Goal: Task Accomplishment & Management: Manage account settings

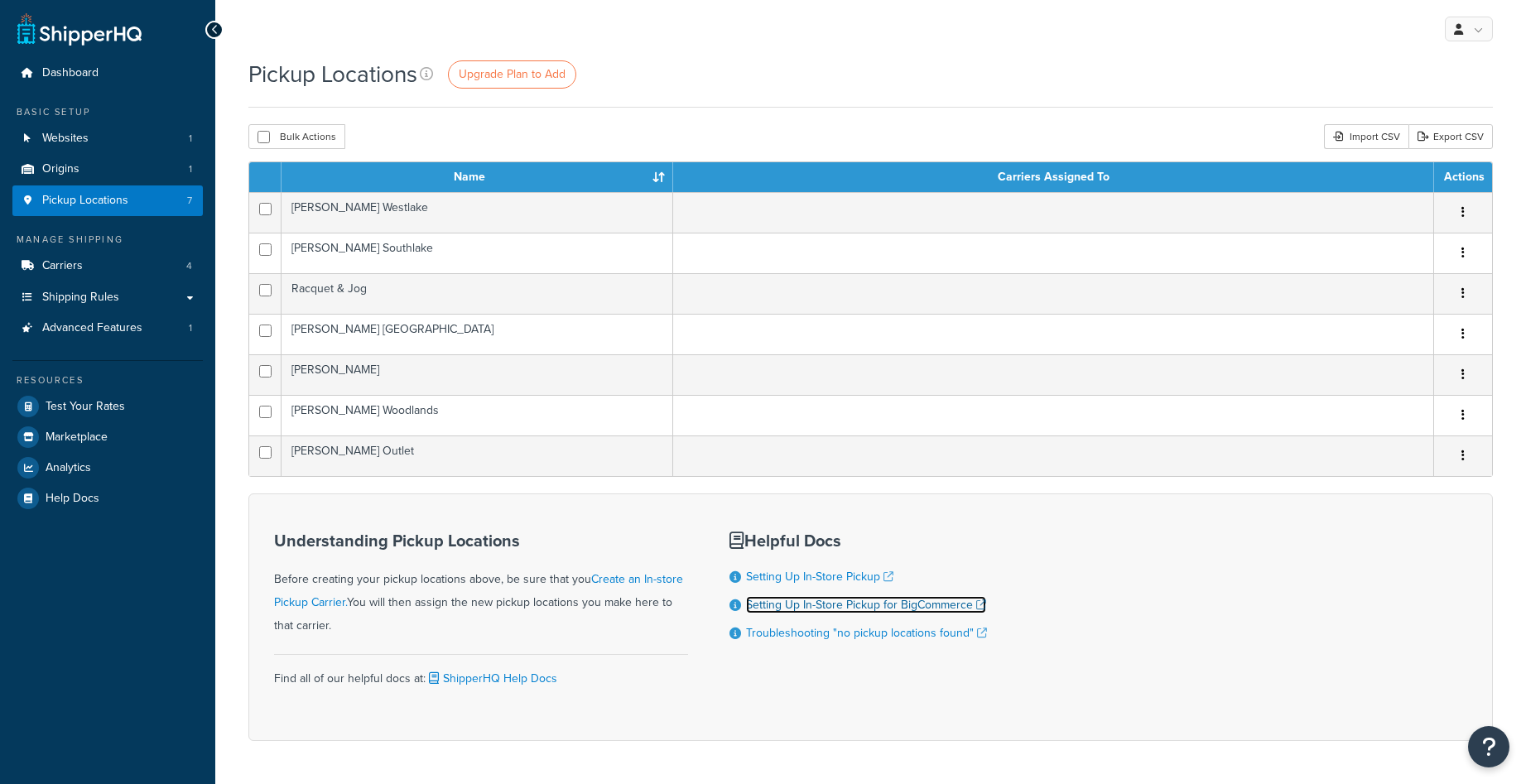
click at [977, 605] on link "Setting Up In-Store Pickup for BigCommerce" at bounding box center [866, 604] width 241 height 18
click at [102, 274] on link "Carriers 4" at bounding box center [107, 265] width 191 height 30
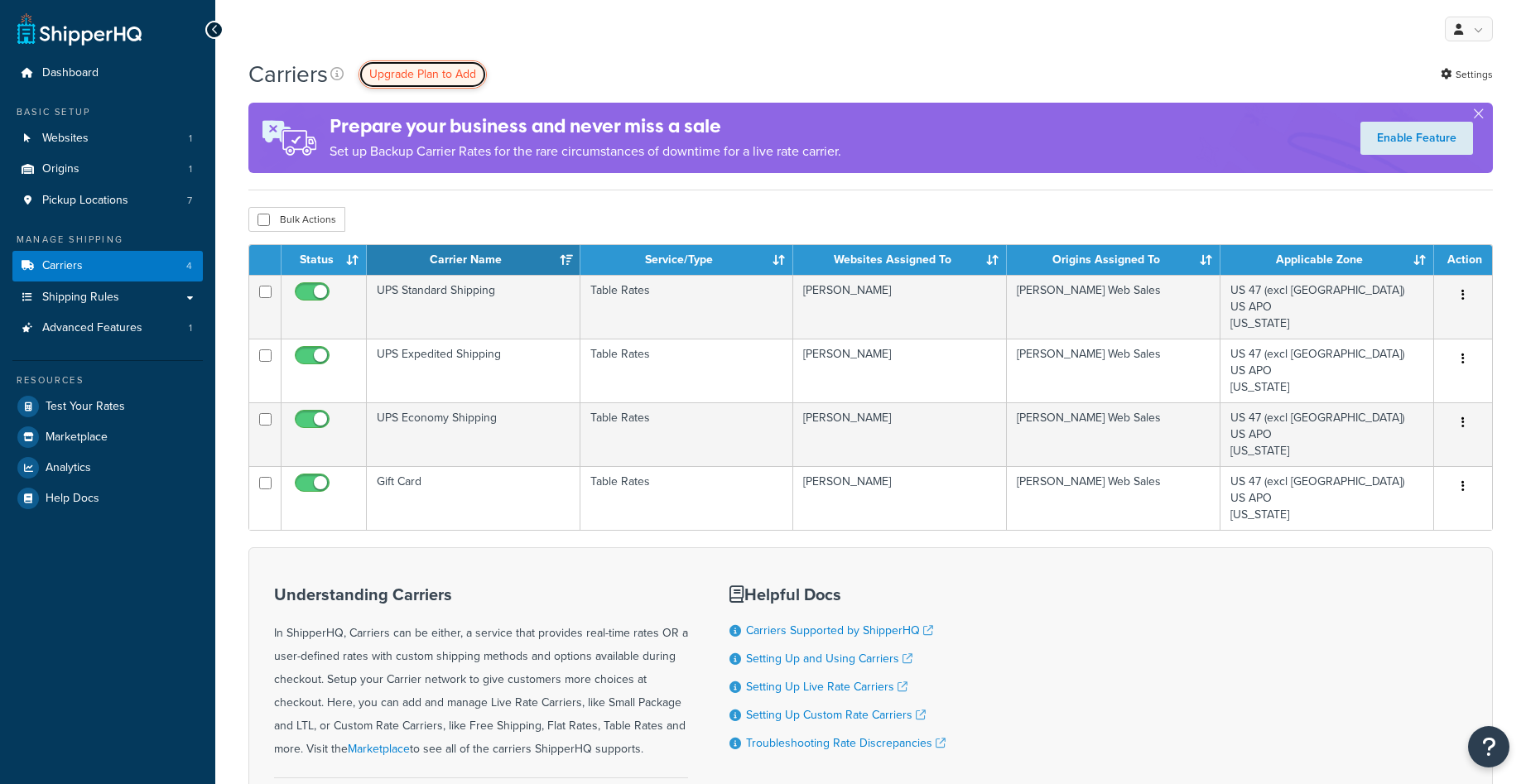
click at [443, 69] on span "Upgrade Plan to Add" at bounding box center [423, 74] width 107 height 18
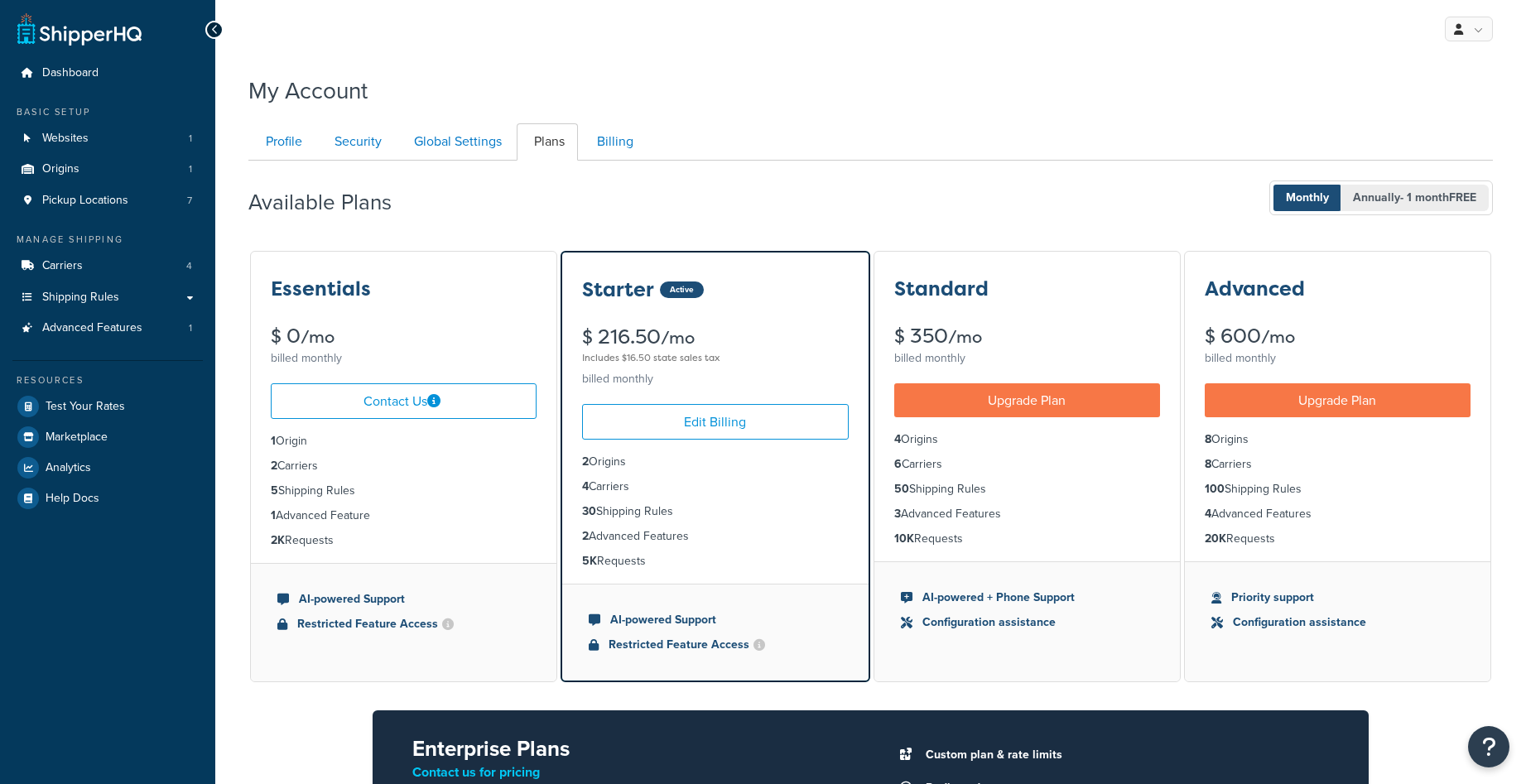
click at [1417, 190] on span "- 1 month FREE" at bounding box center [1438, 197] width 76 height 18
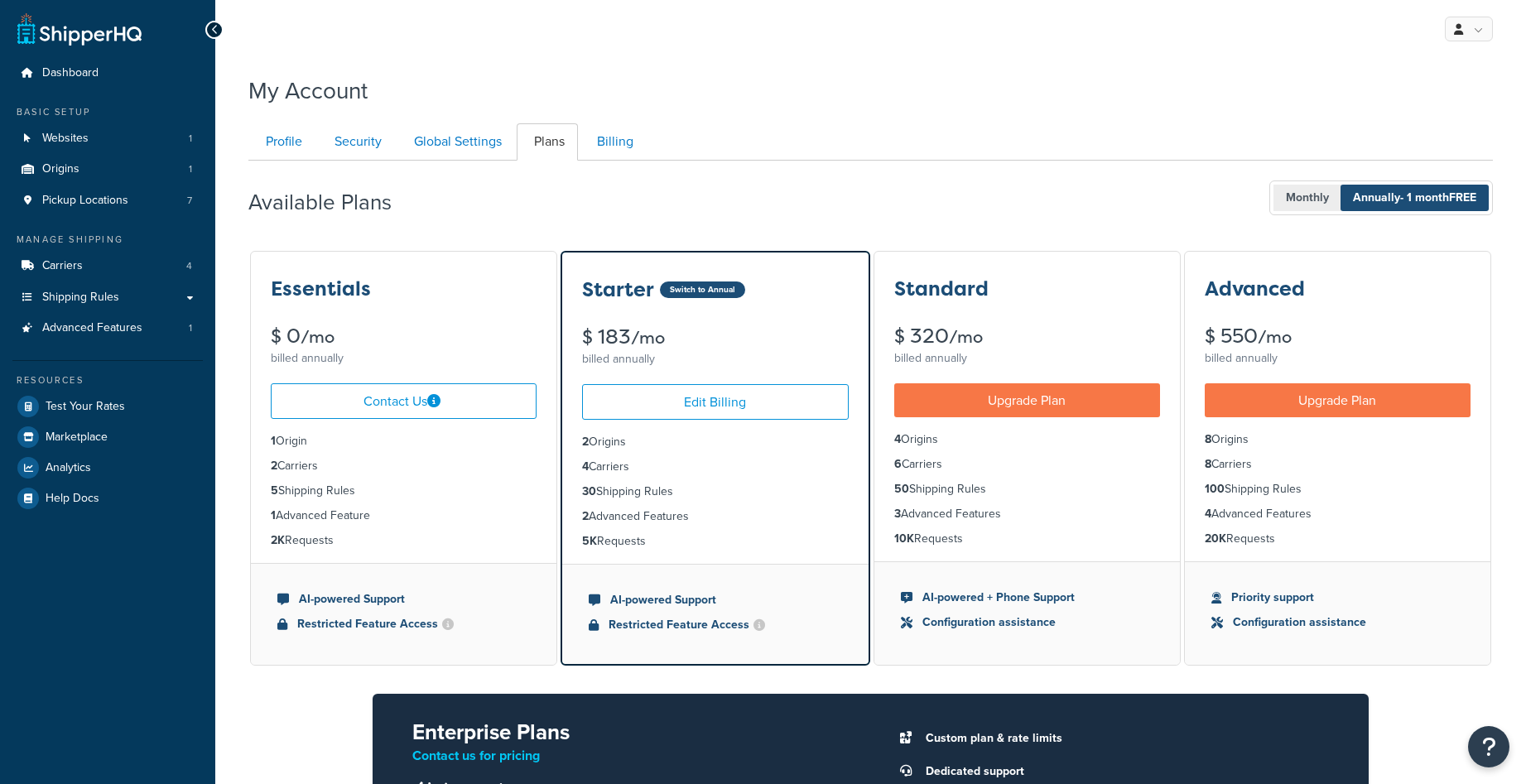
click at [1303, 198] on span "Monthly" at bounding box center [1308, 197] width 68 height 27
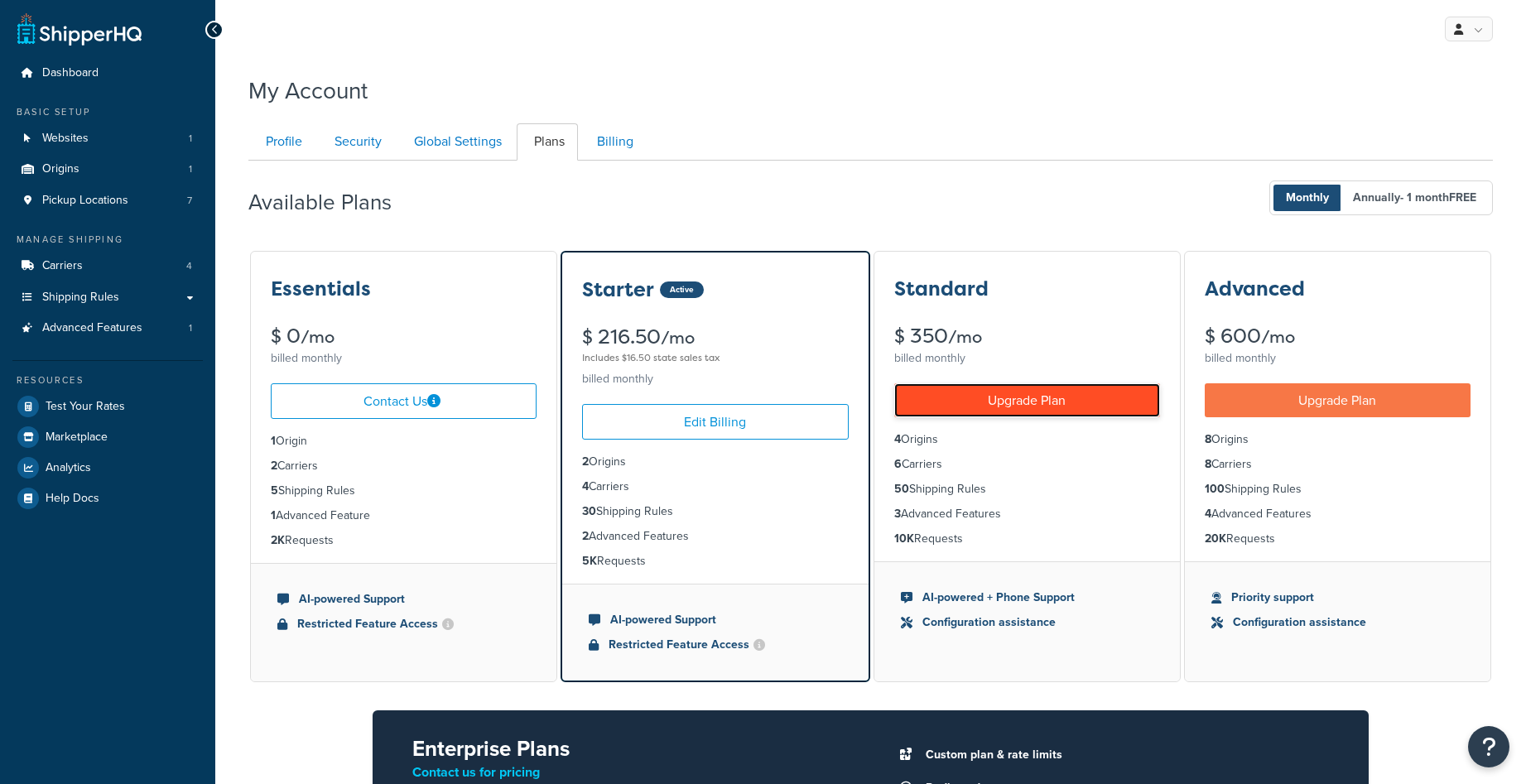
click at [1048, 404] on link "Upgrade Plan" at bounding box center [1027, 400] width 265 height 34
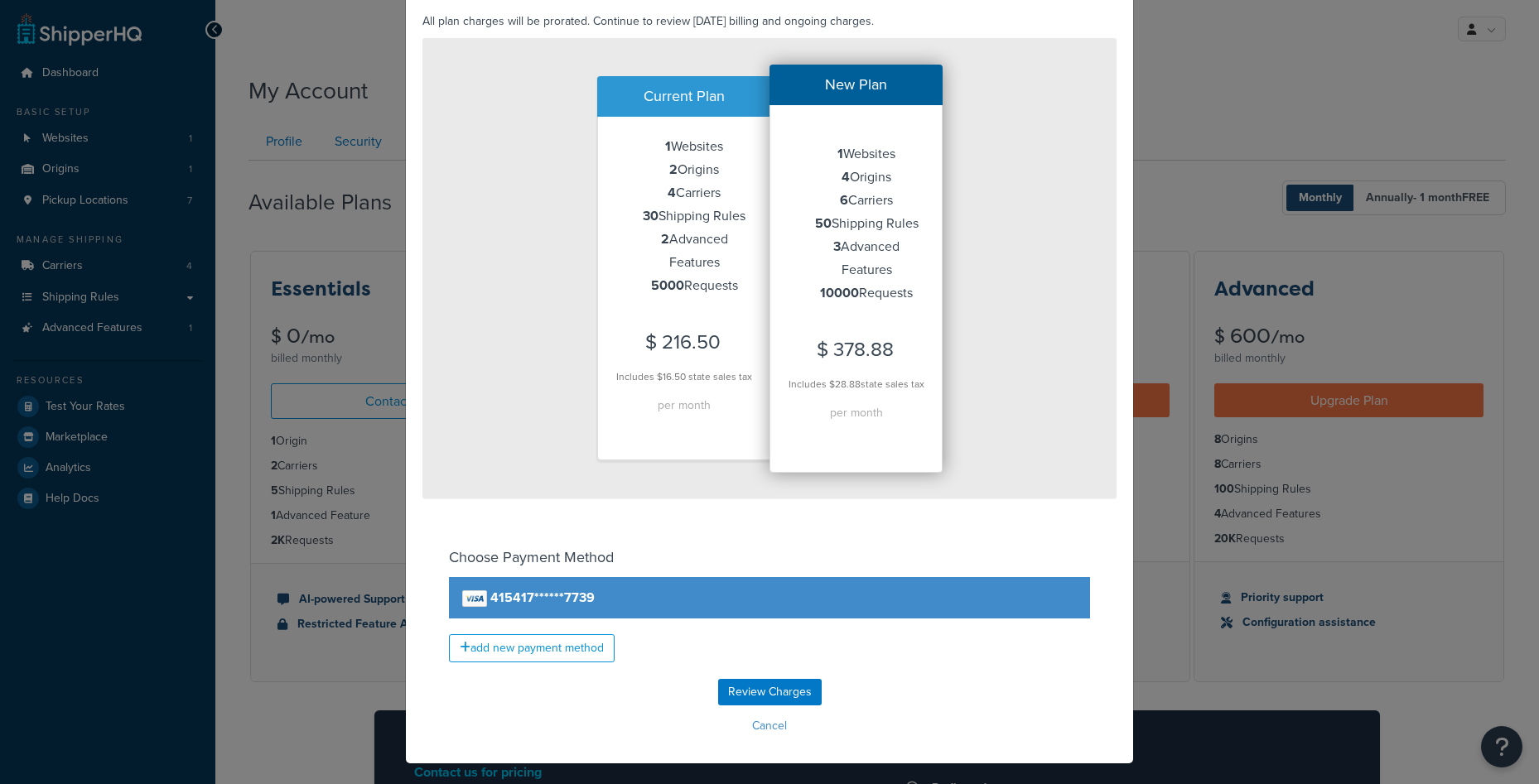
scroll to position [165, 0]
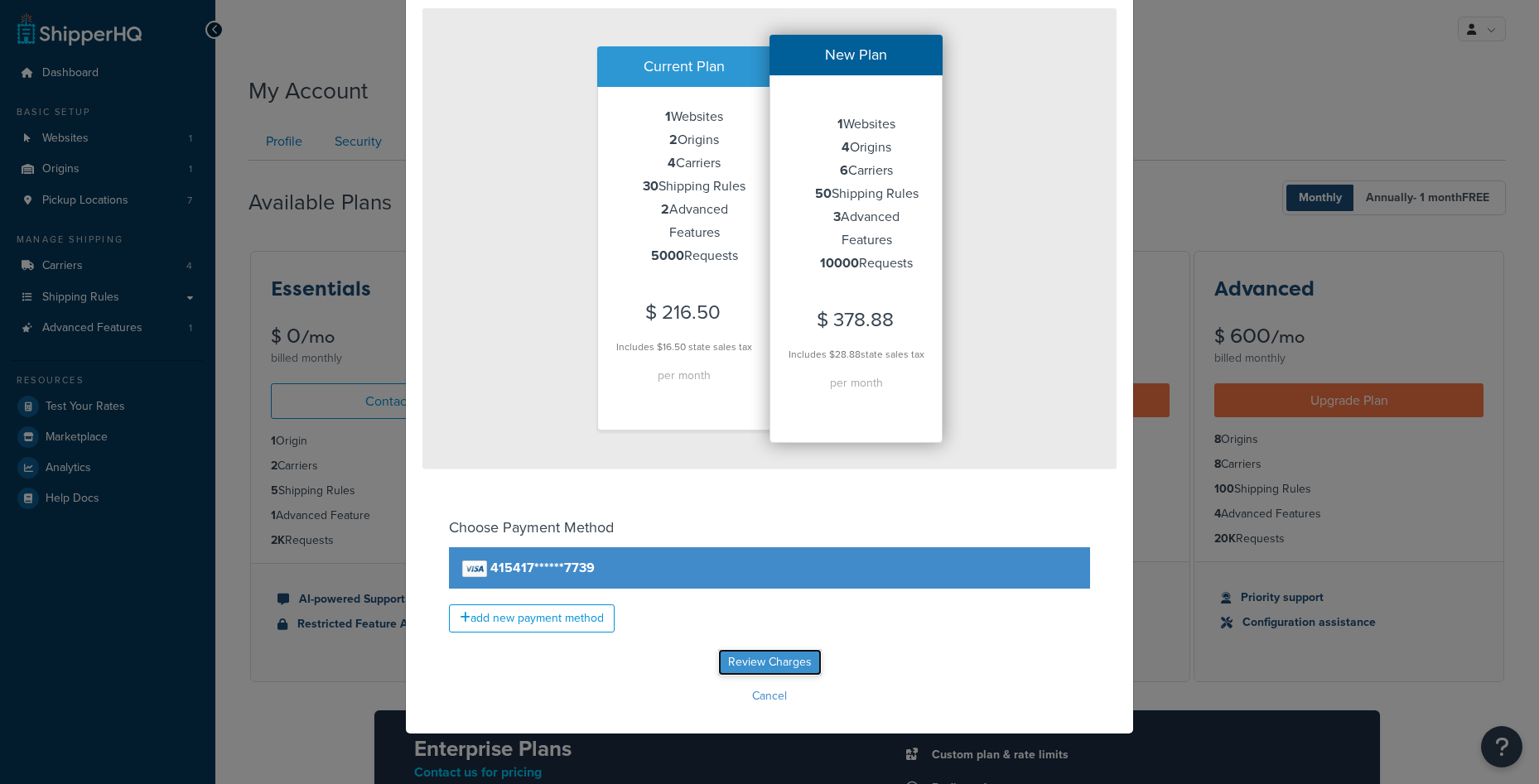
click at [758, 665] on input "Review Charges" at bounding box center [770, 662] width 103 height 27
type input "Review Charges"
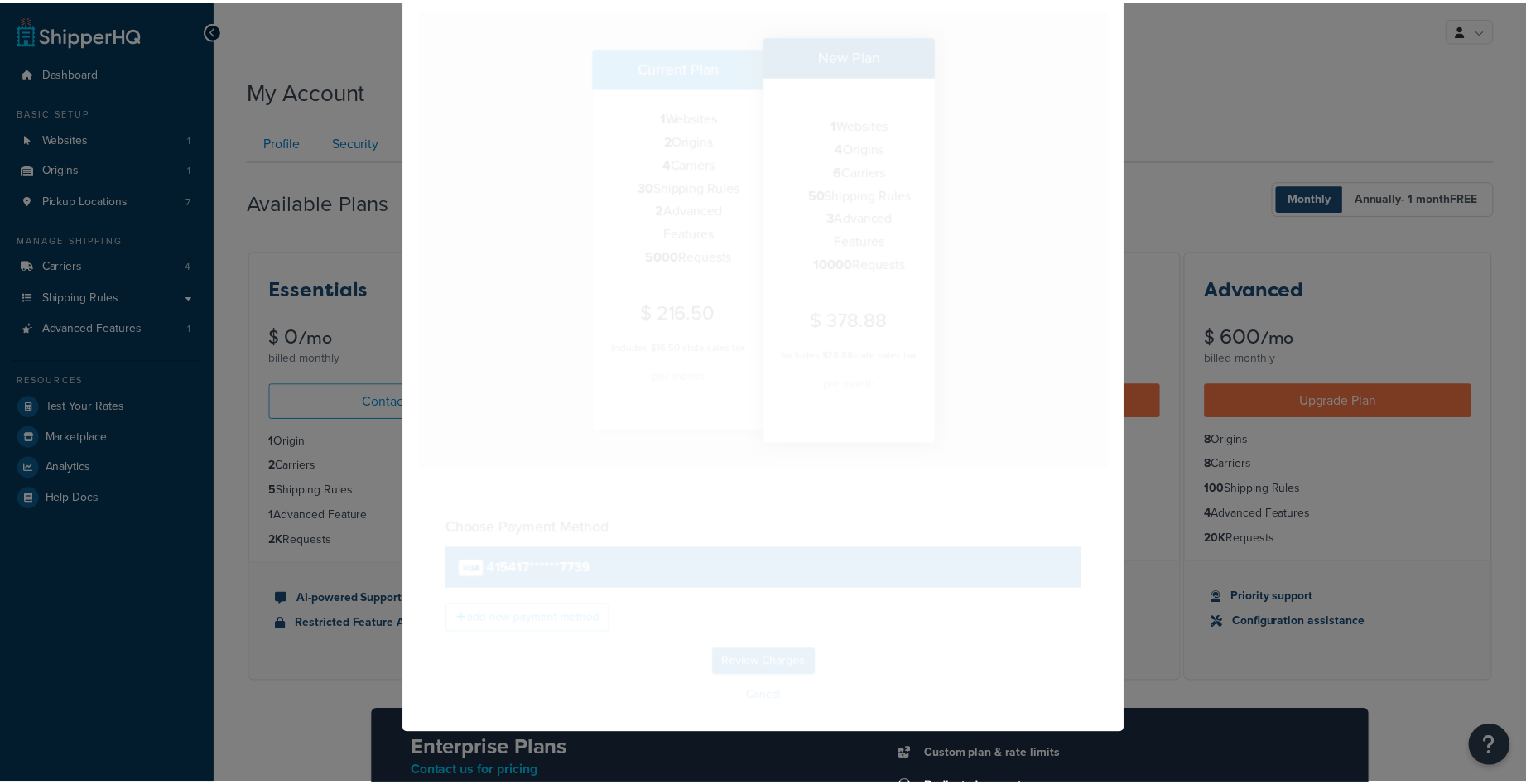
scroll to position [0, 0]
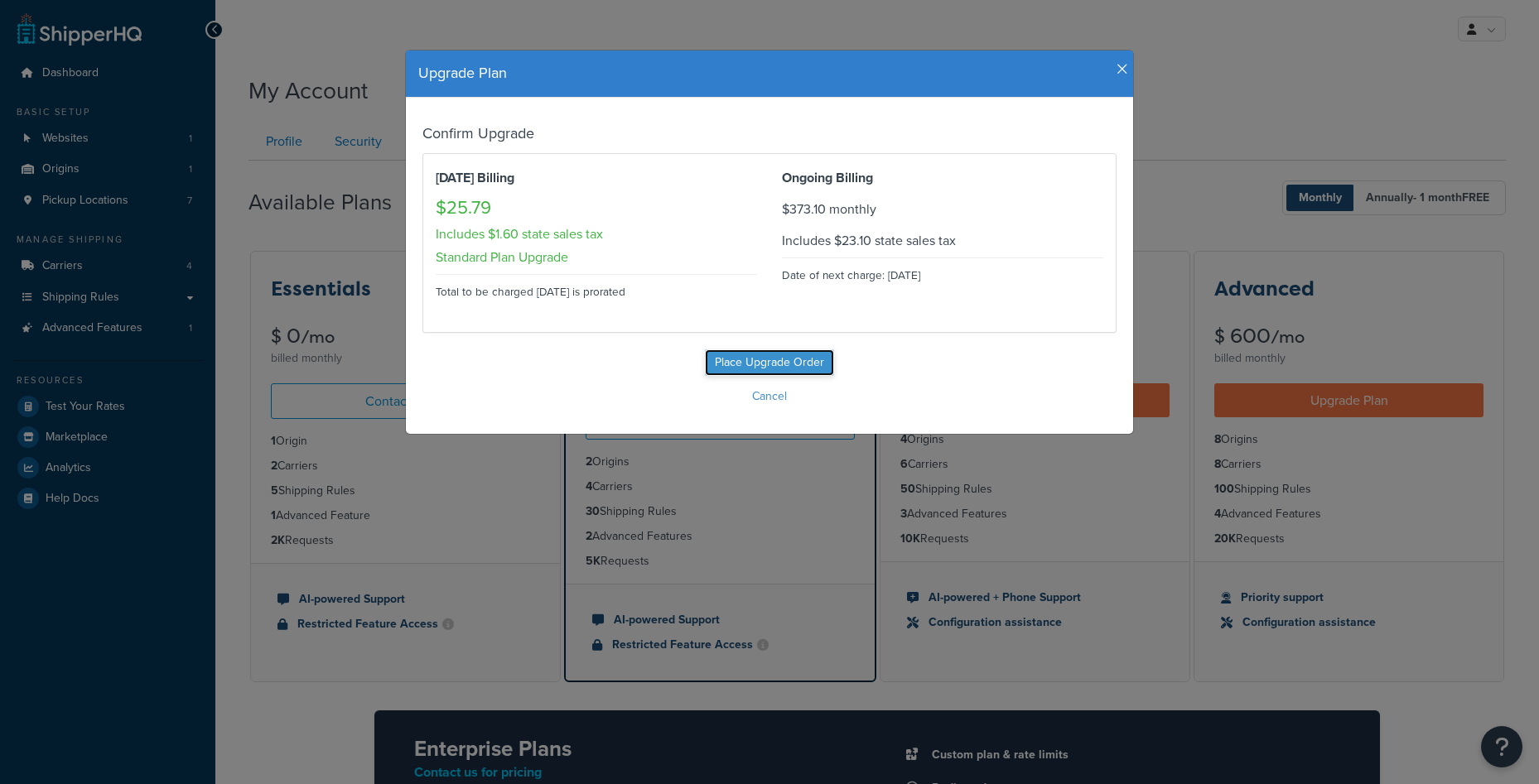
click at [776, 369] on input "Place Upgrade Order" at bounding box center [770, 362] width 129 height 27
type input "Place Upgrade Order"
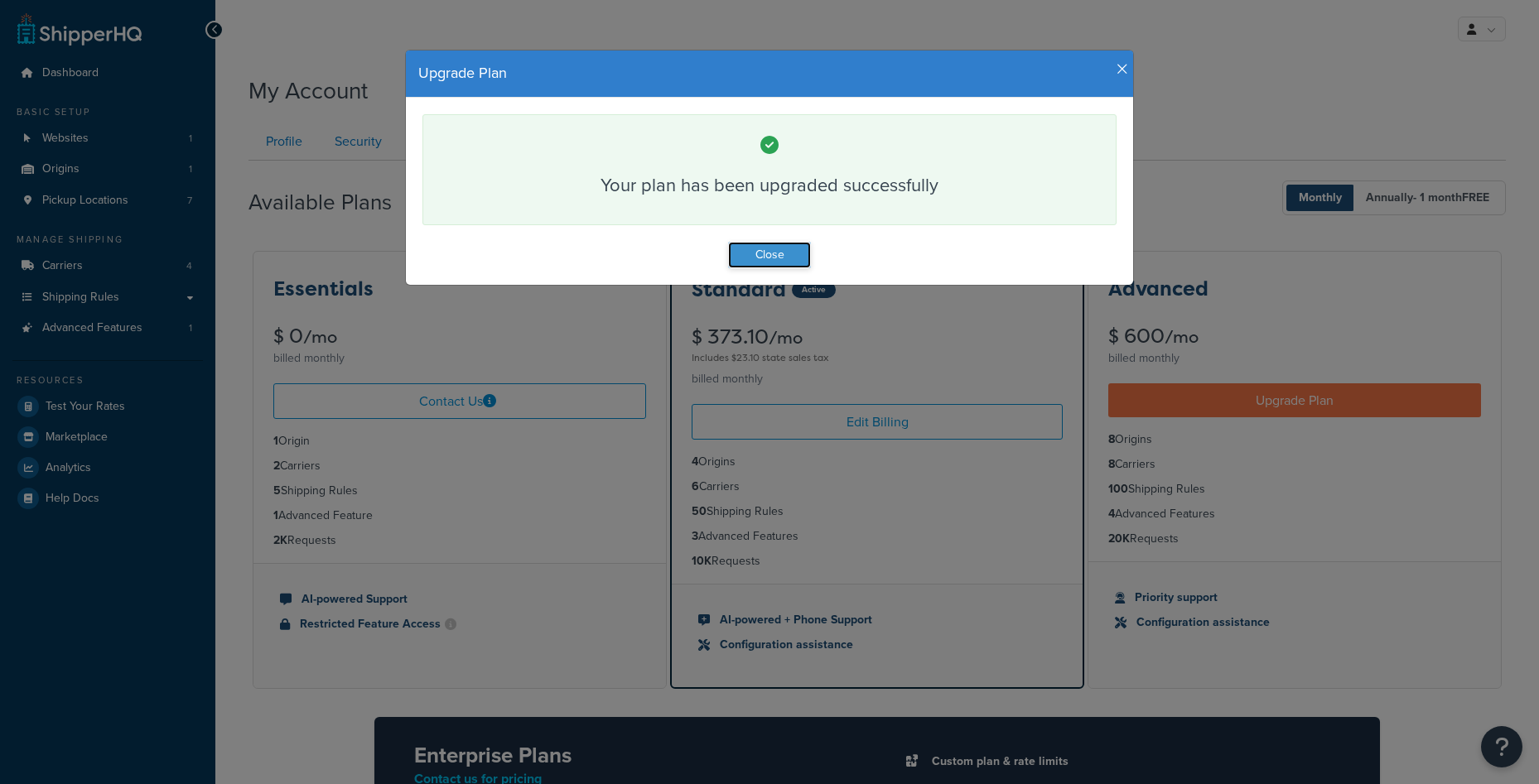
click at [778, 260] on button "Close" at bounding box center [770, 254] width 83 height 27
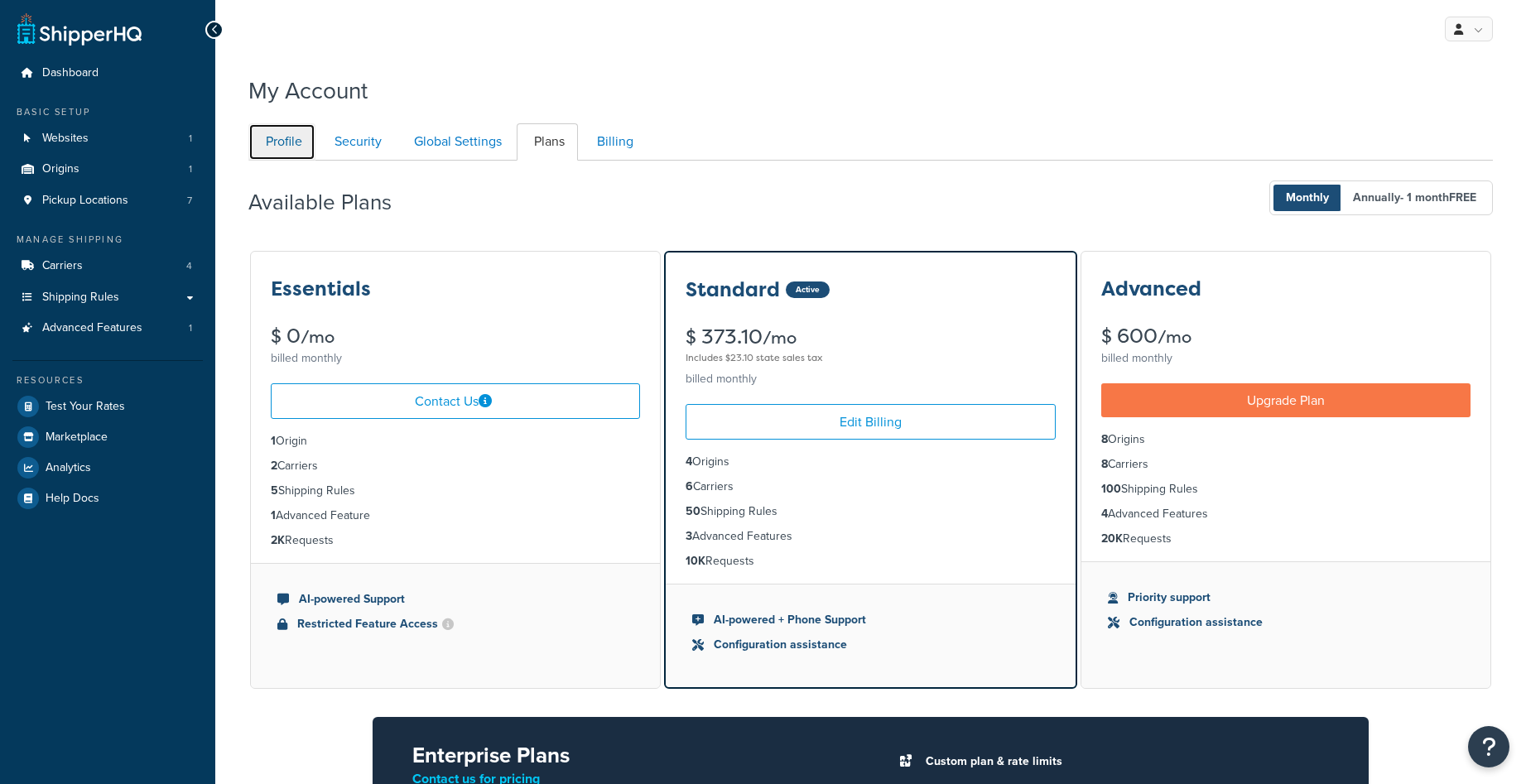
click at [296, 150] on link "Profile" at bounding box center [282, 142] width 67 height 37
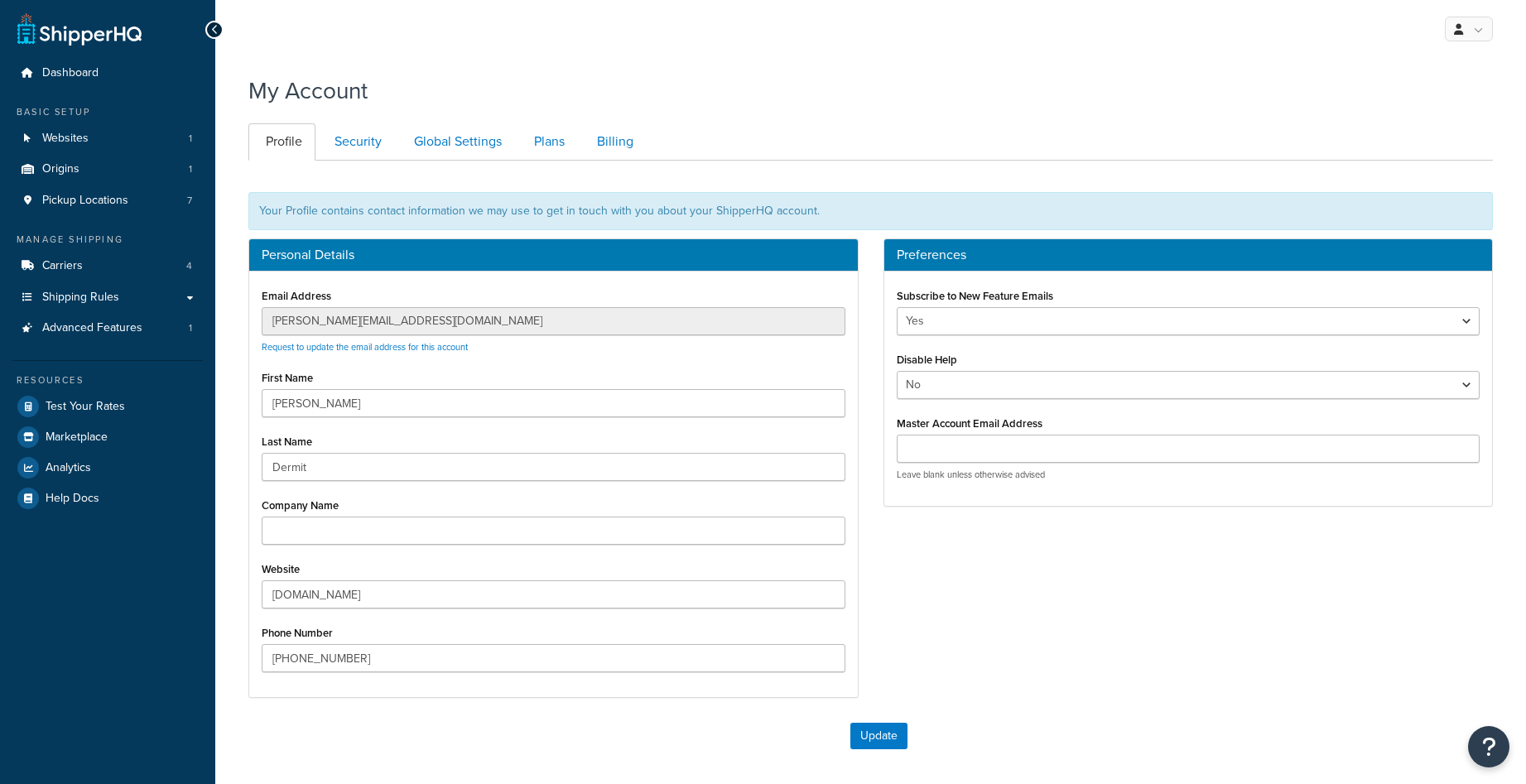
scroll to position [155, 0]
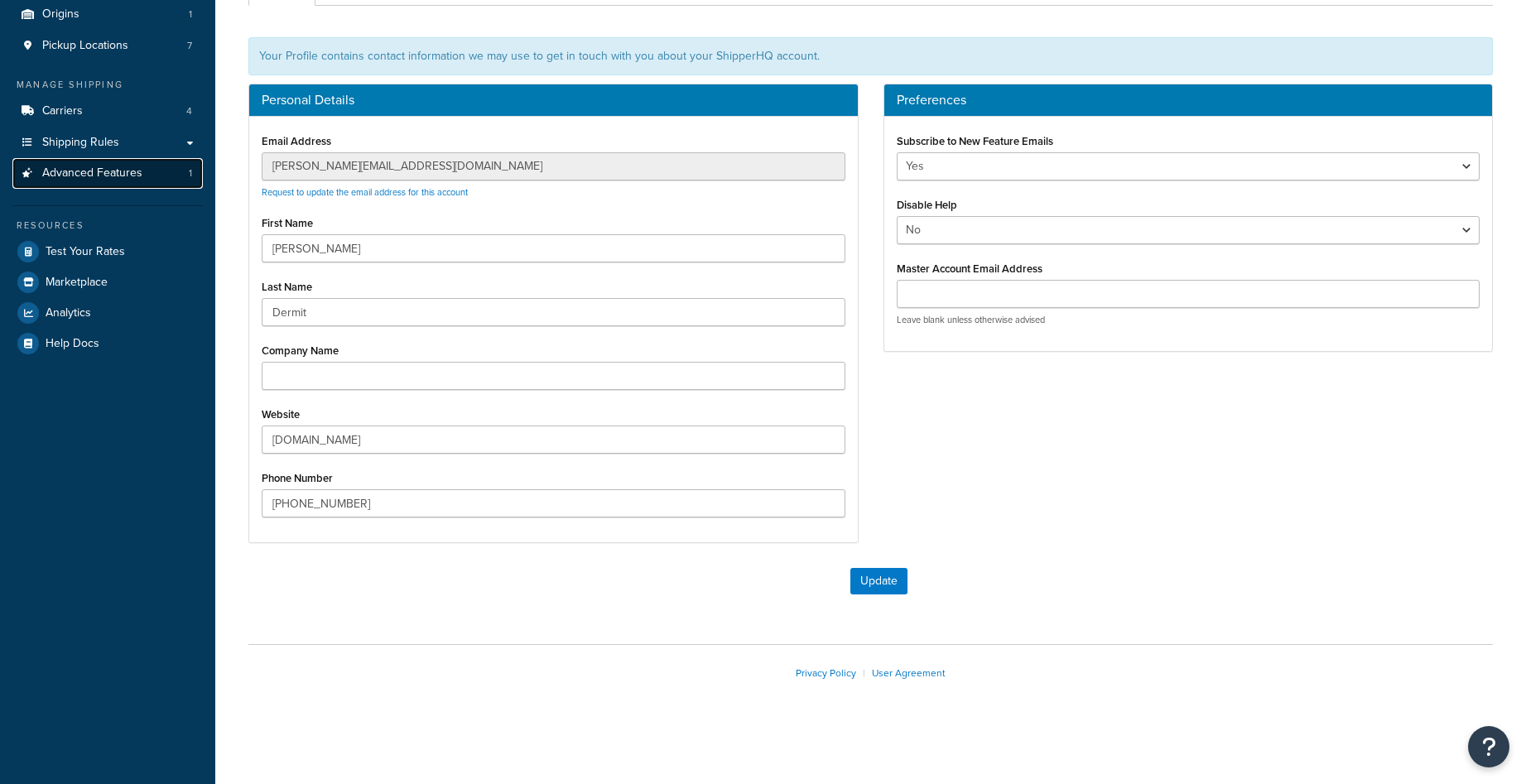
click at [100, 170] on span "Advanced Features" at bounding box center [92, 173] width 100 height 14
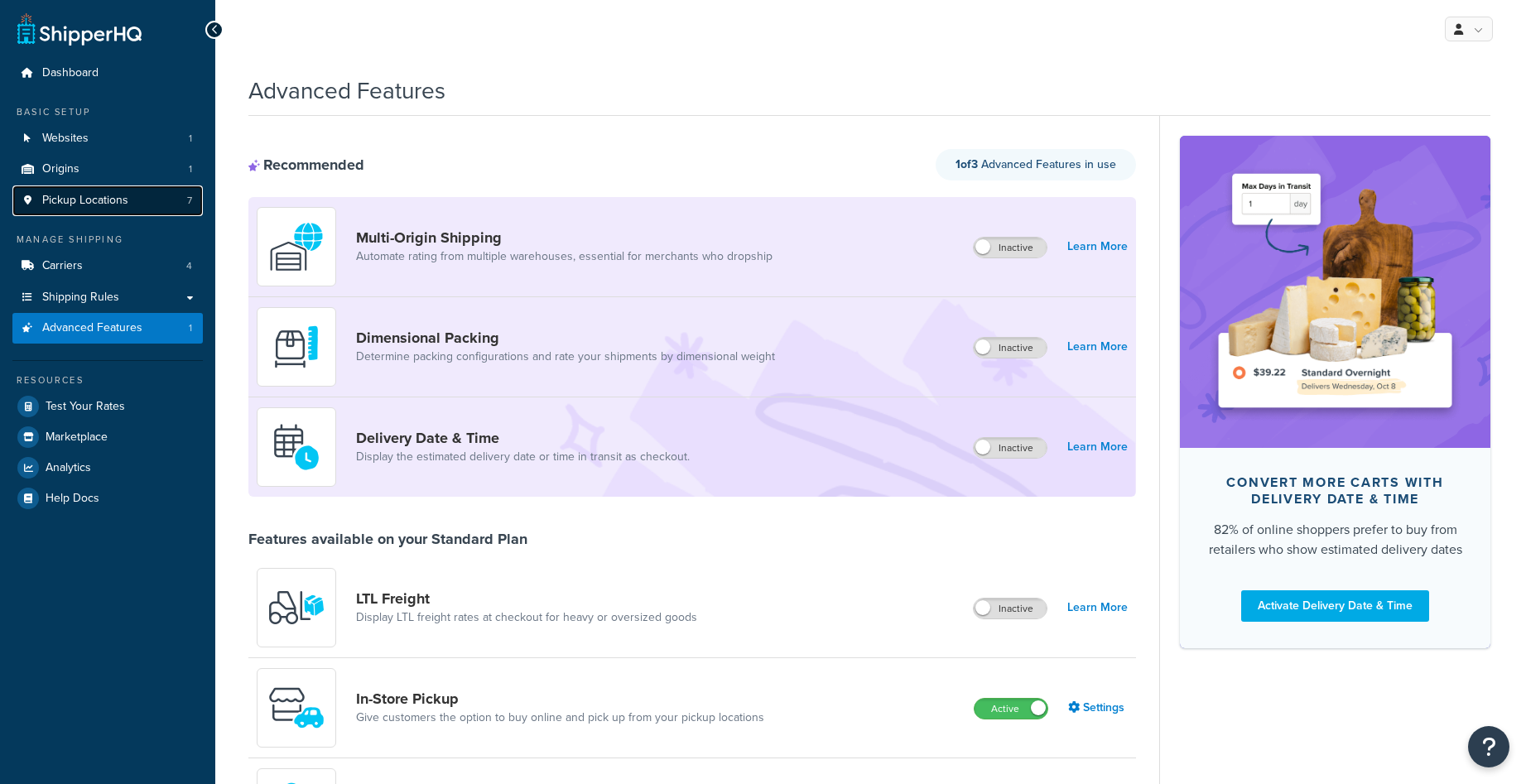
click at [110, 197] on span "Pickup Locations" at bounding box center [85, 200] width 86 height 14
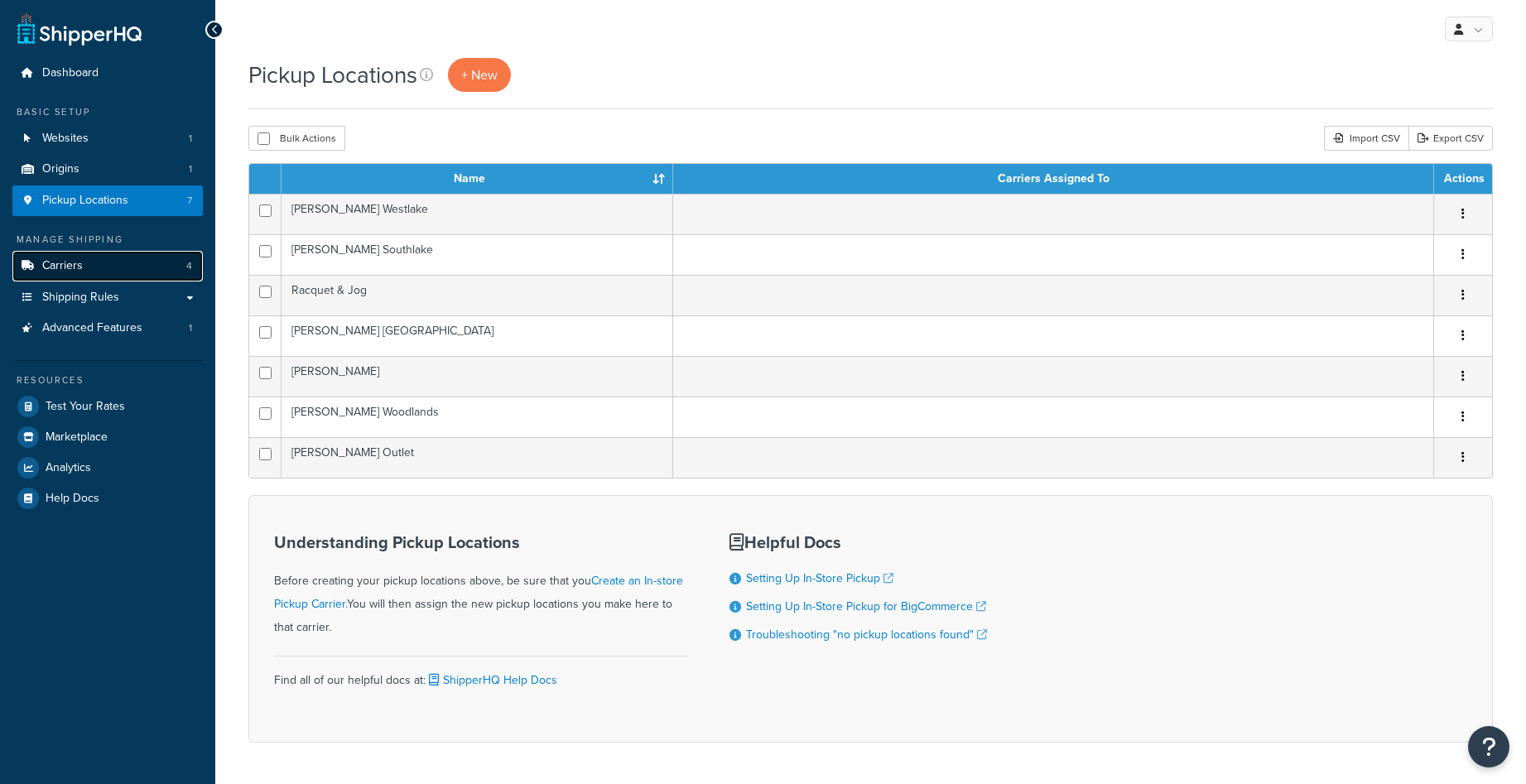
click at [110, 258] on link "Carriers 4" at bounding box center [107, 265] width 191 height 30
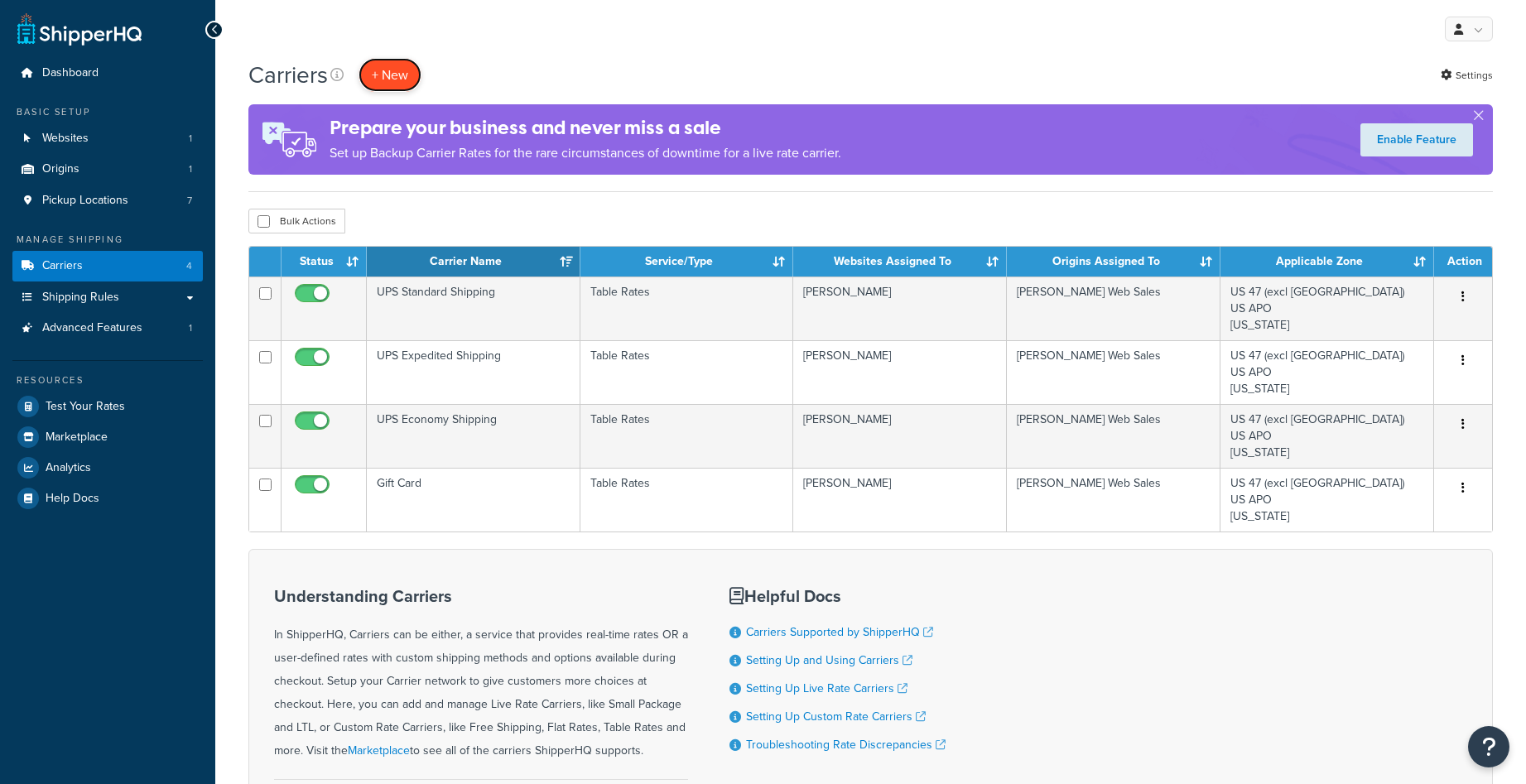
click at [390, 73] on button "+ New" at bounding box center [390, 75] width 63 height 34
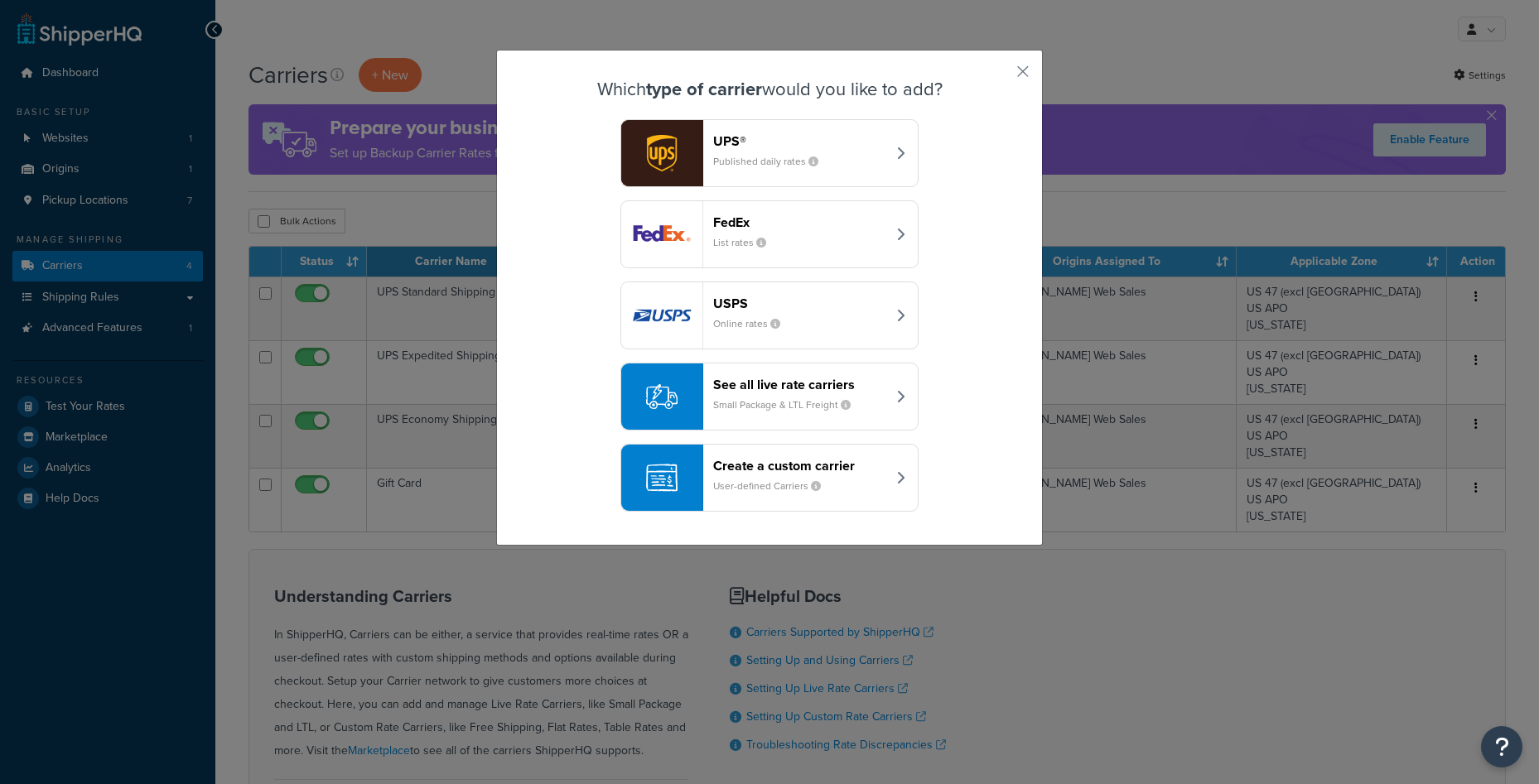
click at [757, 486] on small "User-defined Carriers" at bounding box center [773, 486] width 121 height 15
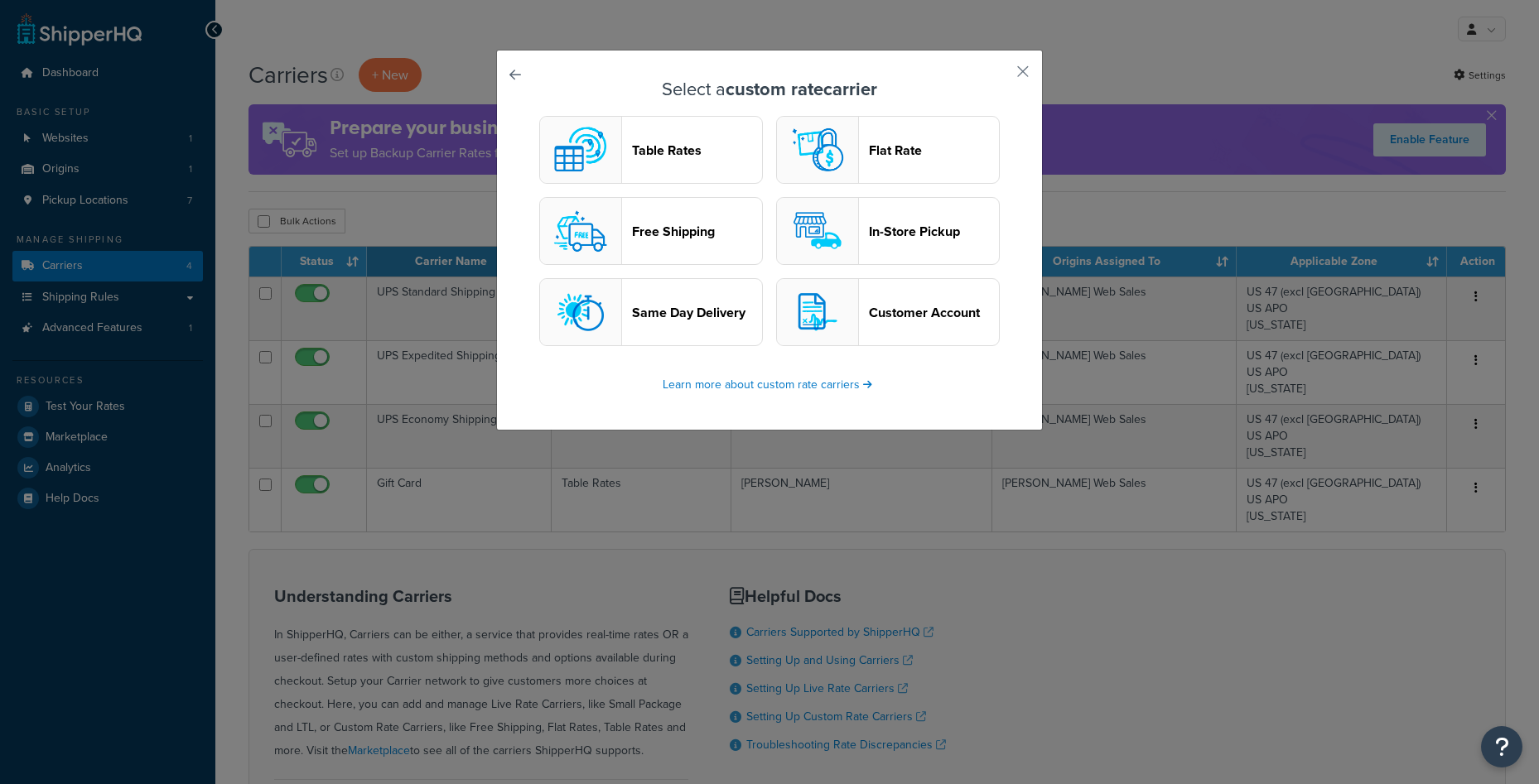
click at [920, 224] on header "In-Store Pickup" at bounding box center [934, 231] width 130 height 16
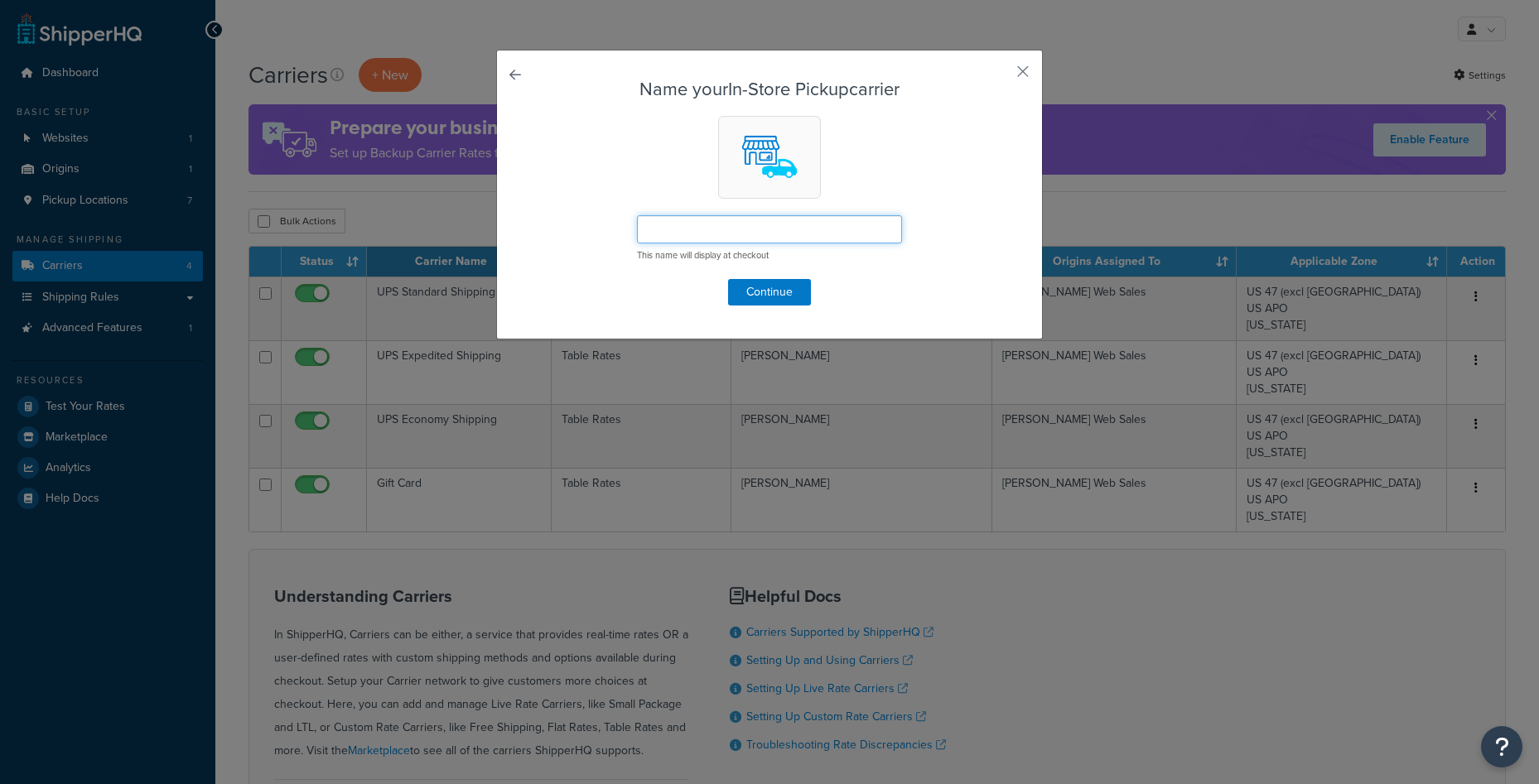
click at [776, 235] on input "text" at bounding box center [770, 229] width 265 height 29
click at [1001, 76] on button "button" at bounding box center [998, 77] width 4 height 4
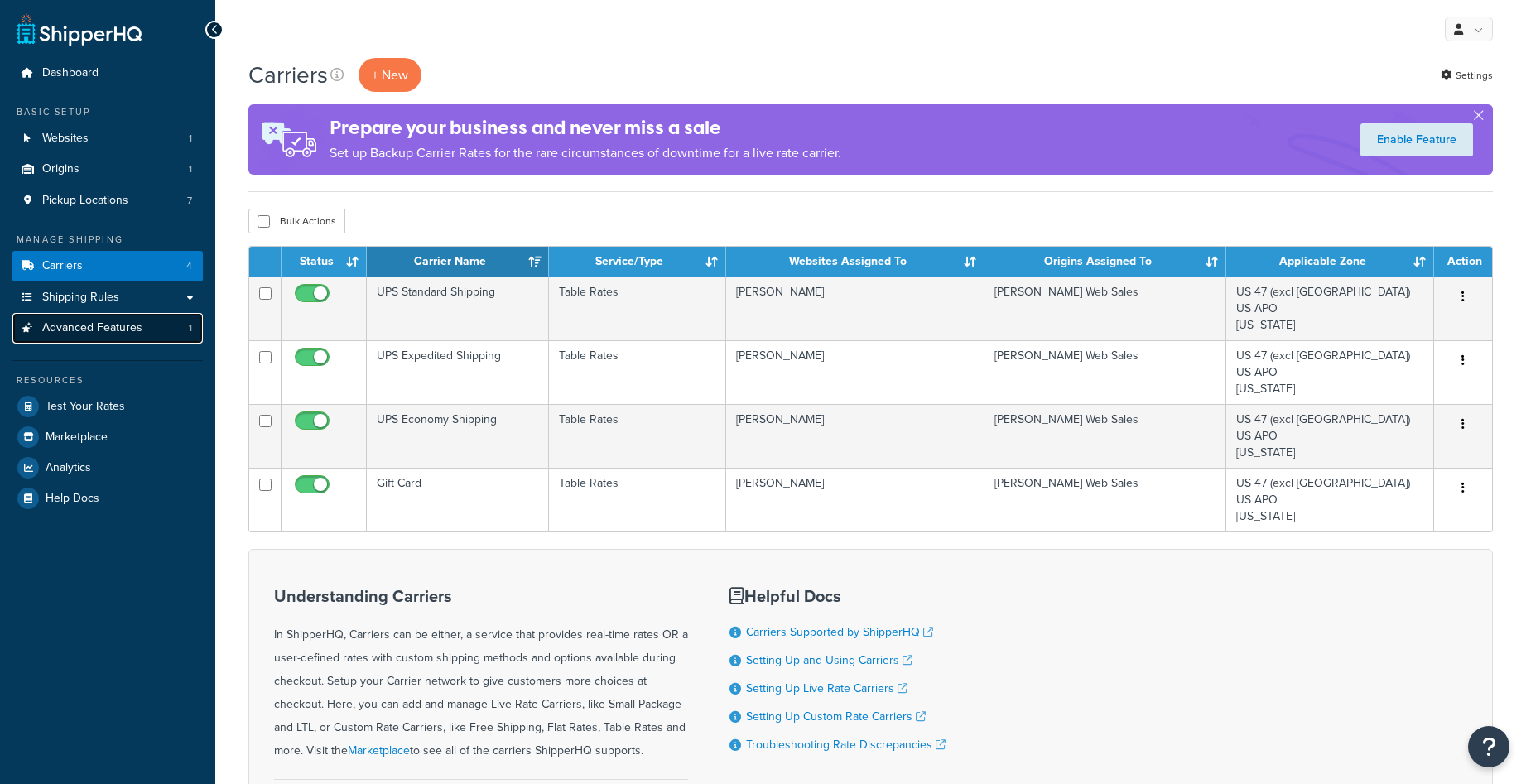
click at [112, 338] on link "Advanced Features 1" at bounding box center [107, 328] width 191 height 30
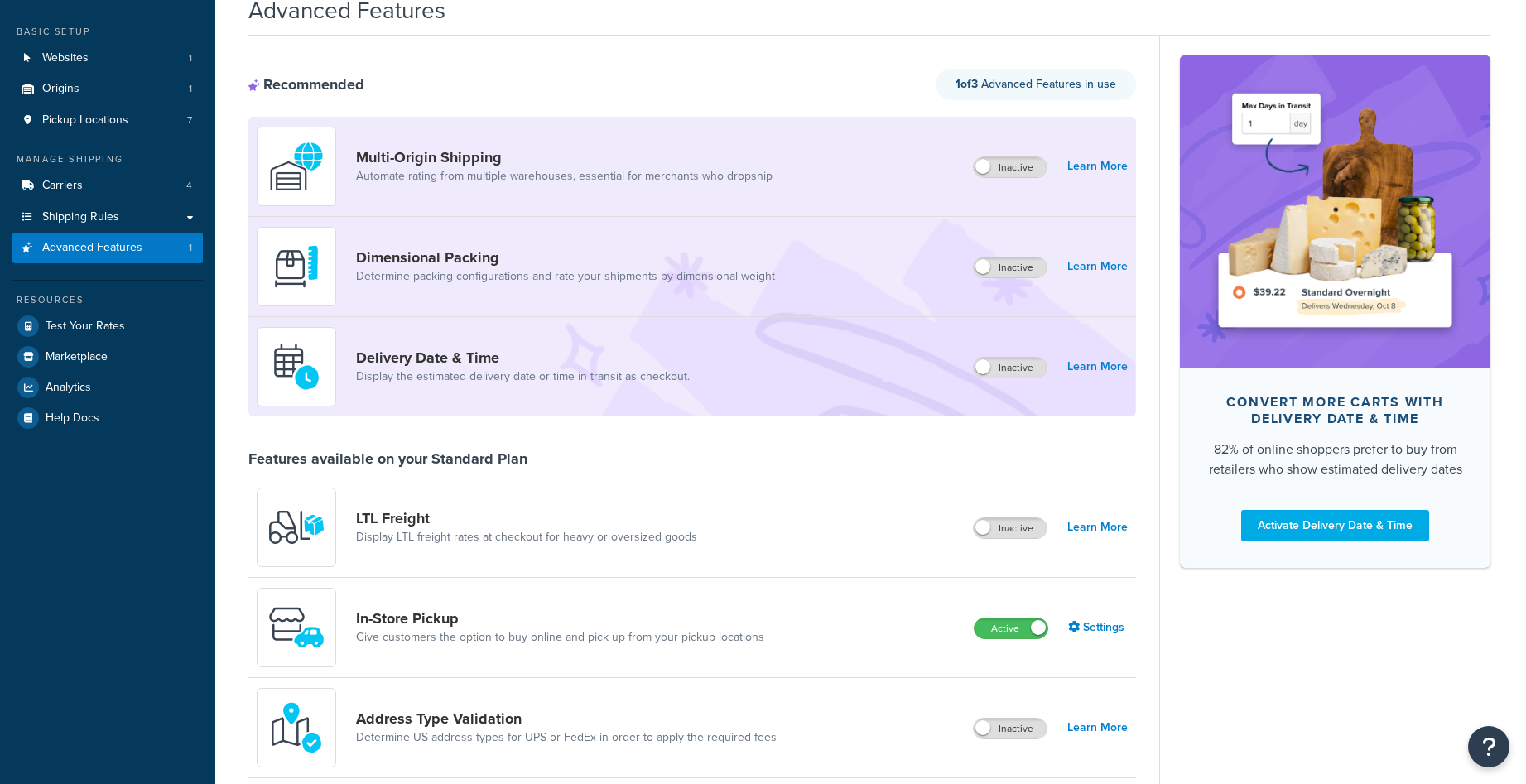
scroll to position [83, 0]
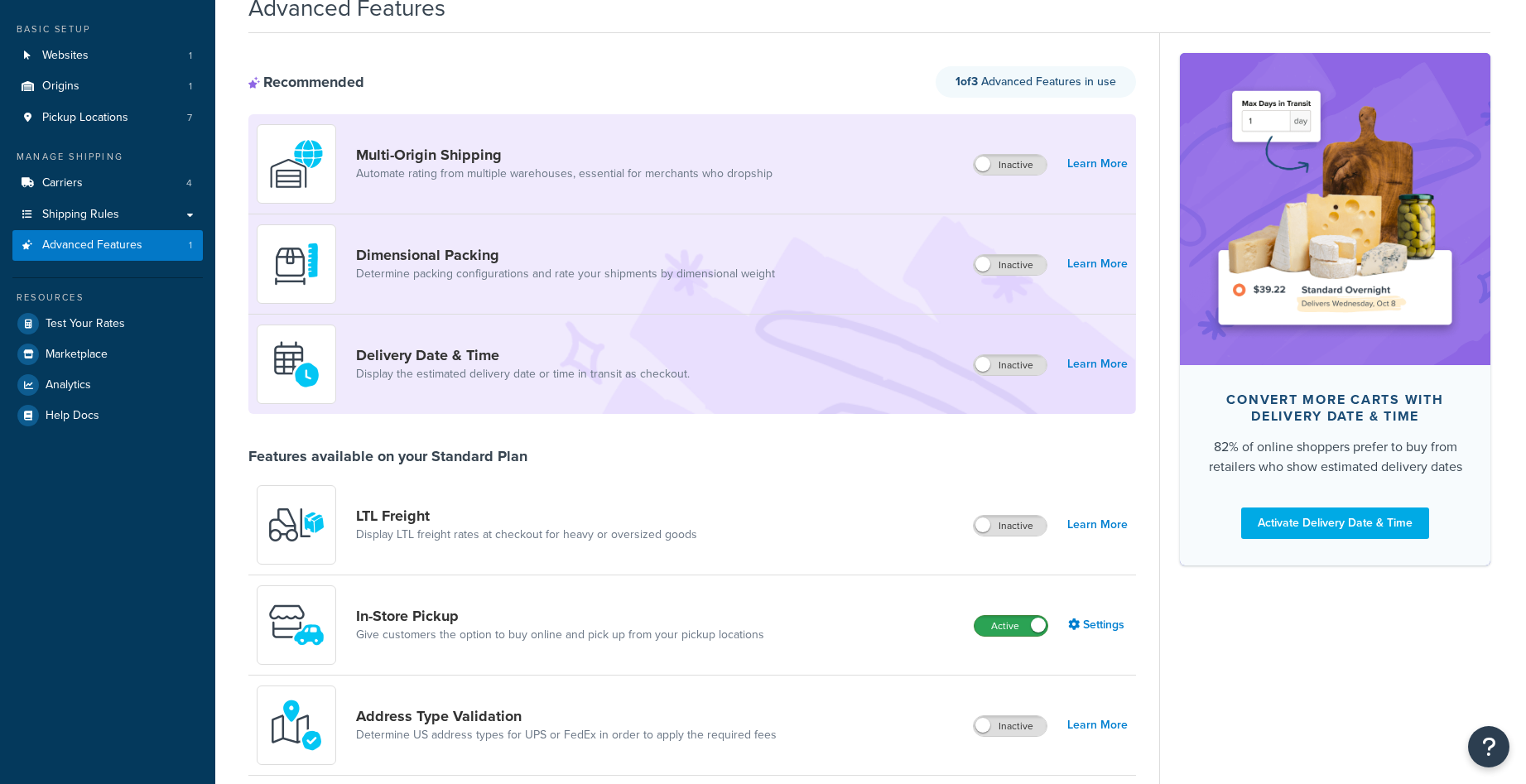
click at [1007, 625] on label "Active" at bounding box center [1011, 626] width 73 height 20
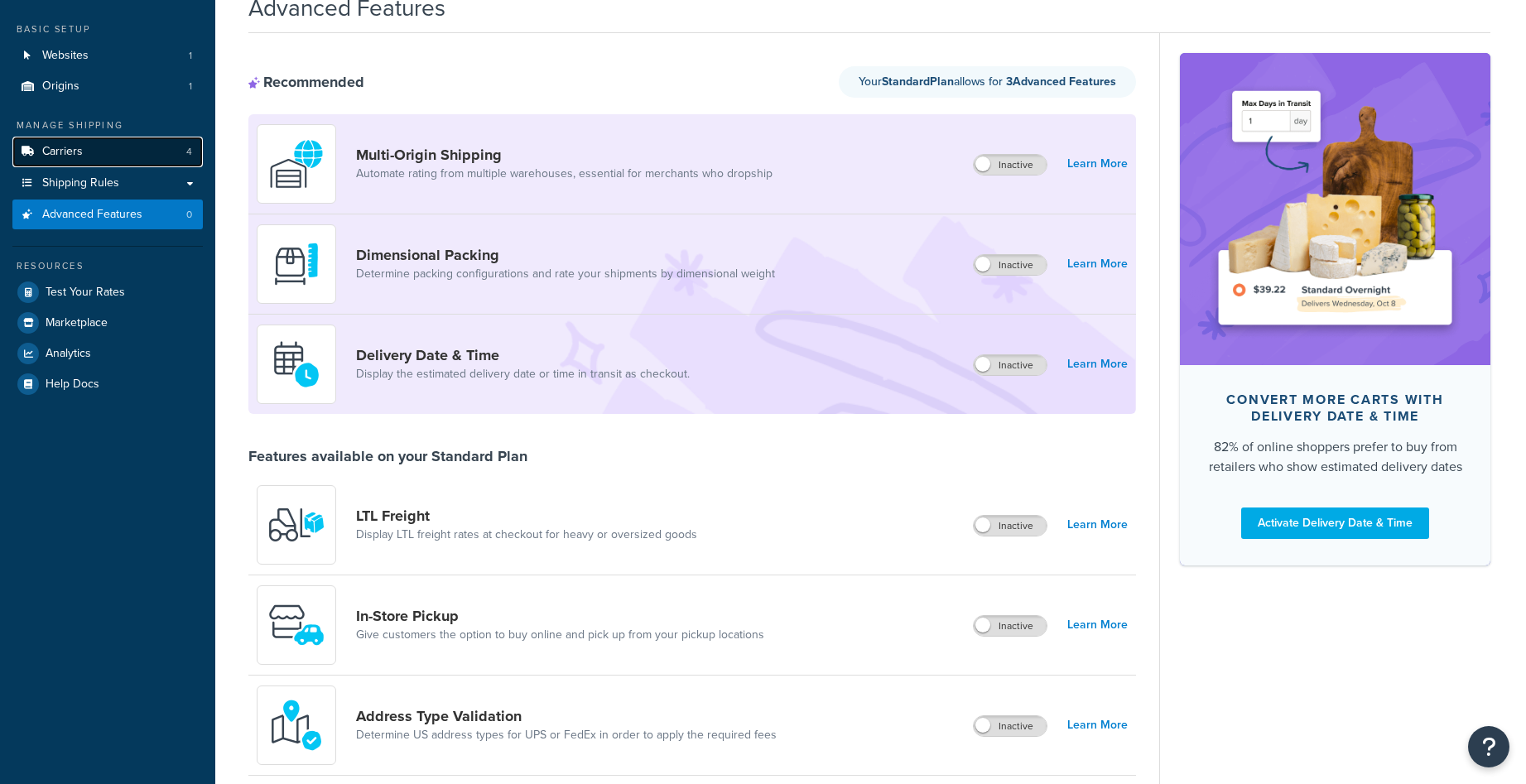
click at [135, 152] on link "Carriers 4" at bounding box center [107, 151] width 191 height 30
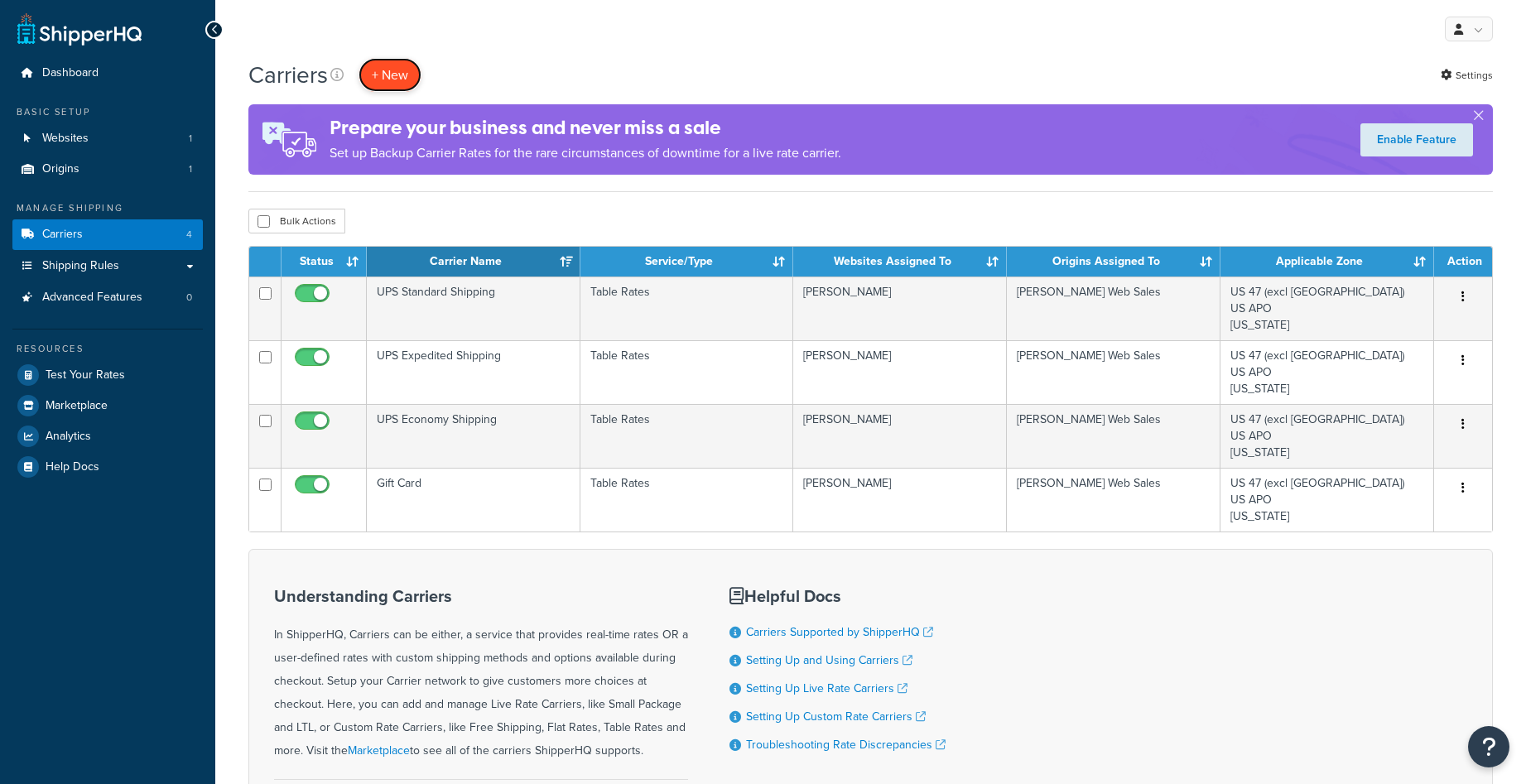
click at [405, 84] on button "+ New" at bounding box center [390, 75] width 63 height 34
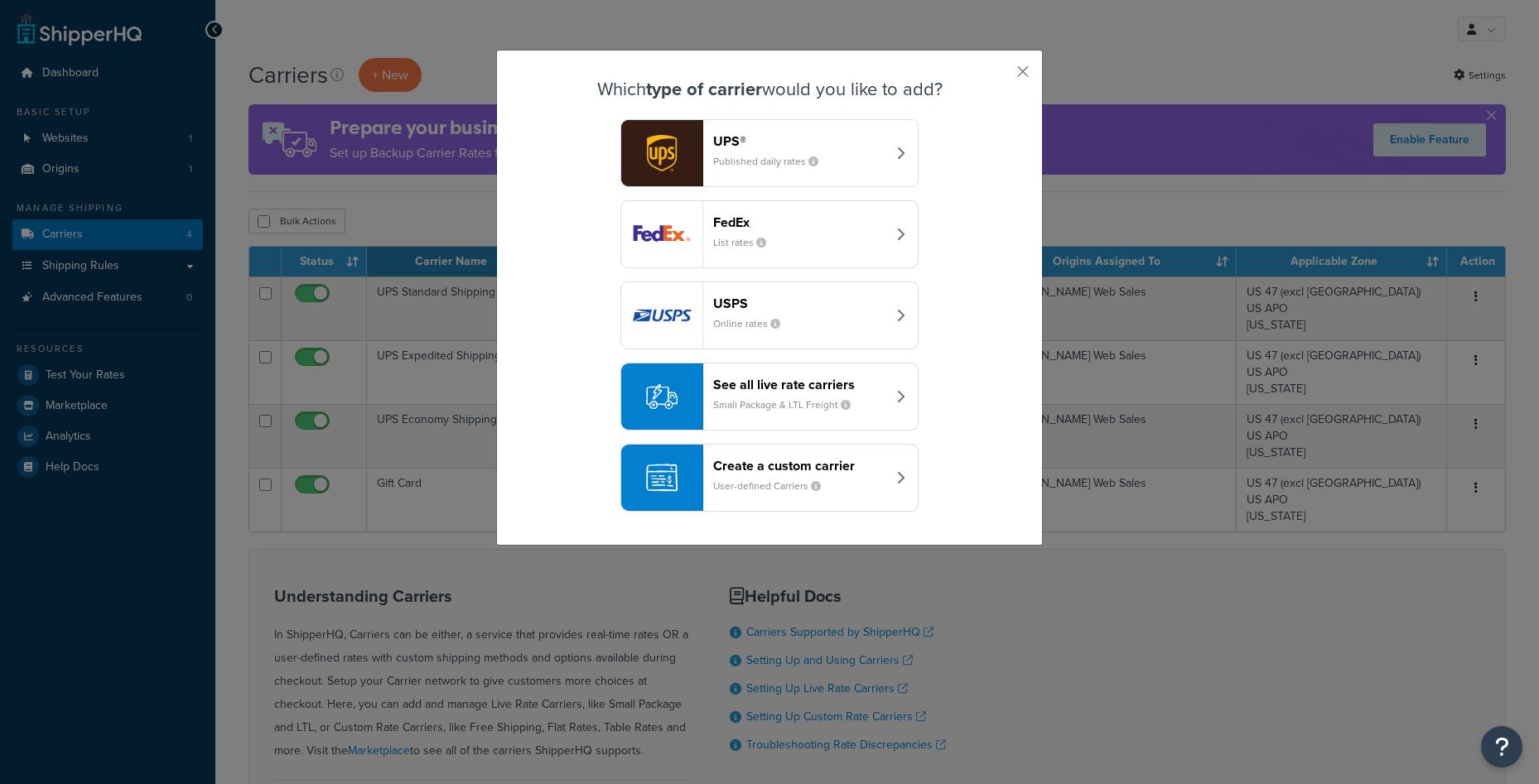
click at [785, 486] on small "User-defined Carriers" at bounding box center [773, 486] width 121 height 15
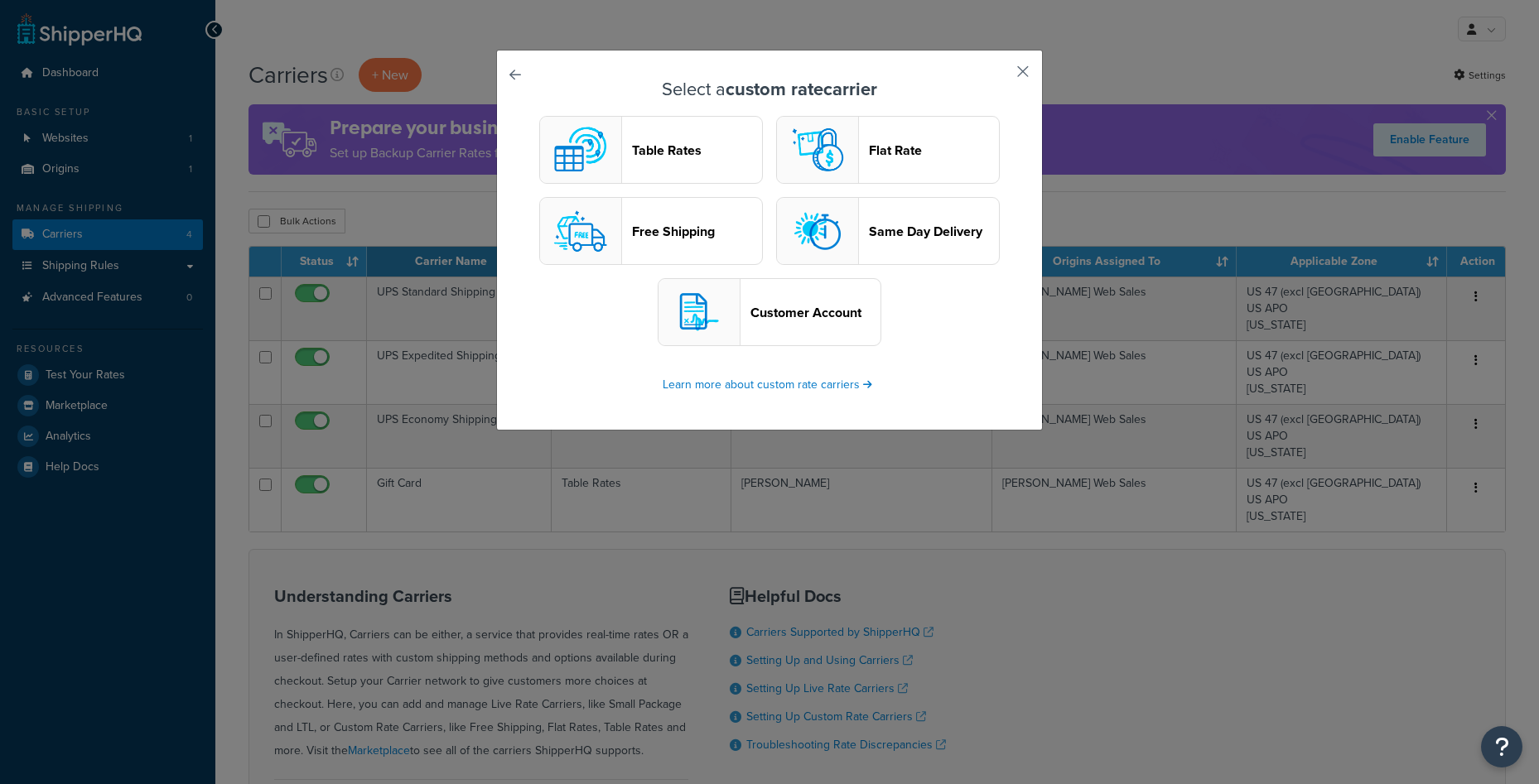
click at [1001, 76] on button "button" at bounding box center [998, 77] width 4 height 4
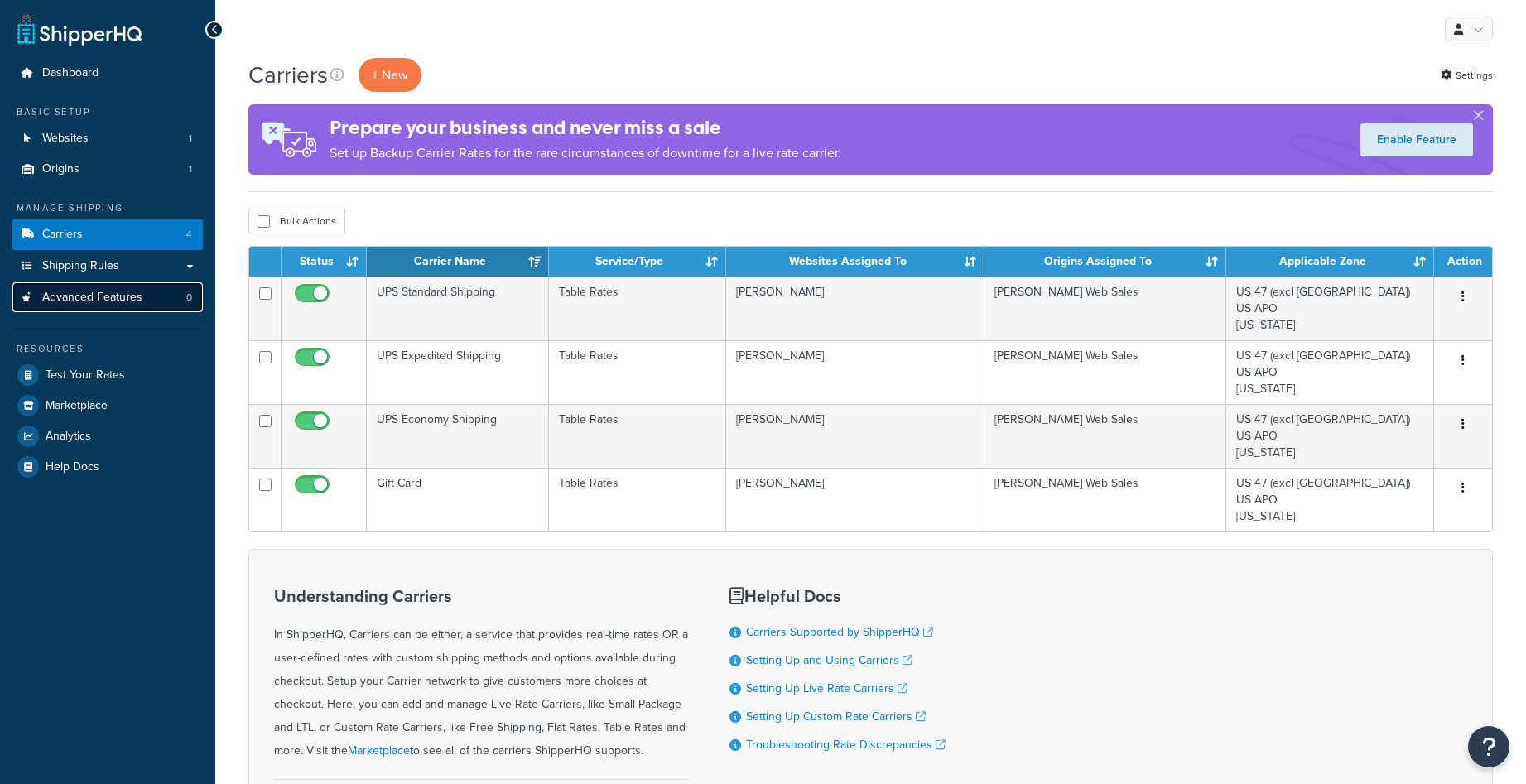
click at [126, 295] on span "Advanced Features" at bounding box center [92, 297] width 100 height 14
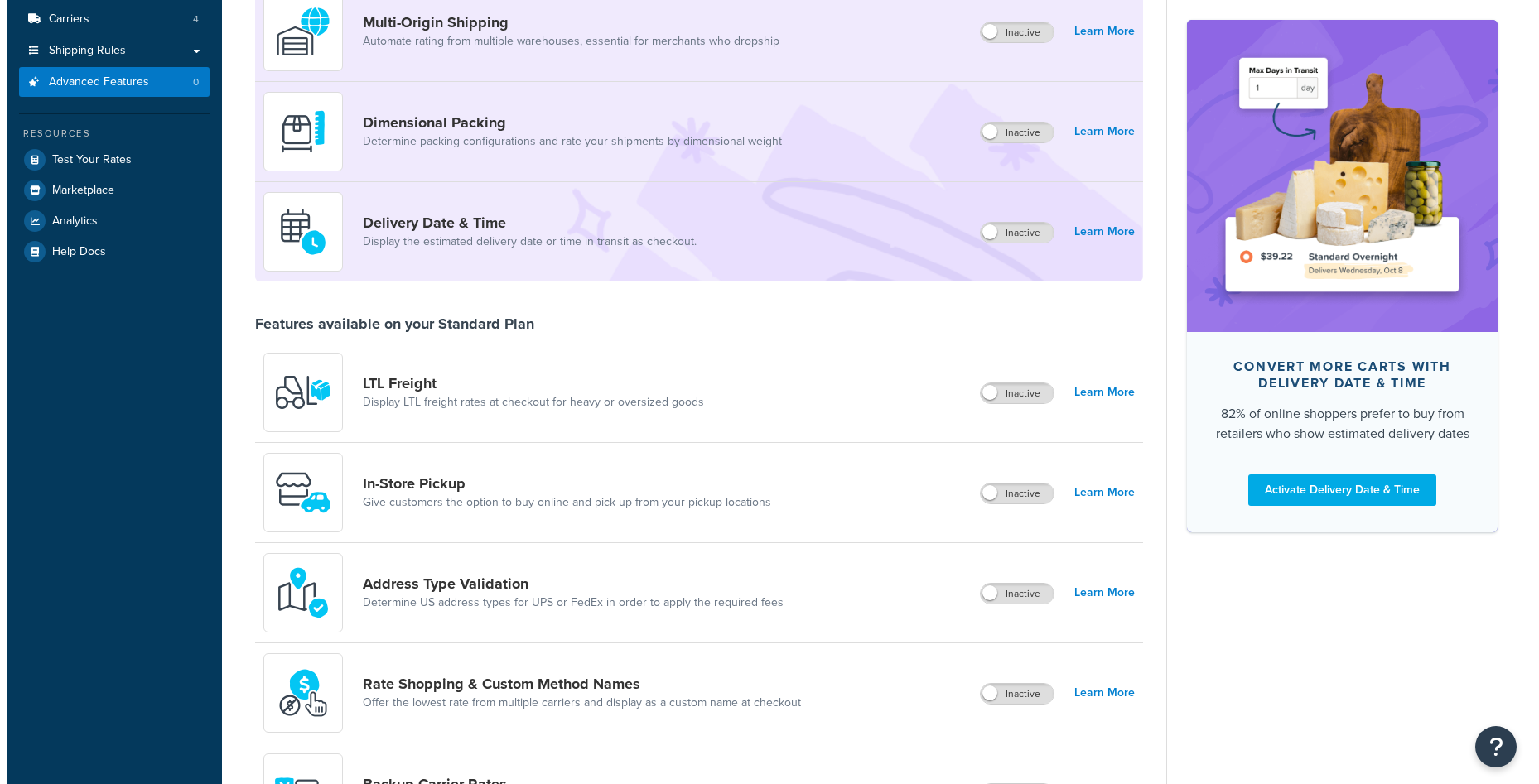
scroll to position [331, 0]
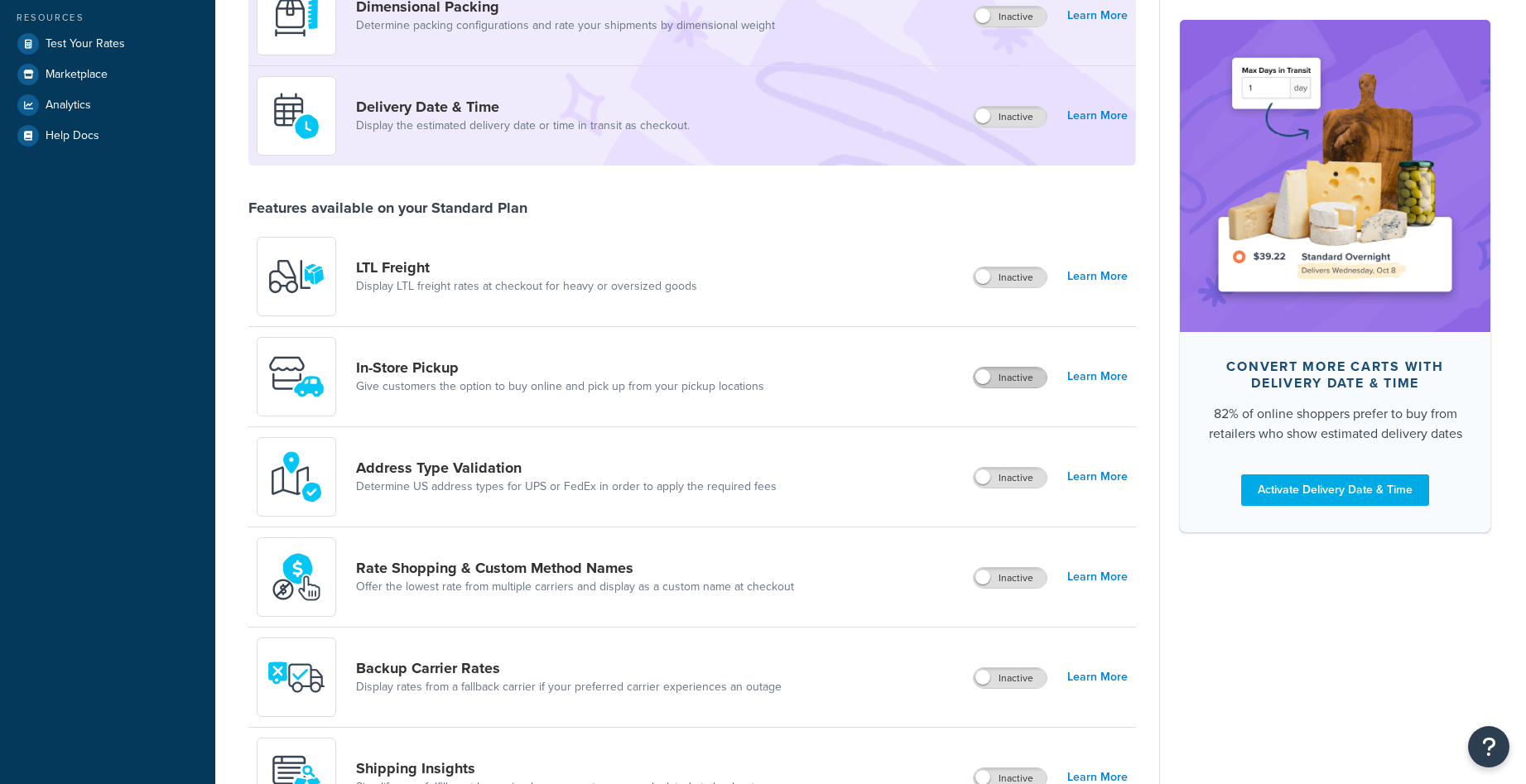
click at [992, 375] on label "Inactive" at bounding box center [1010, 378] width 73 height 20
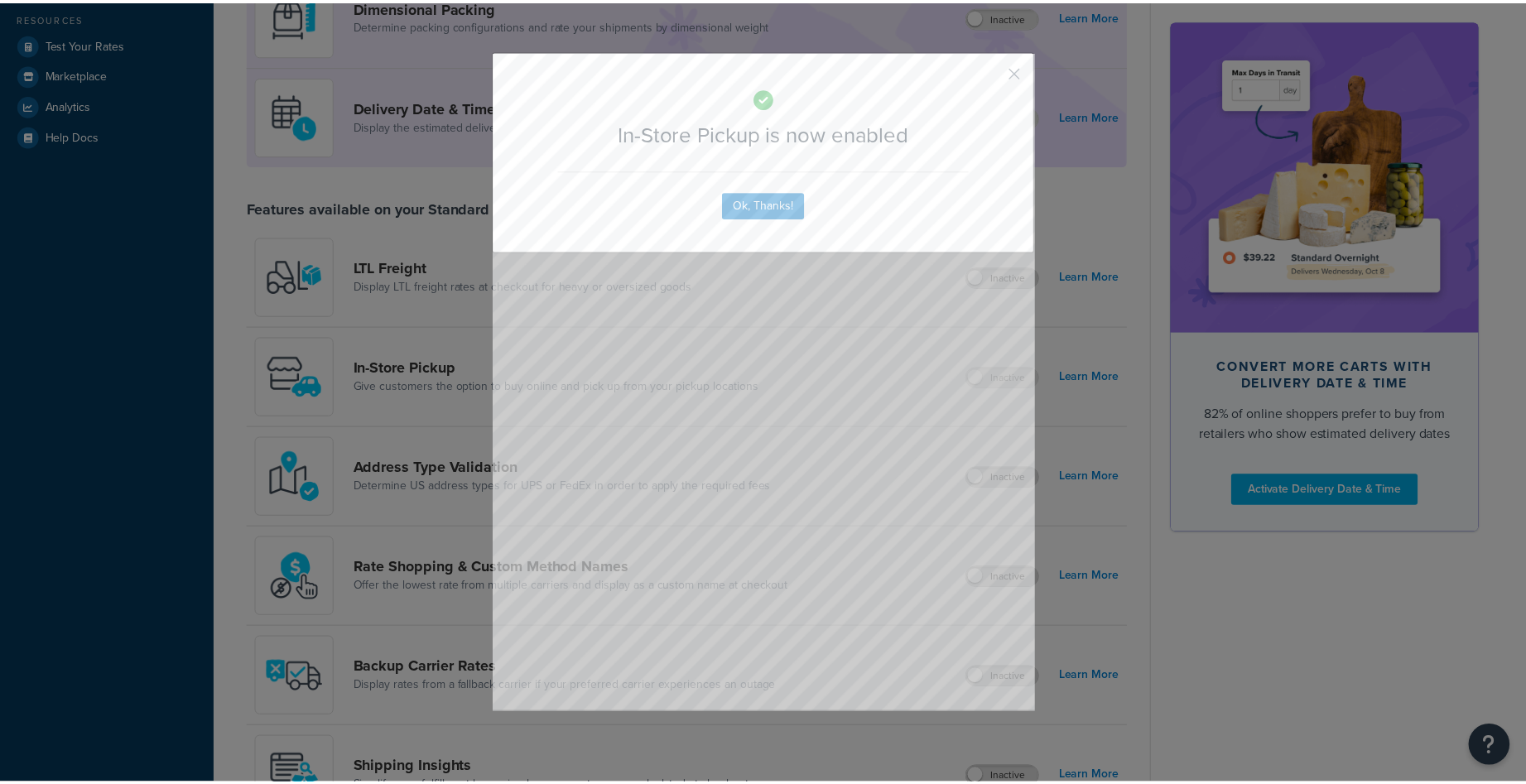
scroll to position [363, 0]
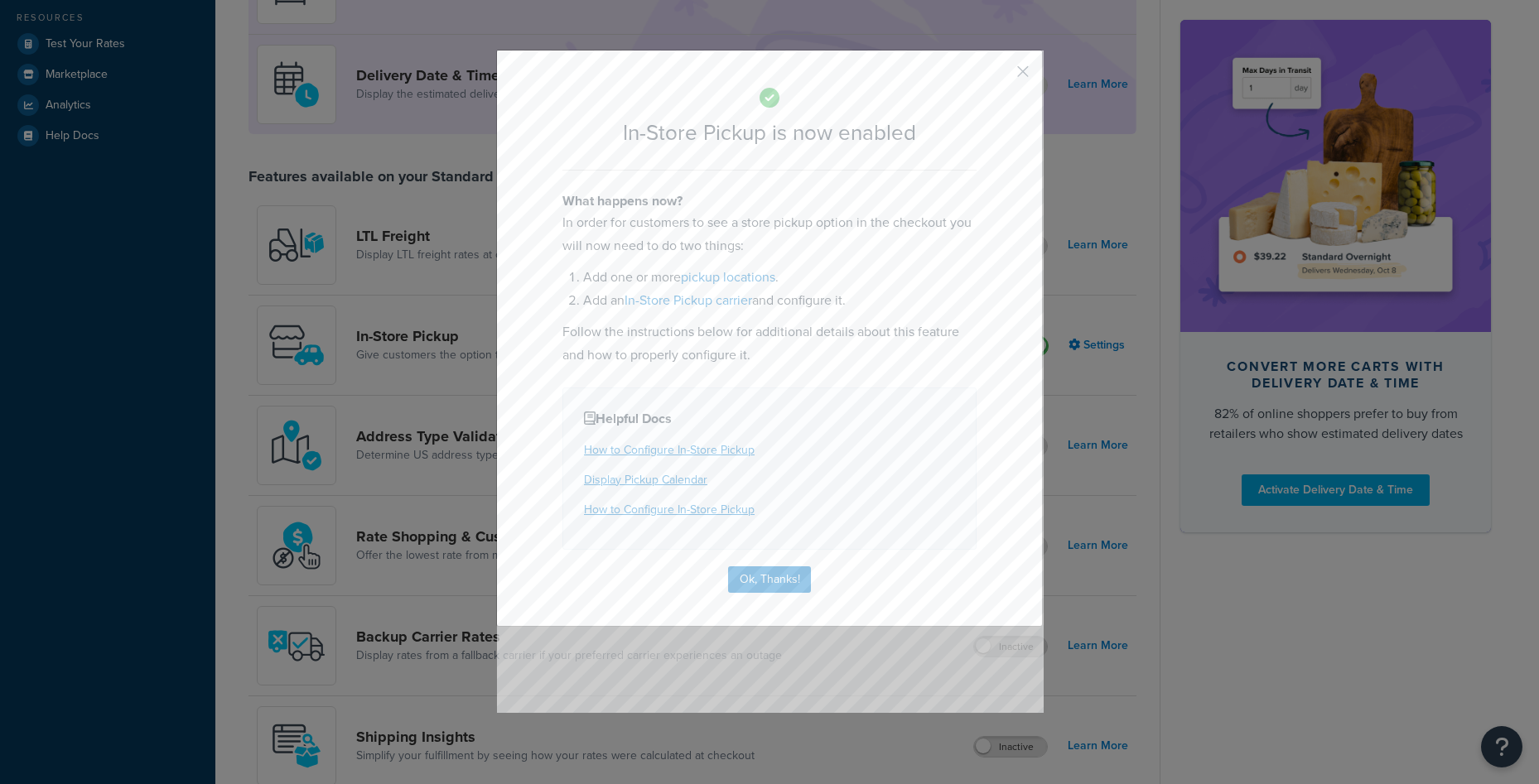
click at [1001, 76] on button "button" at bounding box center [998, 77] width 4 height 4
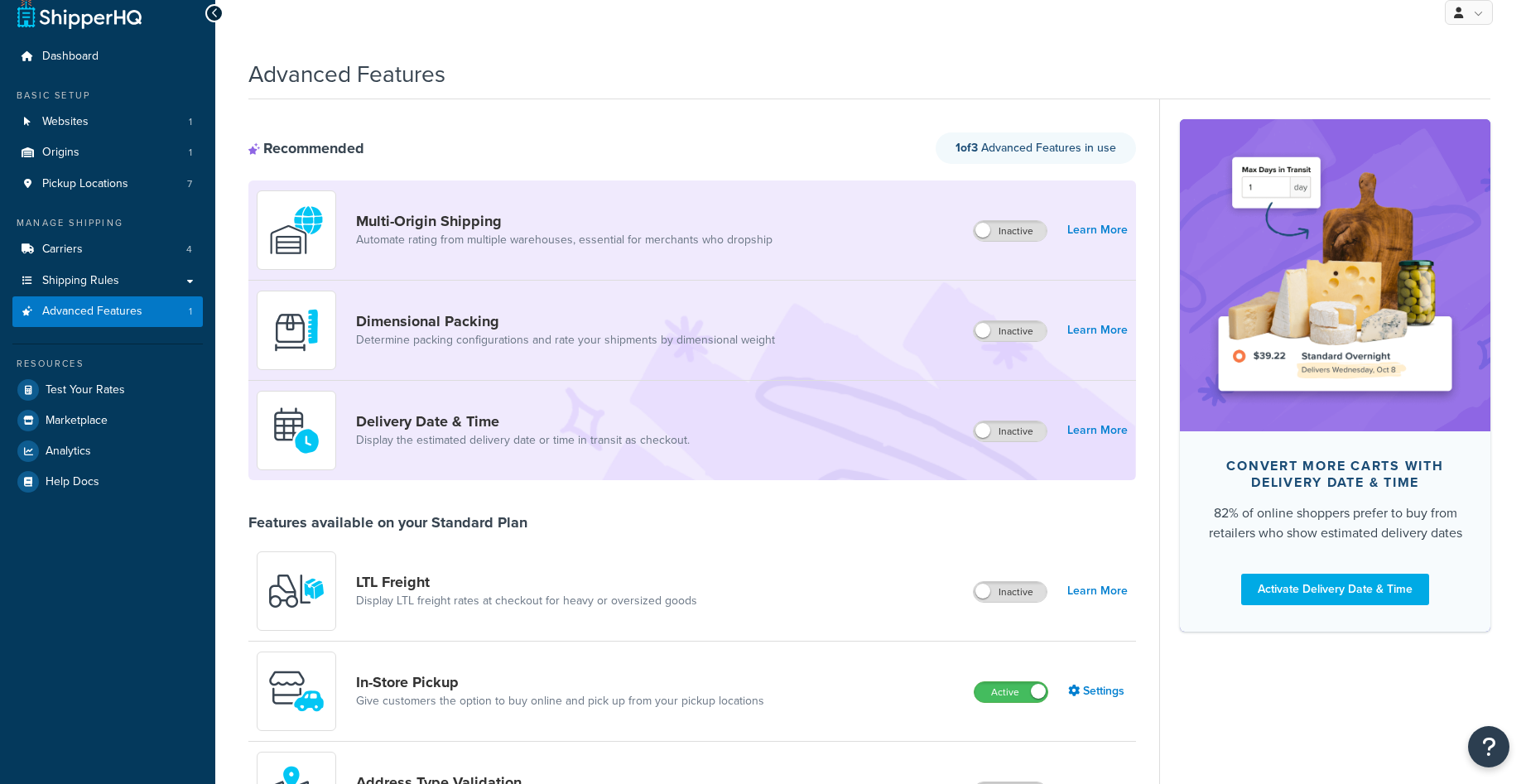
scroll to position [0, 0]
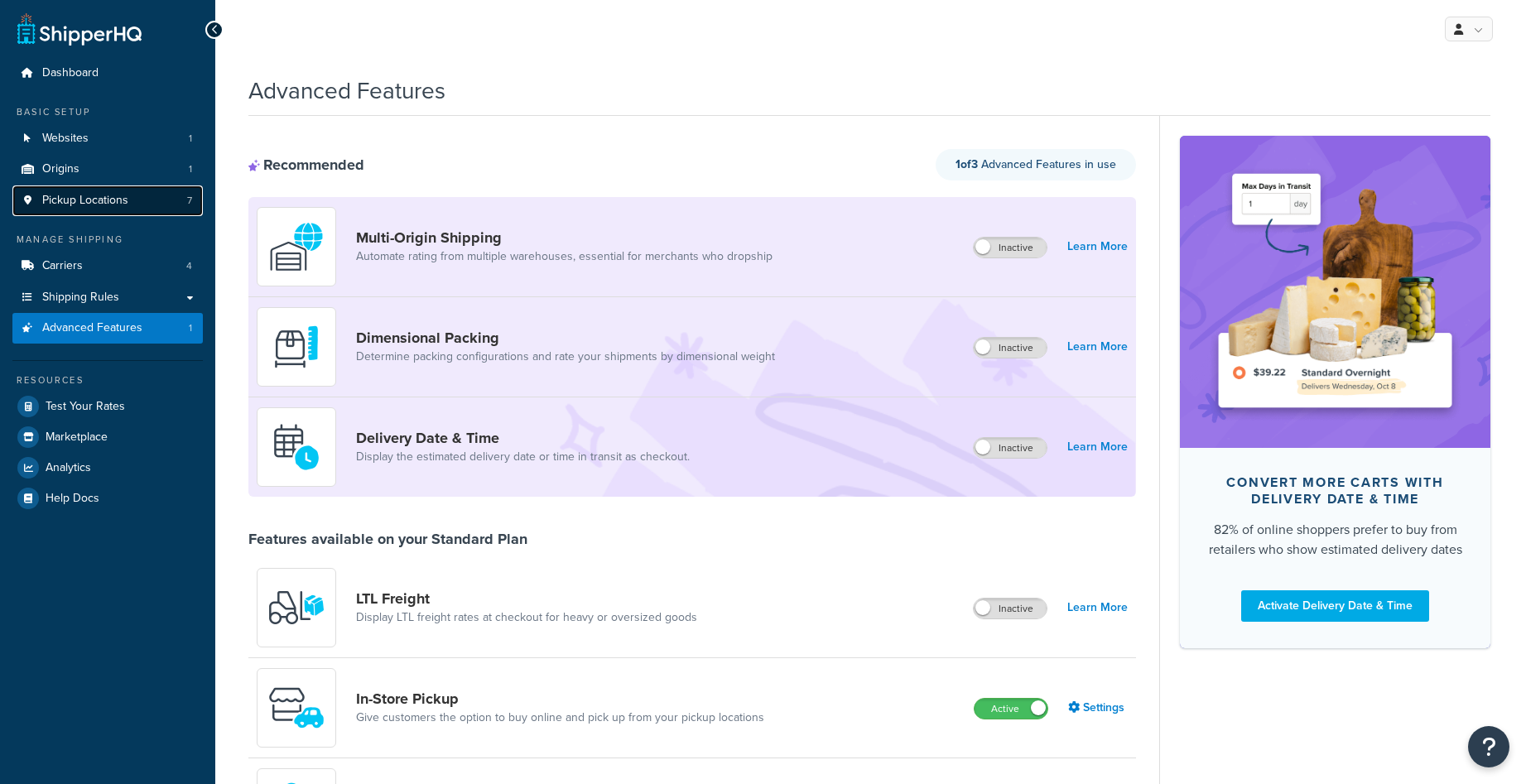
click at [145, 192] on link "Pickup Locations 7" at bounding box center [107, 200] width 191 height 30
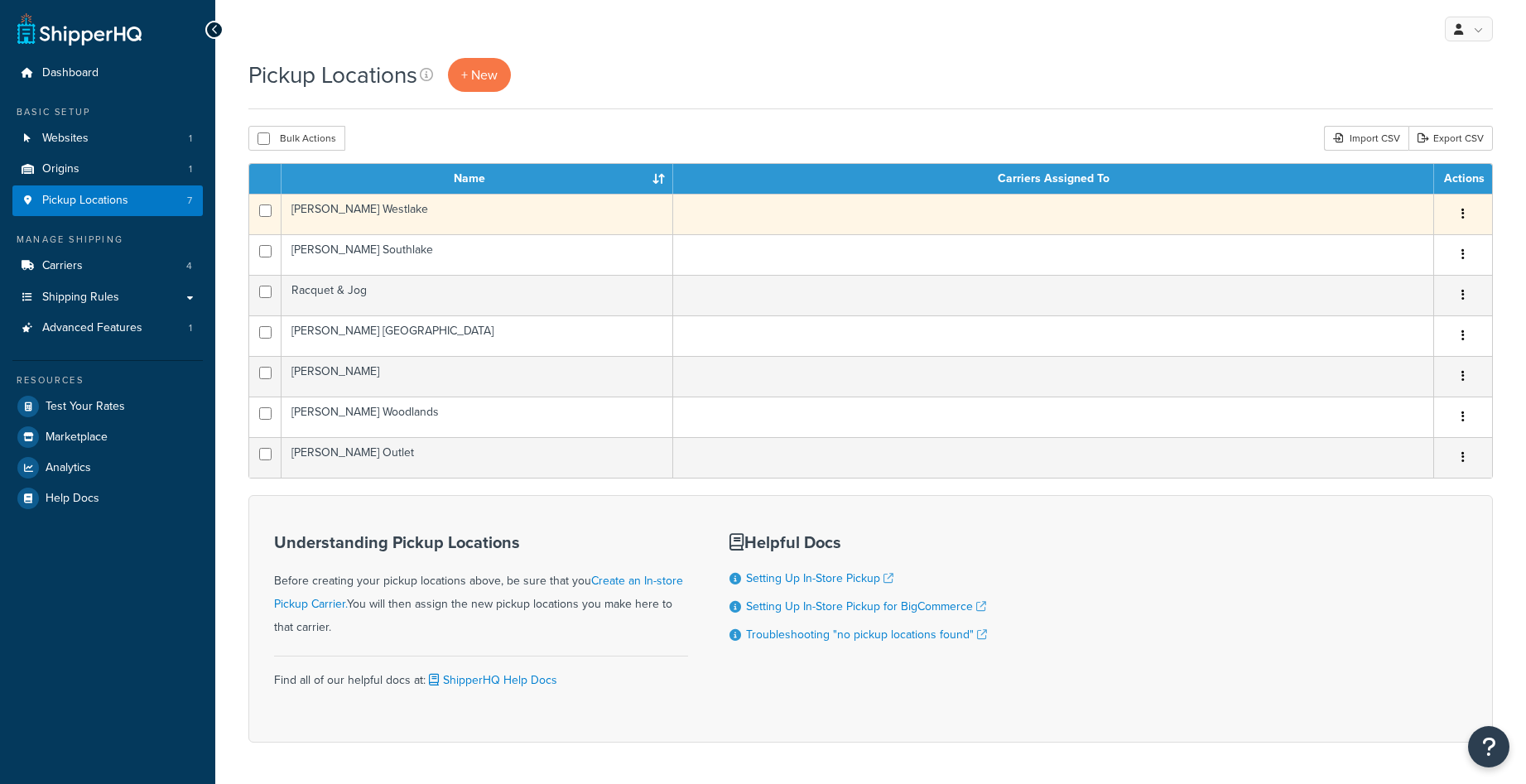
click at [557, 208] on td "[PERSON_NAME] Westlake" at bounding box center [477, 214] width 392 height 41
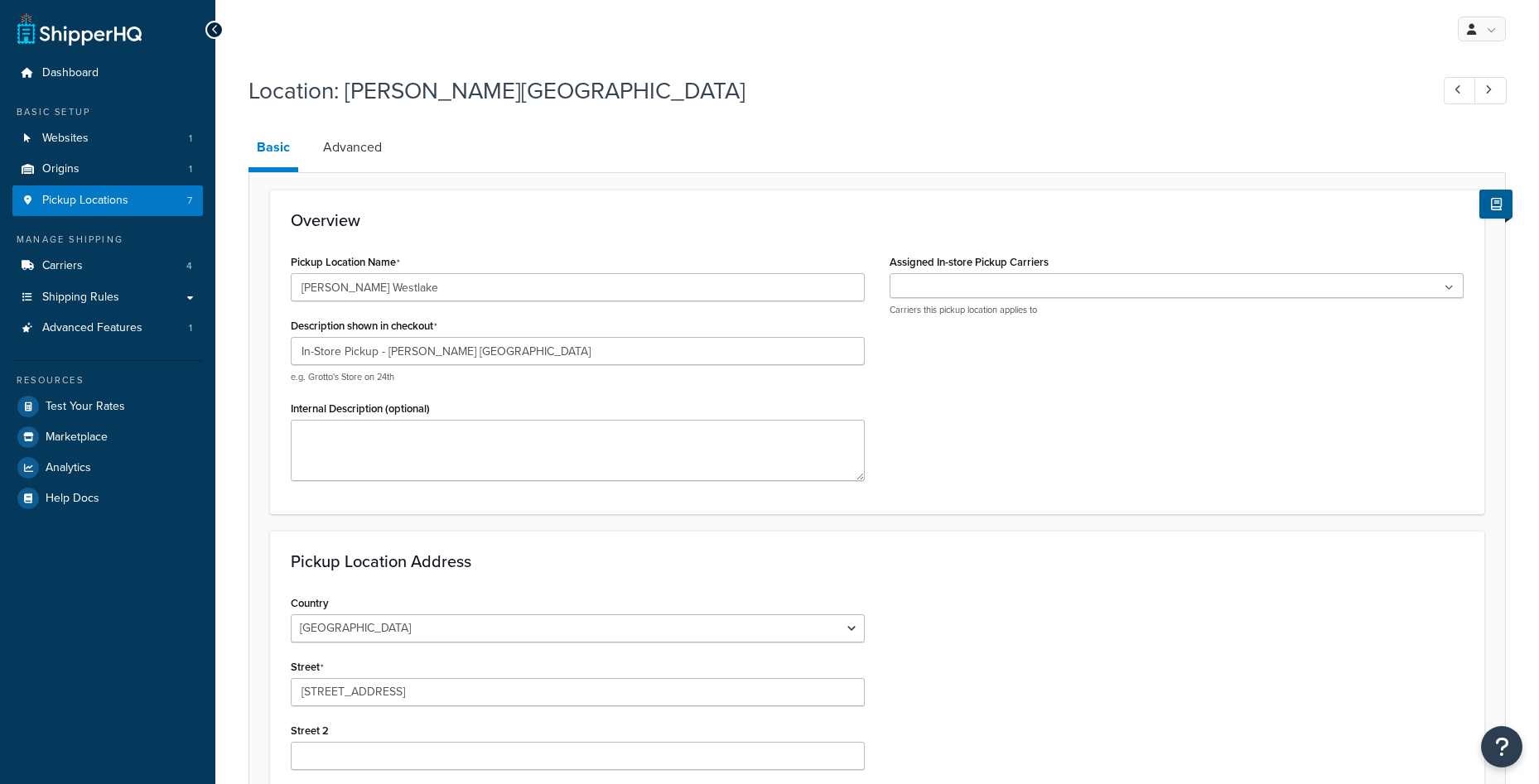
select select "43"
drag, startPoint x: 390, startPoint y: 351, endPoint x: 295, endPoint y: 359, distance: 95.3
click at [295, 359] on input "In-Store Pickup - [PERSON_NAME] [GEOGRAPHIC_DATA]" at bounding box center [574, 351] width 568 height 29
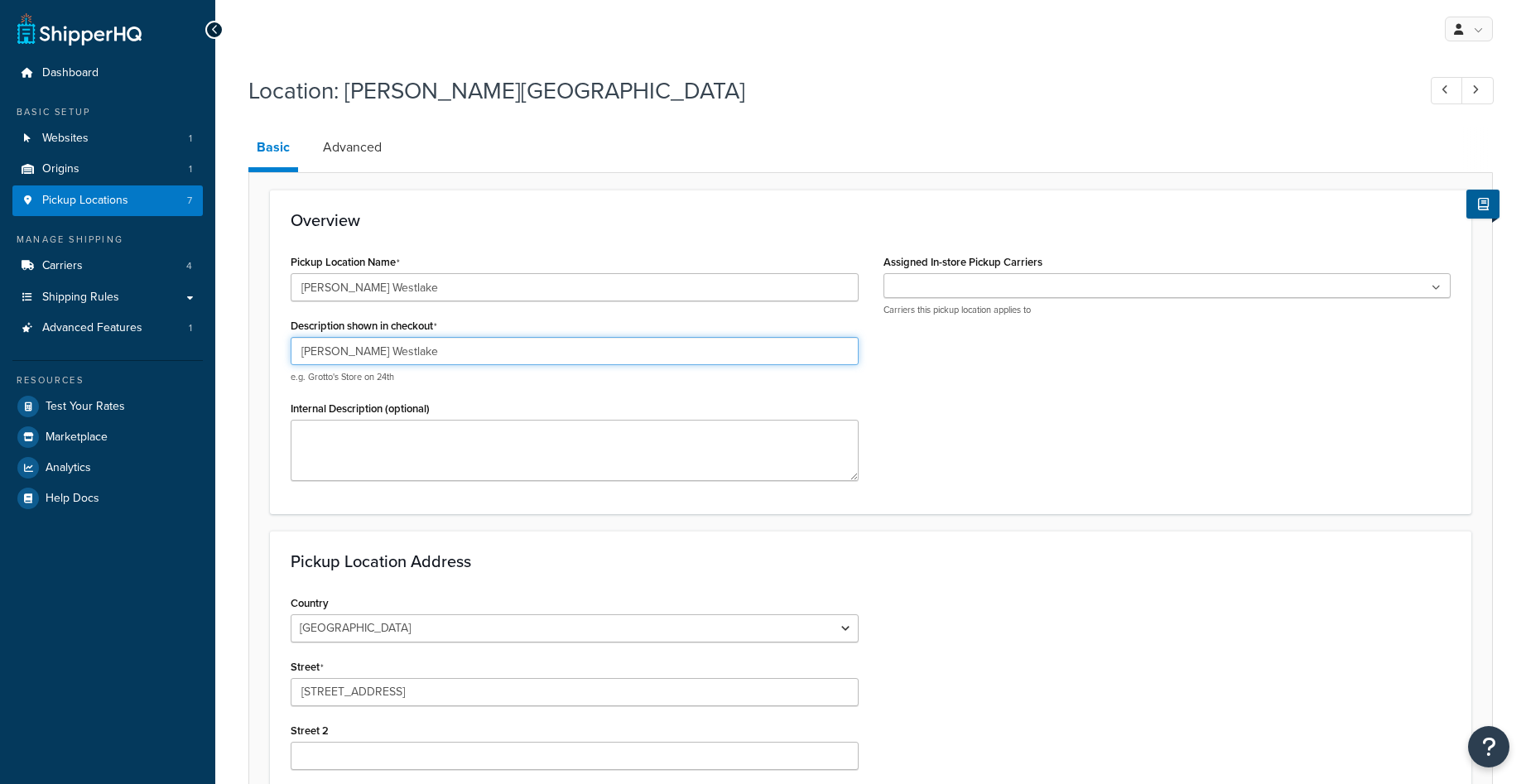
type input "[PERSON_NAME] Westlake"
click at [143, 265] on link "Carriers 4" at bounding box center [107, 265] width 191 height 30
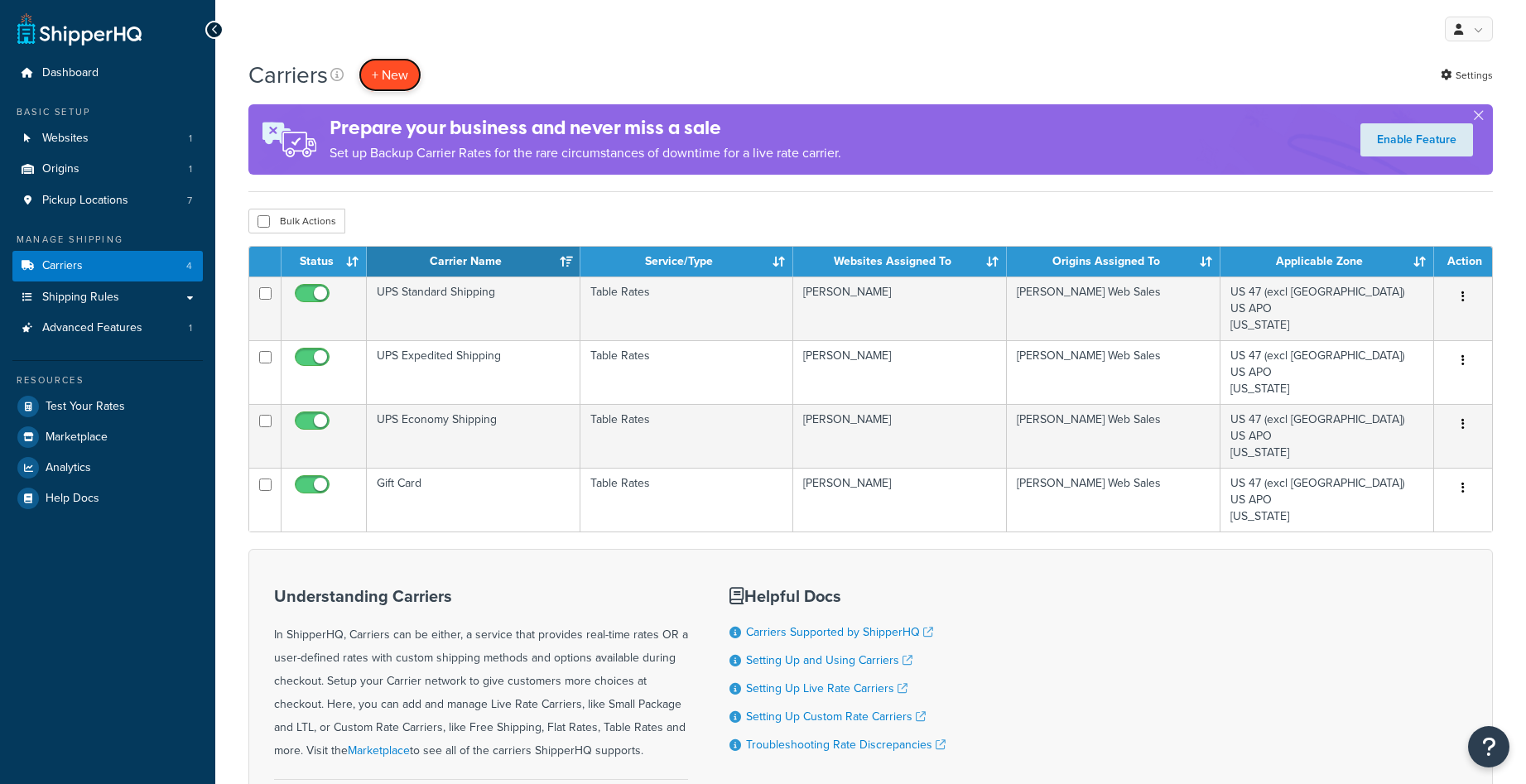
click at [385, 65] on button "+ New" at bounding box center [390, 75] width 63 height 34
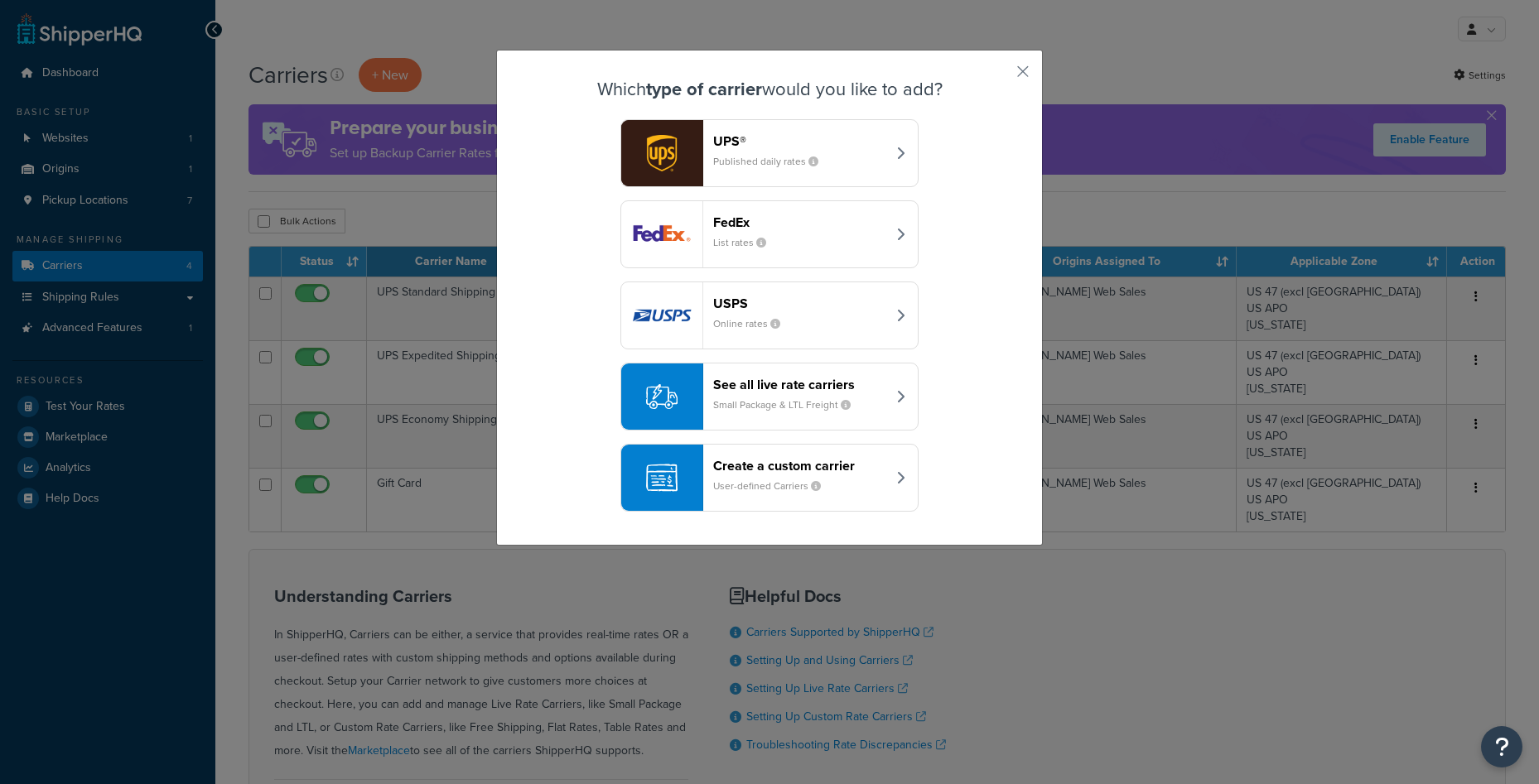
click at [779, 469] on header "Create a custom carrier" at bounding box center [800, 465] width 173 height 16
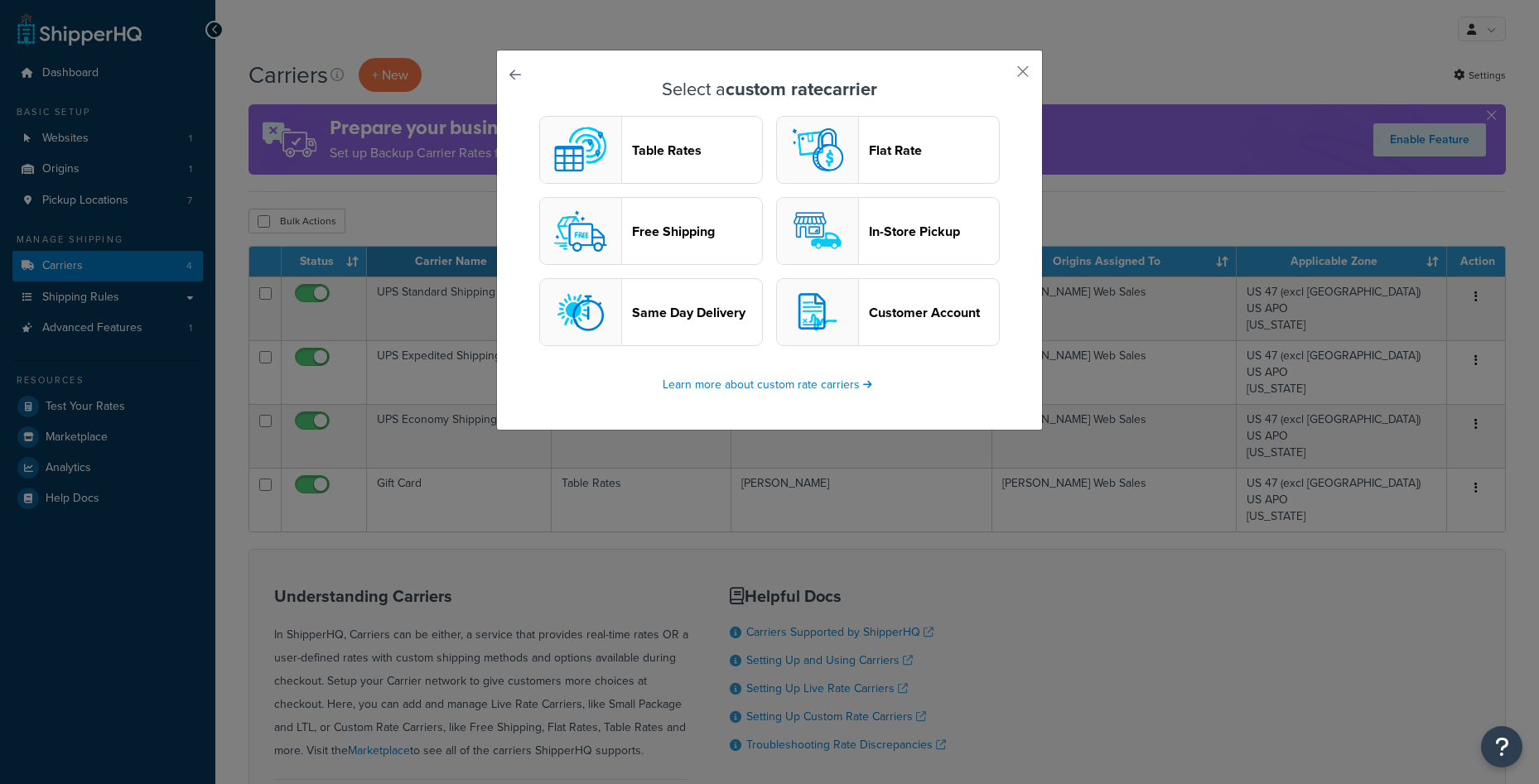
click at [834, 223] on img "button" at bounding box center [817, 231] width 66 height 66
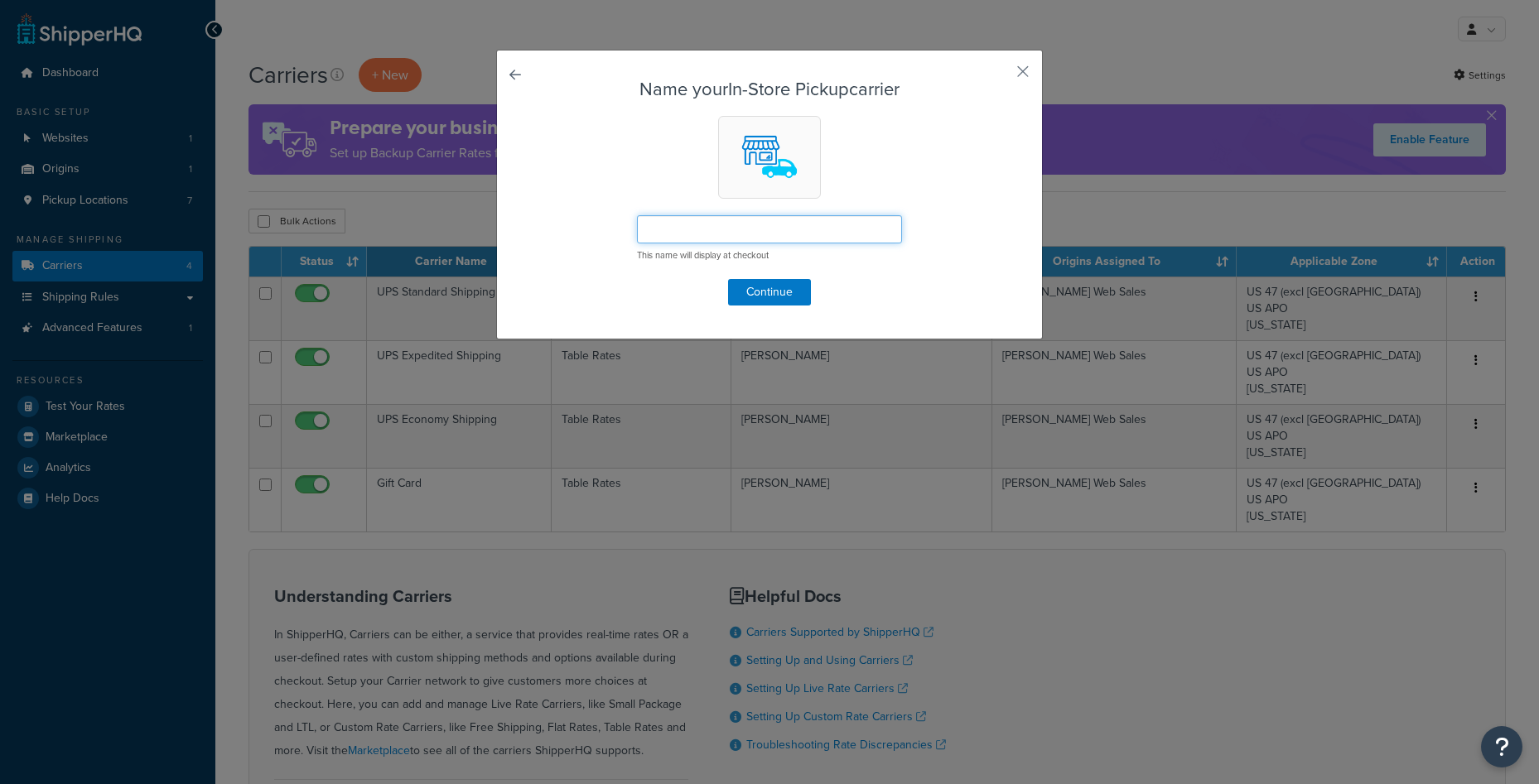
click at [834, 223] on input "text" at bounding box center [770, 229] width 265 height 29
type input "In-Store Pickup"
click at [741, 294] on button "Continue" at bounding box center [770, 292] width 83 height 27
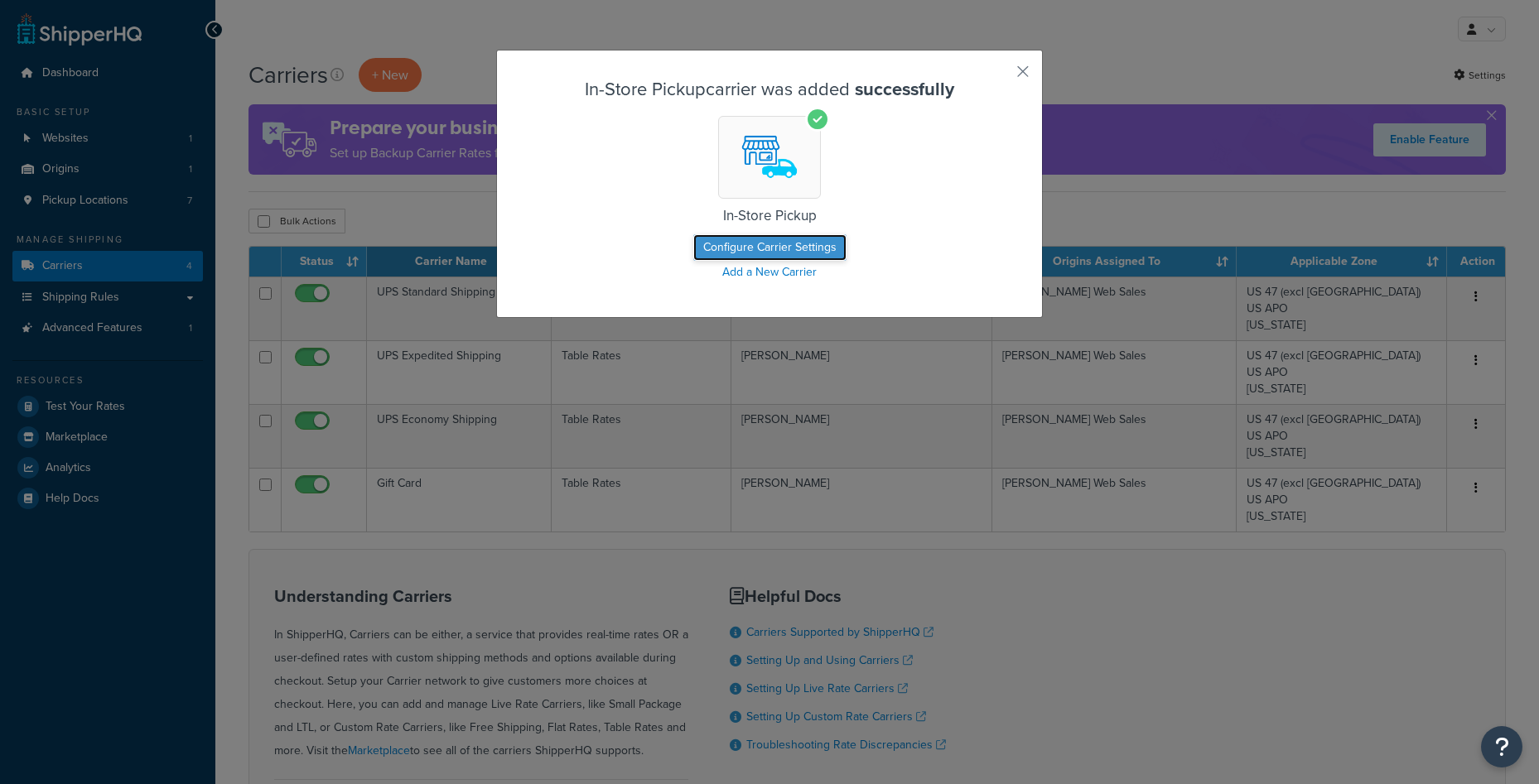
click at [806, 247] on button "Configure Carrier Settings" at bounding box center [770, 247] width 153 height 27
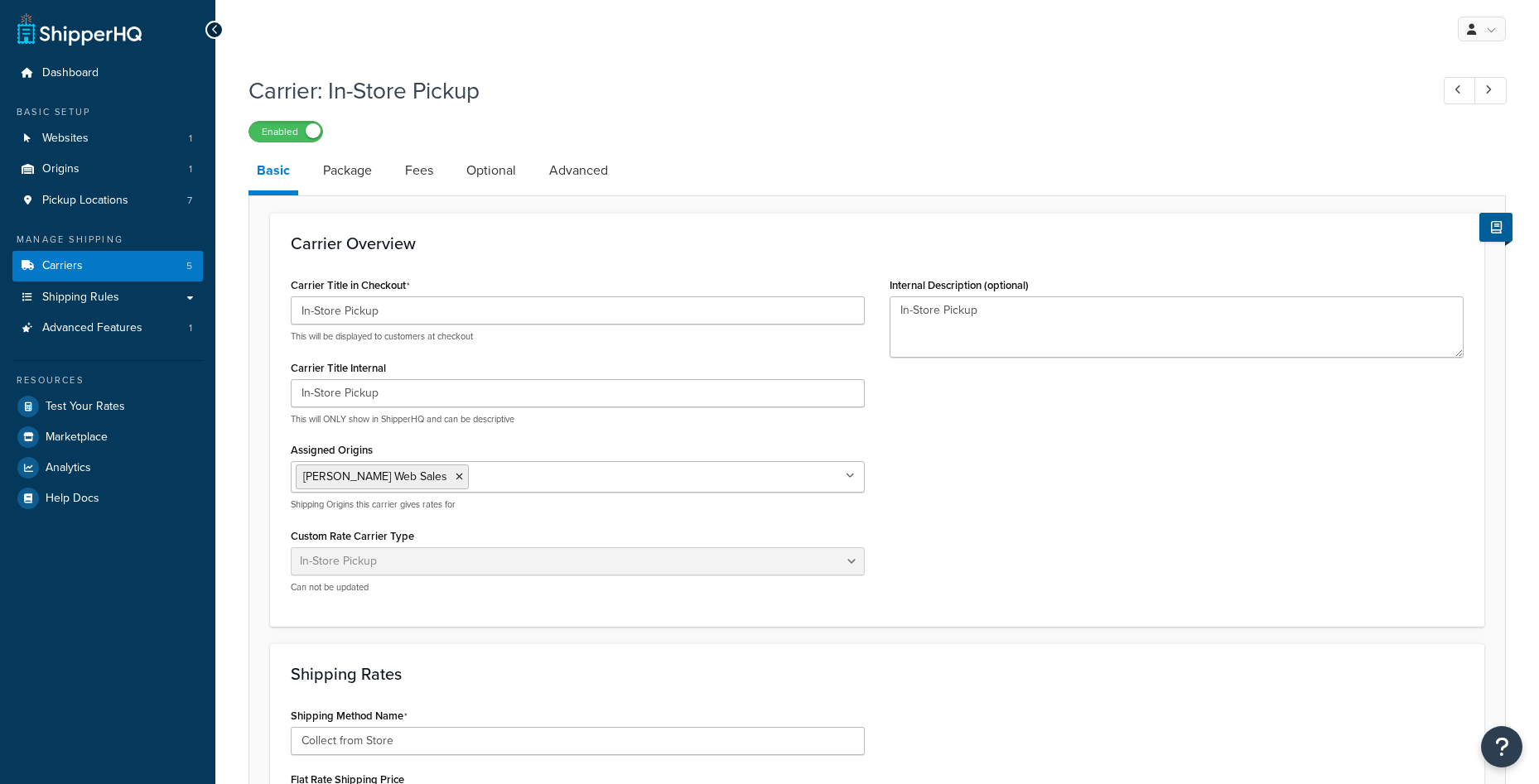
select select "pickup"
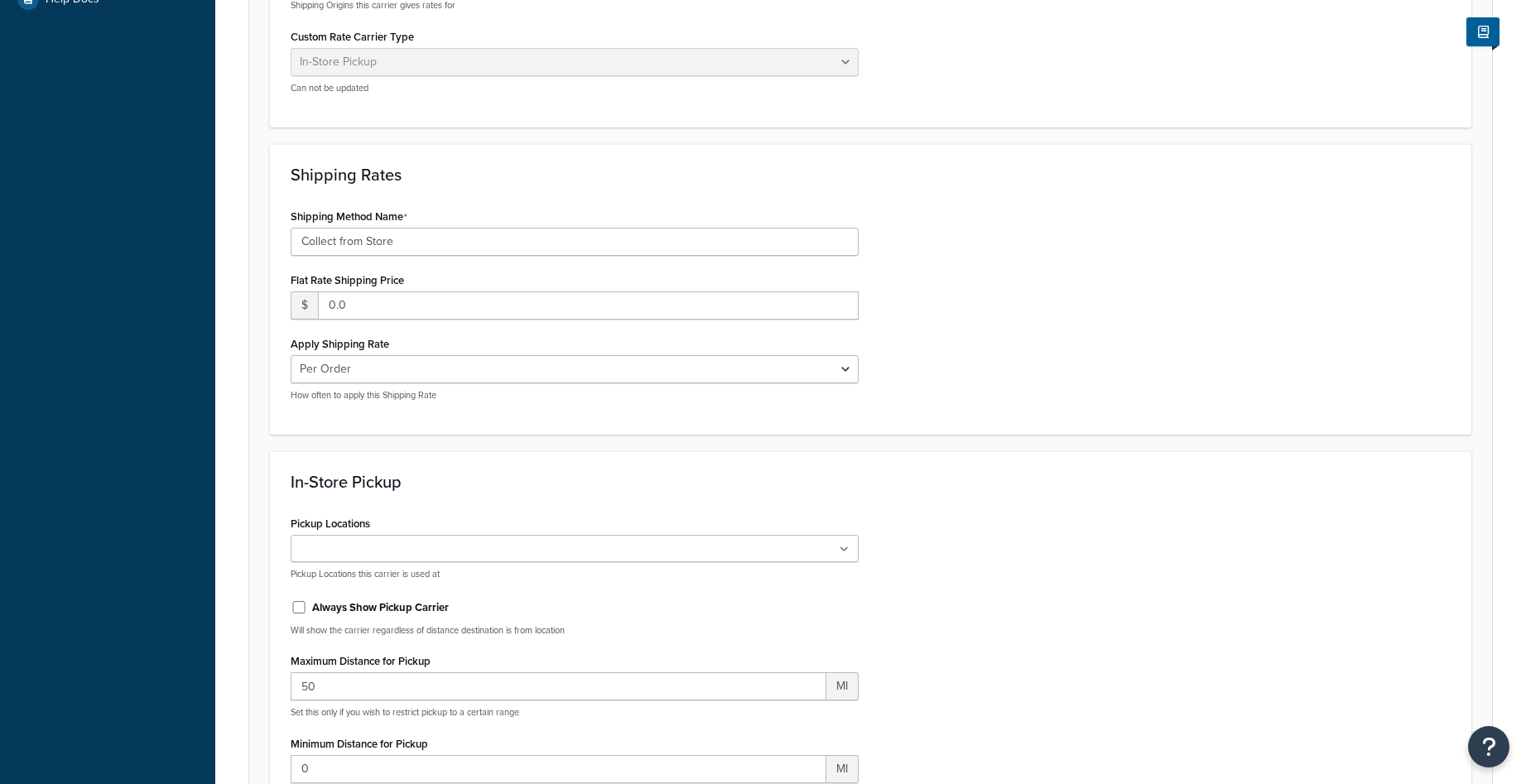
scroll to position [497, 0]
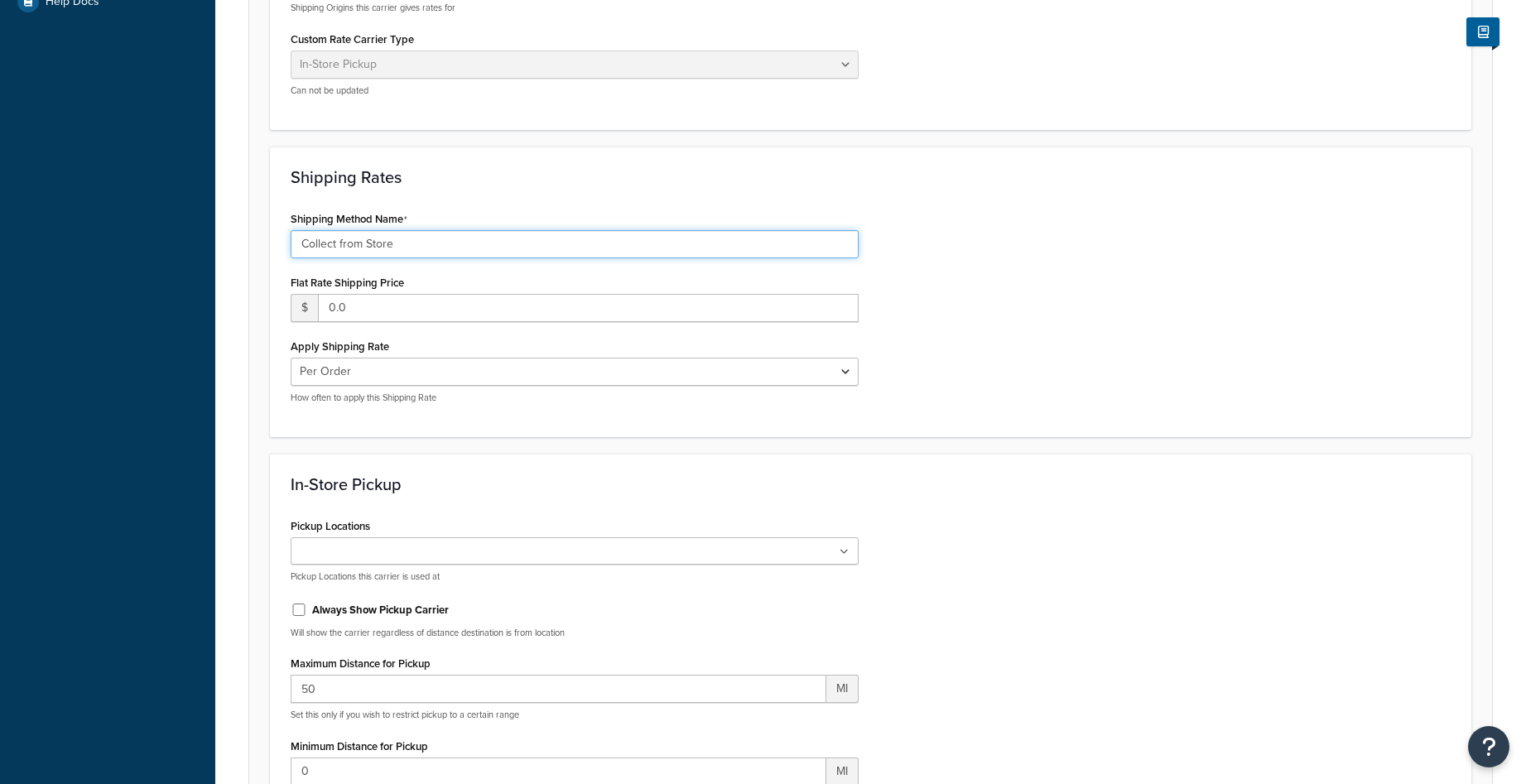
click at [494, 249] on input "Collect from Store" at bounding box center [574, 244] width 568 height 29
drag, startPoint x: 494, startPoint y: 249, endPoint x: 296, endPoint y: 252, distance: 198.0
click at [296, 252] on input "Collect from Store" at bounding box center [574, 244] width 568 height 29
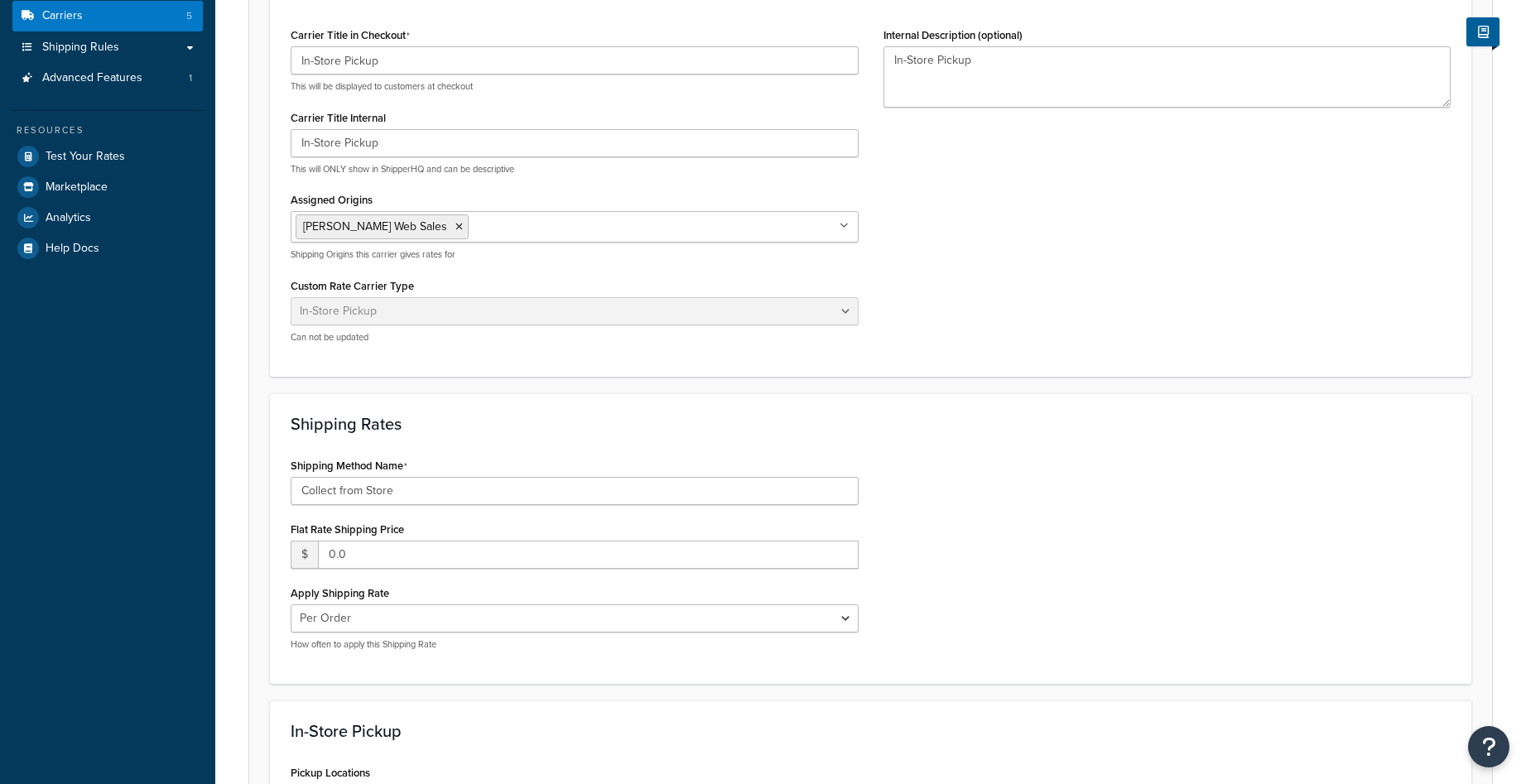
scroll to position [331, 0]
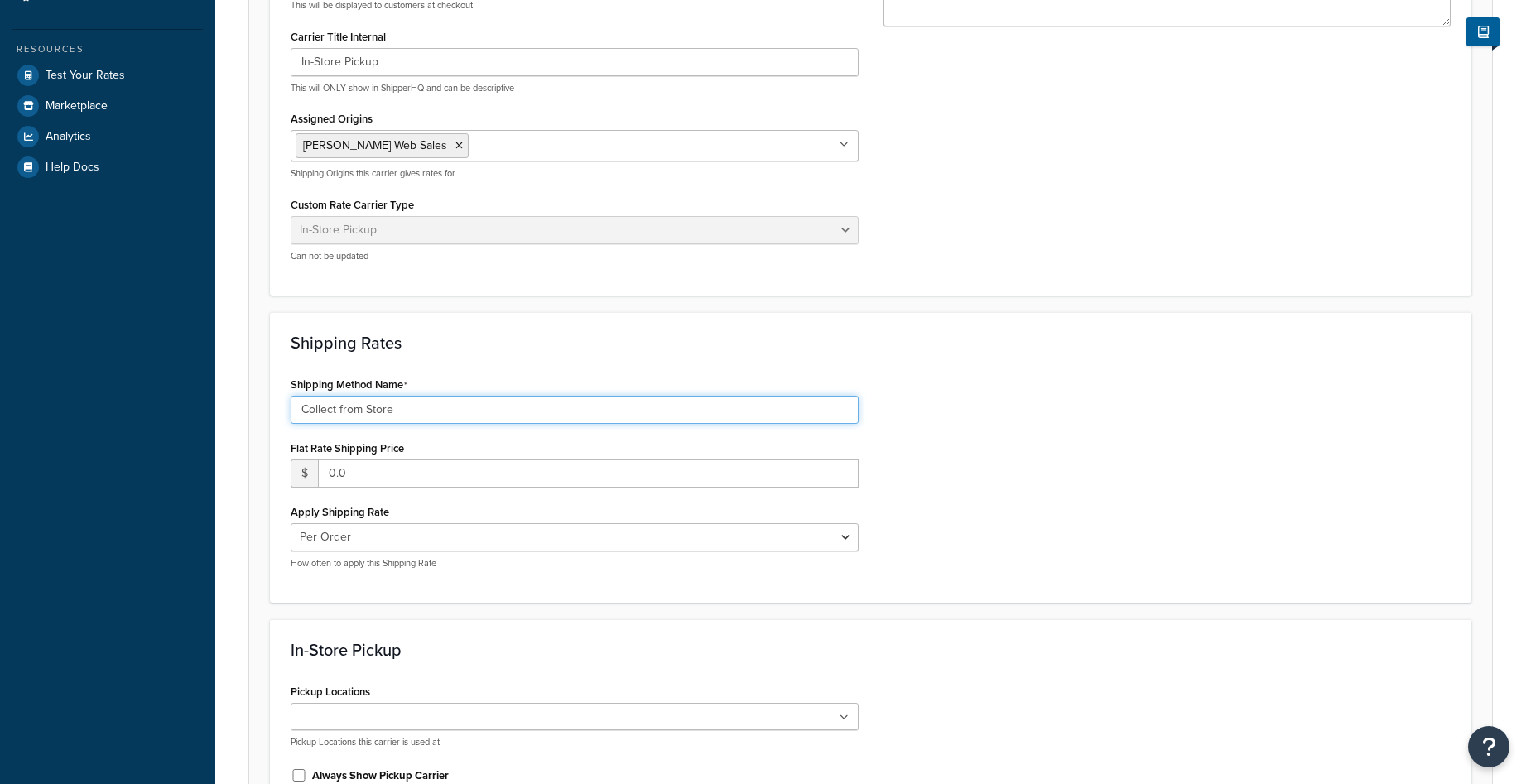
click at [436, 404] on input "Collect from Store" at bounding box center [574, 410] width 568 height 29
type input "In-Store Pickup"
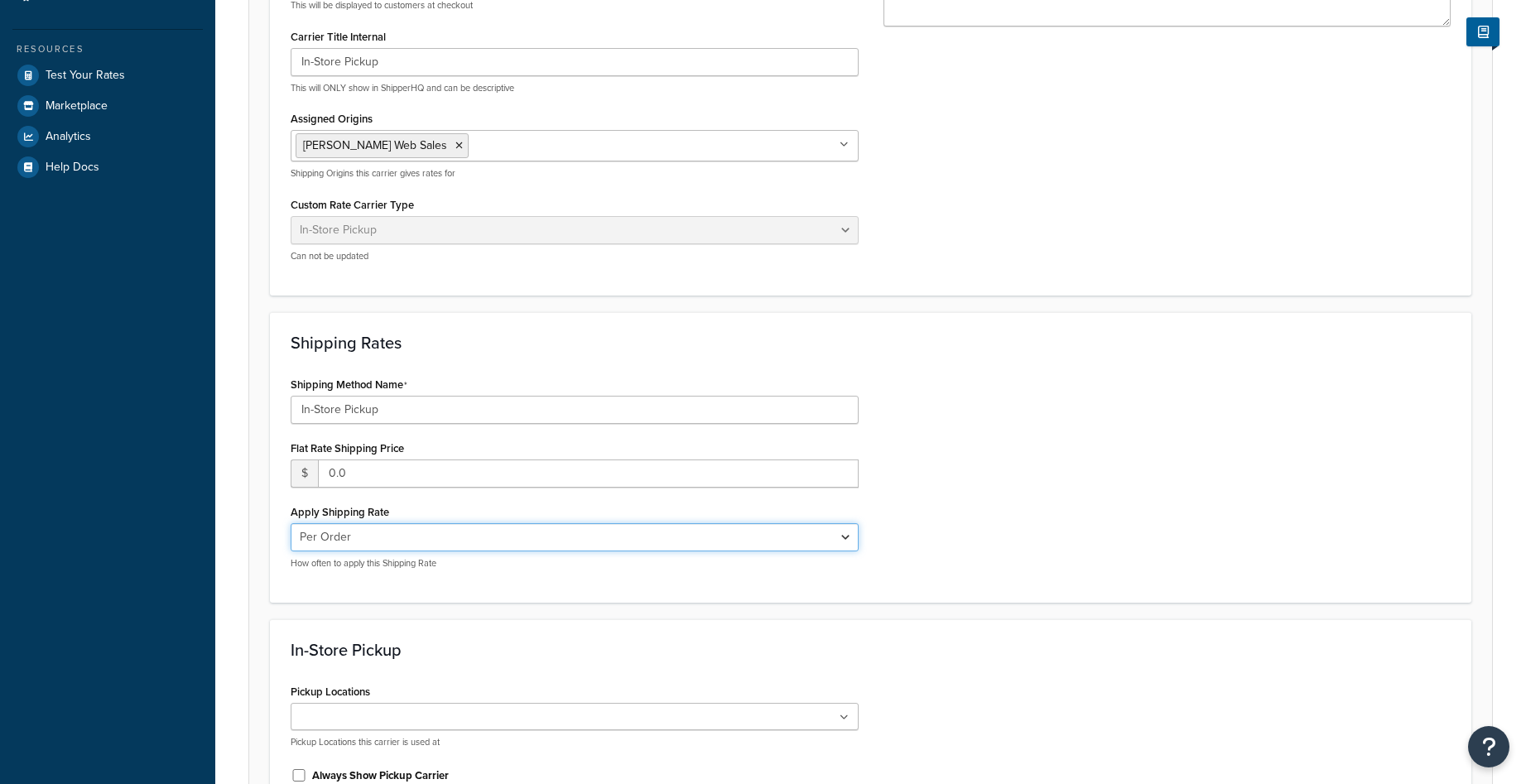
click at [673, 546] on select "Per Order Per Item Per Package" at bounding box center [574, 537] width 568 height 29
click at [964, 519] on div "Shipping Method Name In-Store Pickup Flat Rate Shipping Price $ 0.0 Apply Shipp…" at bounding box center [871, 476] width 1185 height 209
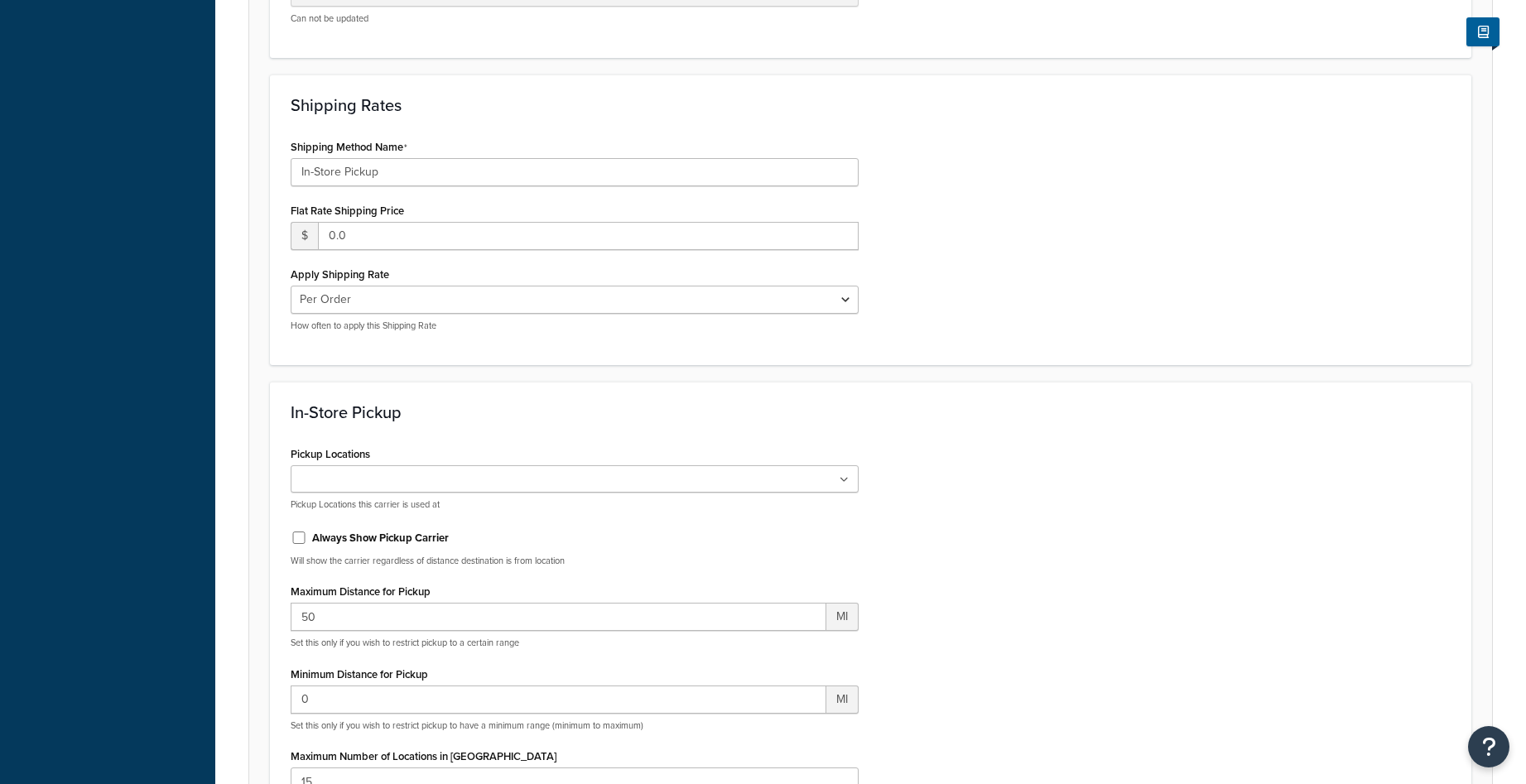
scroll to position [579, 0]
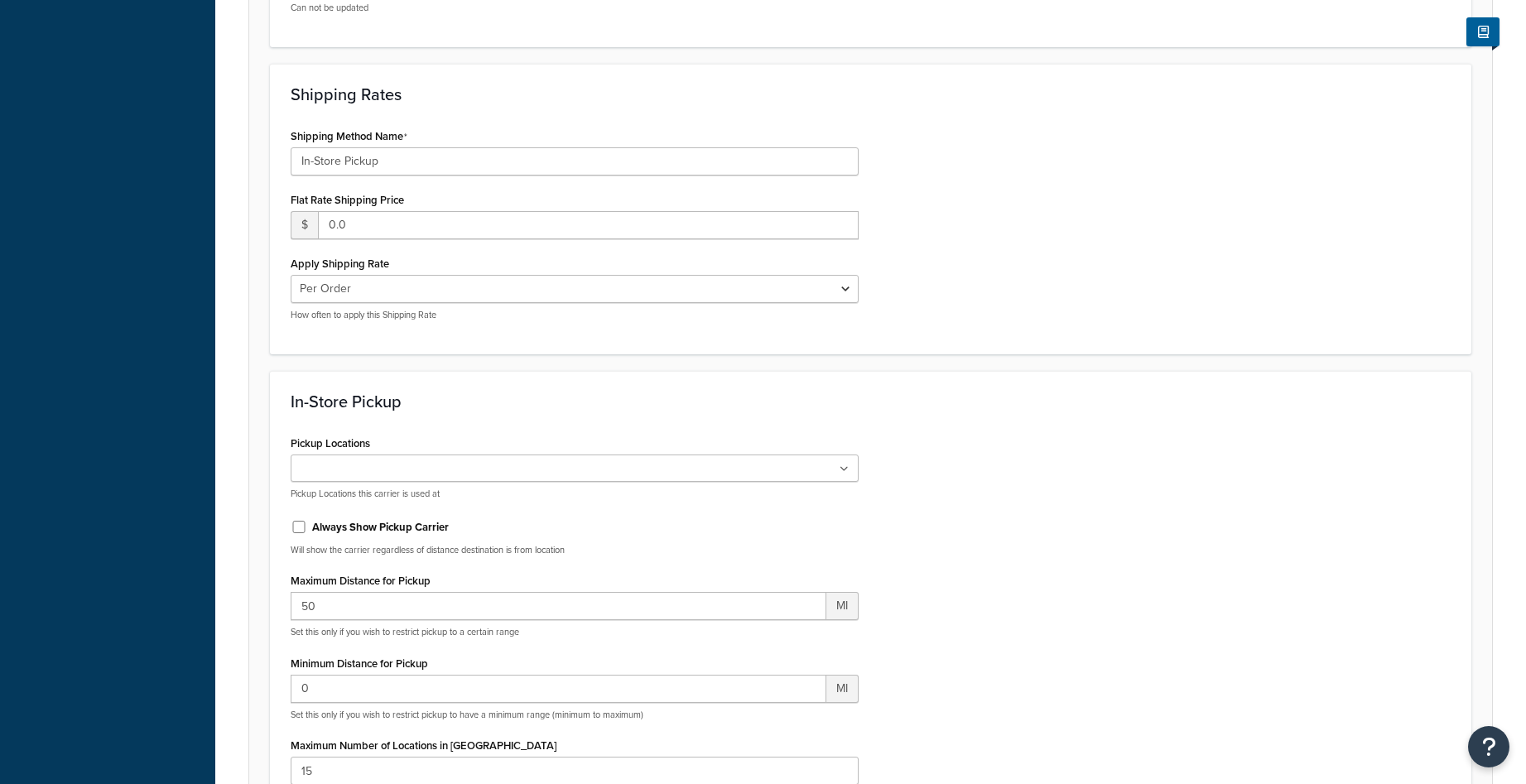
click at [849, 468] on ul at bounding box center [574, 468] width 568 height 28
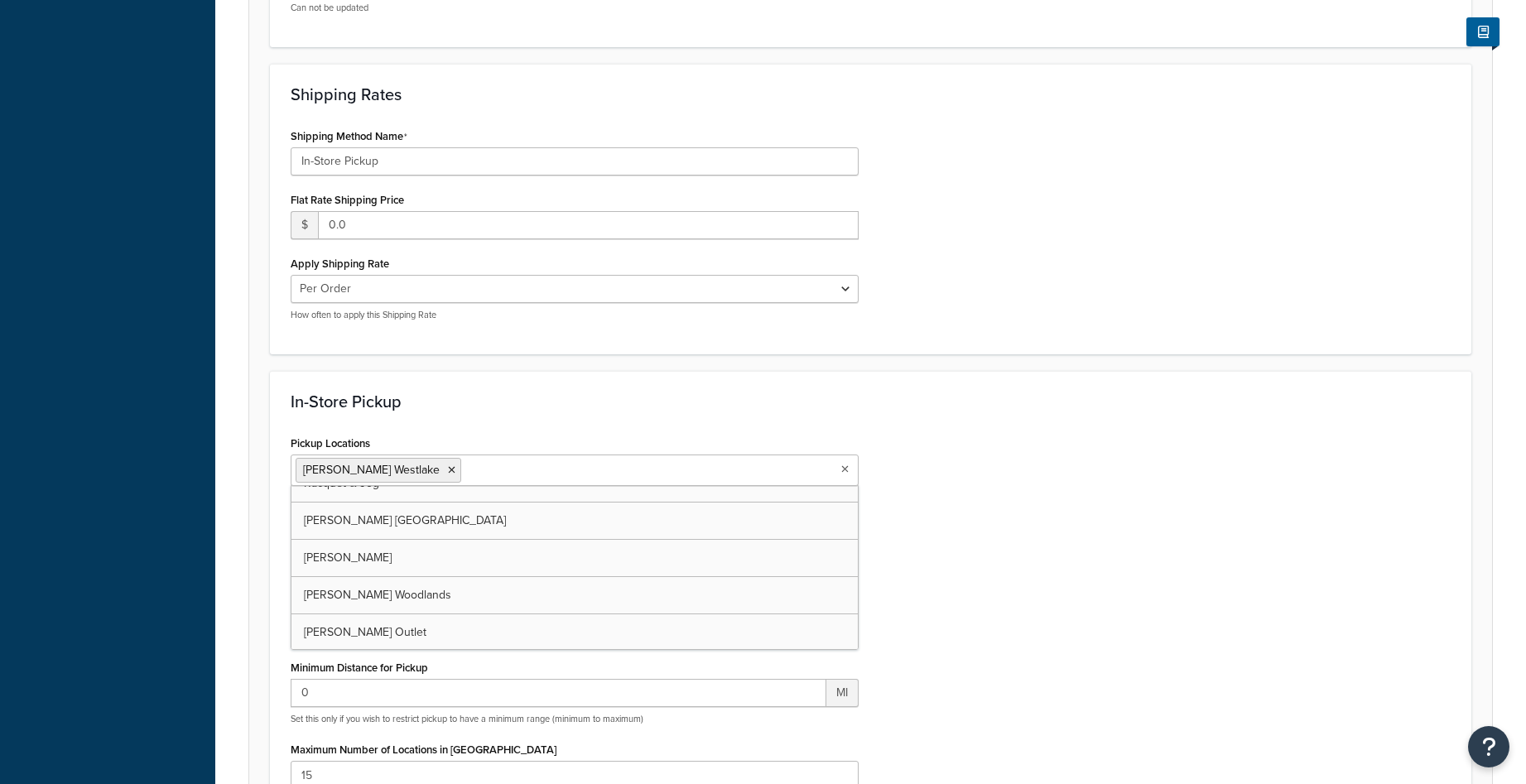
scroll to position [59, 0]
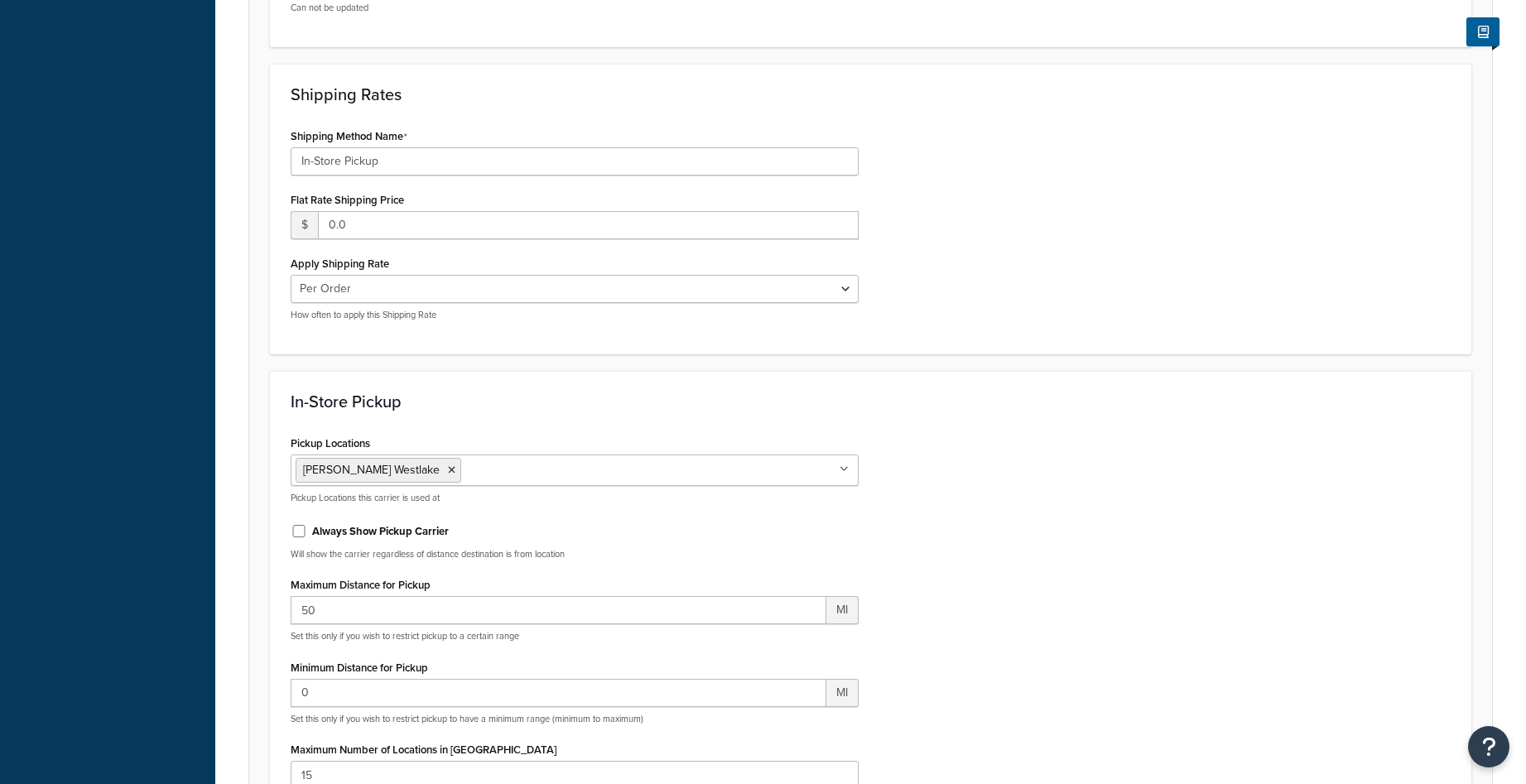
click at [1098, 403] on h3 "In-Store Pickup" at bounding box center [870, 402] width 1160 height 18
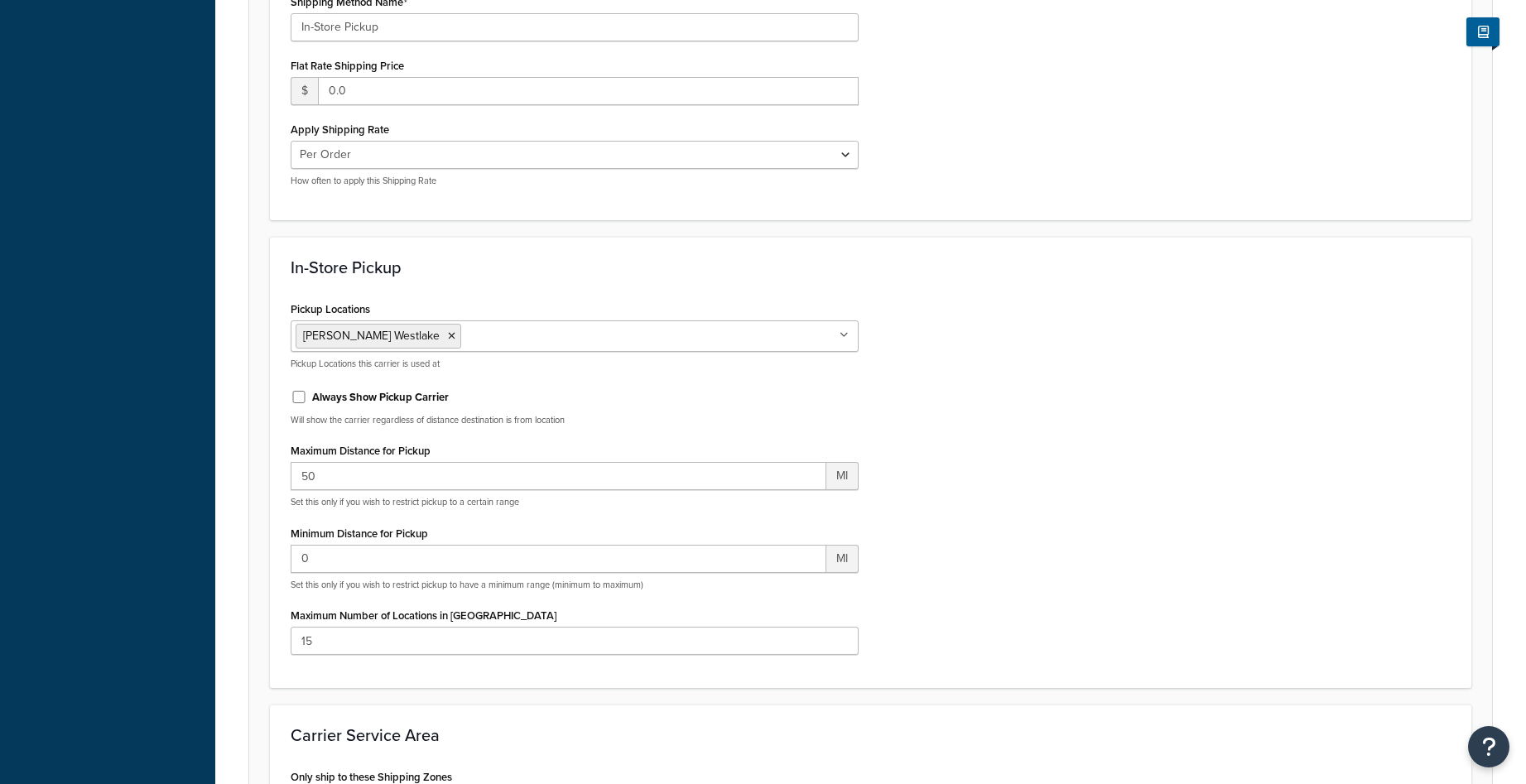
scroll to position [745, 0]
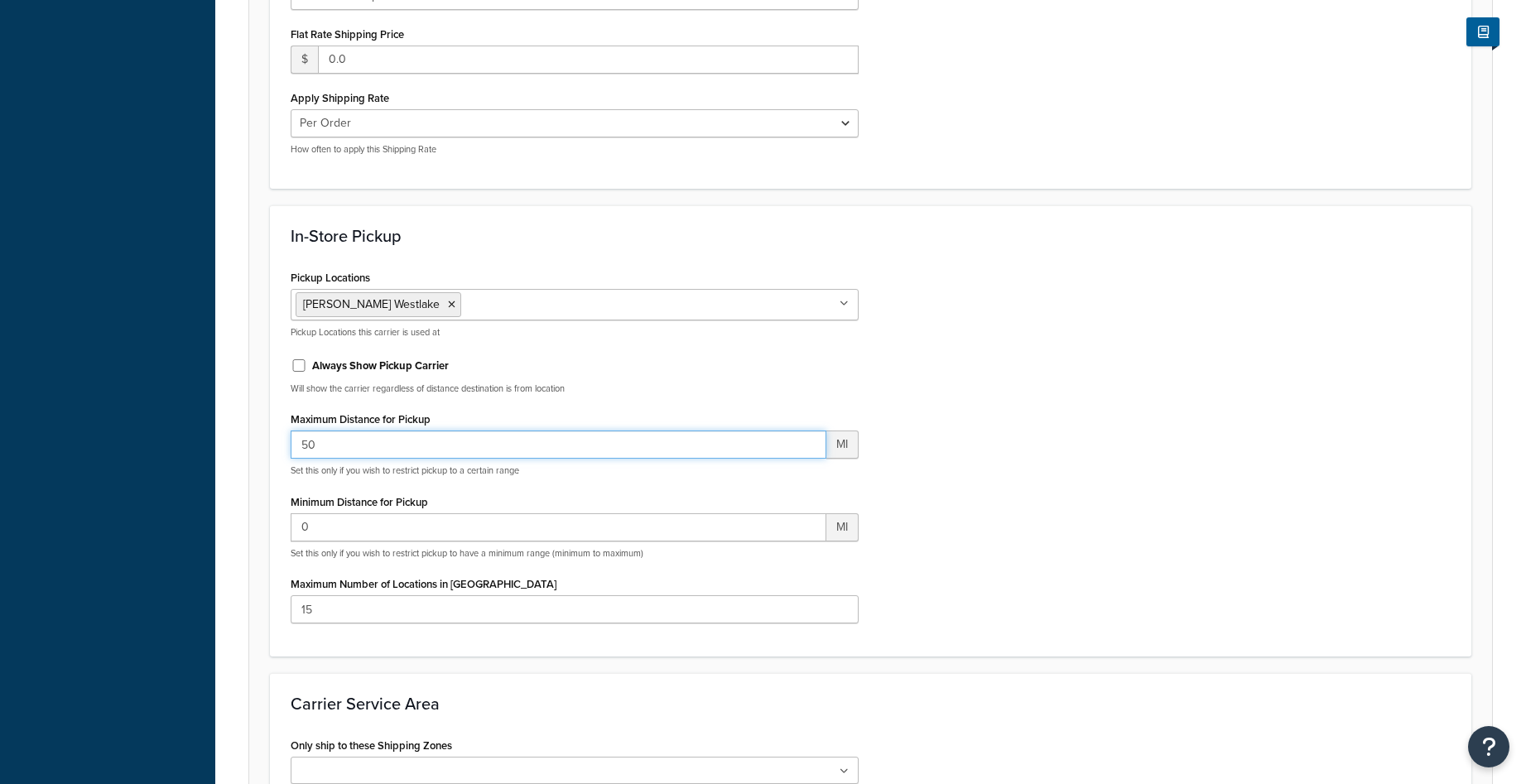
drag, startPoint x: 339, startPoint y: 441, endPoint x: 270, endPoint y: 442, distance: 69.0
click at [270, 442] on div "In-Store Pickup Pickup Locations TYLER'S Westlake TYLER'S Southlake Racquet & J…" at bounding box center [871, 431] width 1202 height 451
type input "30"
drag, startPoint x: 339, startPoint y: 614, endPoint x: 284, endPoint y: 604, distance: 55.9
click at [308, 608] on input "15" at bounding box center [574, 609] width 568 height 29
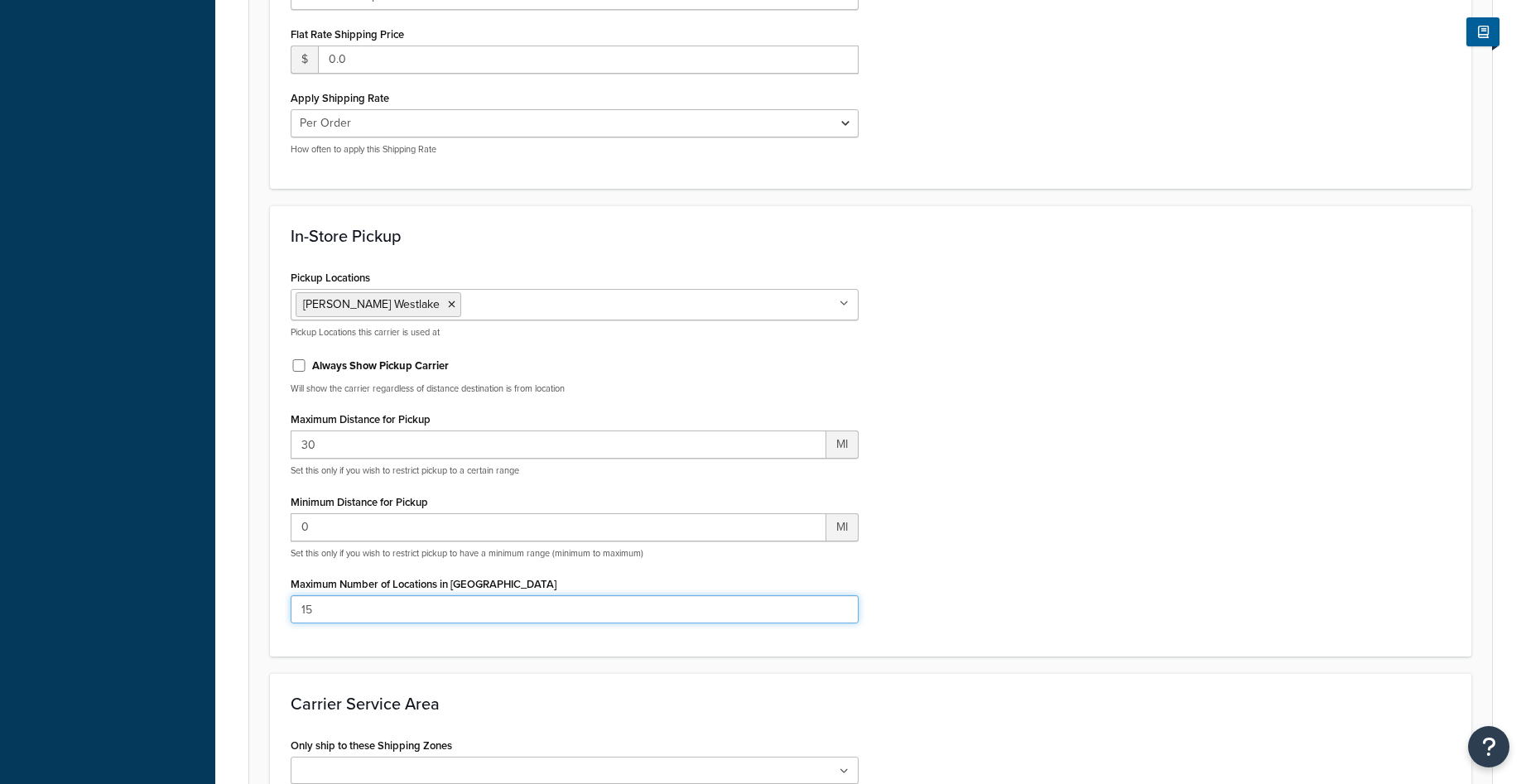
click at [299, 603] on input "15" at bounding box center [574, 609] width 568 height 29
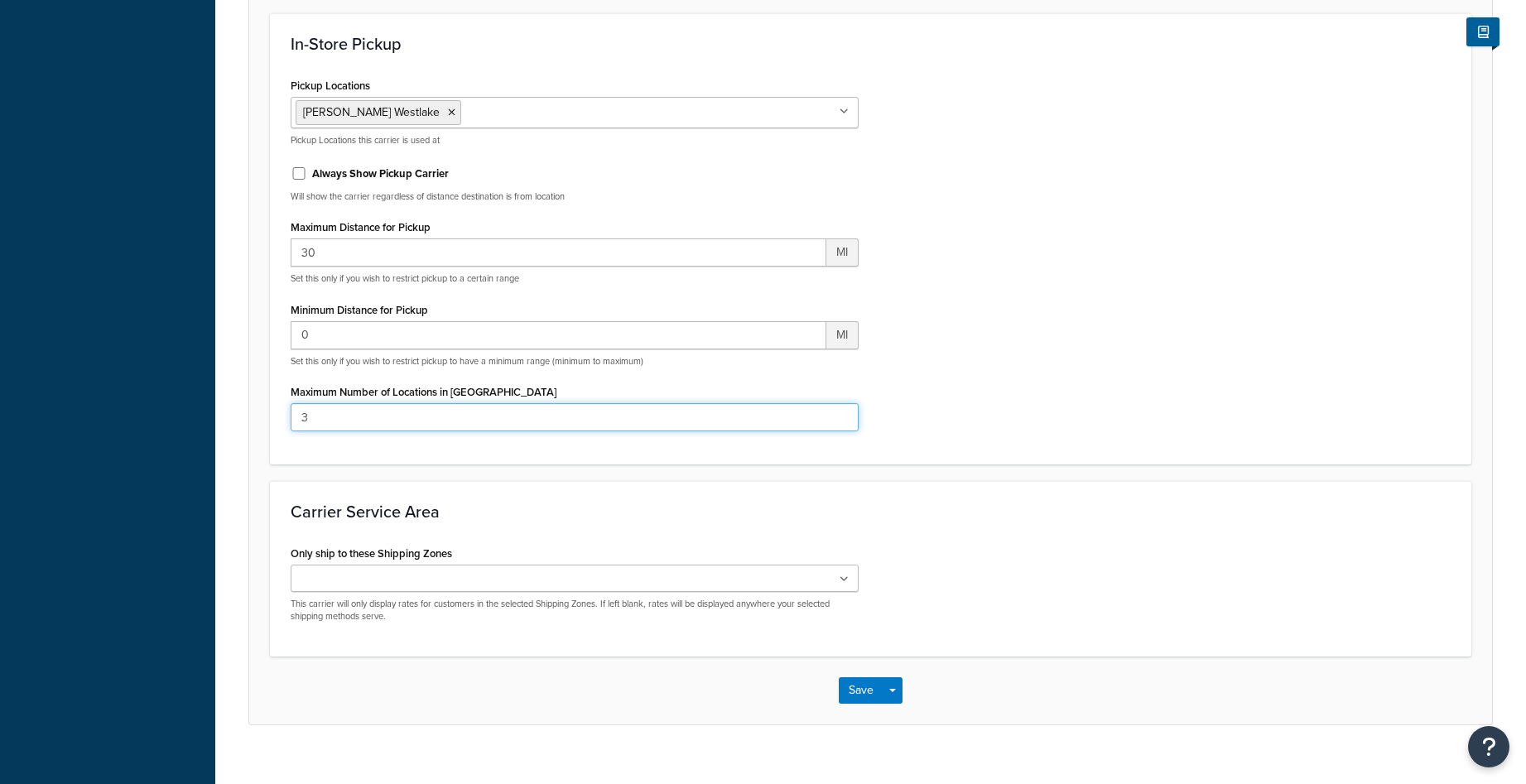
scroll to position [961, 0]
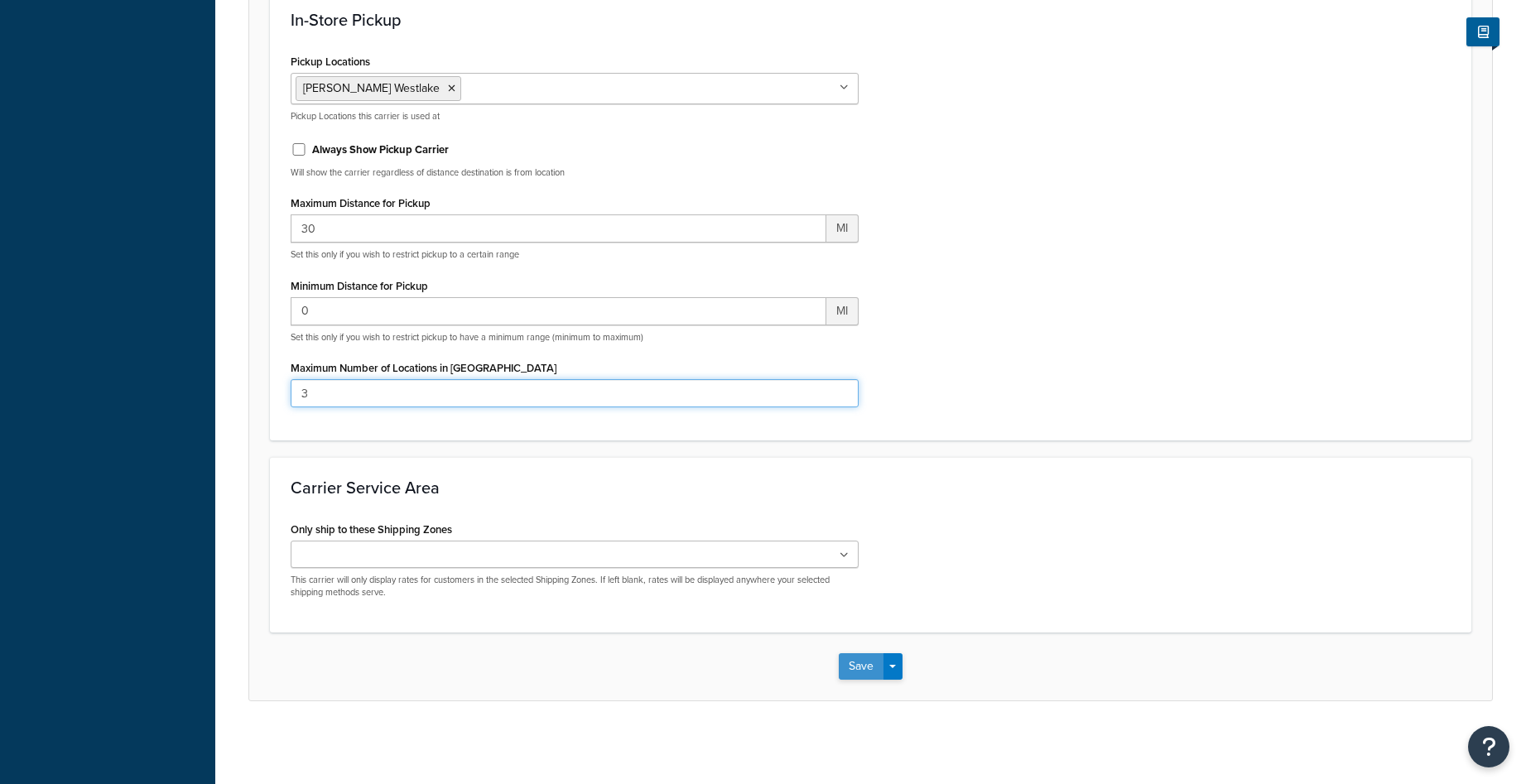
type input "3"
click at [863, 665] on button "Save" at bounding box center [861, 666] width 45 height 27
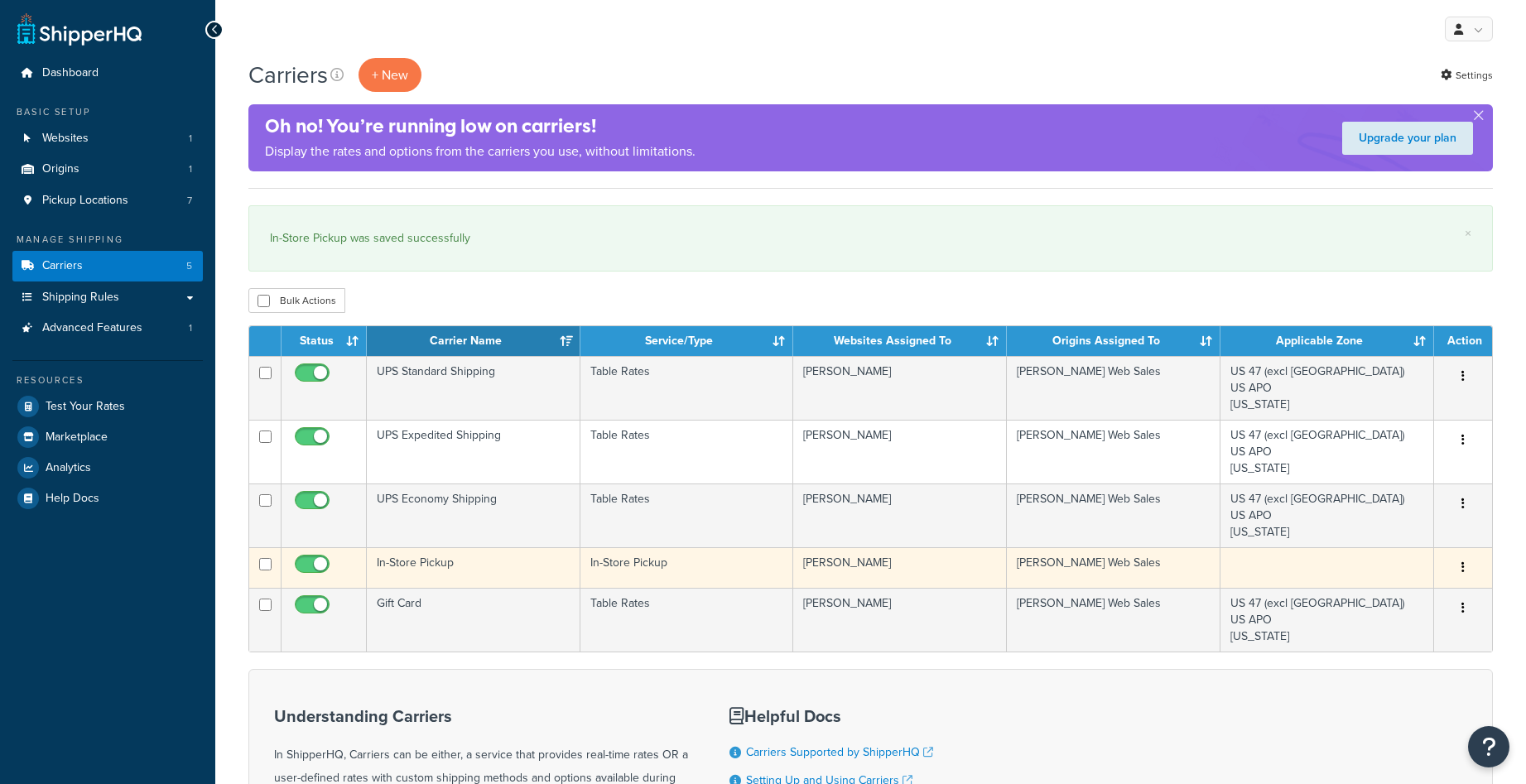
click at [1286, 568] on td at bounding box center [1328, 568] width 214 height 41
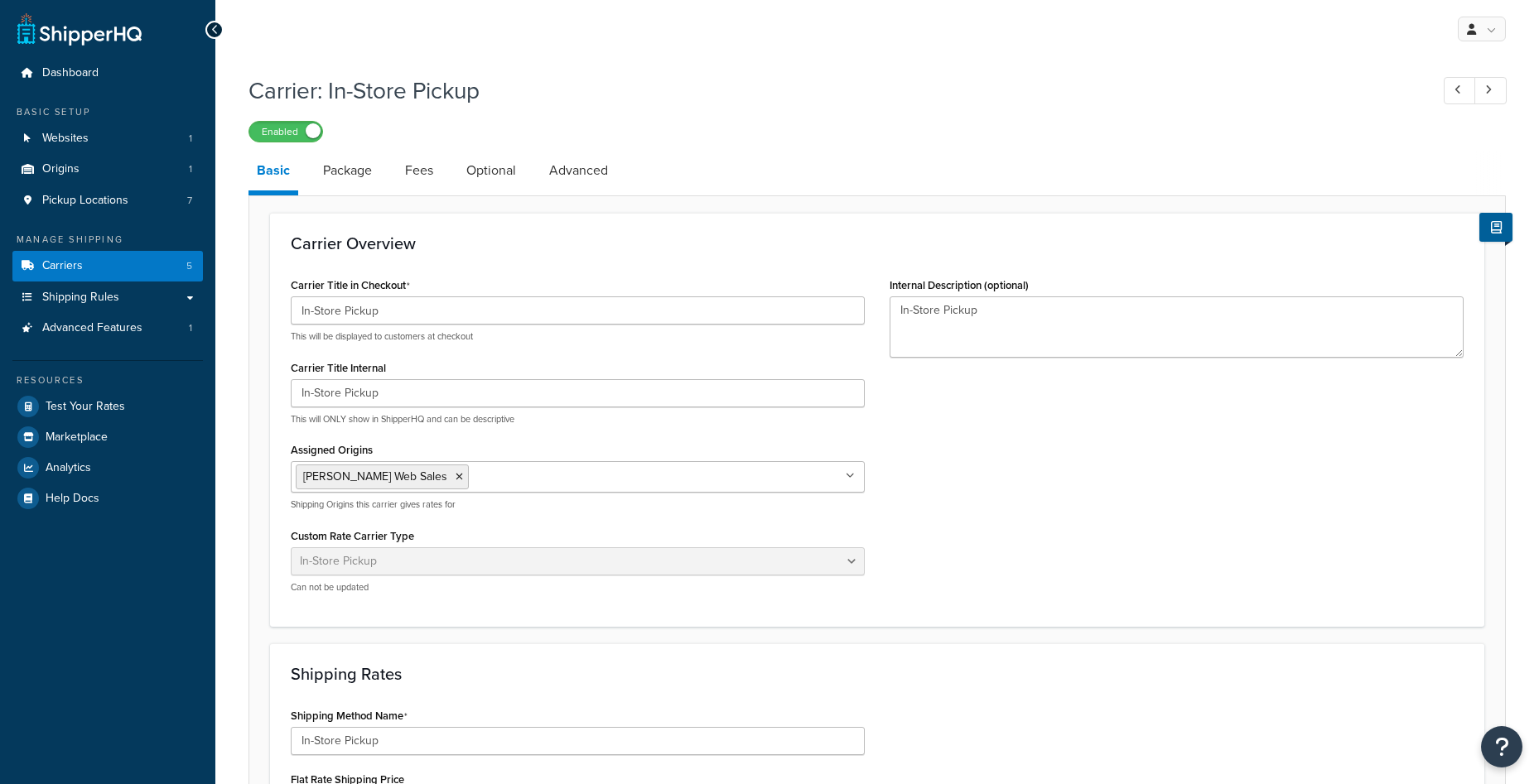
select select "pickup"
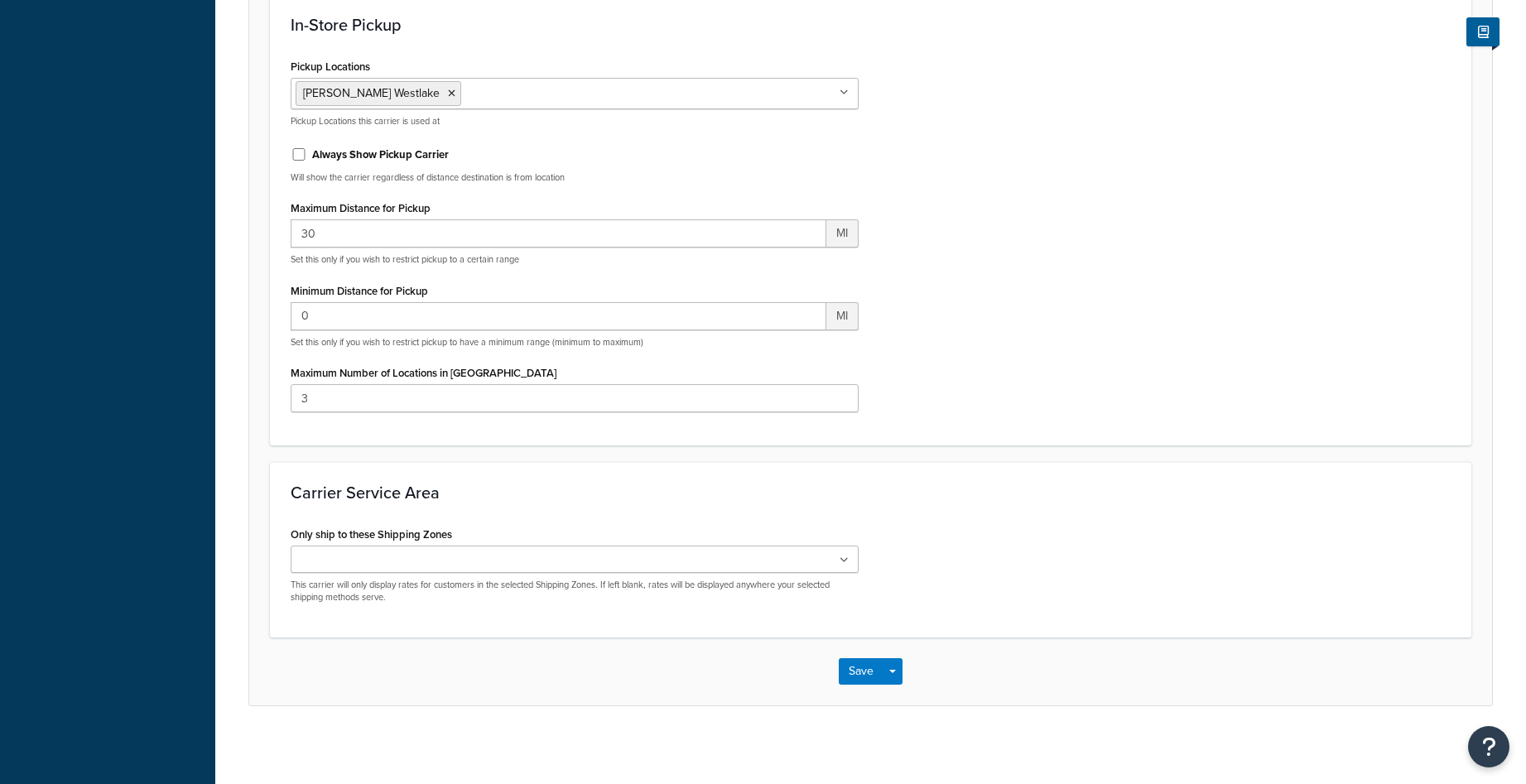
scroll to position [961, 0]
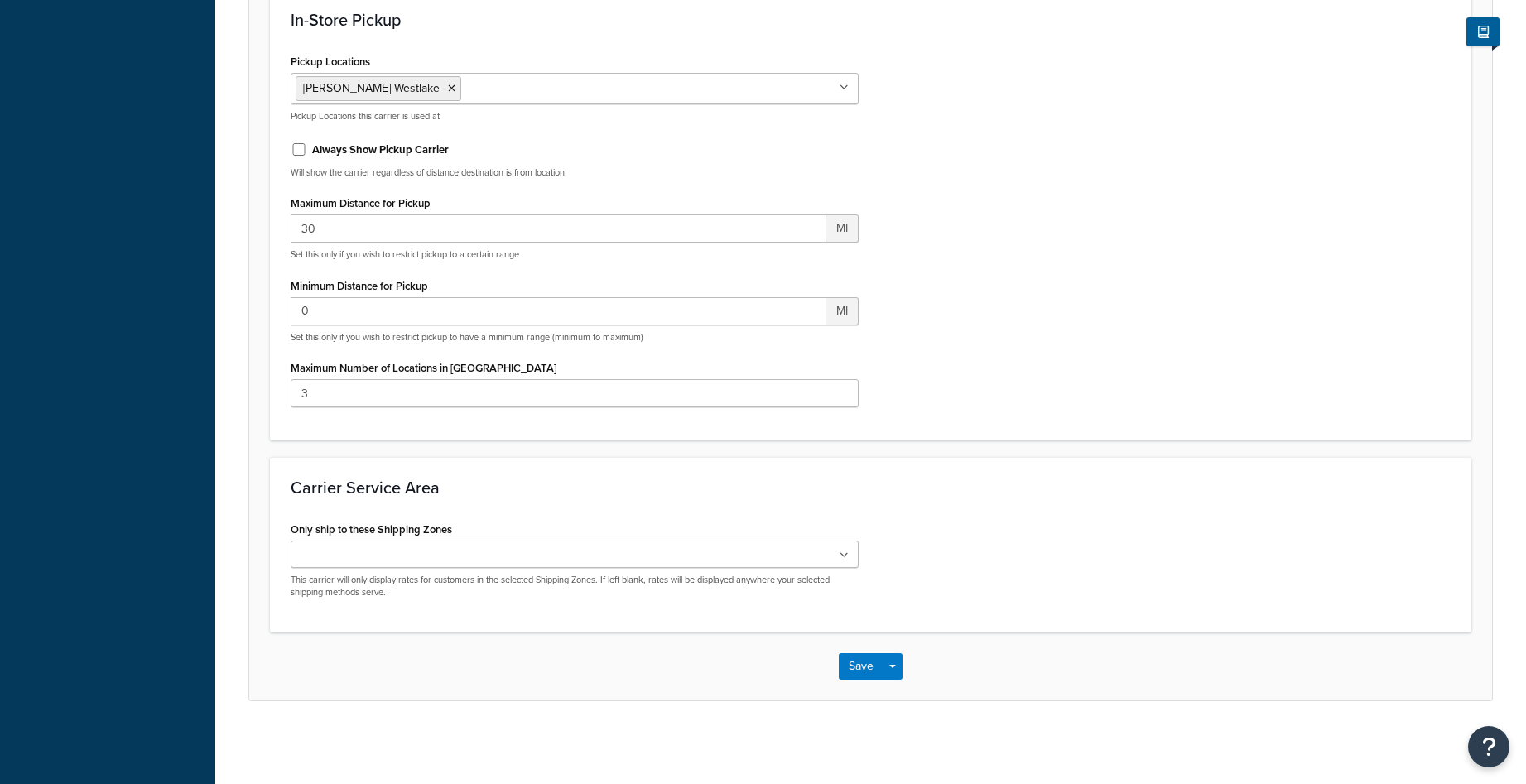
click at [850, 556] on ul at bounding box center [574, 555] width 568 height 28
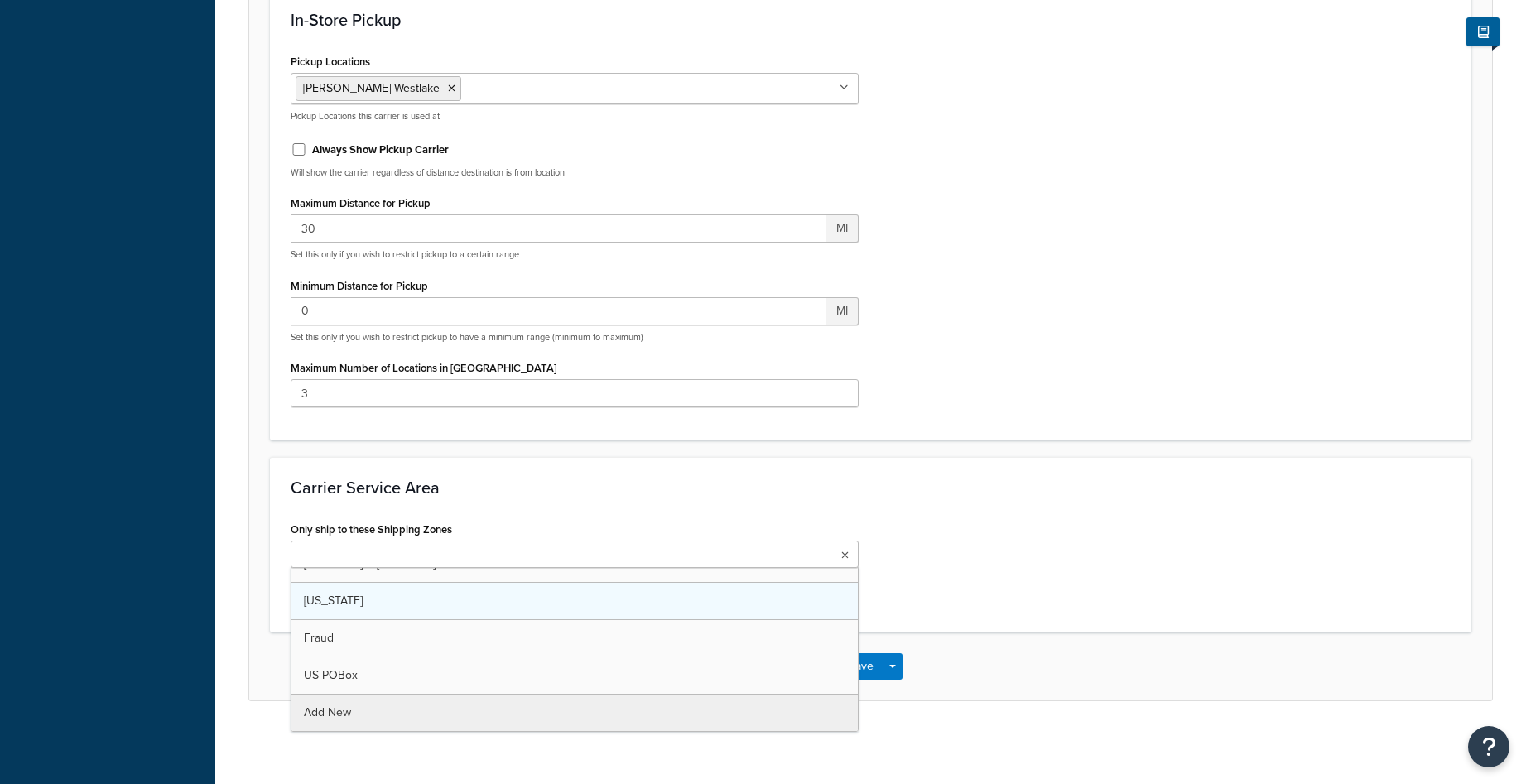
scroll to position [96, 0]
click at [1045, 574] on div "Only ship to these Shipping Zones Texas US 47 (excl TX) US APO US Alaska & Hawa…" at bounding box center [871, 567] width 1185 height 99
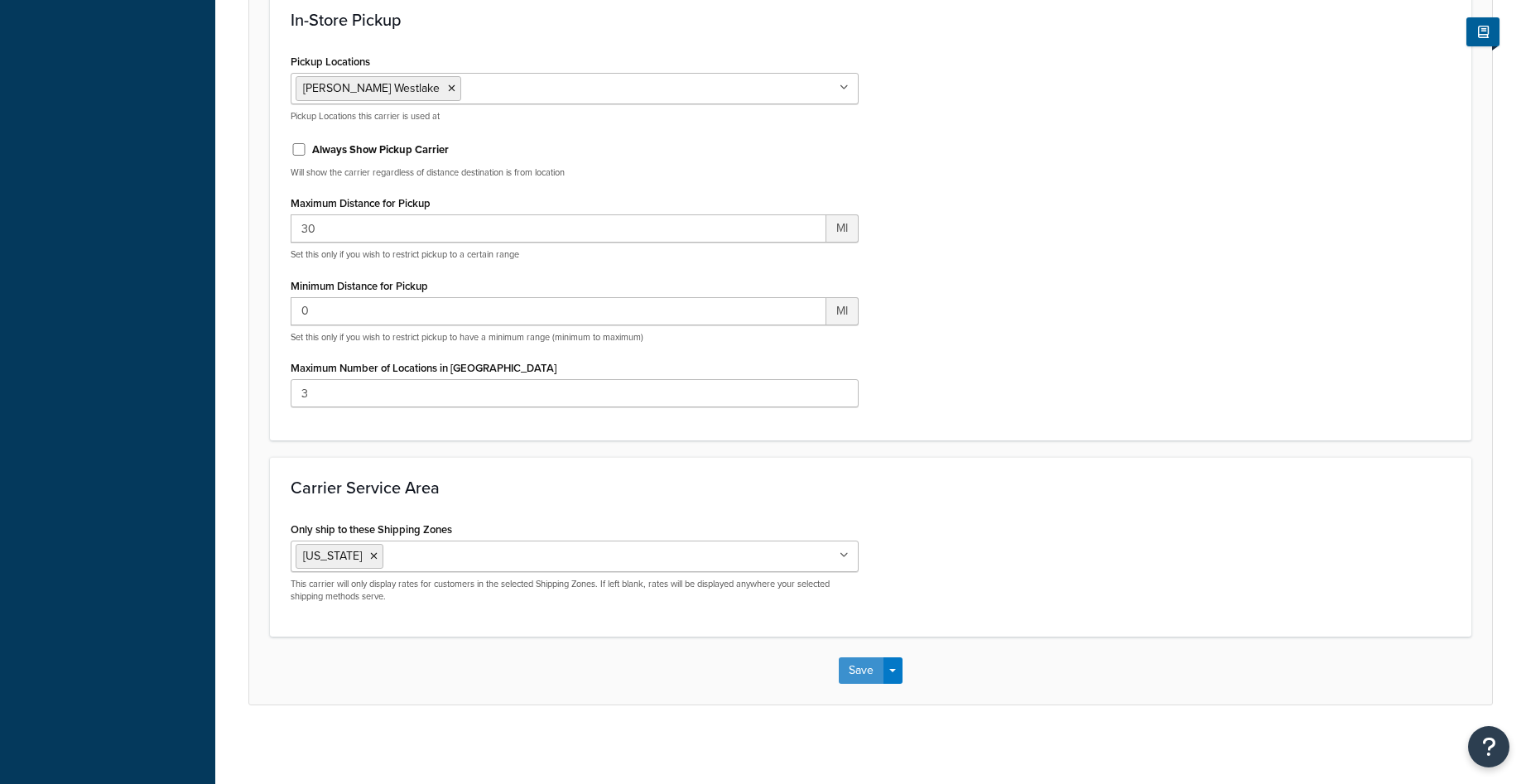
click at [862, 665] on button "Save" at bounding box center [861, 671] width 45 height 27
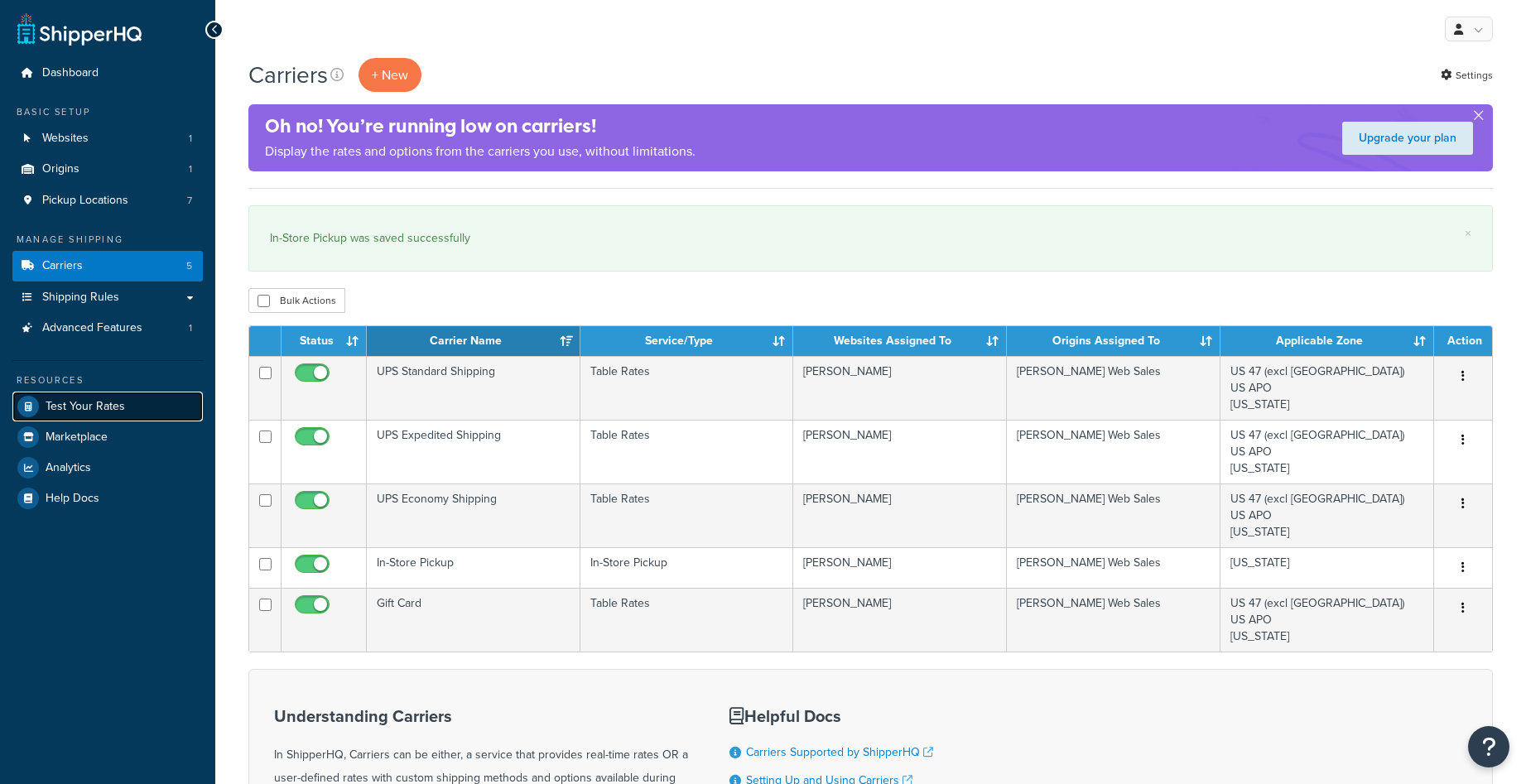
click at [99, 404] on span "Test Your Rates" at bounding box center [85, 406] width 79 height 14
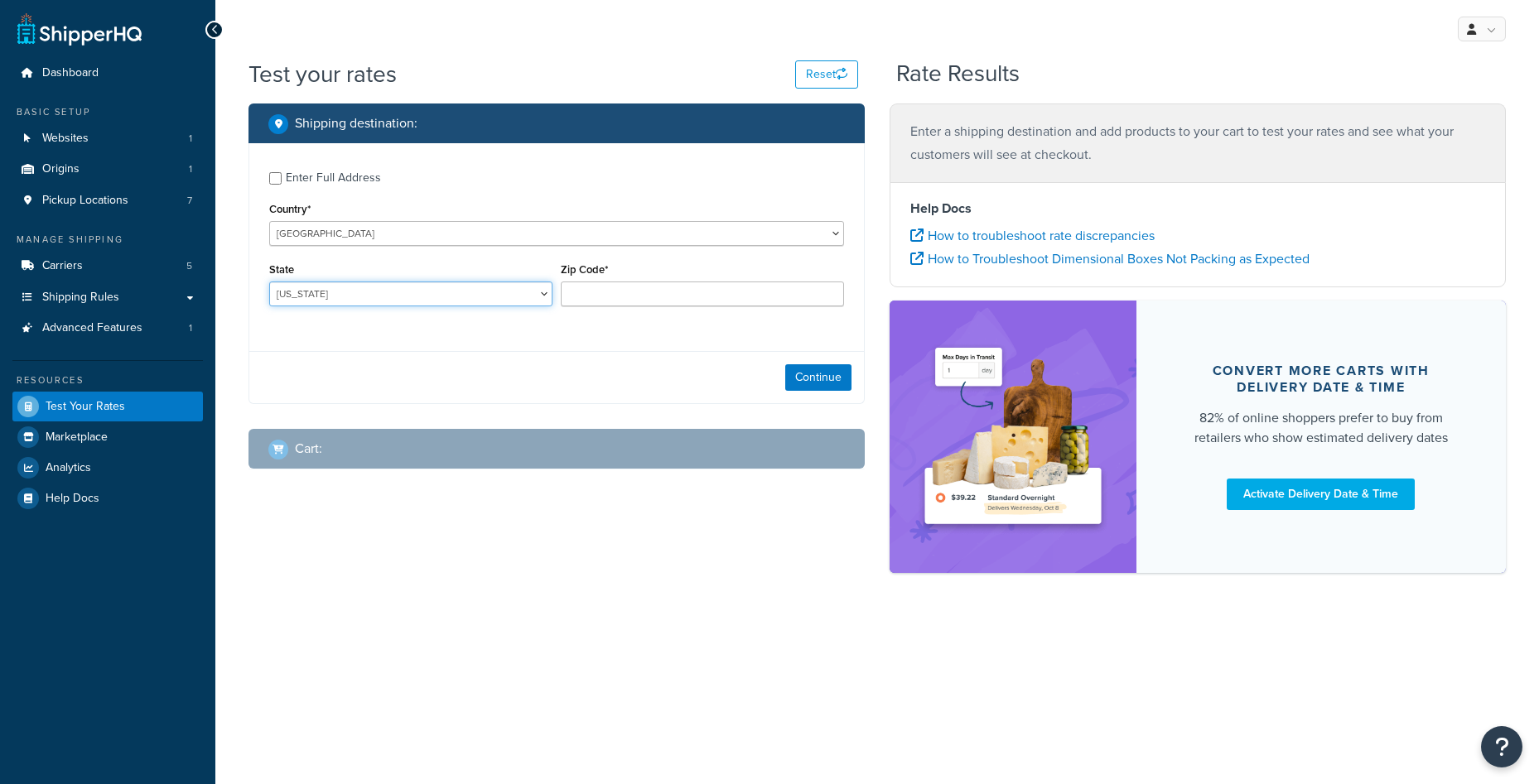
click at [532, 301] on select "Alabama Alaska American Samoa Arizona Arkansas Armed Forces Americas Armed Forc…" at bounding box center [410, 294] width 283 height 25
select select "TX"
click at [269, 282] on select "Alabama Alaska American Samoa Arizona Arkansas Armed Forces Americas Armed Forc…" at bounding box center [410, 294] width 283 height 25
click at [687, 289] on input "Zip Code*" at bounding box center [701, 294] width 283 height 25
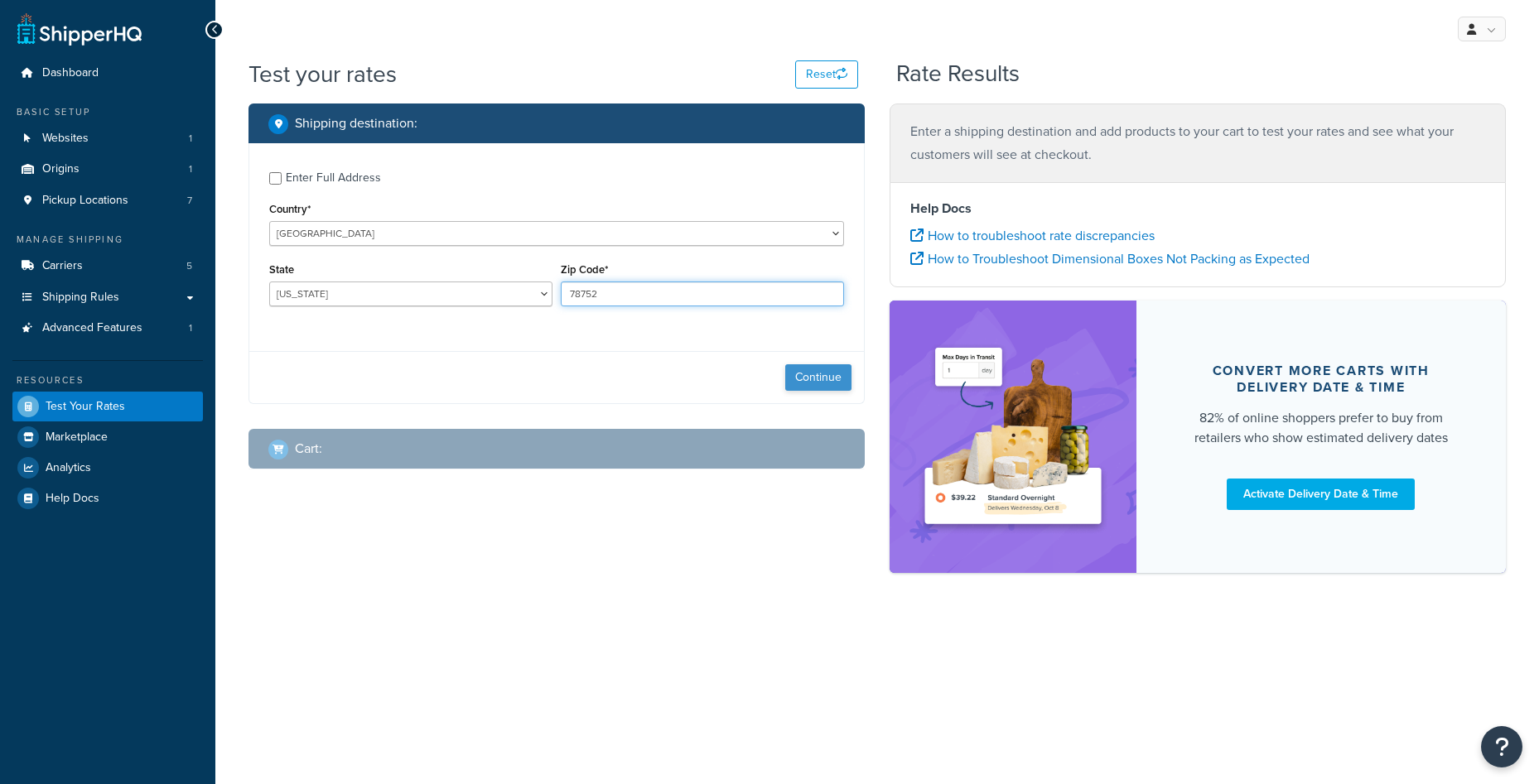
type input "78752"
click at [821, 384] on button "Continue" at bounding box center [818, 377] width 66 height 27
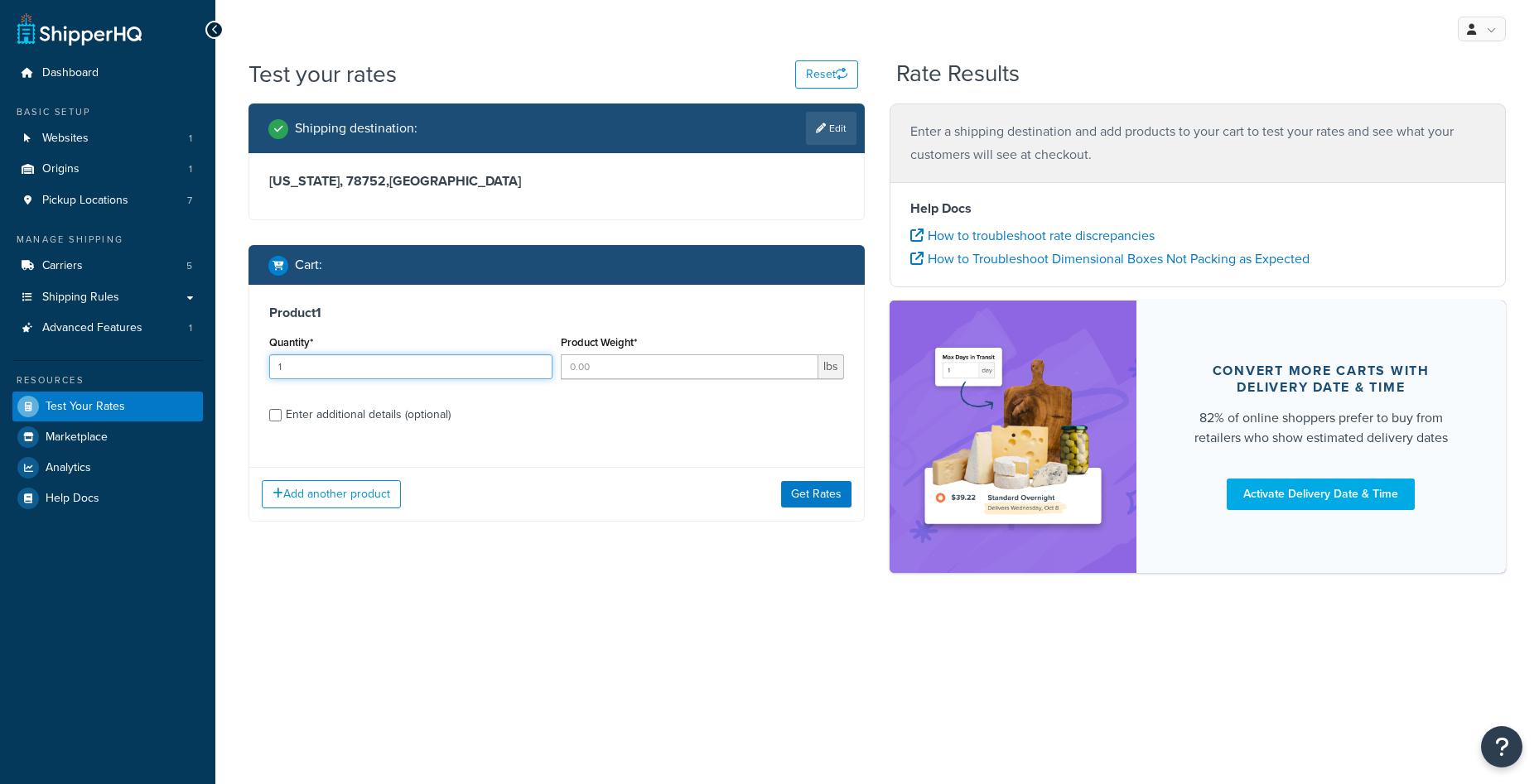
type input "1"
click at [538, 364] on input "1" at bounding box center [410, 367] width 283 height 25
type input "1"
click at [805, 363] on input "1" at bounding box center [688, 367] width 257 height 25
click at [821, 493] on button "Get Rates" at bounding box center [816, 494] width 70 height 27
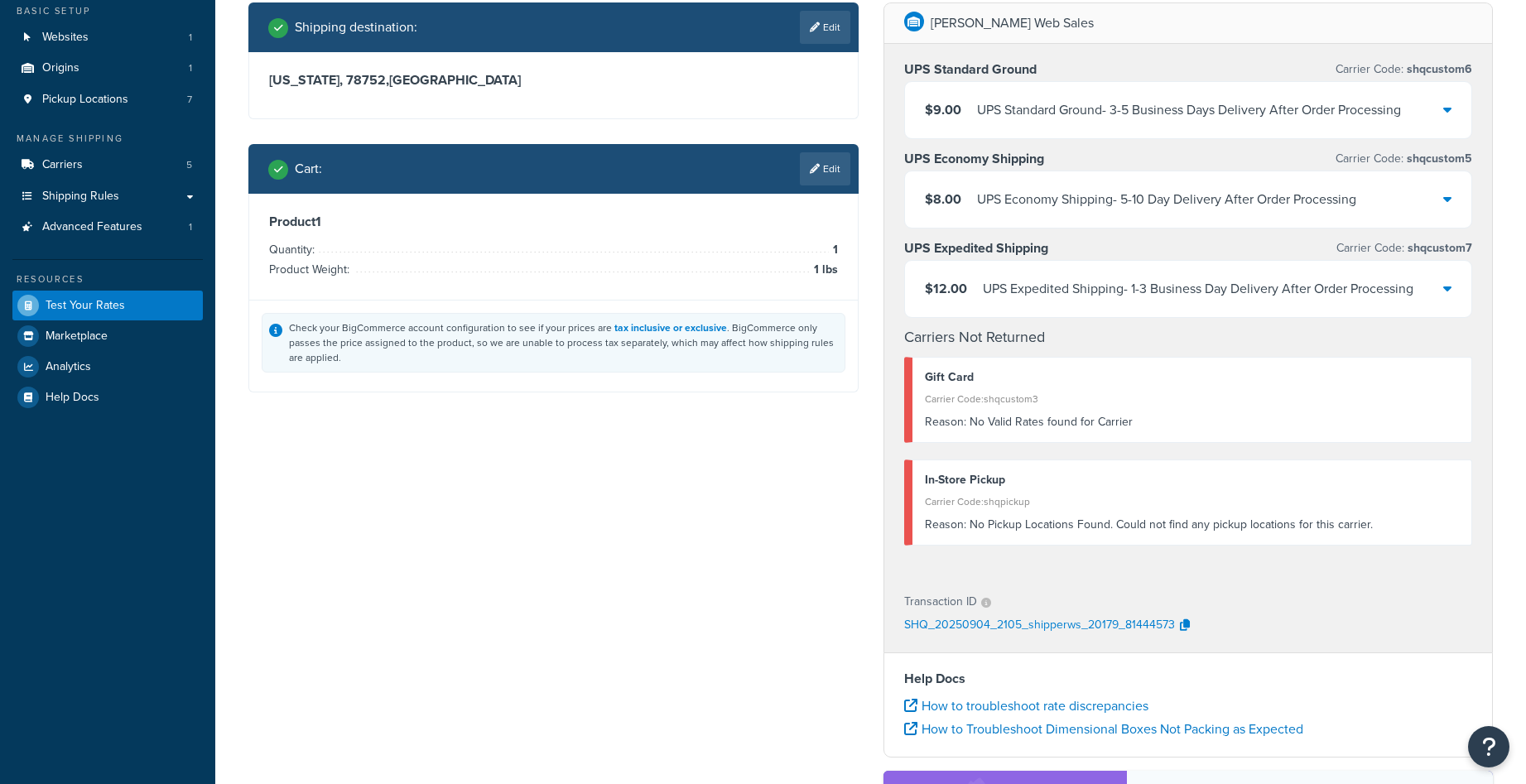
scroll to position [83, 0]
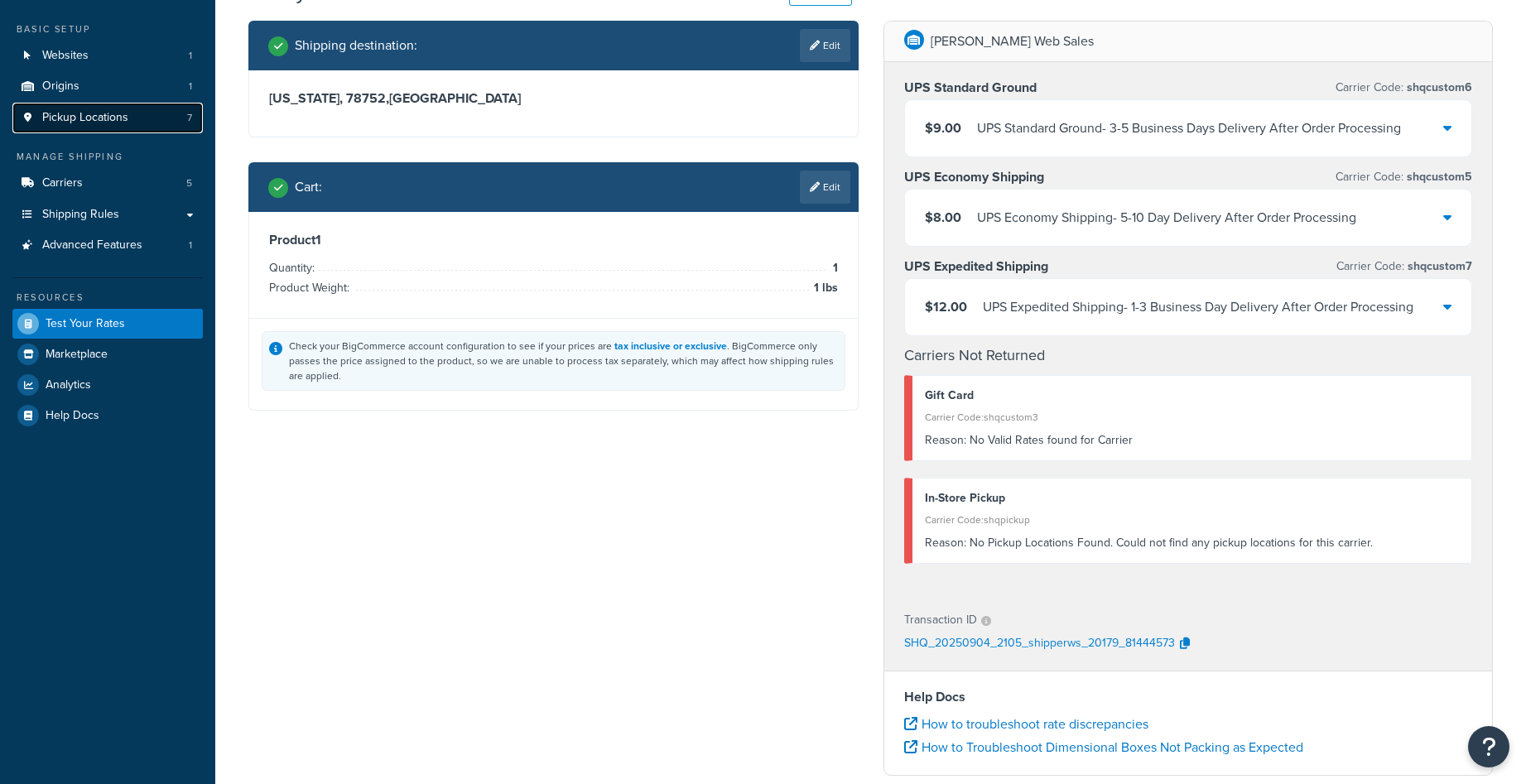
click at [126, 111] on span "Pickup Locations" at bounding box center [85, 117] width 86 height 14
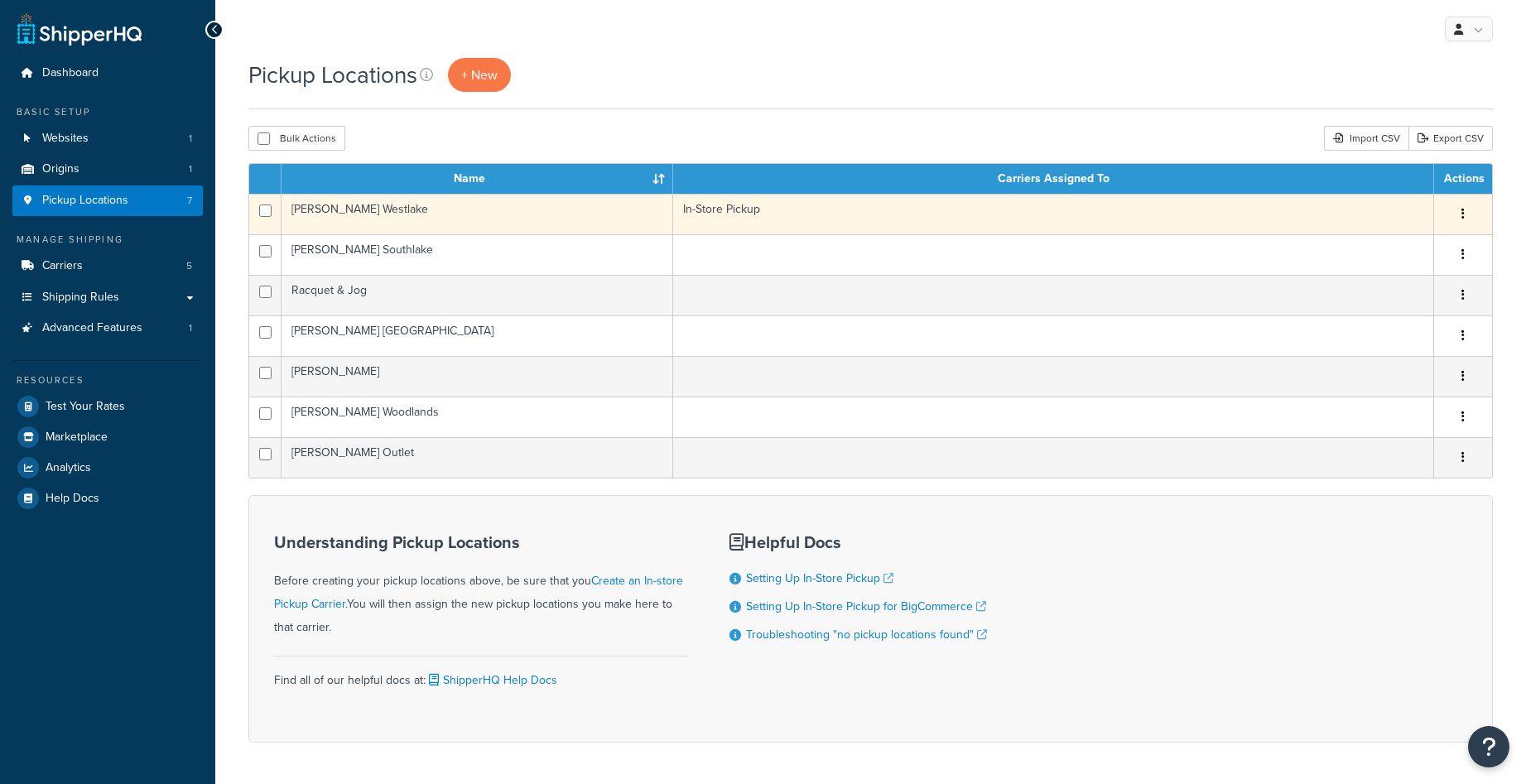
click at [571, 206] on td "[PERSON_NAME] Westlake" at bounding box center [477, 214] width 392 height 41
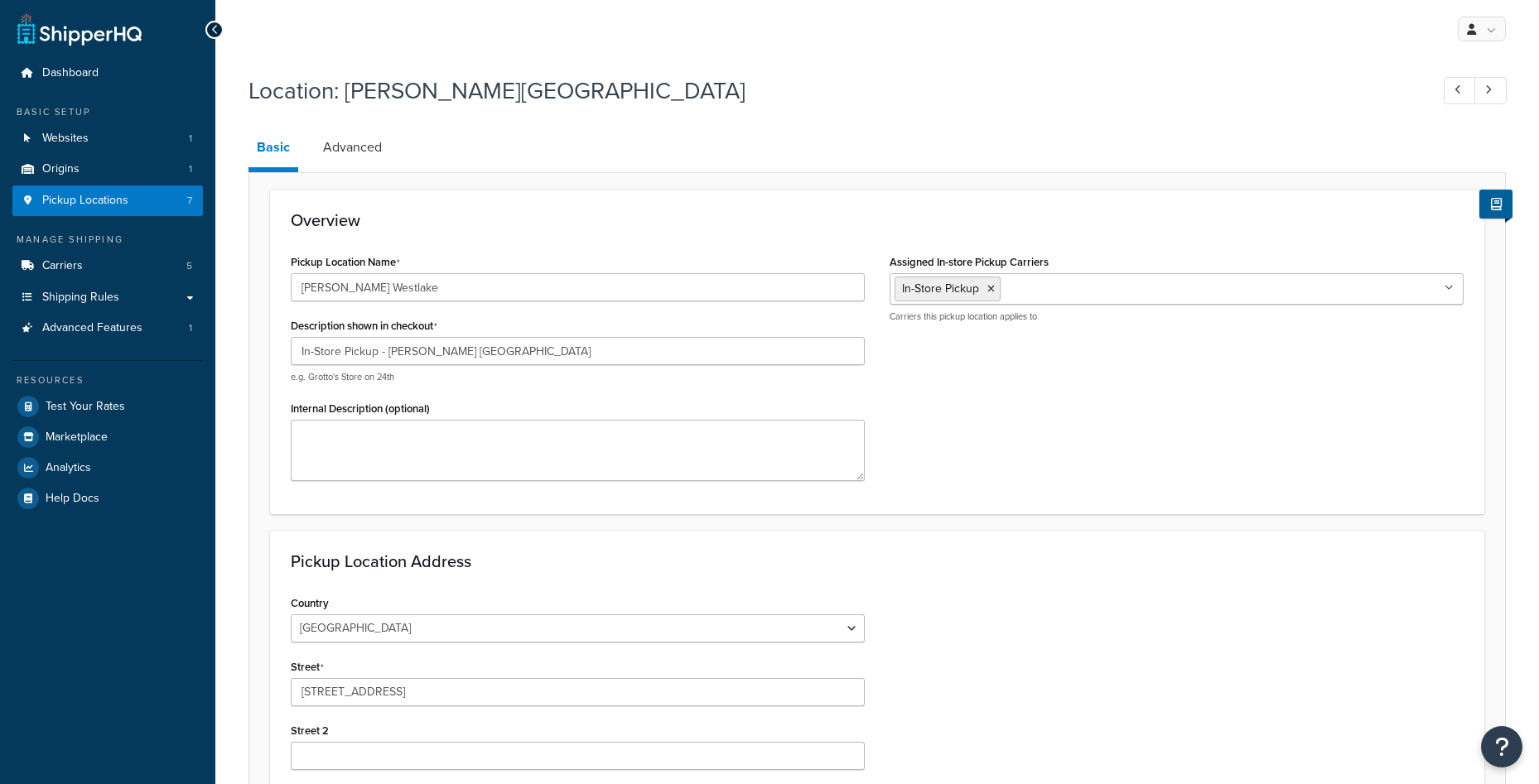
select select "43"
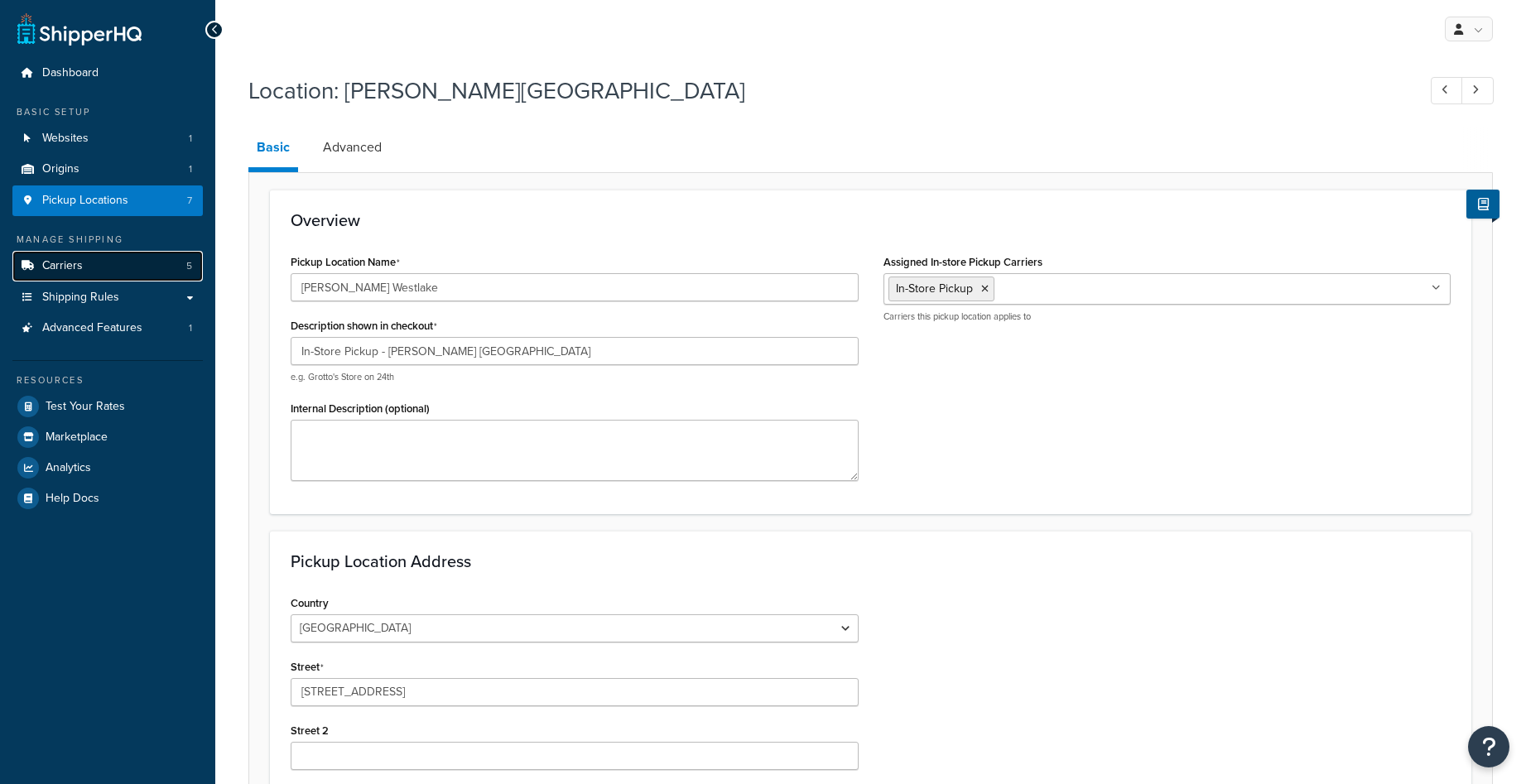
click at [107, 259] on link "Carriers 5" at bounding box center [107, 265] width 191 height 30
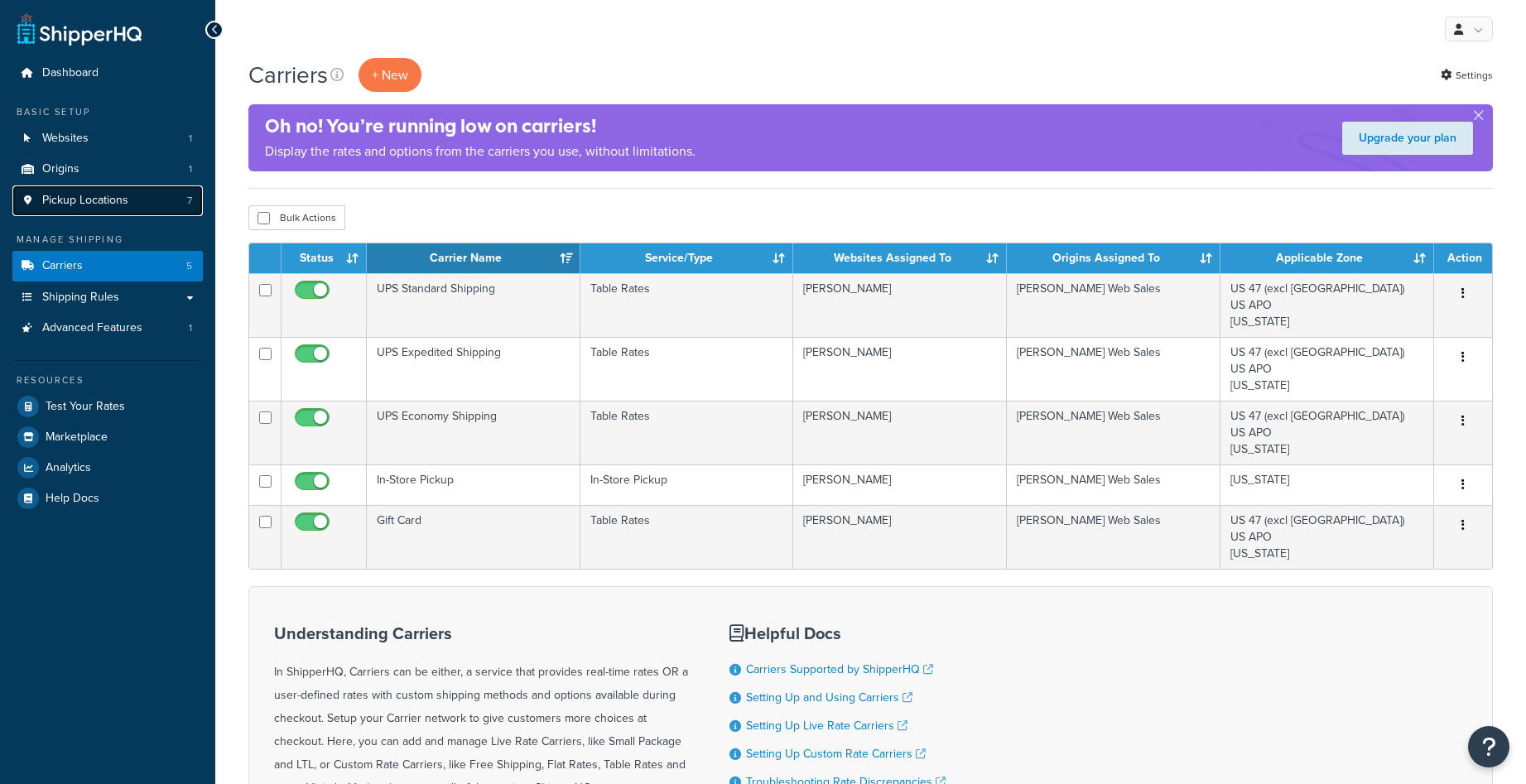
click at [136, 205] on link "Pickup Locations 7" at bounding box center [107, 200] width 191 height 30
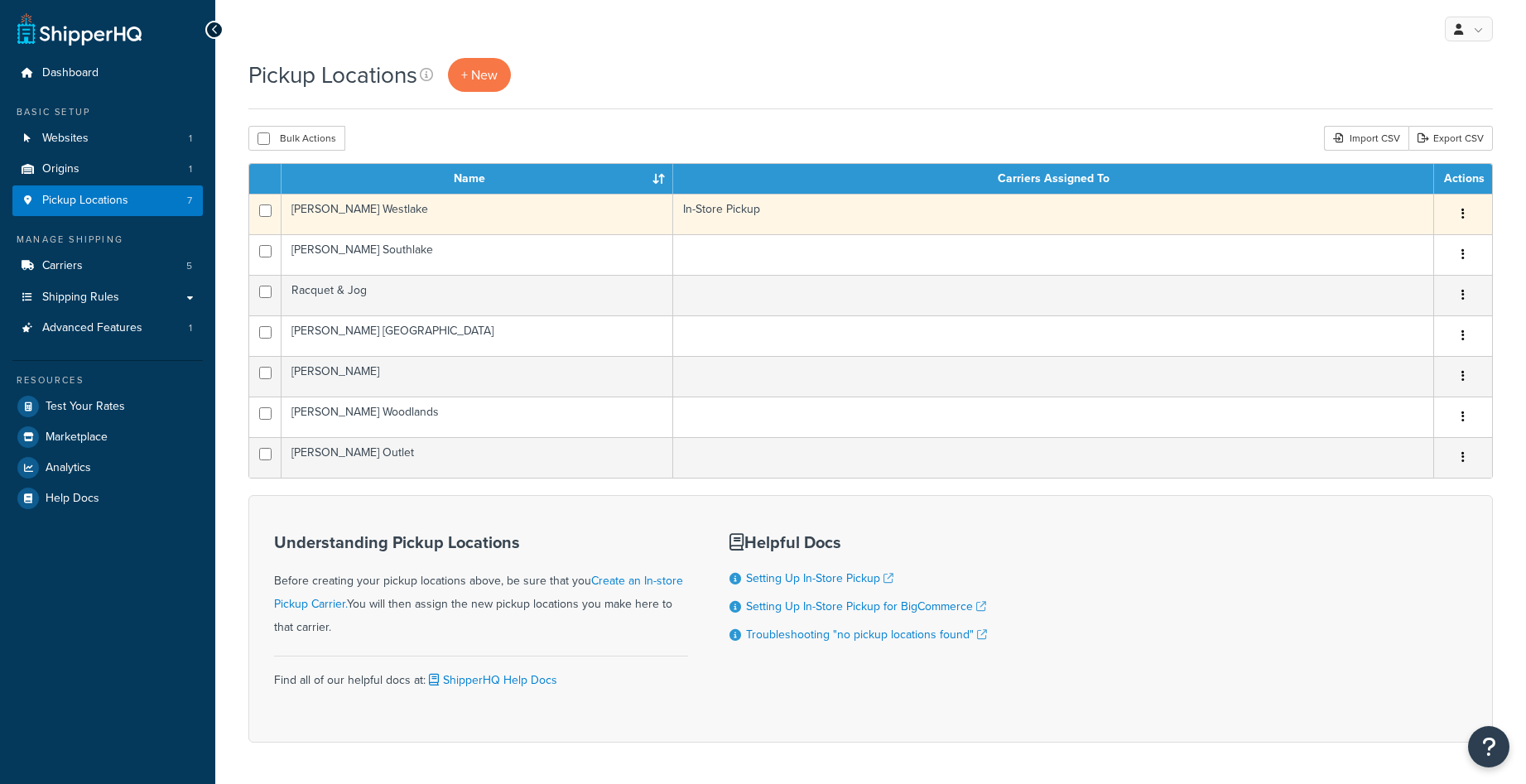
click at [487, 211] on td "[PERSON_NAME] Westlake" at bounding box center [477, 214] width 392 height 41
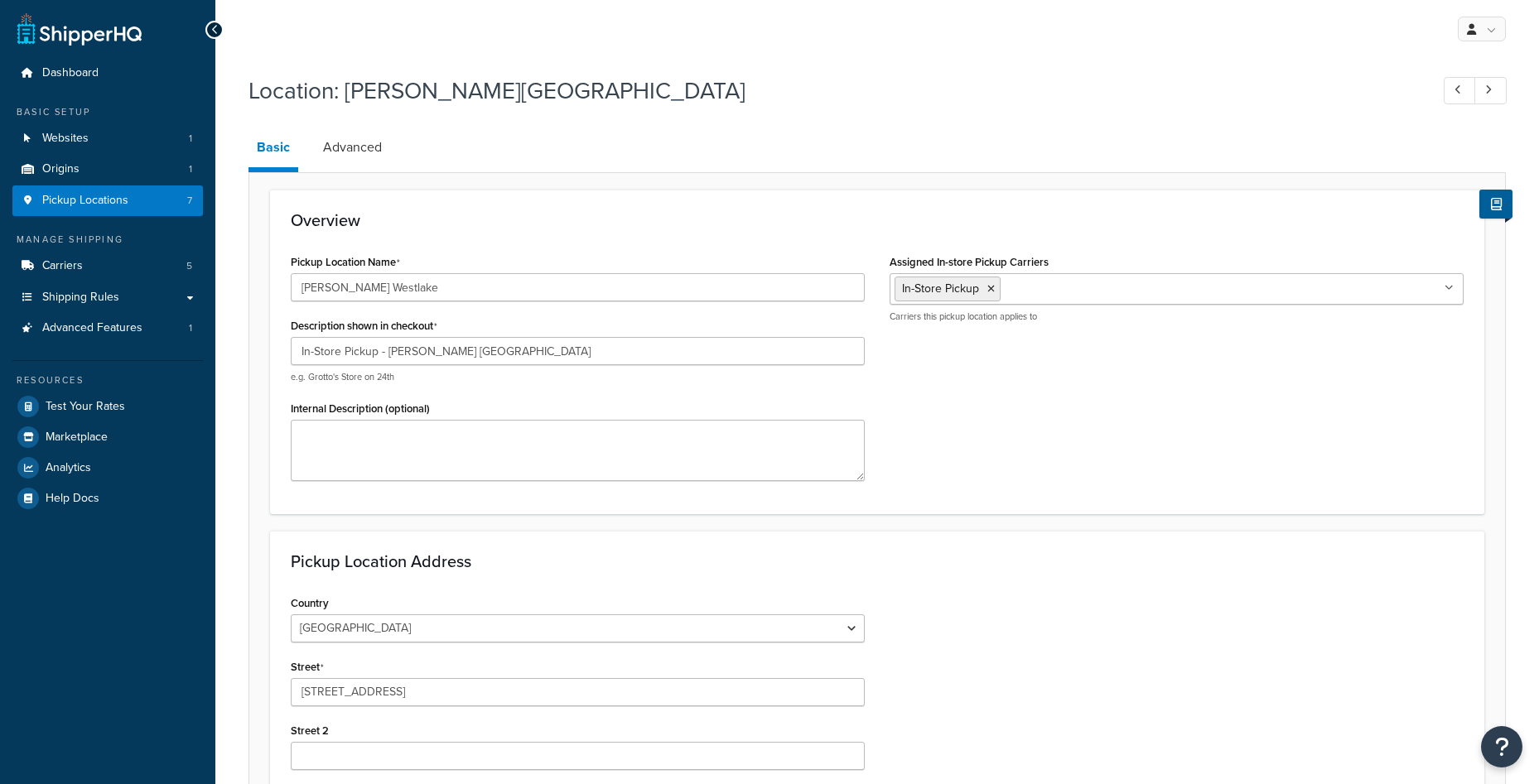
select select "43"
click at [1083, 295] on ul "In-Store Pickup" at bounding box center [1168, 289] width 568 height 31
click at [1103, 221] on h3 "Overview" at bounding box center [870, 220] width 1160 height 18
click at [355, 148] on link "Advanced" at bounding box center [352, 146] width 76 height 40
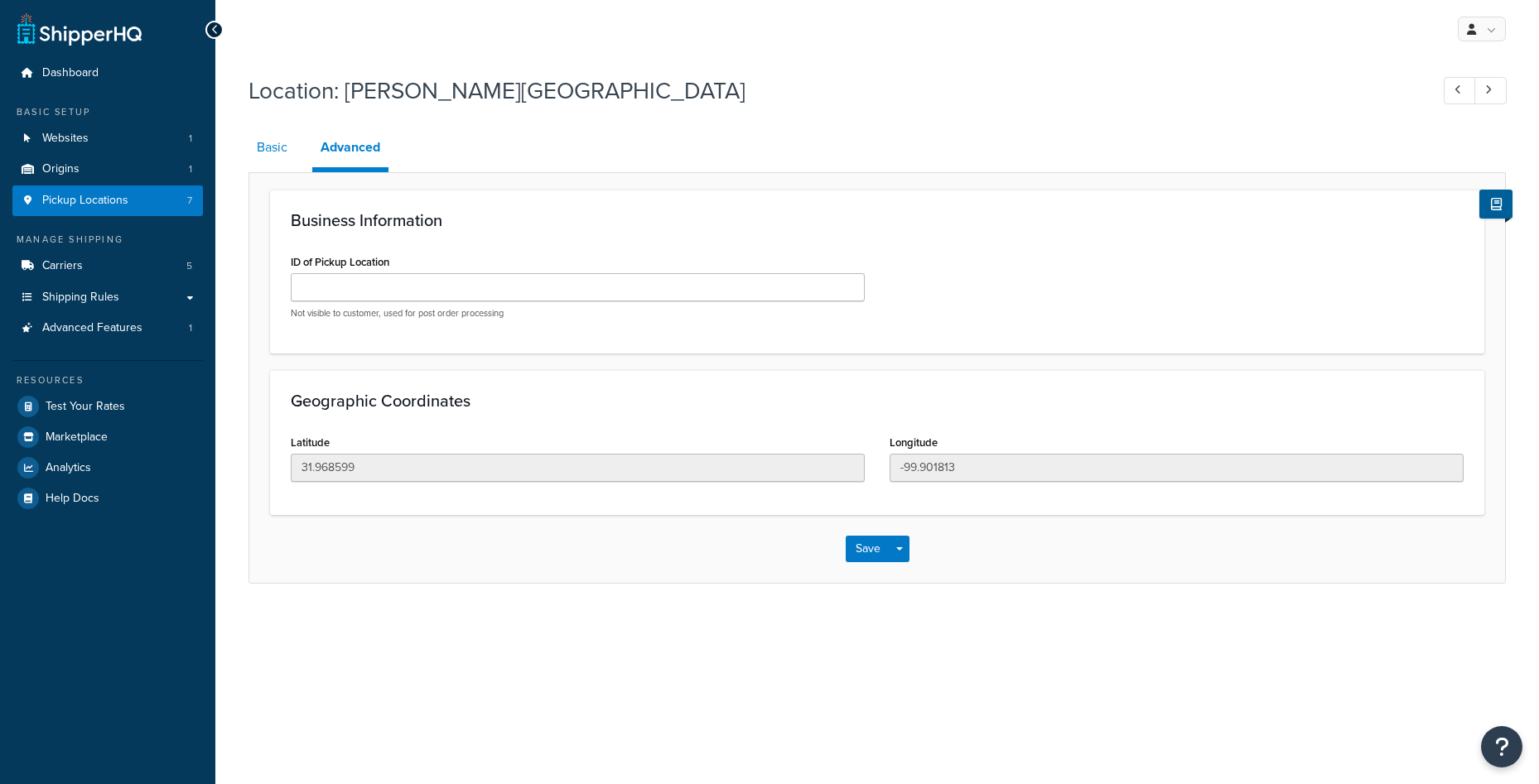
click at [290, 149] on link "Basic" at bounding box center [272, 146] width 47 height 40
select select "43"
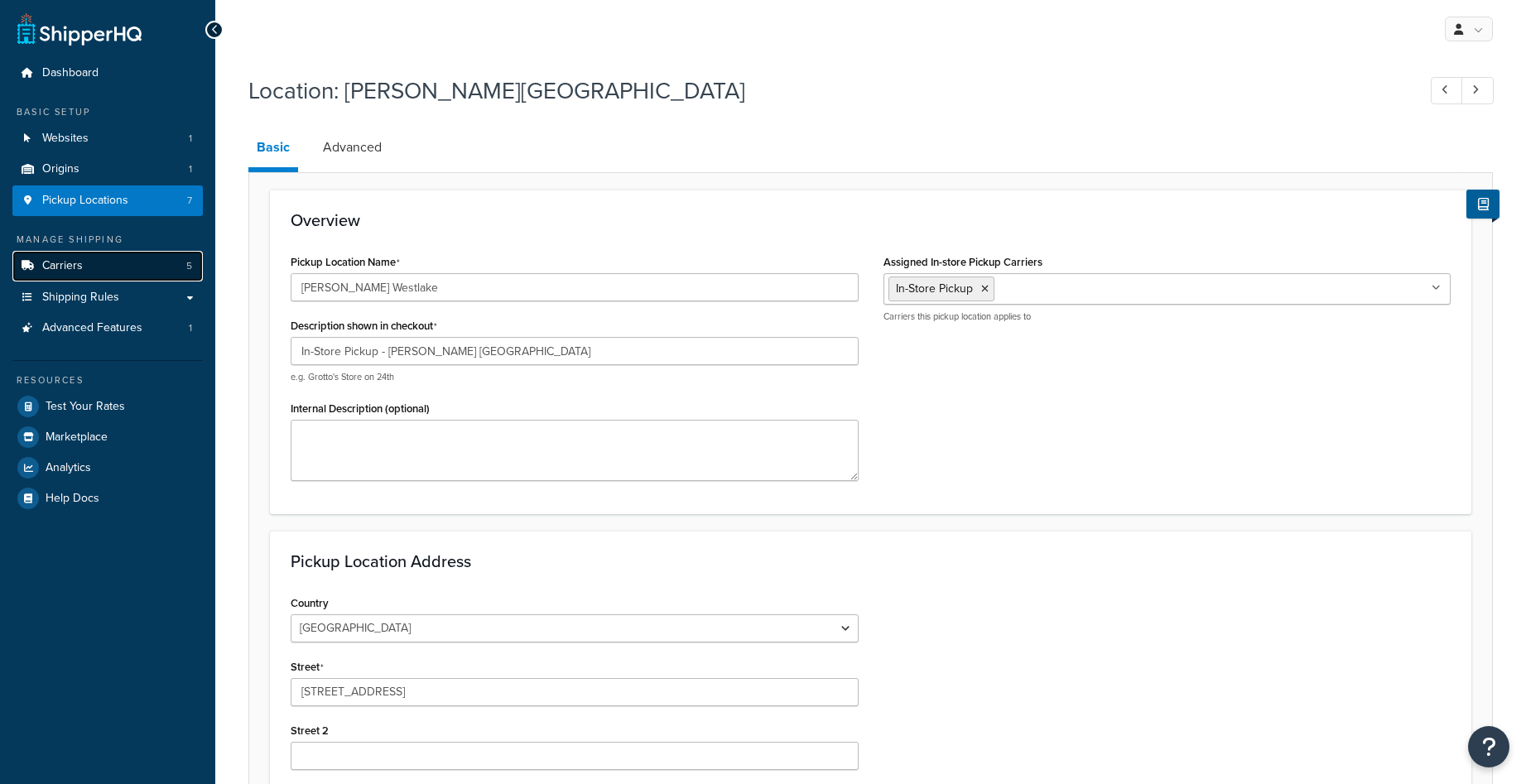
click at [117, 267] on link "Carriers 5" at bounding box center [107, 265] width 191 height 30
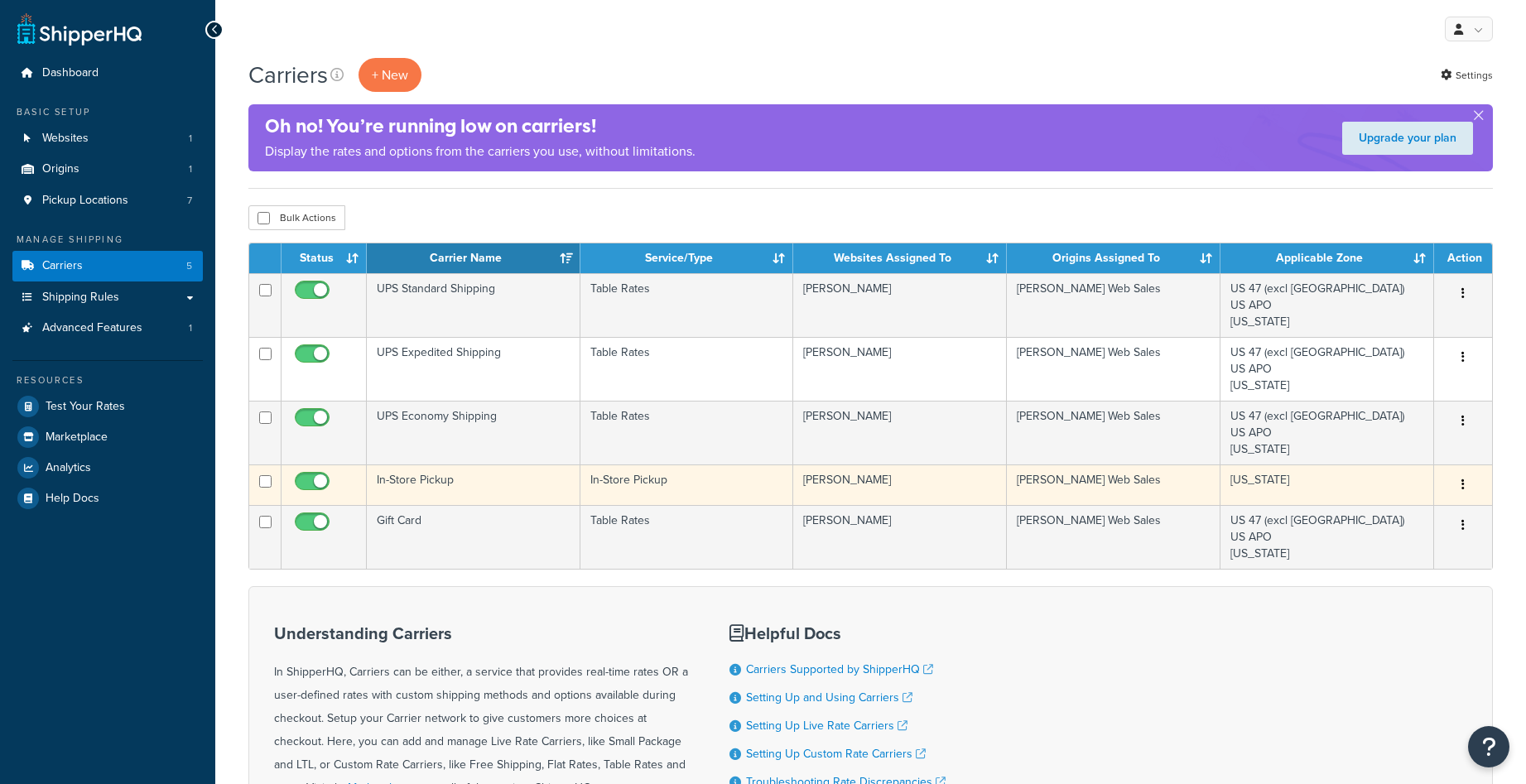
click at [522, 479] on td "In-Store Pickup" at bounding box center [474, 485] width 214 height 41
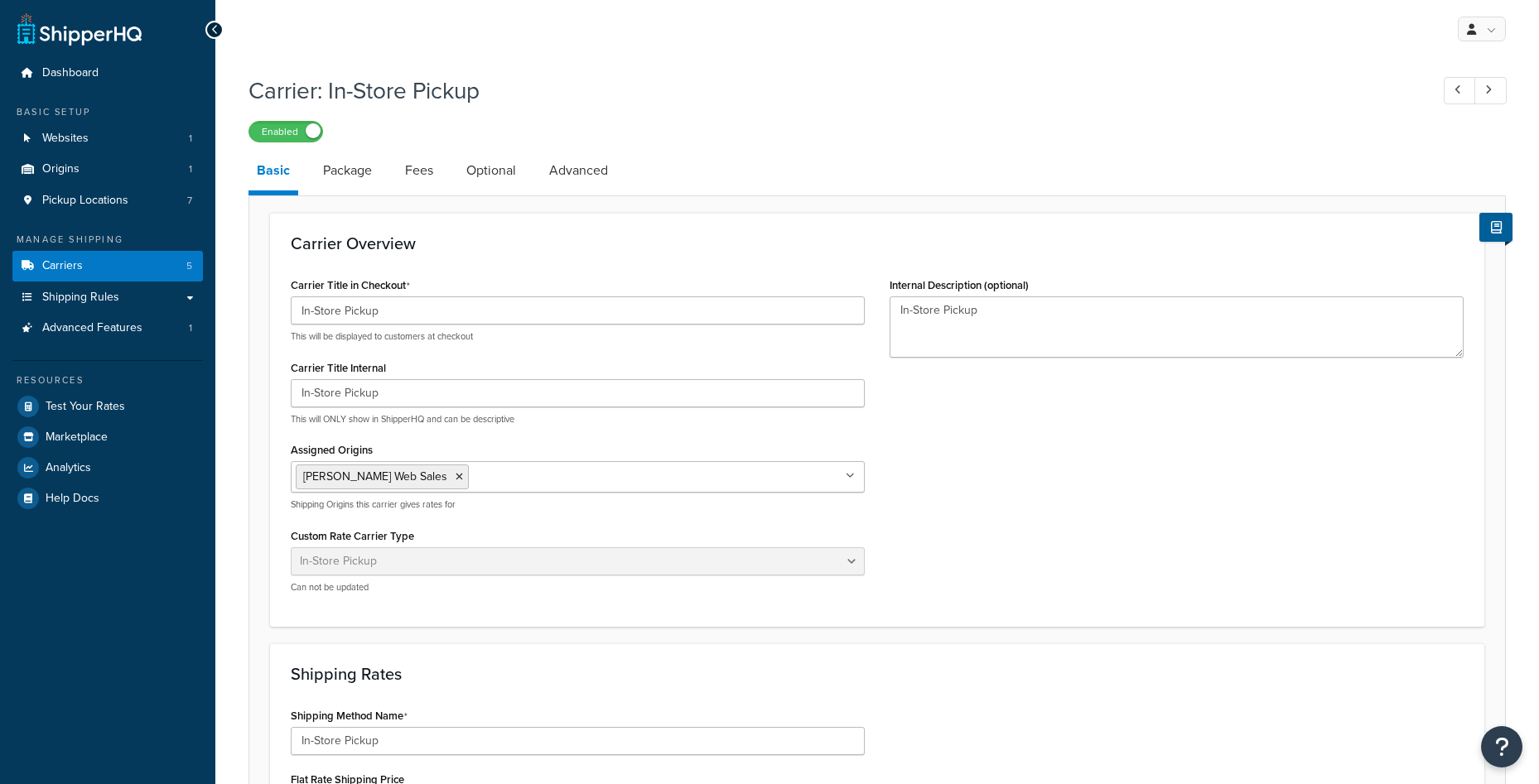
select select "pickup"
click at [590, 188] on link "Advanced" at bounding box center [579, 170] width 76 height 40
select select "false"
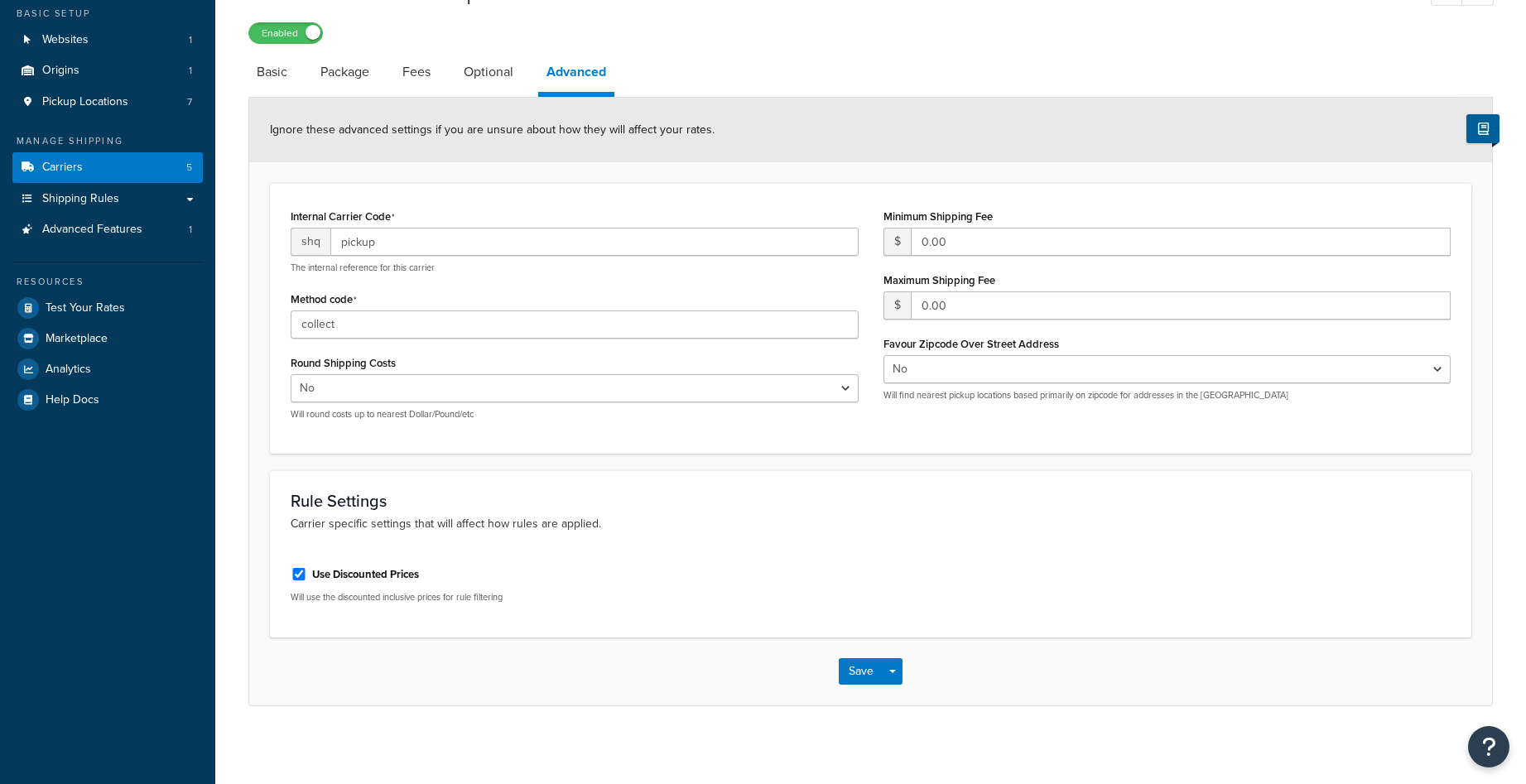
scroll to position [103, 0]
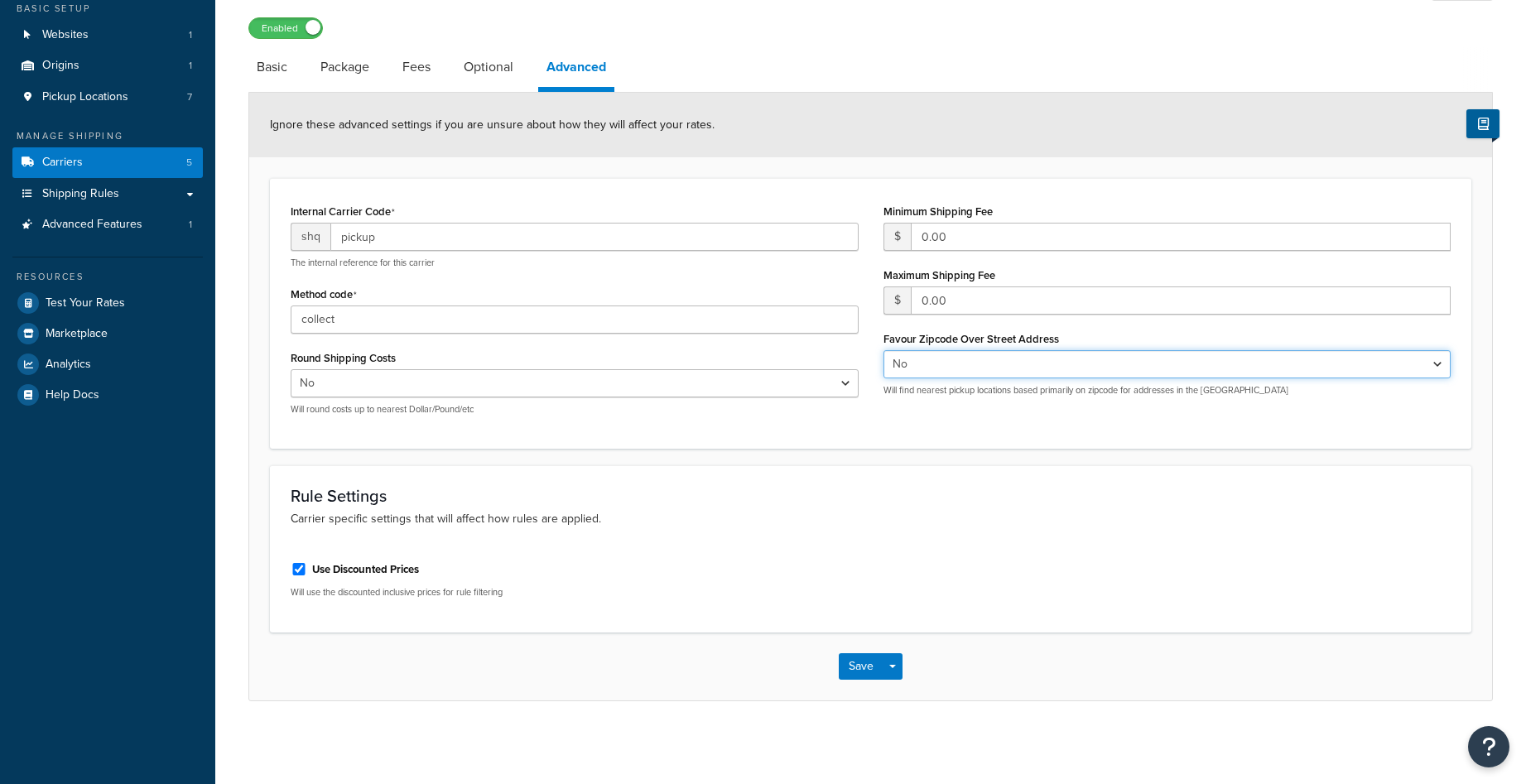
click at [1304, 364] on select "Yes No" at bounding box center [1168, 364] width 568 height 29
click at [1251, 451] on form "Ignore these advanced settings if you are unsure about how they will affect you…" at bounding box center [870, 396] width 1243 height 607
click at [493, 77] on link "Optional" at bounding box center [488, 66] width 66 height 40
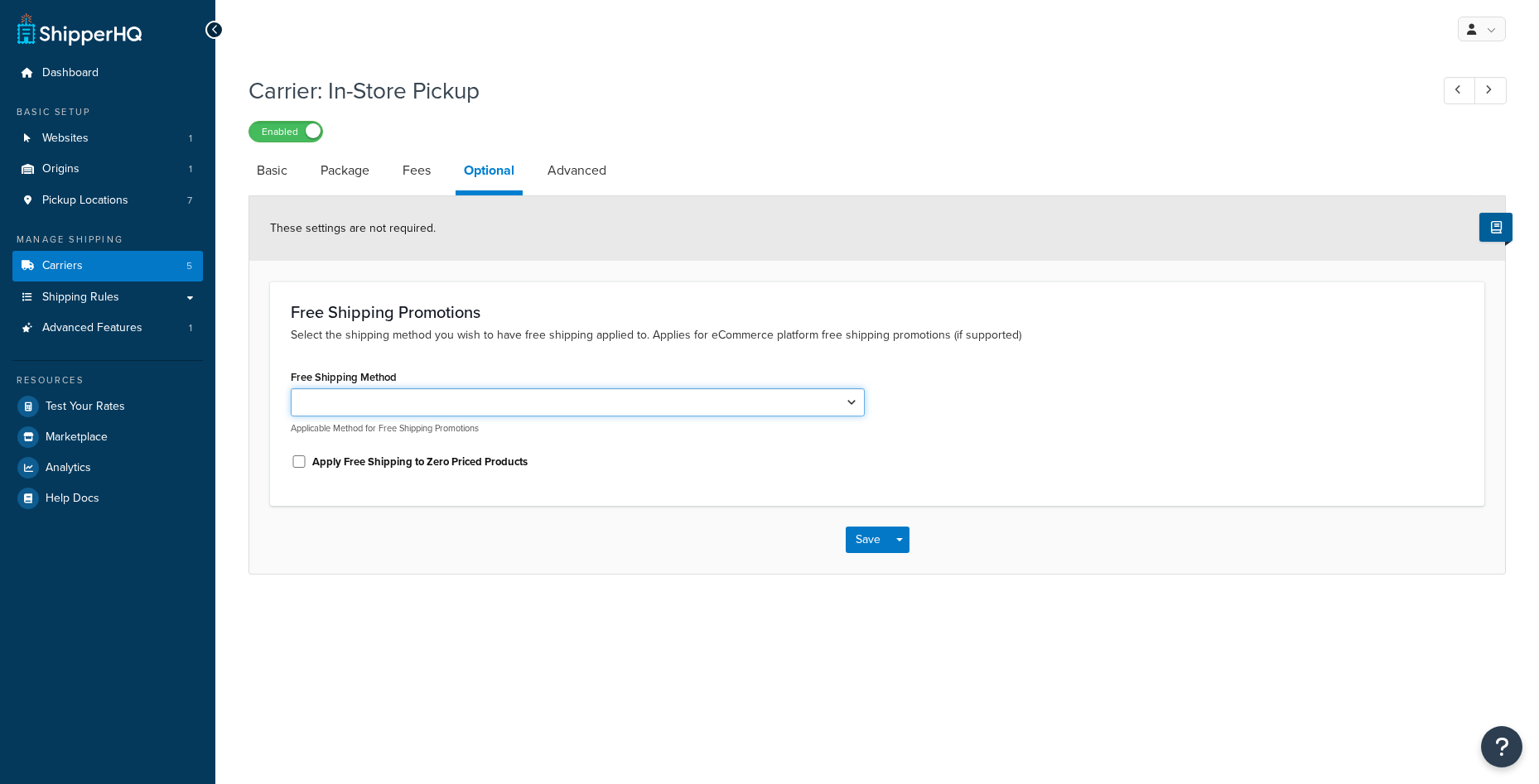
click at [560, 404] on select "In-Store Pickup" at bounding box center [577, 402] width 574 height 29
click at [1041, 384] on div "Free Shipping Method In-Store Pickup Applicable Method for Free Shipping Promot…" at bounding box center [876, 424] width 1197 height 119
click at [405, 168] on link "Fees" at bounding box center [417, 170] width 45 height 40
select select "AFTER"
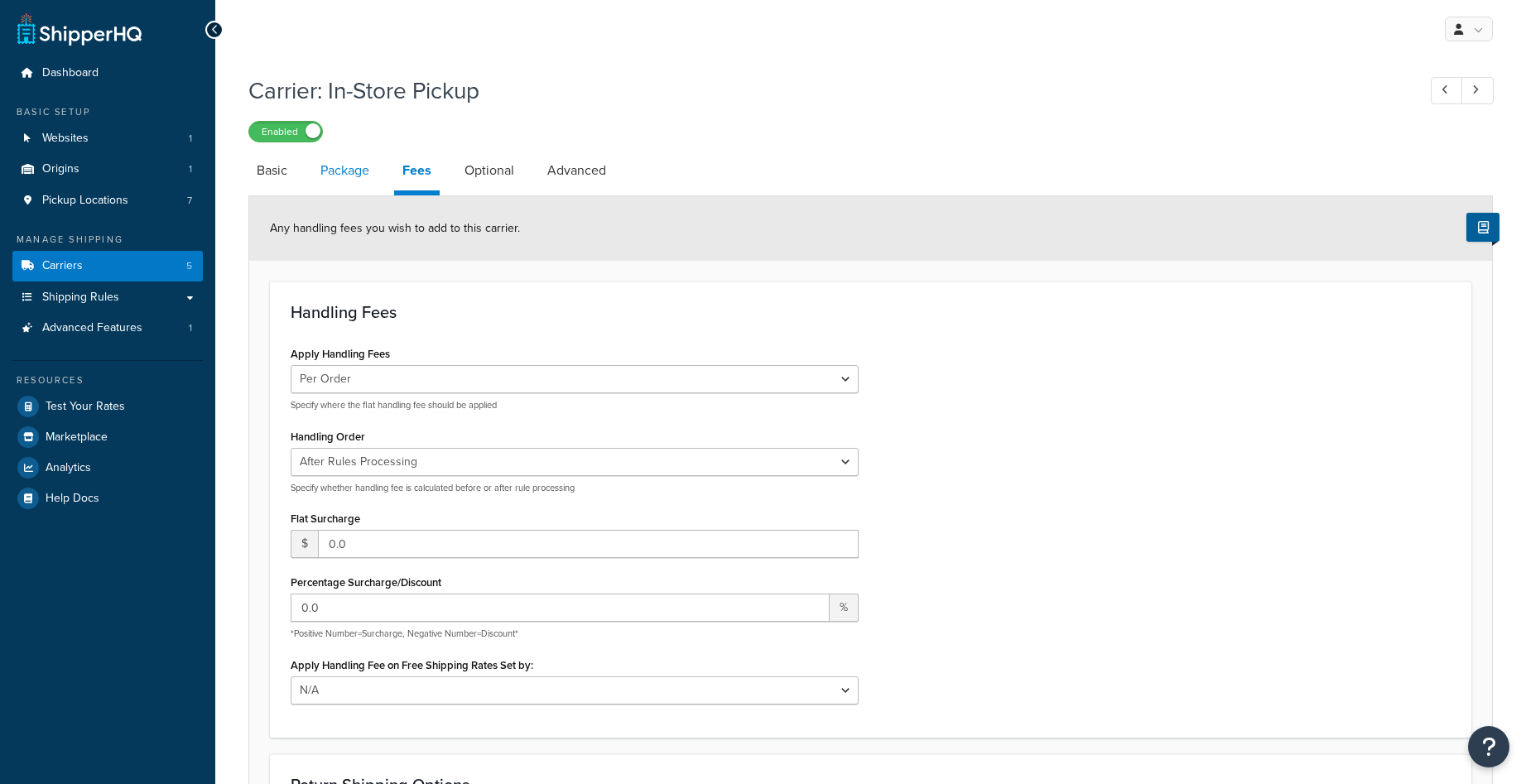
click at [364, 174] on link "Package" at bounding box center [345, 170] width 65 height 40
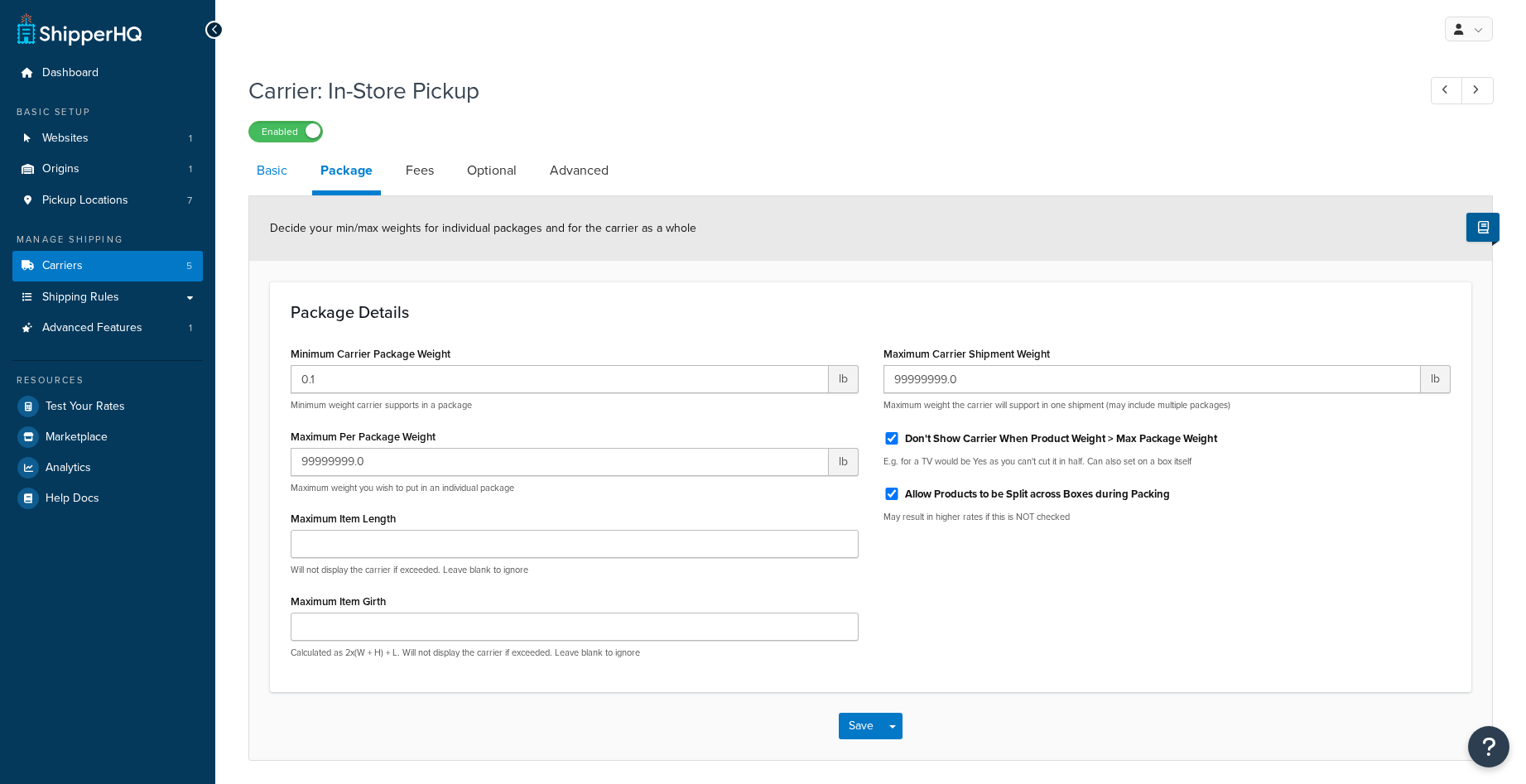
click at [285, 168] on link "Basic" at bounding box center [272, 170] width 47 height 40
select select "pickup"
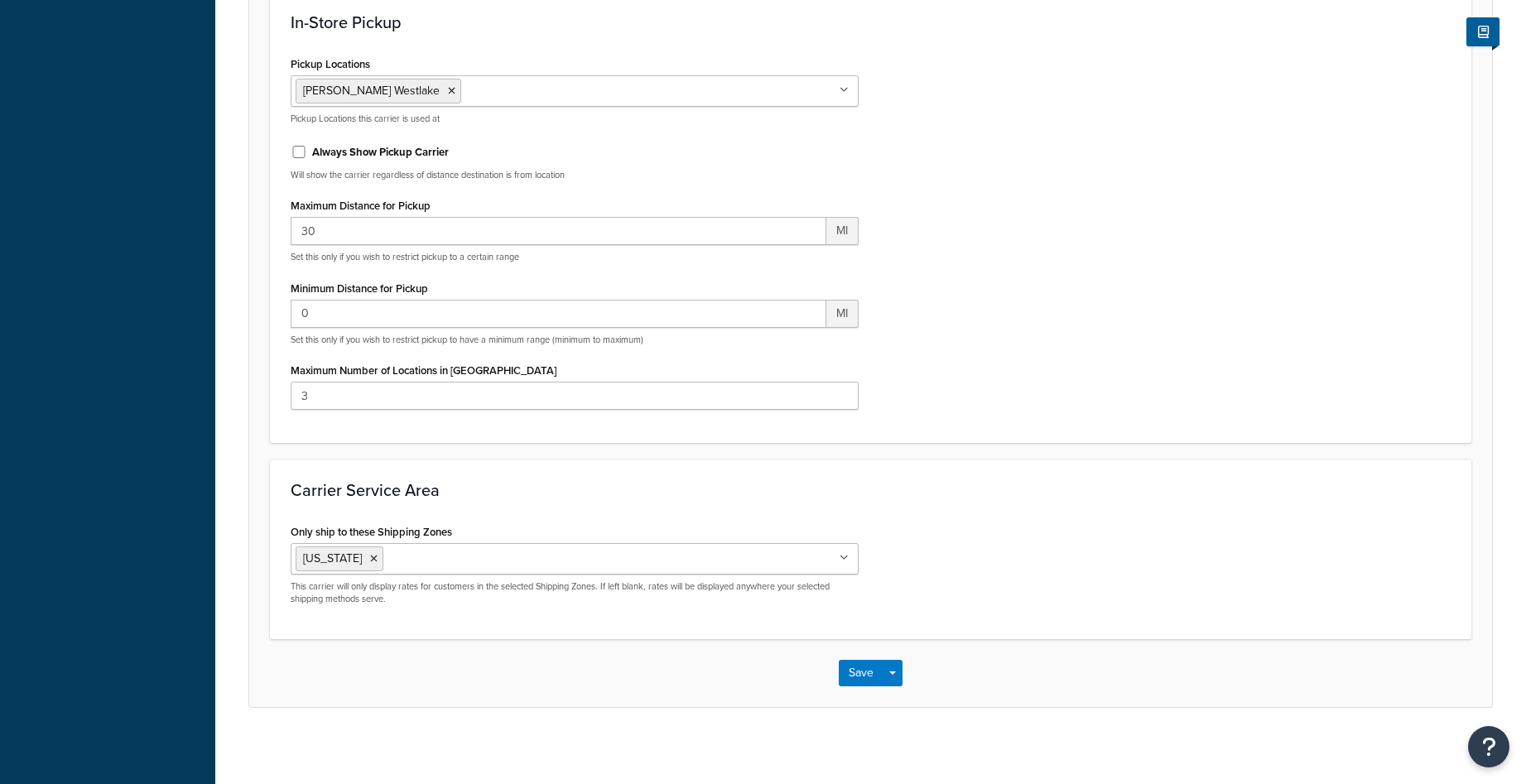
scroll to position [965, 0]
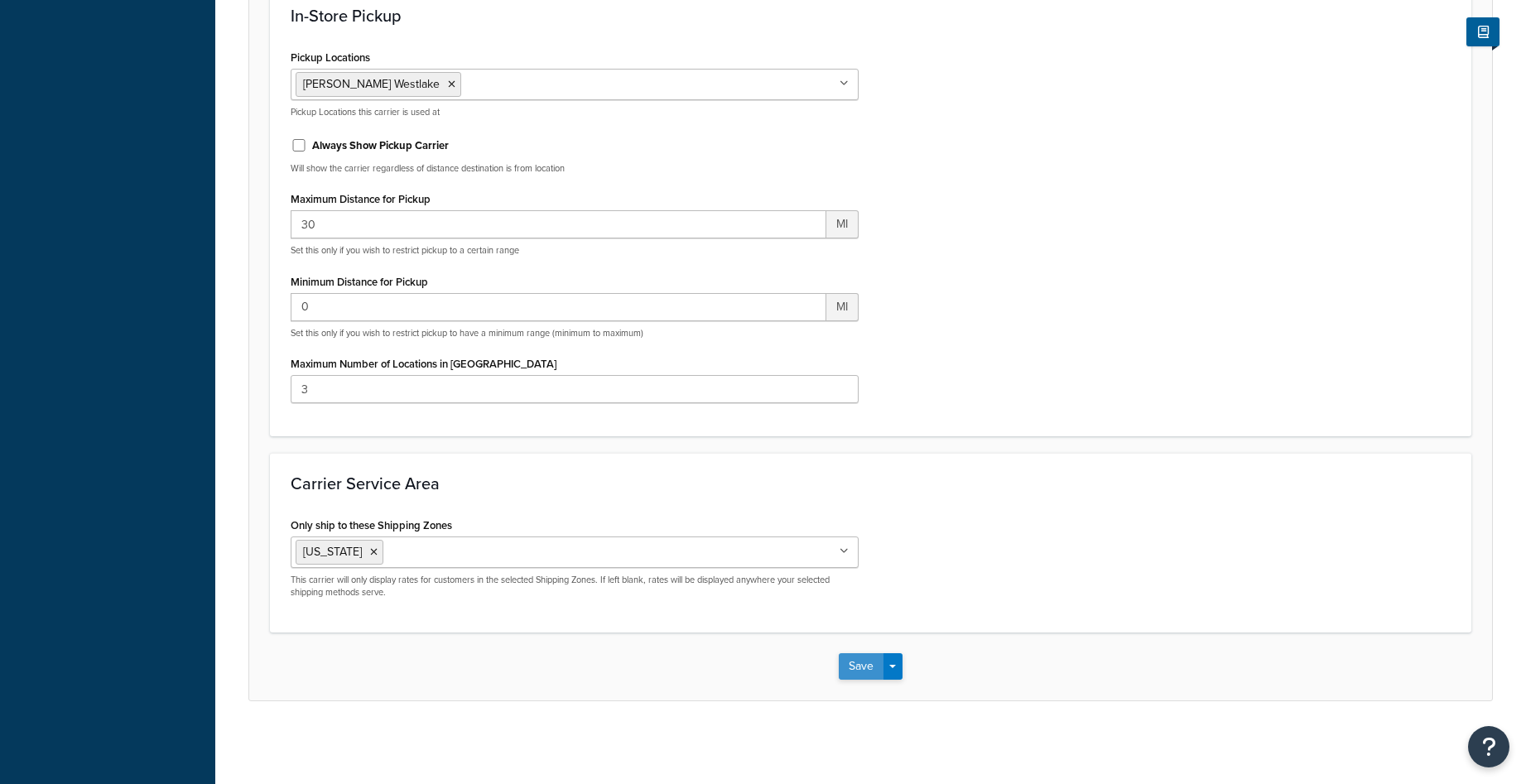
click at [851, 664] on button "Save" at bounding box center [861, 666] width 45 height 27
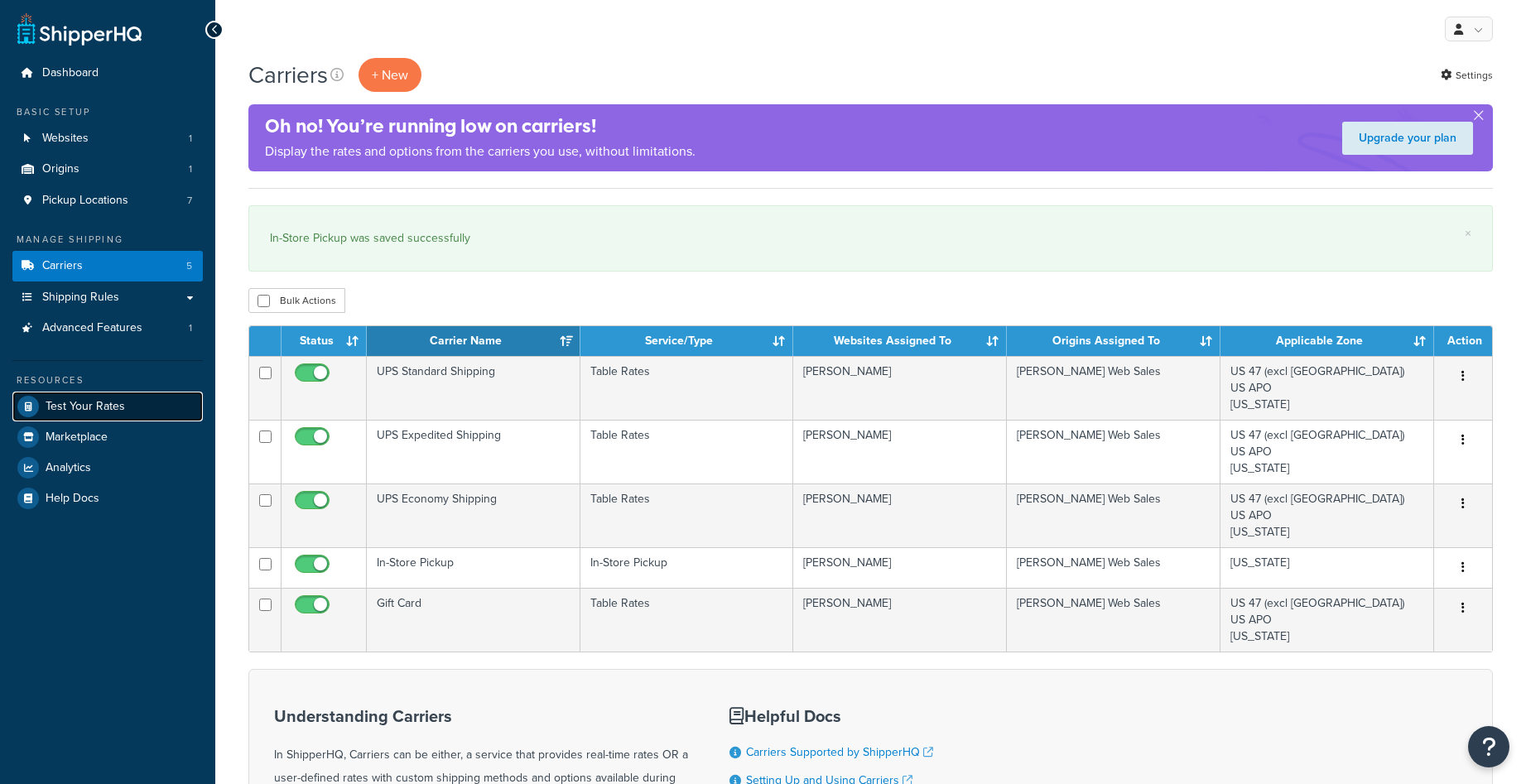
click at [113, 405] on span "Test Your Rates" at bounding box center [85, 406] width 79 height 14
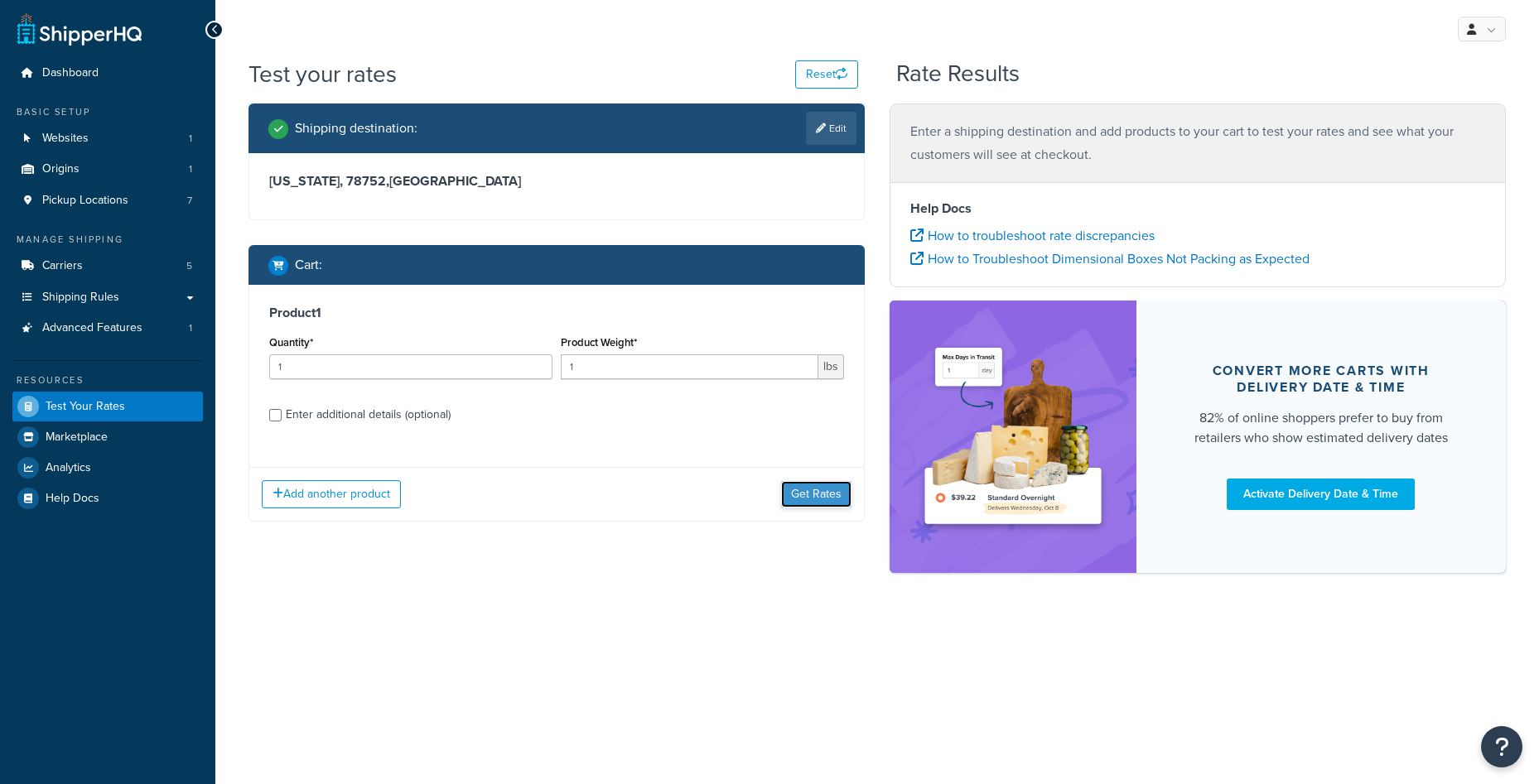
click at [821, 495] on button "Get Rates" at bounding box center [816, 494] width 70 height 27
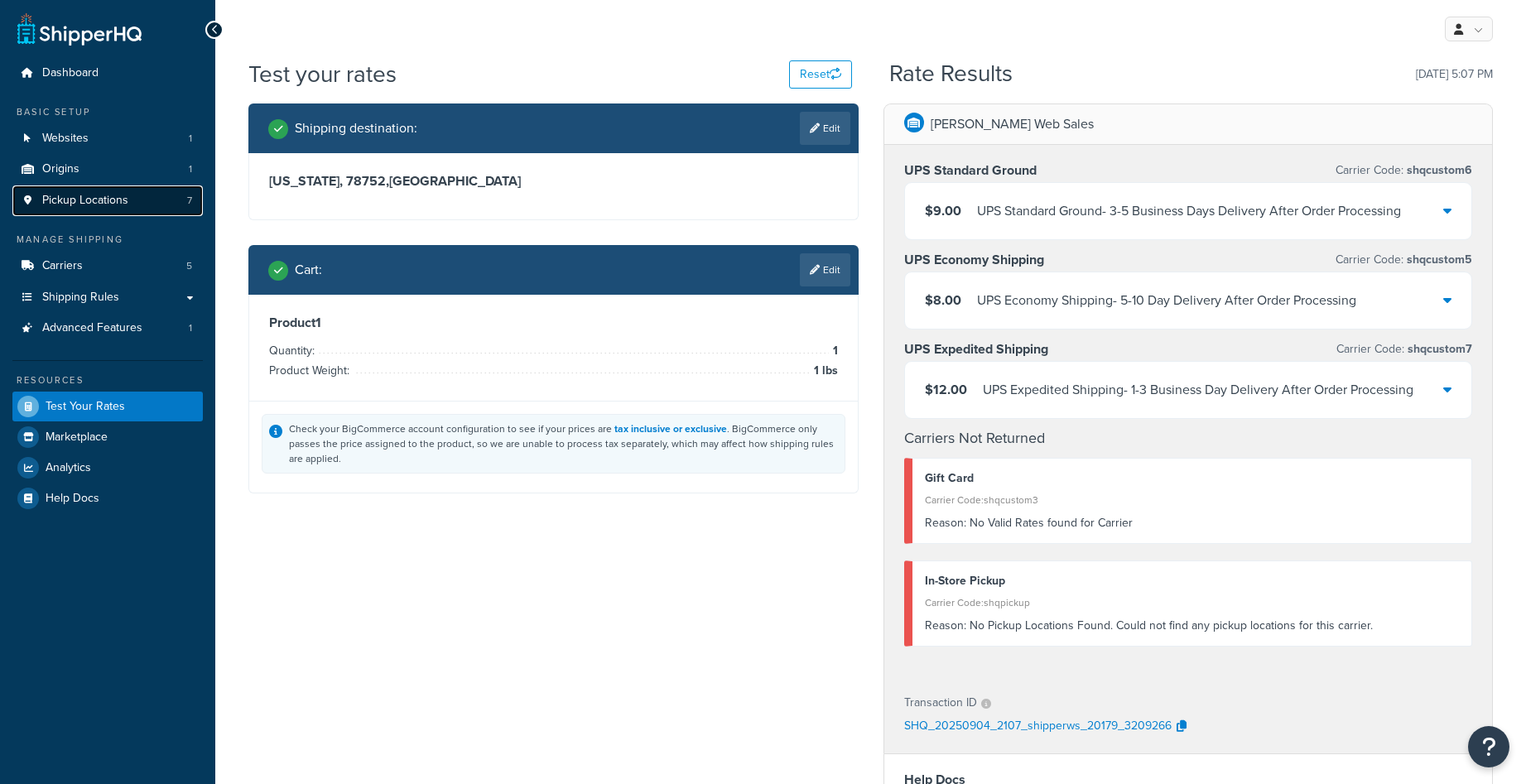
click at [99, 205] on span "Pickup Locations" at bounding box center [85, 200] width 86 height 14
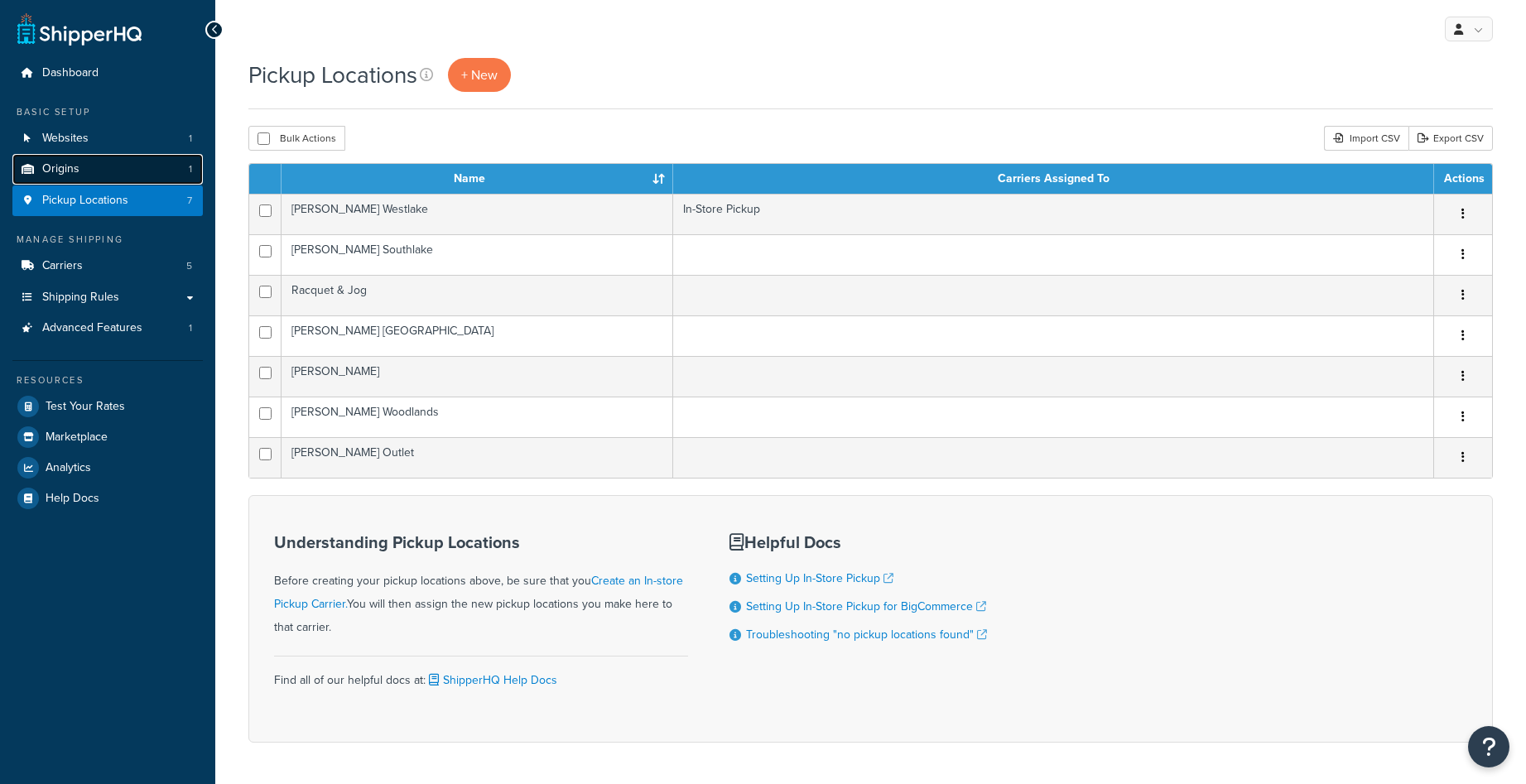
drag, startPoint x: 0, startPoint y: 0, endPoint x: 110, endPoint y: 168, distance: 200.8
click at [110, 168] on link "Origins 1" at bounding box center [107, 169] width 191 height 30
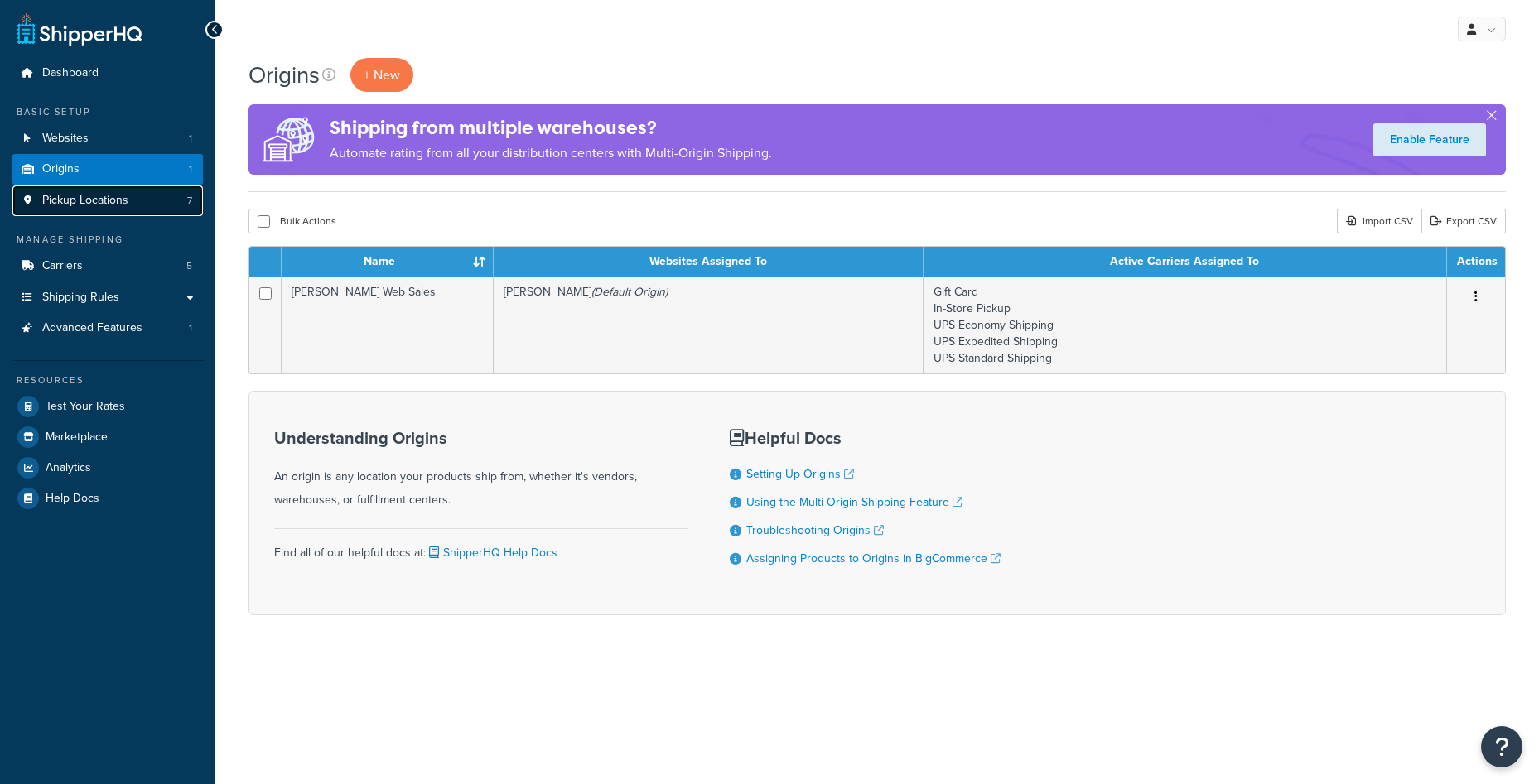
click at [106, 200] on span "Pickup Locations" at bounding box center [85, 200] width 86 height 14
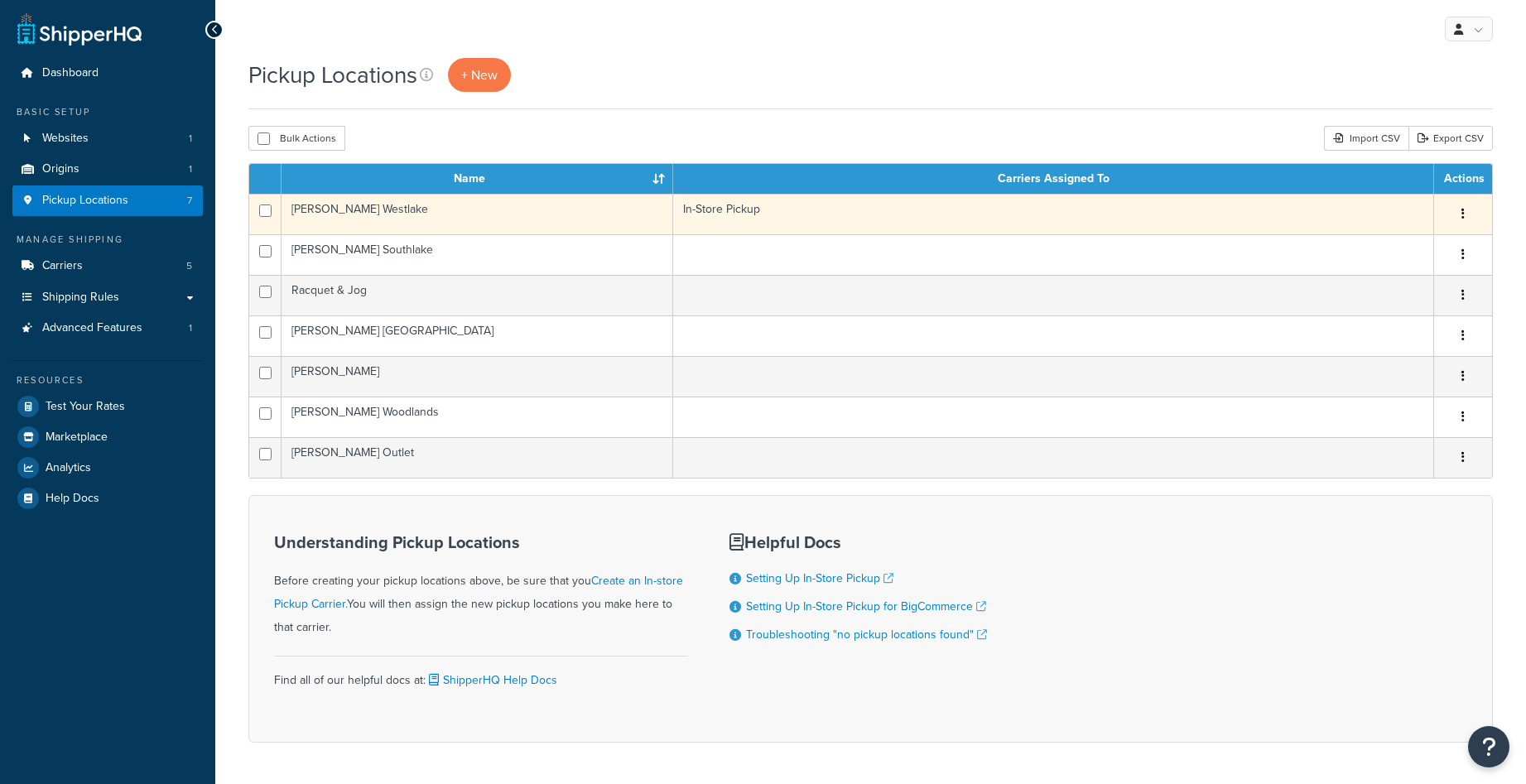
click at [1464, 212] on icon "button" at bounding box center [1463, 214] width 4 height 12
click at [1440, 240] on link "Edit" at bounding box center [1409, 245] width 131 height 34
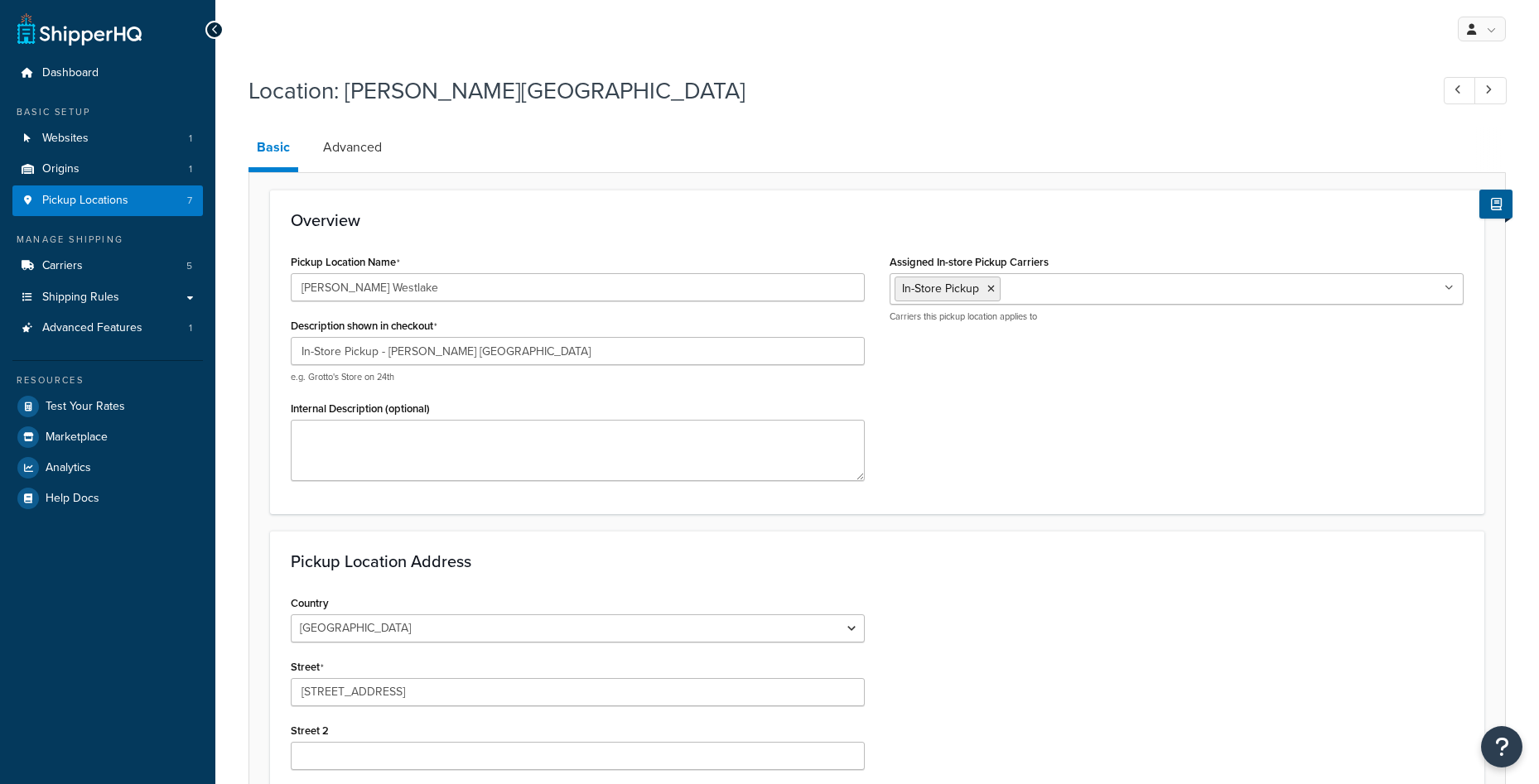
select select "43"
click at [360, 152] on link "Advanced" at bounding box center [352, 146] width 76 height 40
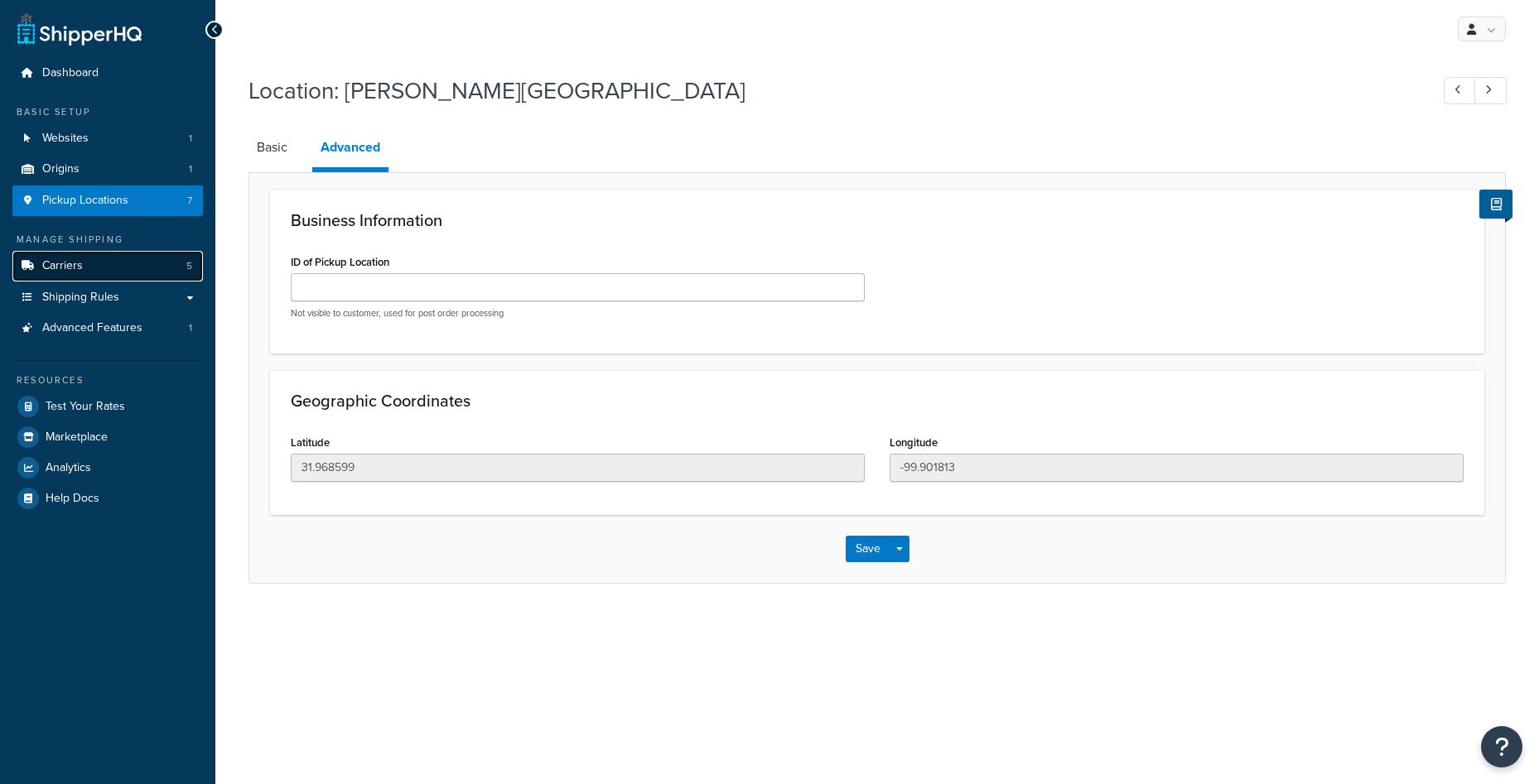
click at [144, 266] on link "Carriers 5" at bounding box center [107, 265] width 191 height 30
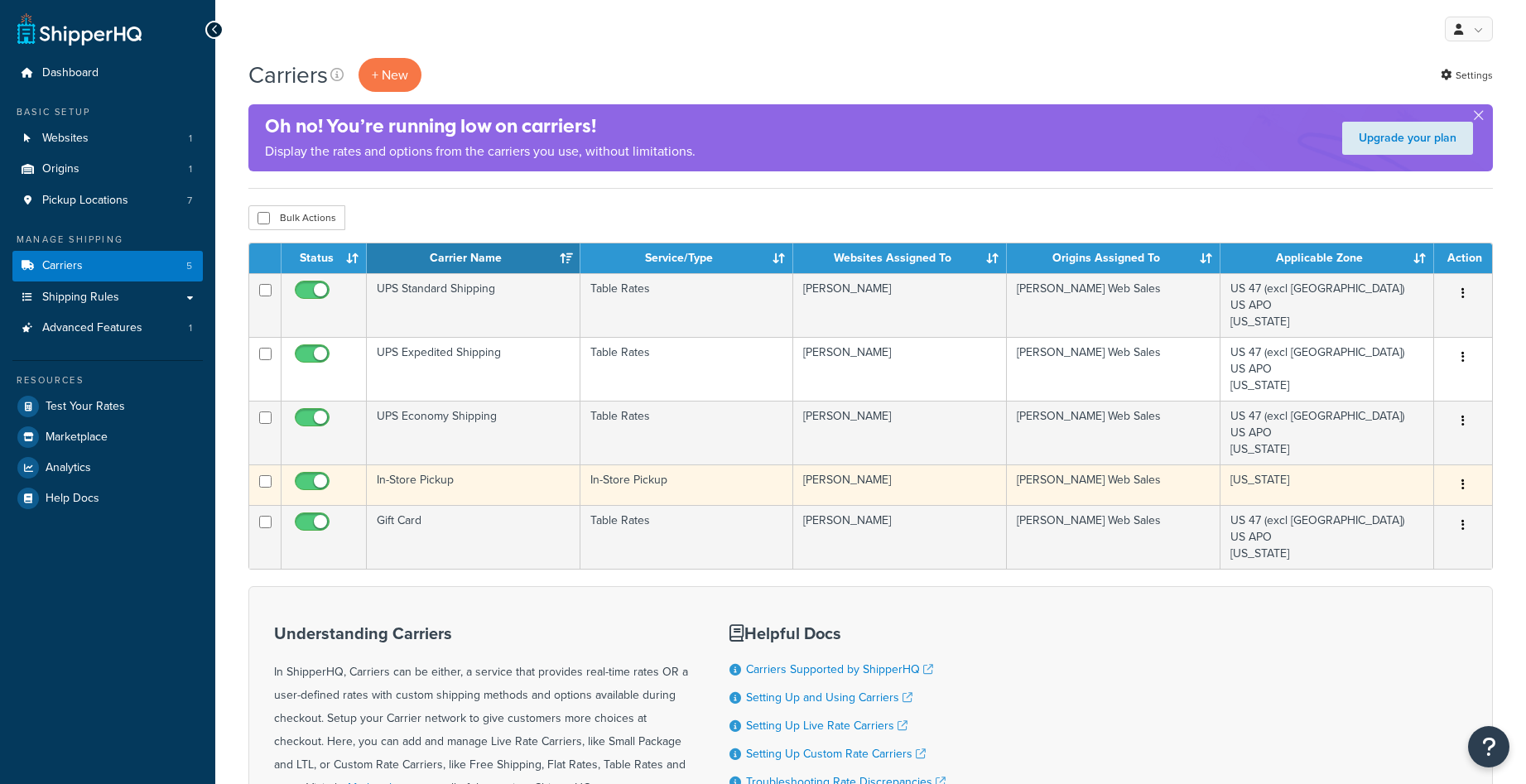
click at [515, 476] on td "In-Store Pickup" at bounding box center [474, 485] width 214 height 41
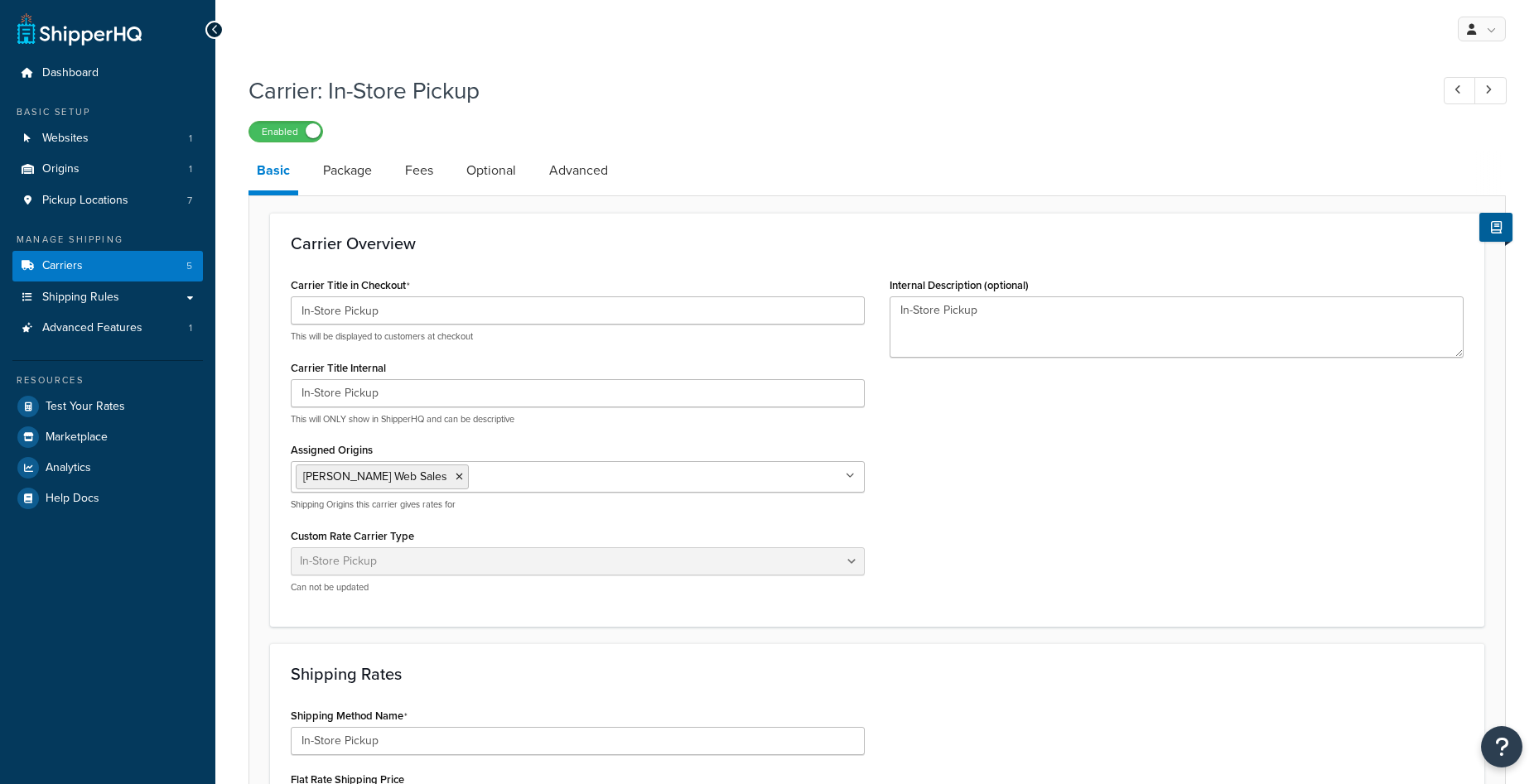
select select "pickup"
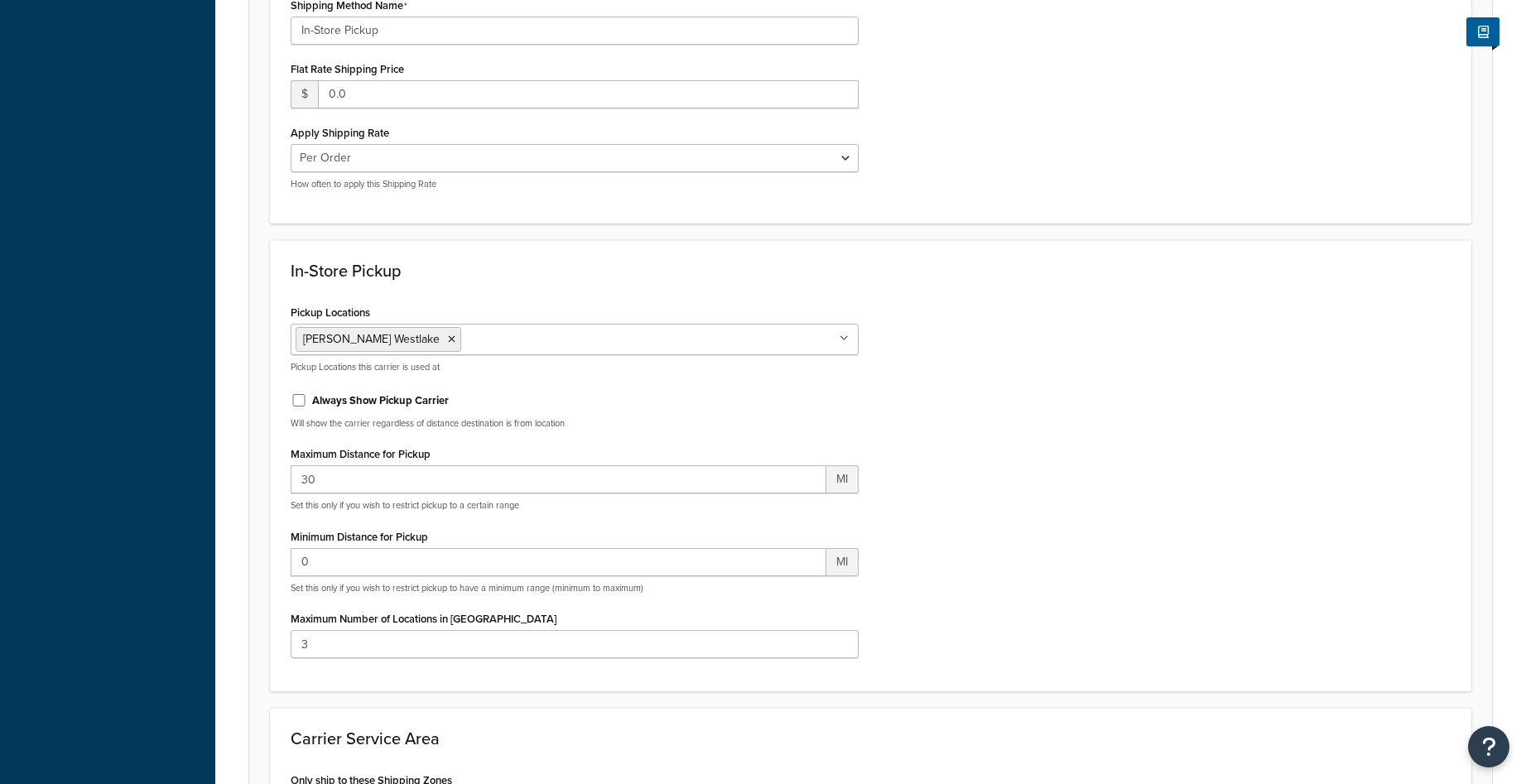
scroll to position [745, 0]
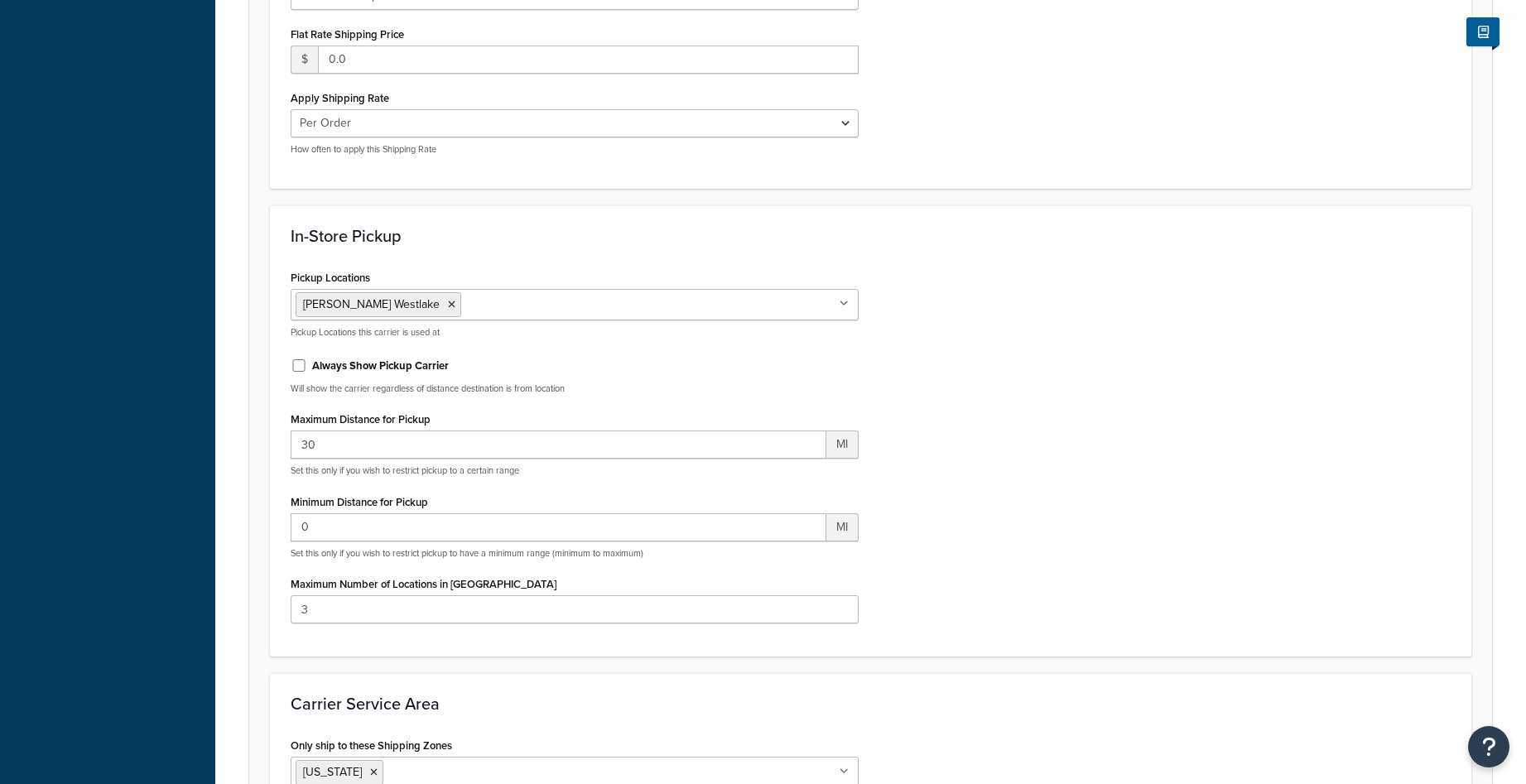
click at [601, 306] on ul "[PERSON_NAME] Westlake" at bounding box center [574, 305] width 568 height 31
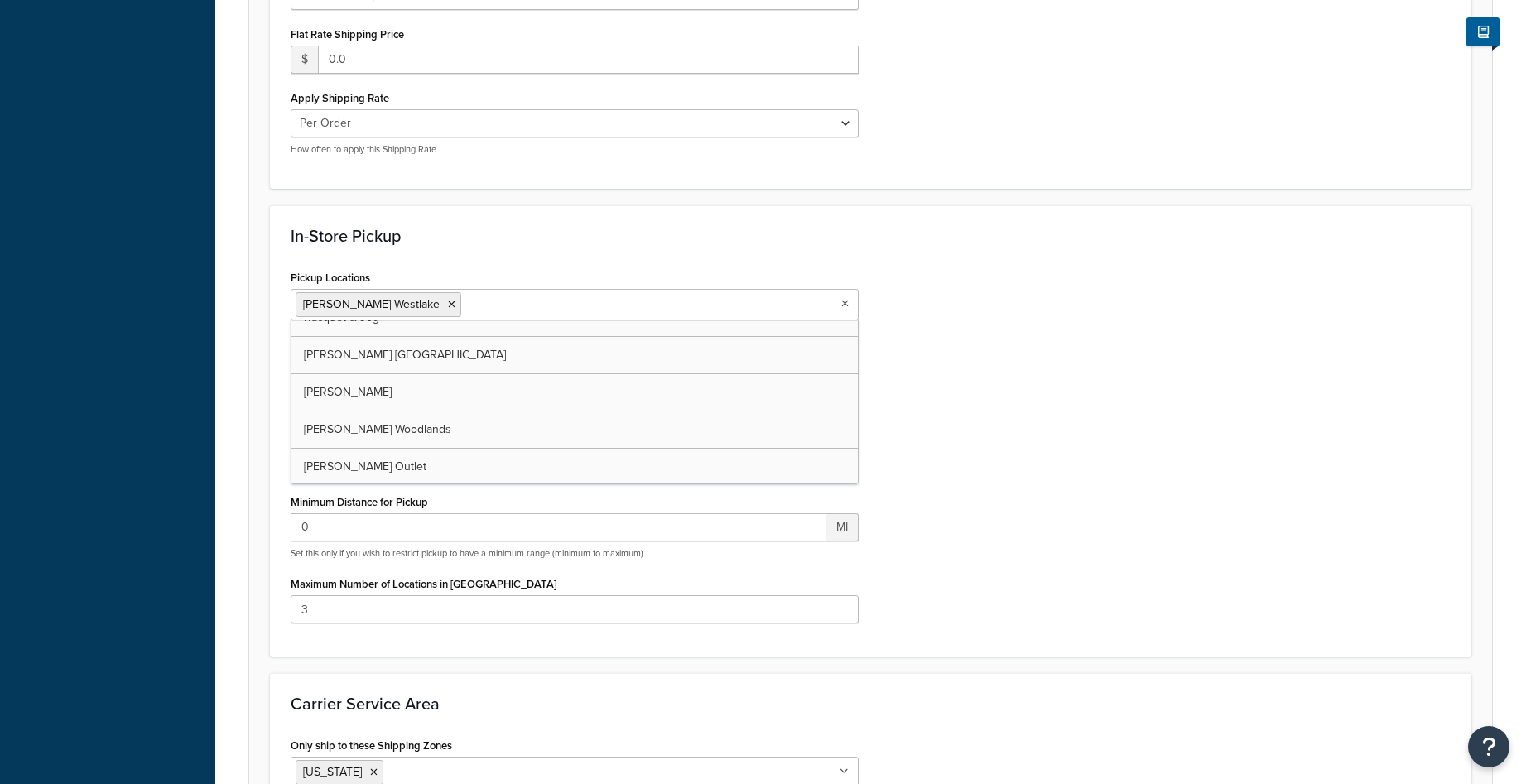
scroll to position [59, 0]
click at [1265, 301] on div "Pickup Locations [PERSON_NAME] Westlake [PERSON_NAME] Southlake Racquet & Jog […" at bounding box center [871, 451] width 1185 height 370
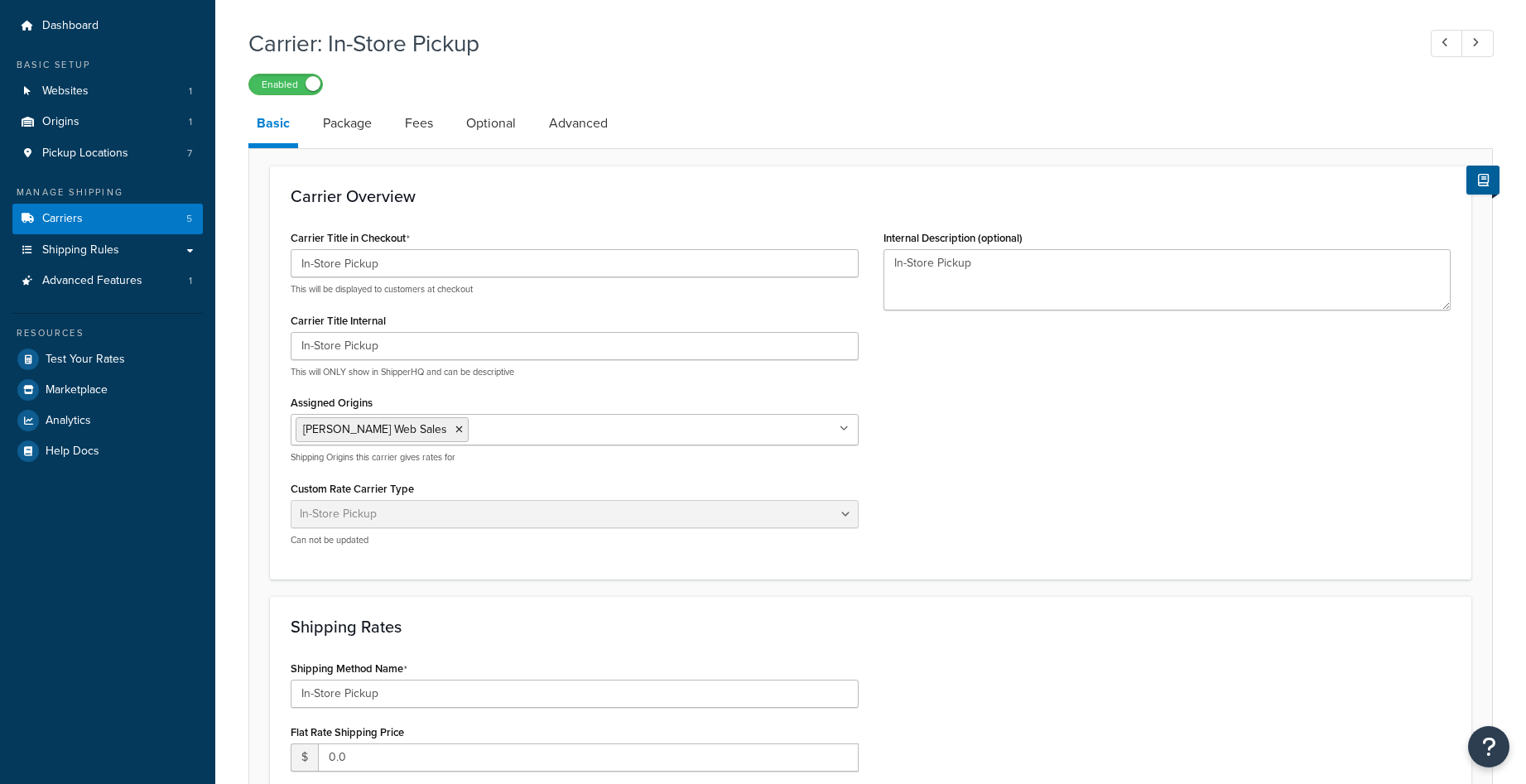
scroll to position [0, 0]
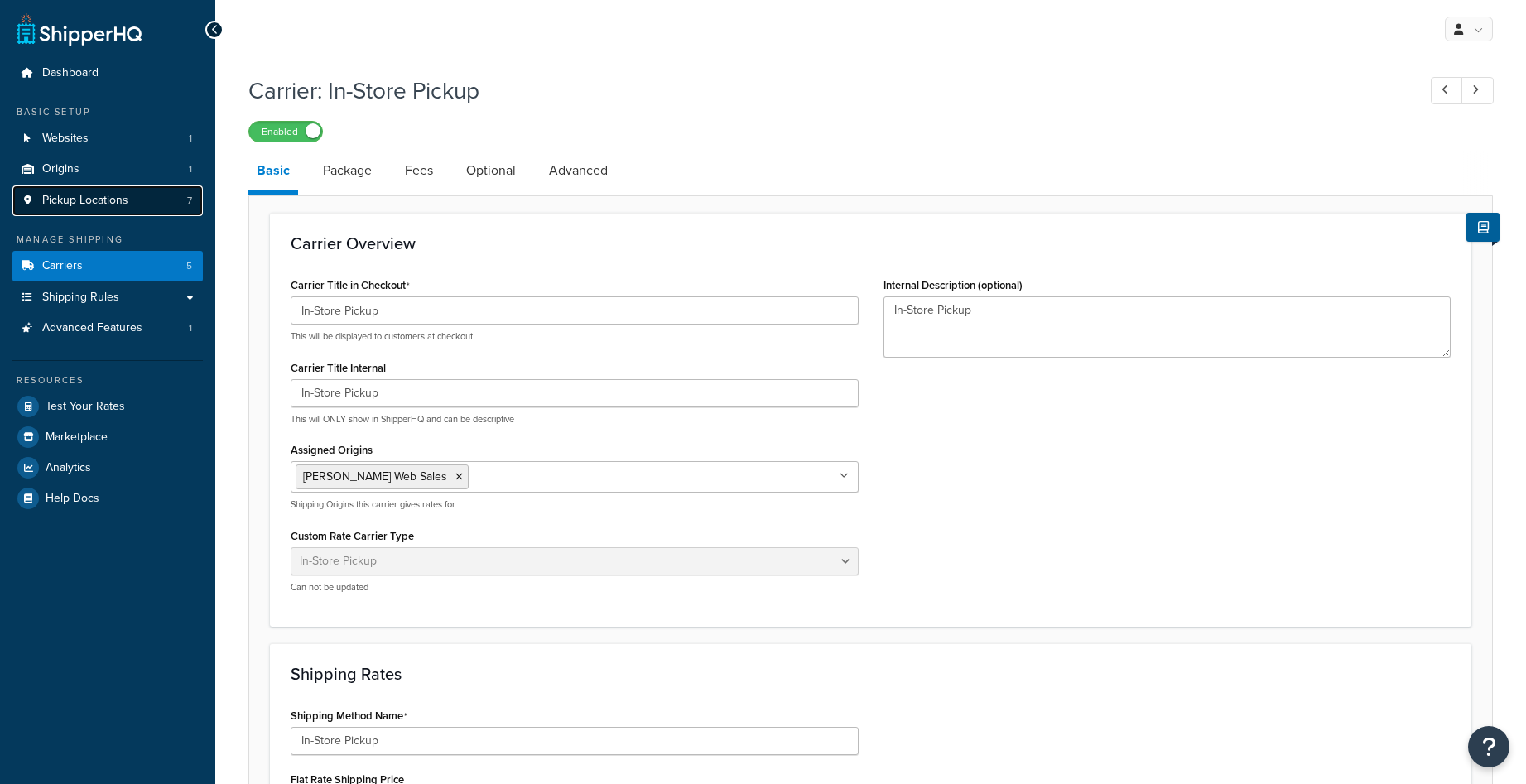
click at [114, 200] on span "Pickup Locations" at bounding box center [85, 200] width 86 height 14
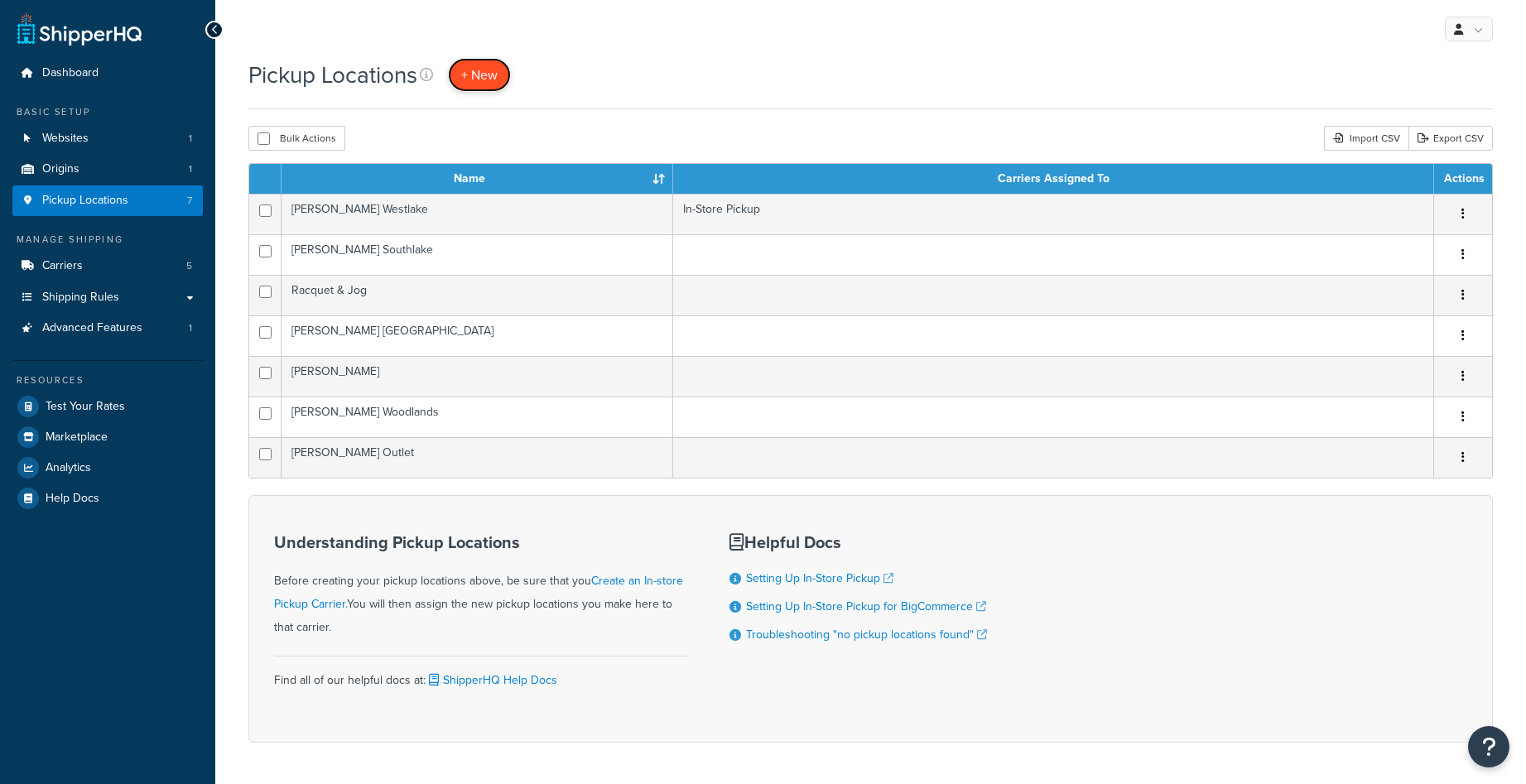
click at [498, 76] on span "+ New" at bounding box center [480, 75] width 37 height 19
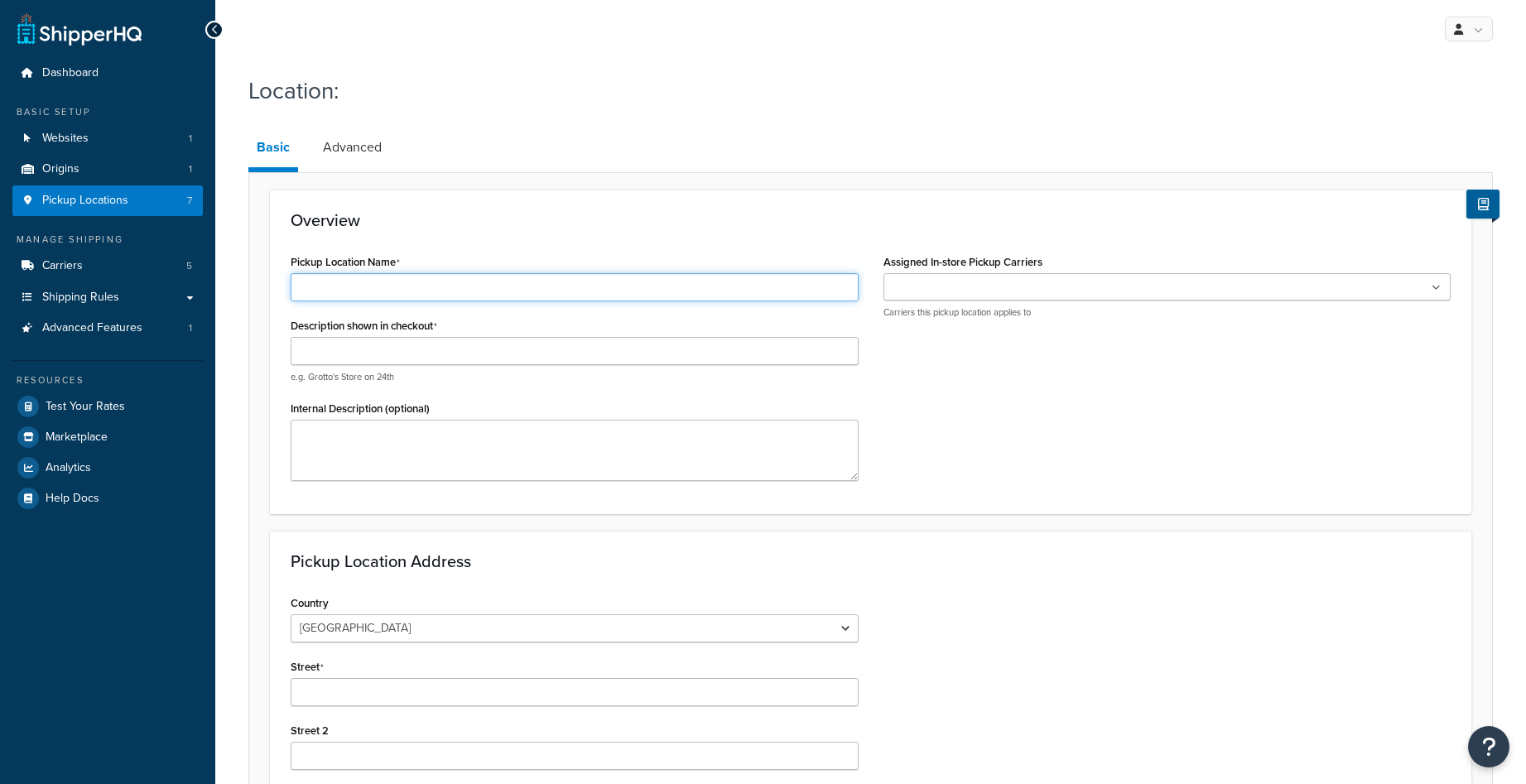
click at [447, 283] on input "Pickup Location Name" at bounding box center [574, 287] width 568 height 29
type input "[PERSON_NAME] Round Rock"
click at [1021, 283] on ul at bounding box center [1168, 287] width 568 height 28
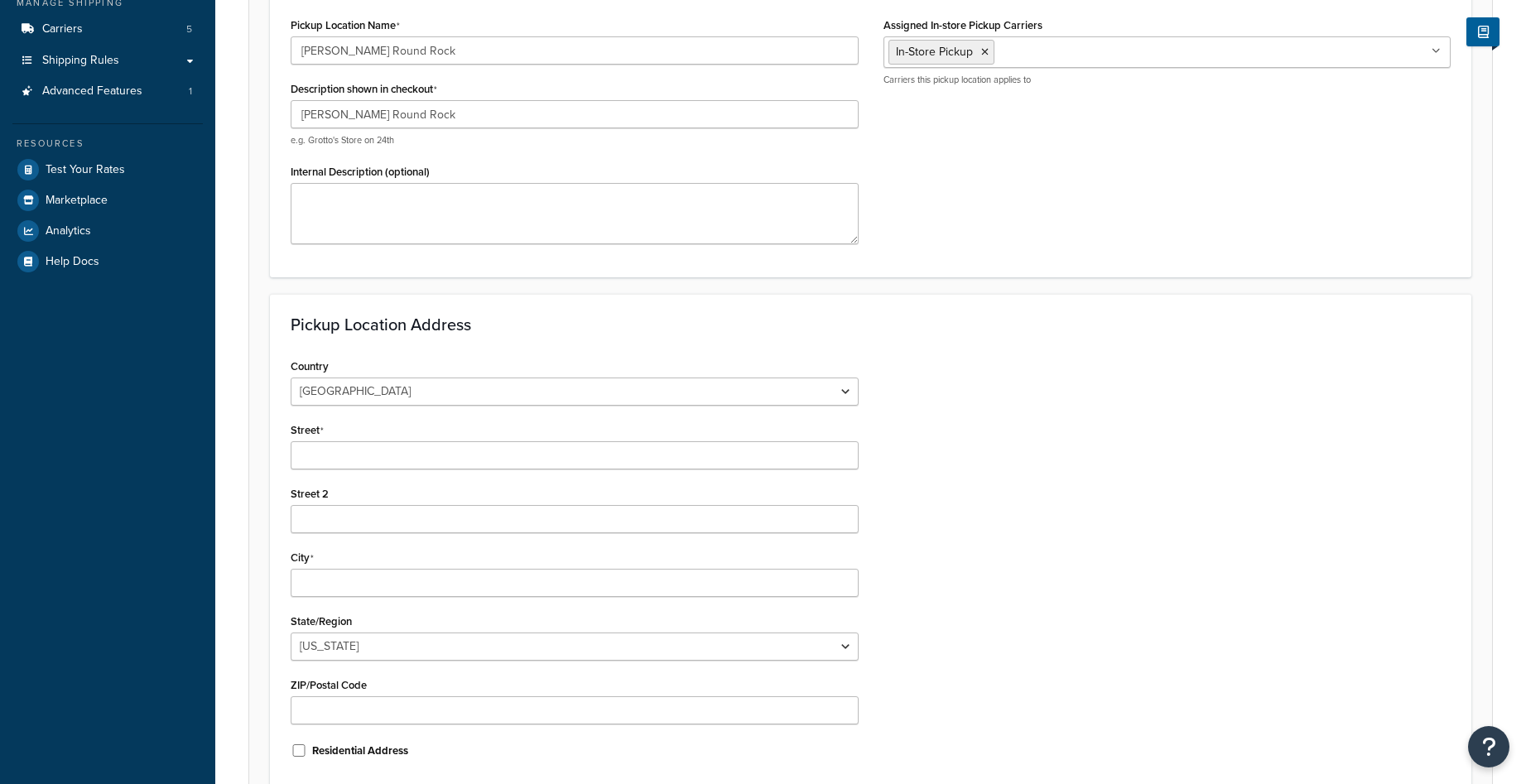
scroll to position [249, 0]
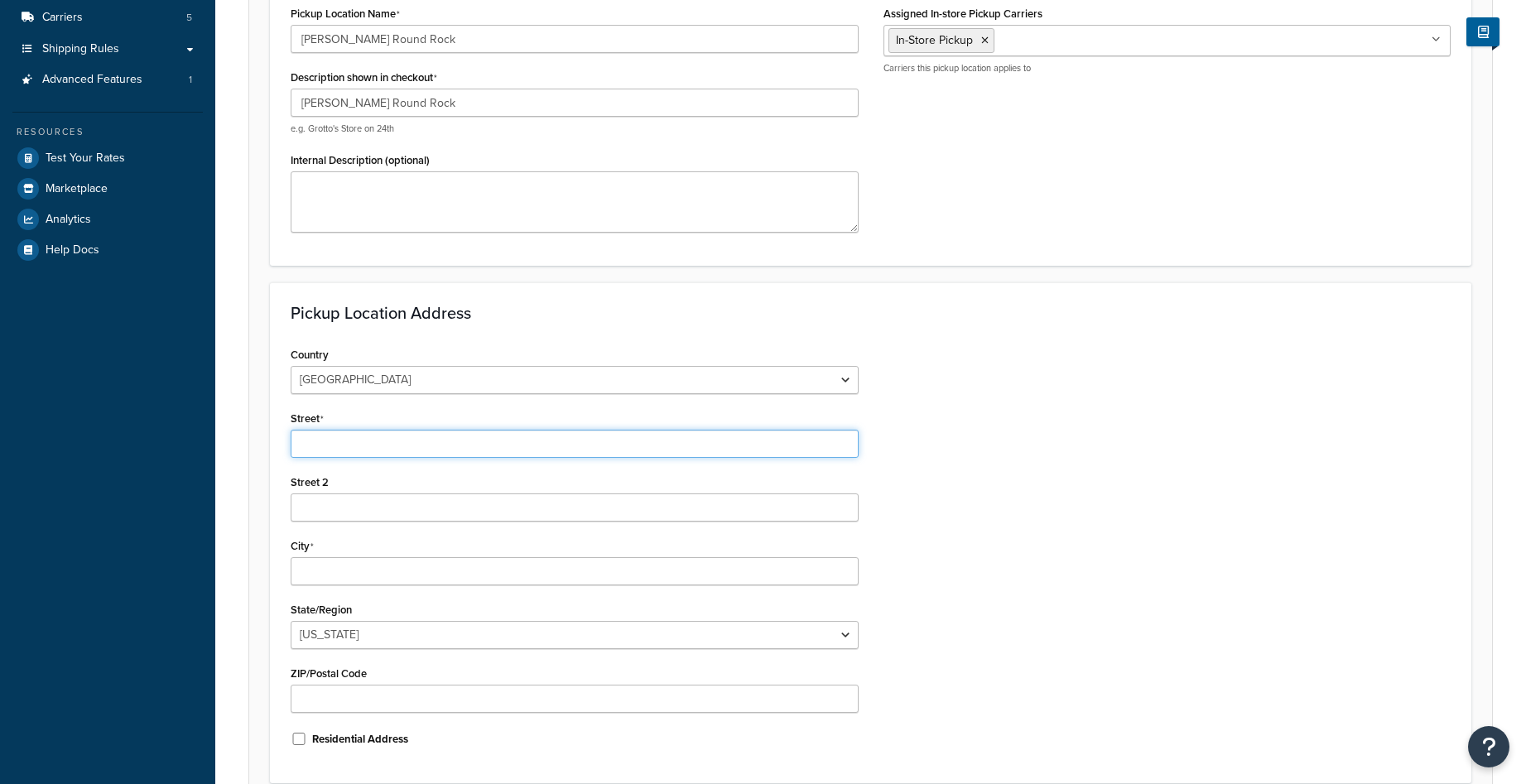
click at [551, 453] on input "Street" at bounding box center [574, 443] width 568 height 29
type input "2199 I35 N Frontage Rd #800"
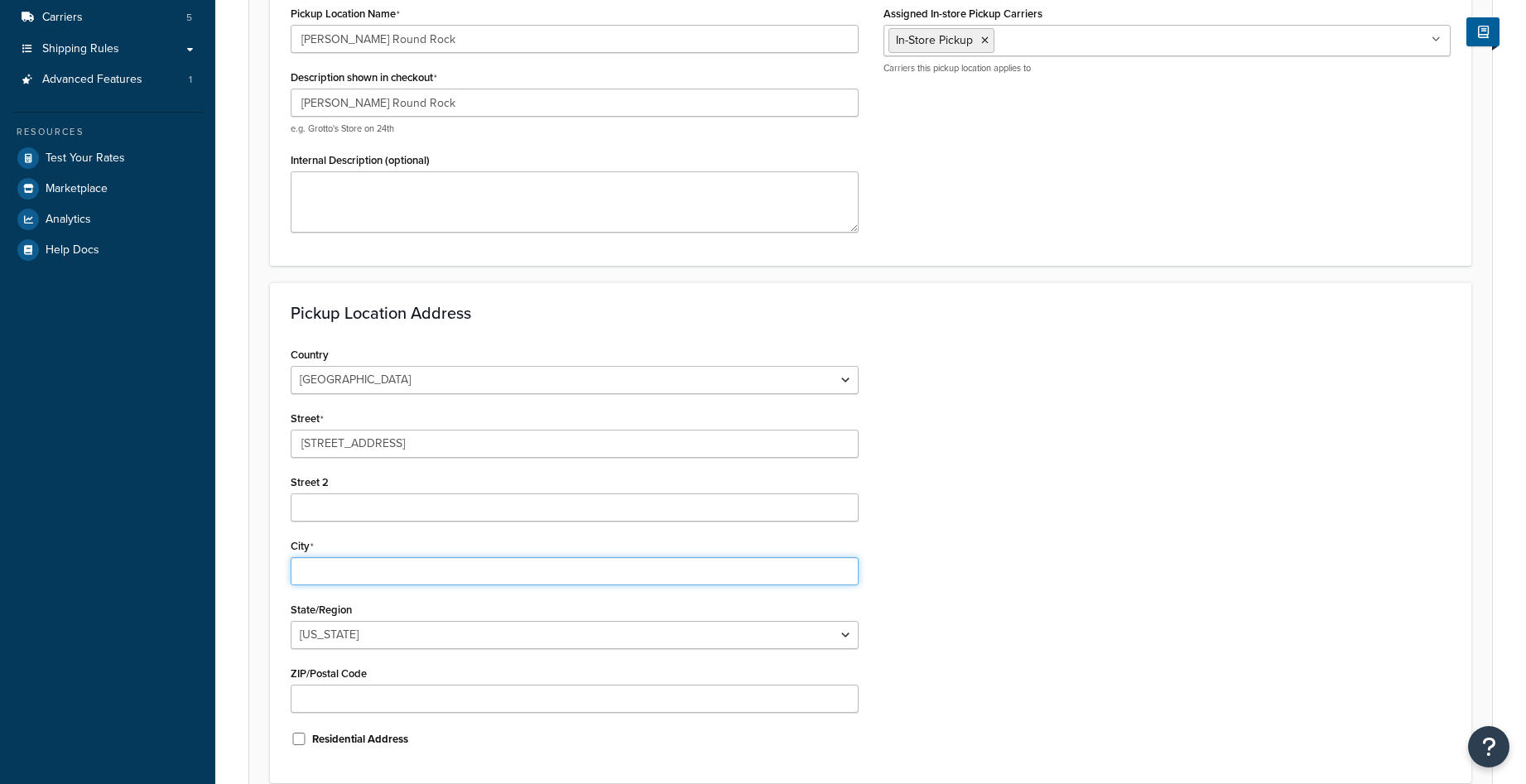
type input "A"
type input "Round Rock"
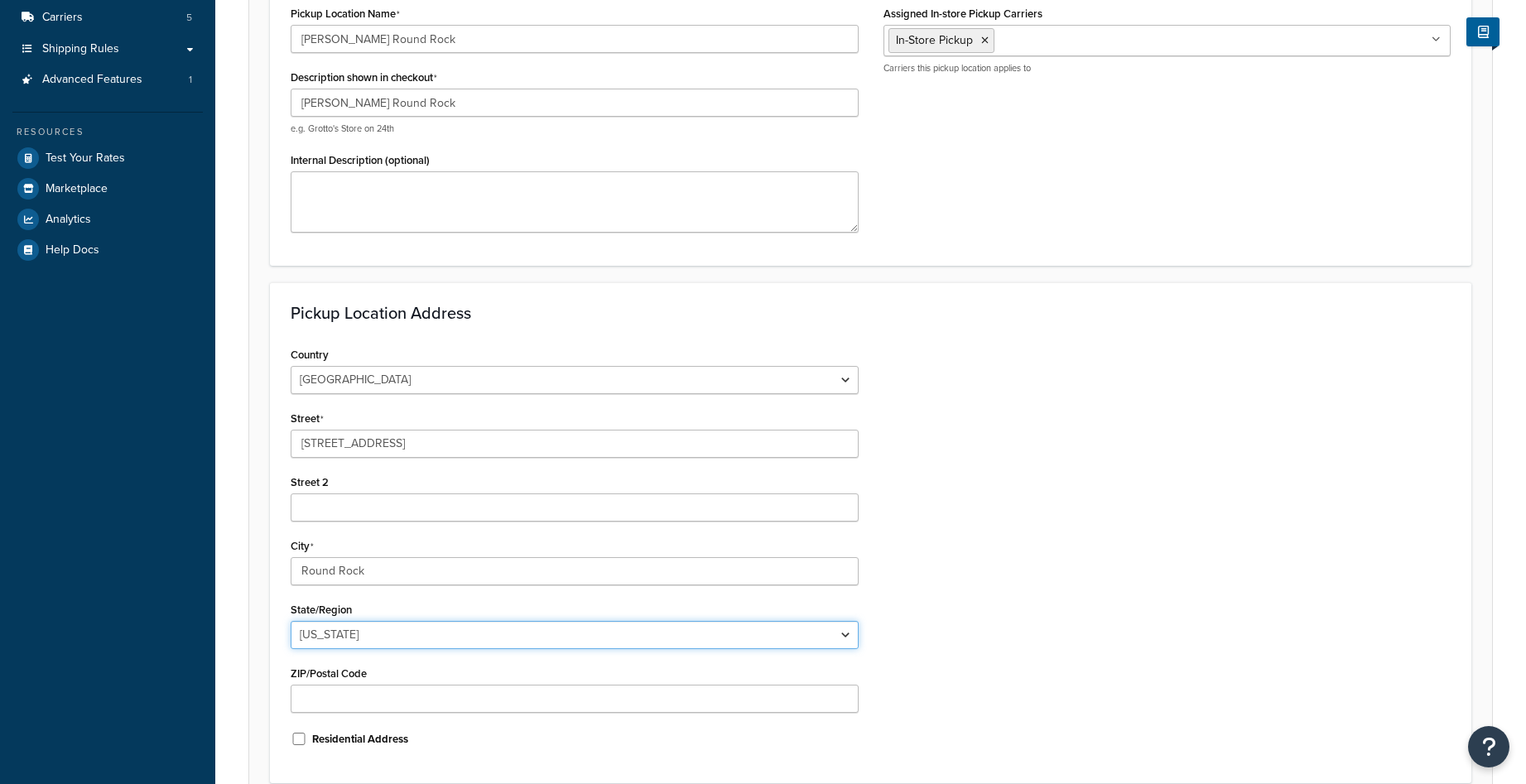
select select "43"
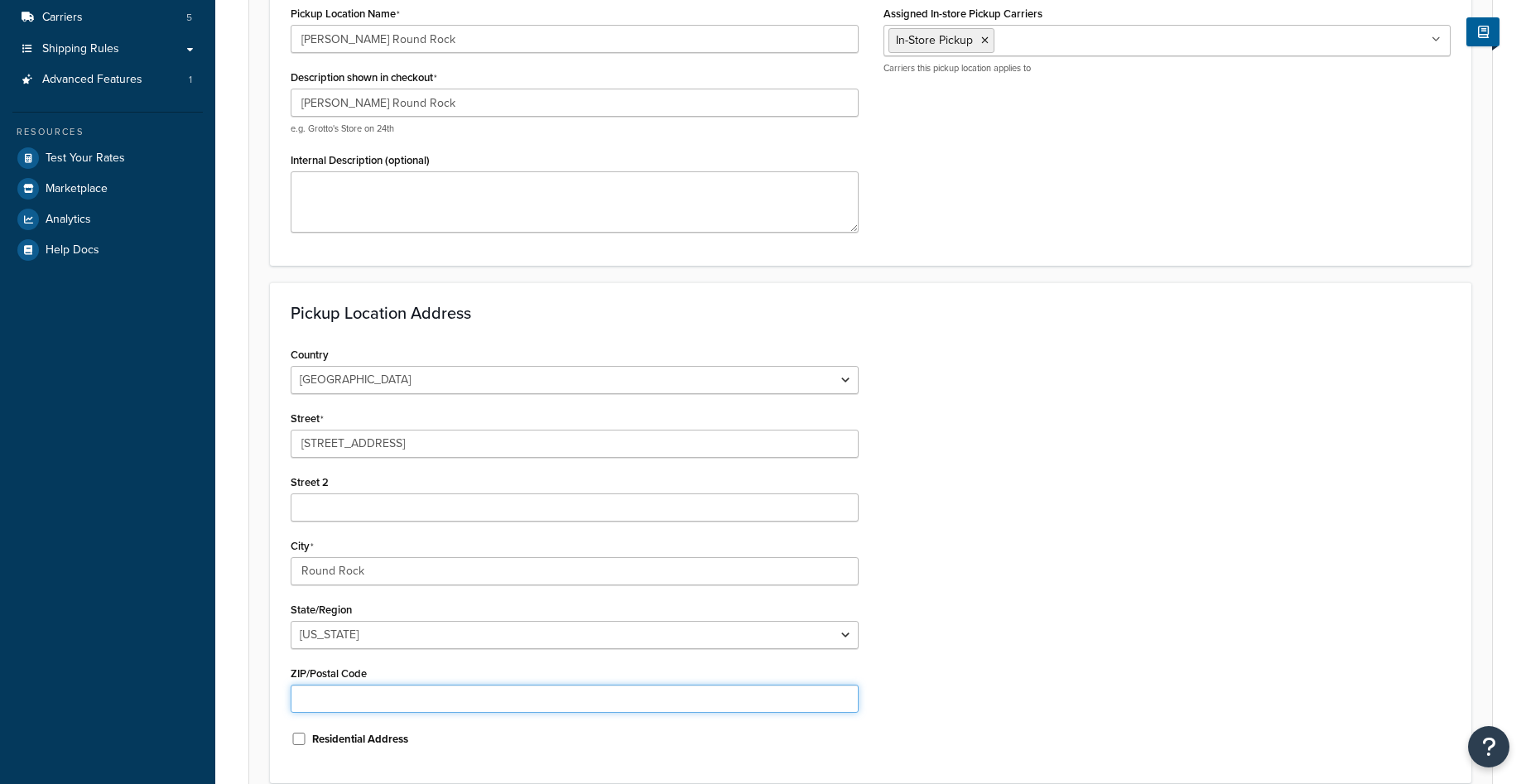
click at [413, 708] on input "ZIP/Postal Code" at bounding box center [574, 698] width 568 height 29
click at [370, 692] on input "ZIP/Postal Code" at bounding box center [574, 698] width 568 height 29
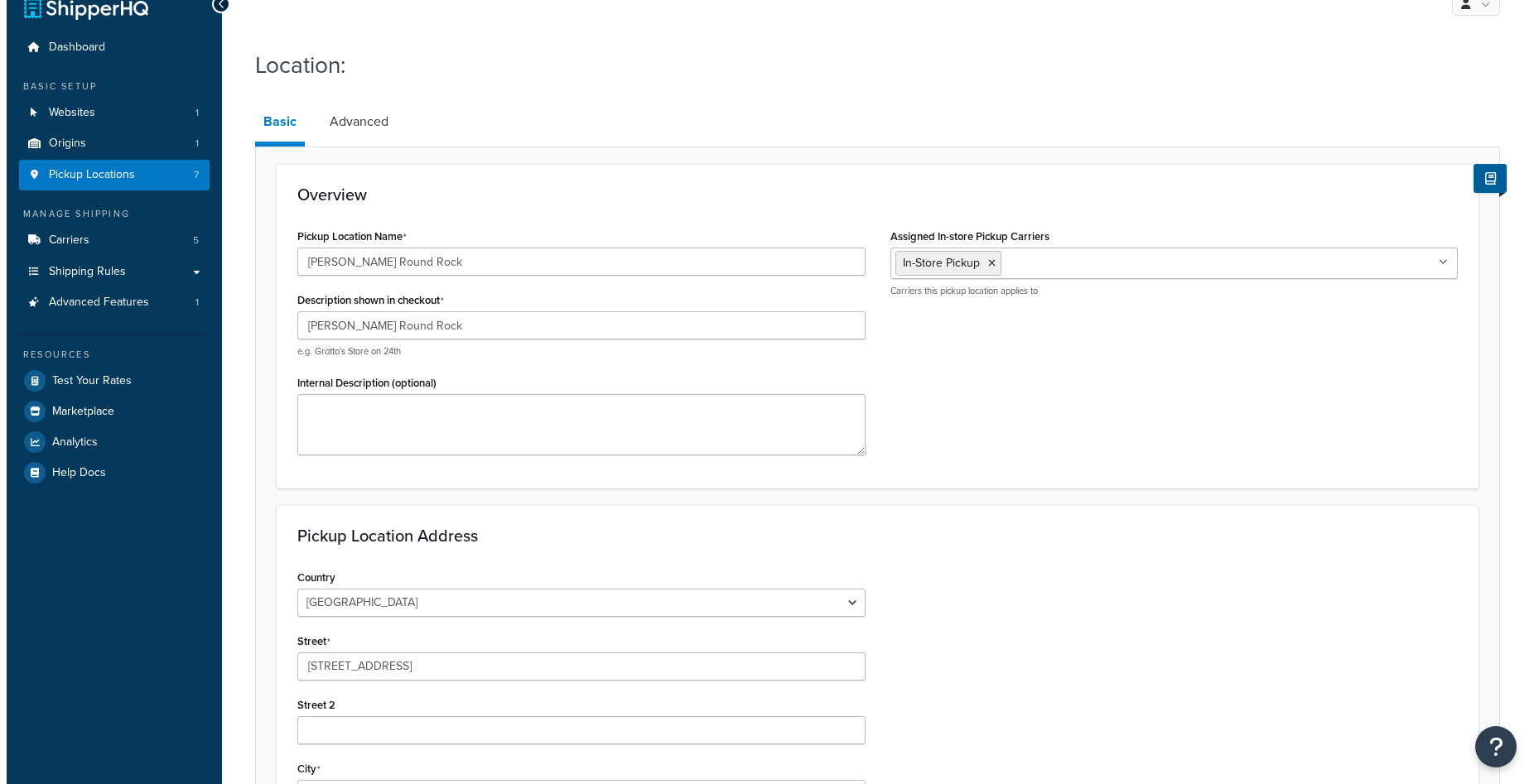
scroll to position [0, 0]
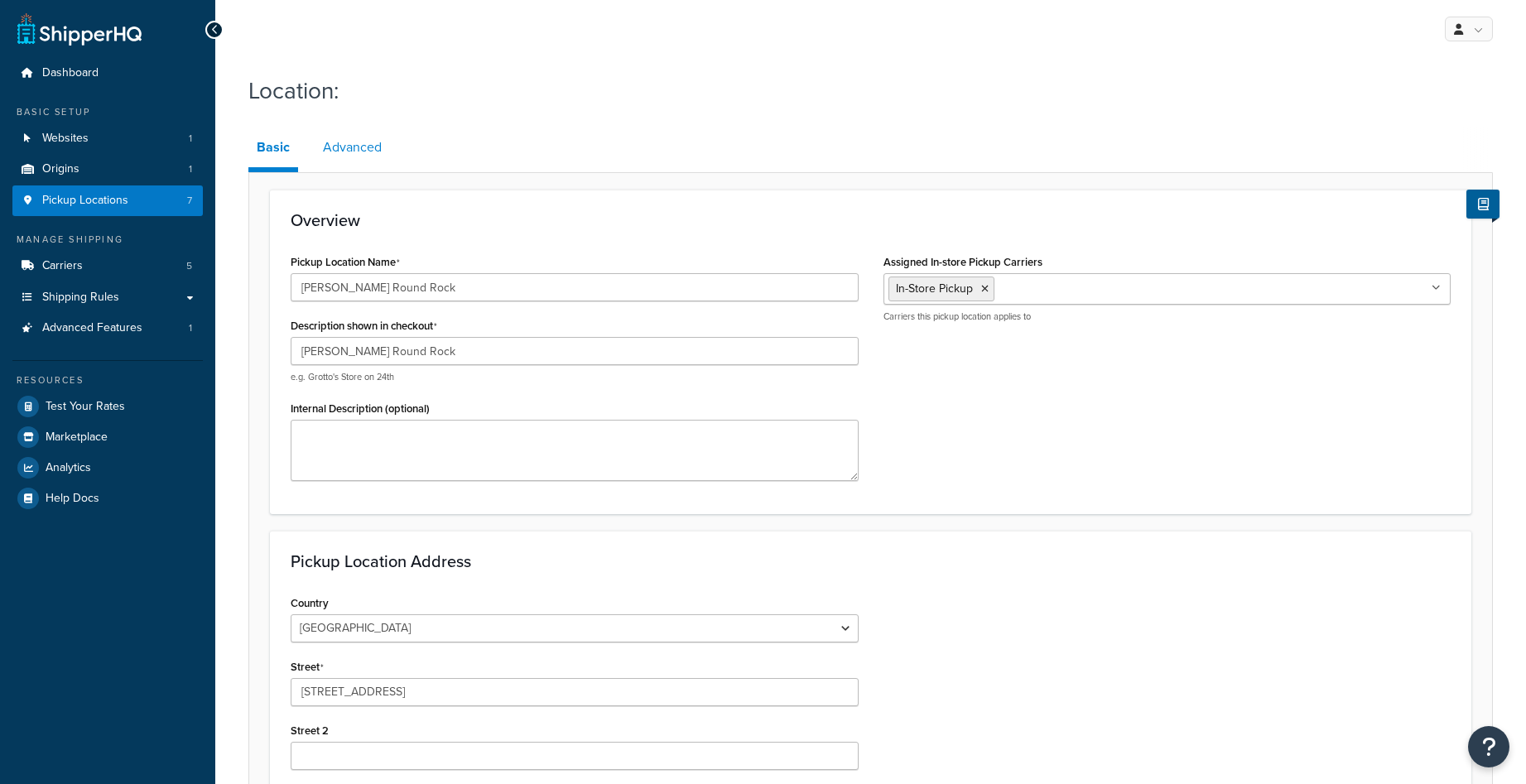
type input "78664"
click at [351, 158] on link "Advanced" at bounding box center [352, 146] width 76 height 40
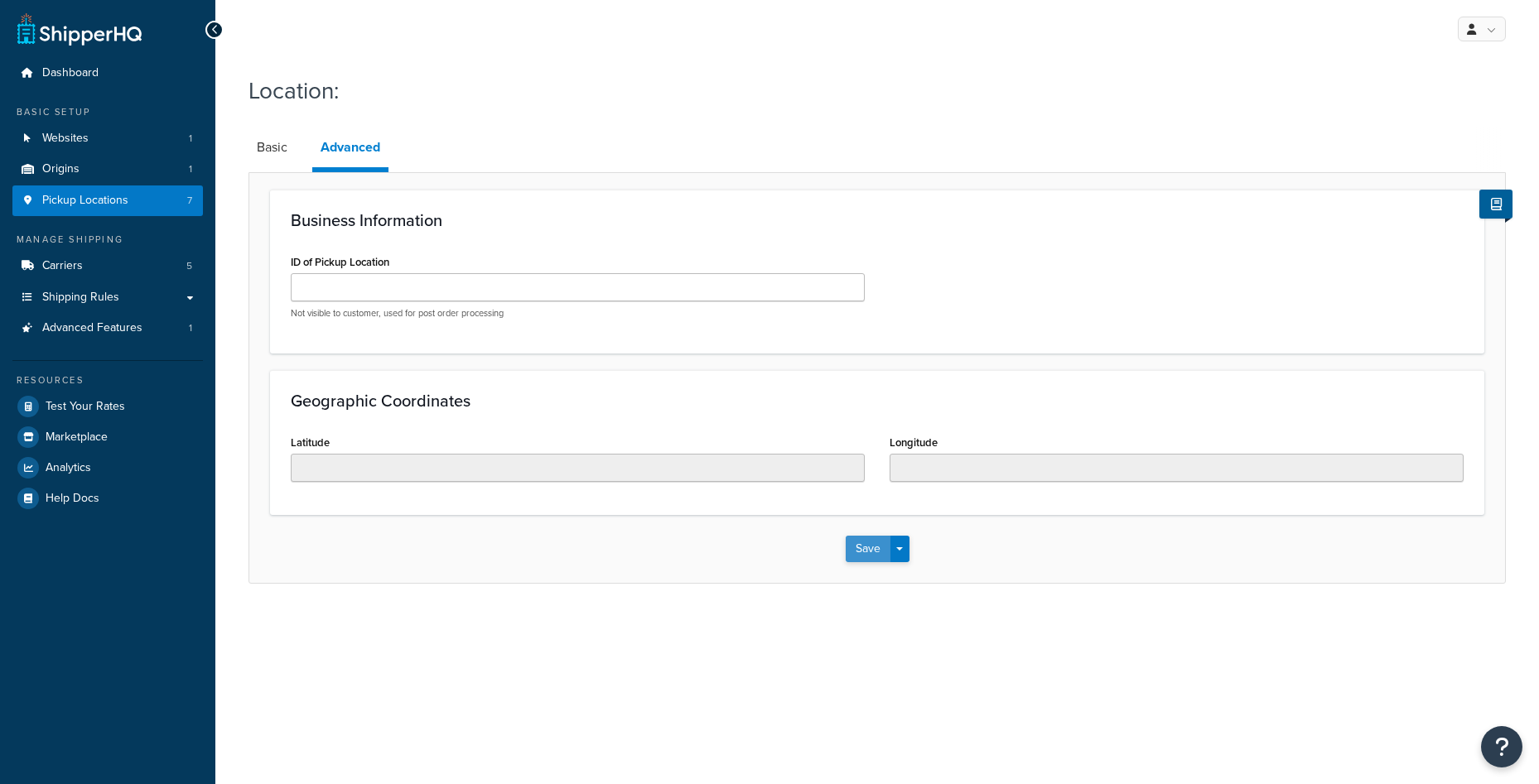
click at [864, 551] on button "Save" at bounding box center [867, 548] width 45 height 27
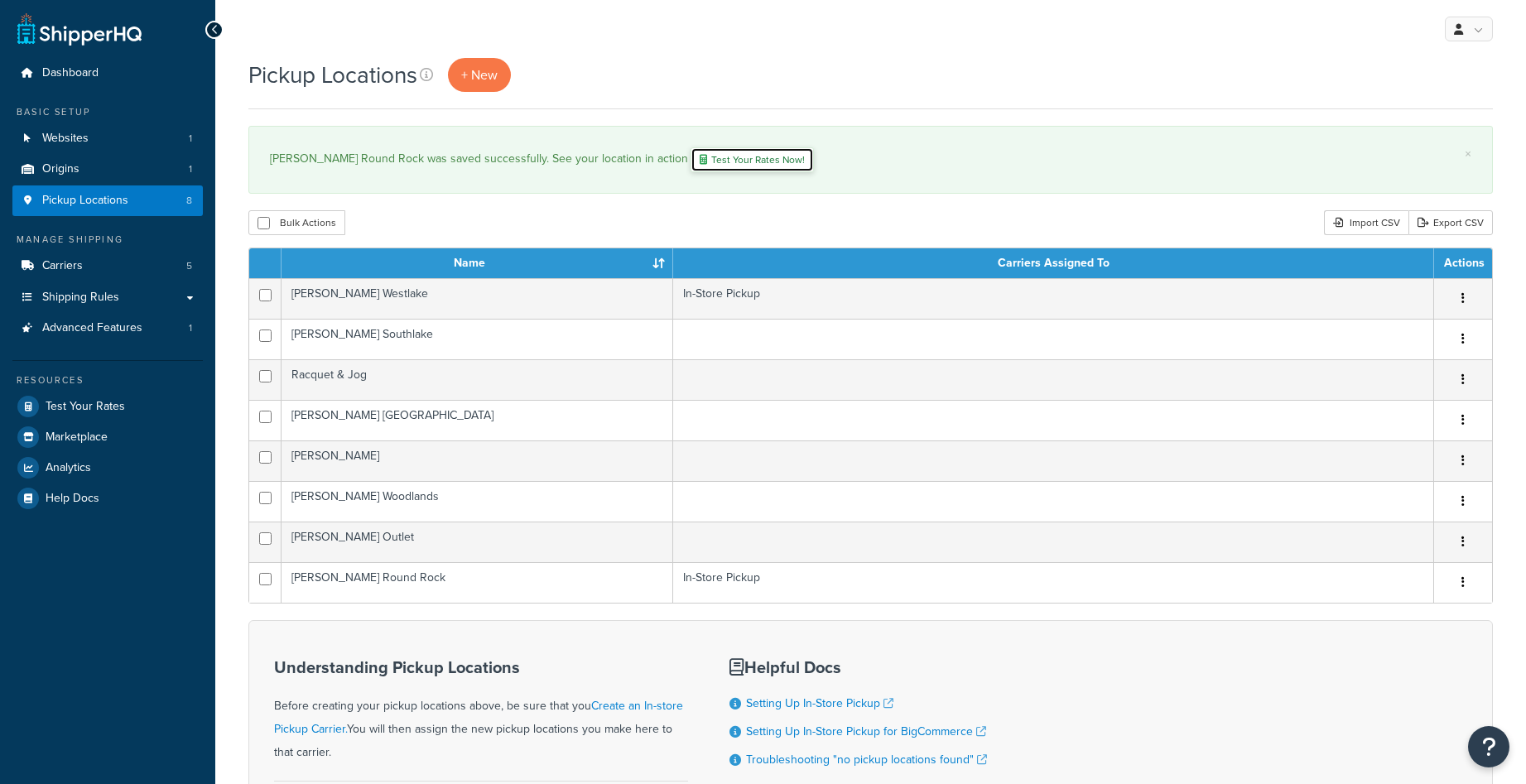
click at [698, 156] on link "Test Your Rates Now!" at bounding box center [752, 159] width 123 height 25
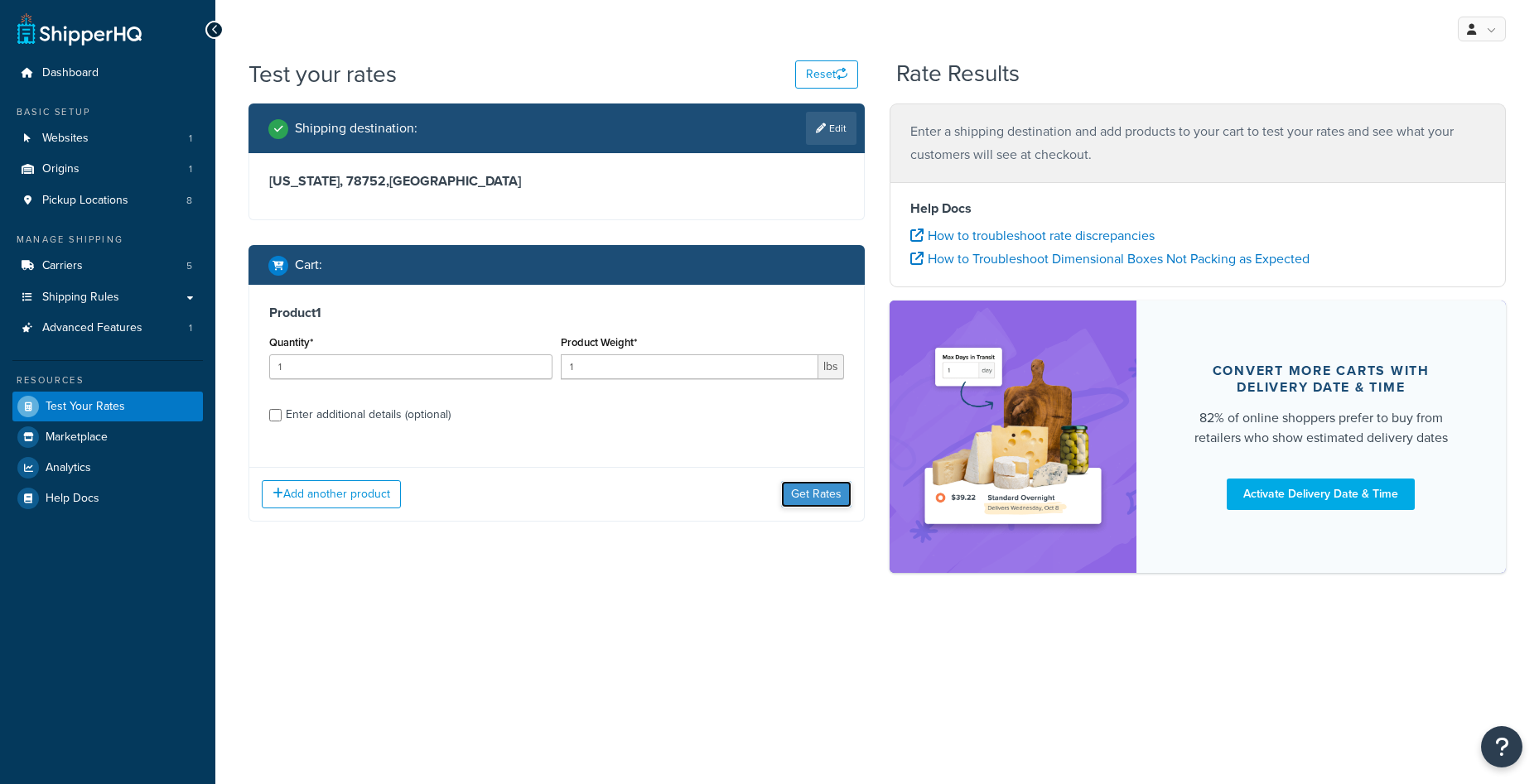
click at [813, 486] on button "Get Rates" at bounding box center [816, 494] width 70 height 27
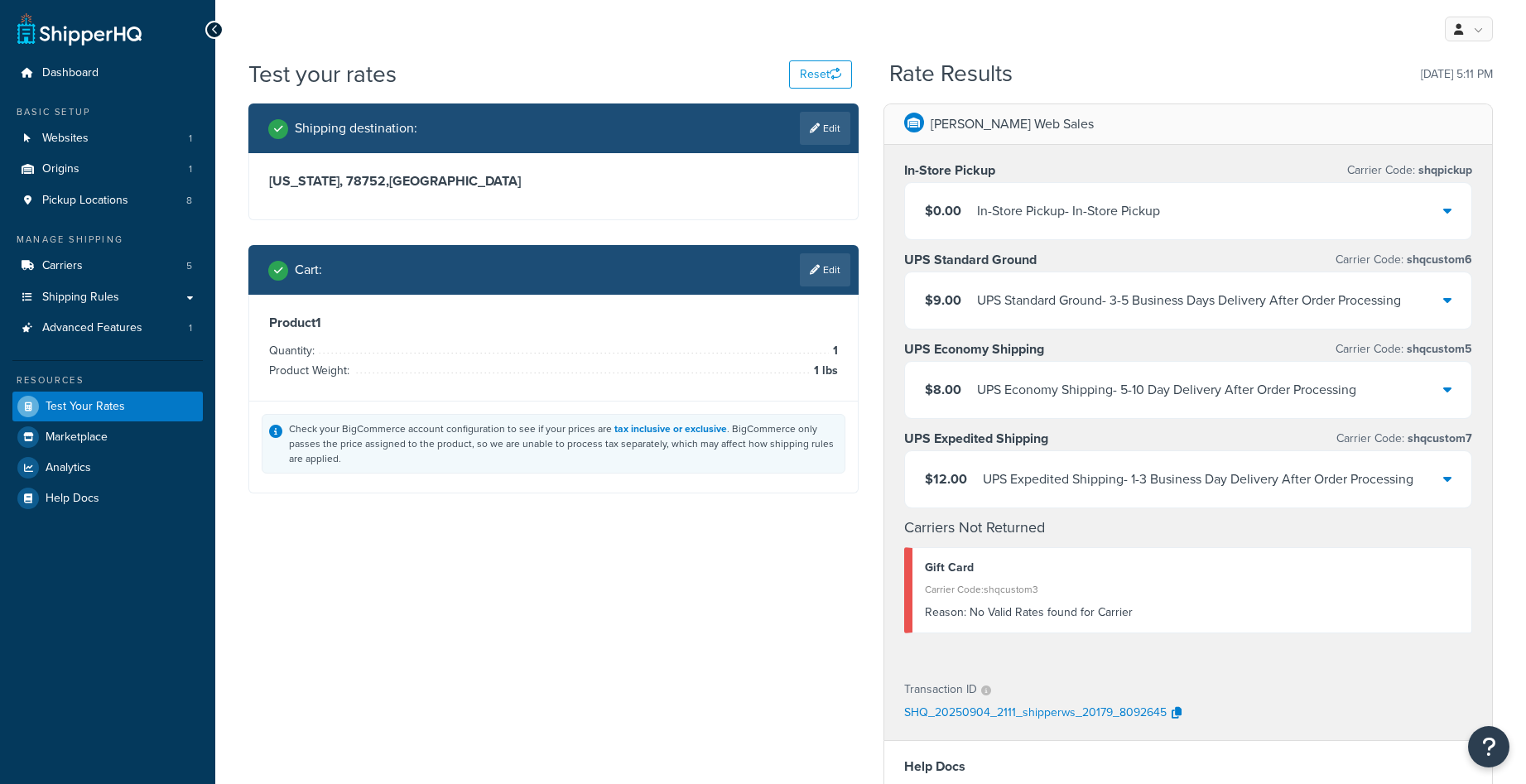
click at [1454, 208] on div "$0.00 In-Store Pickup - In-Store Pickup" at bounding box center [1189, 211] width 568 height 56
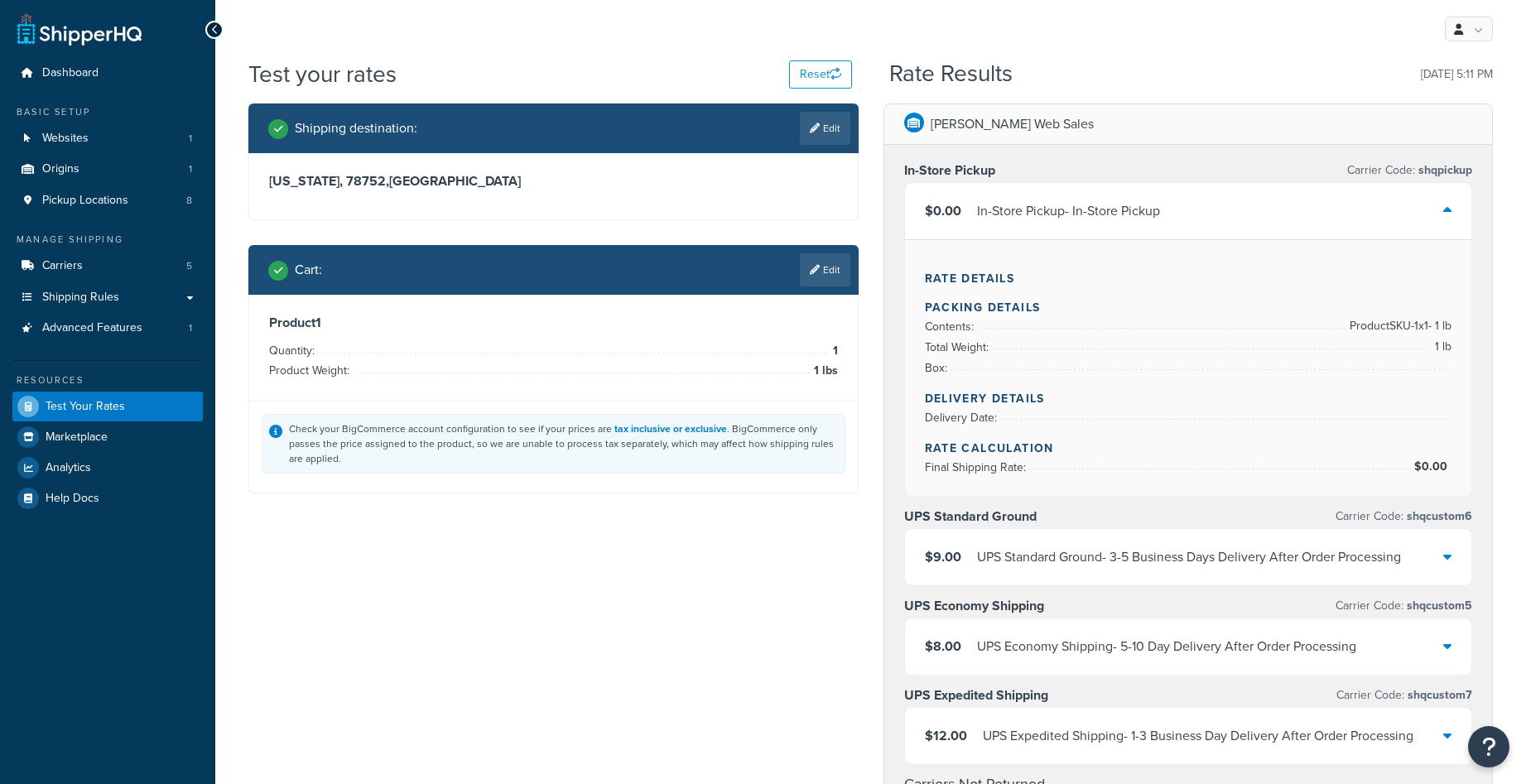
click at [1454, 208] on div "$0.00 In-Store Pickup - In-Store Pickup" at bounding box center [1189, 211] width 568 height 56
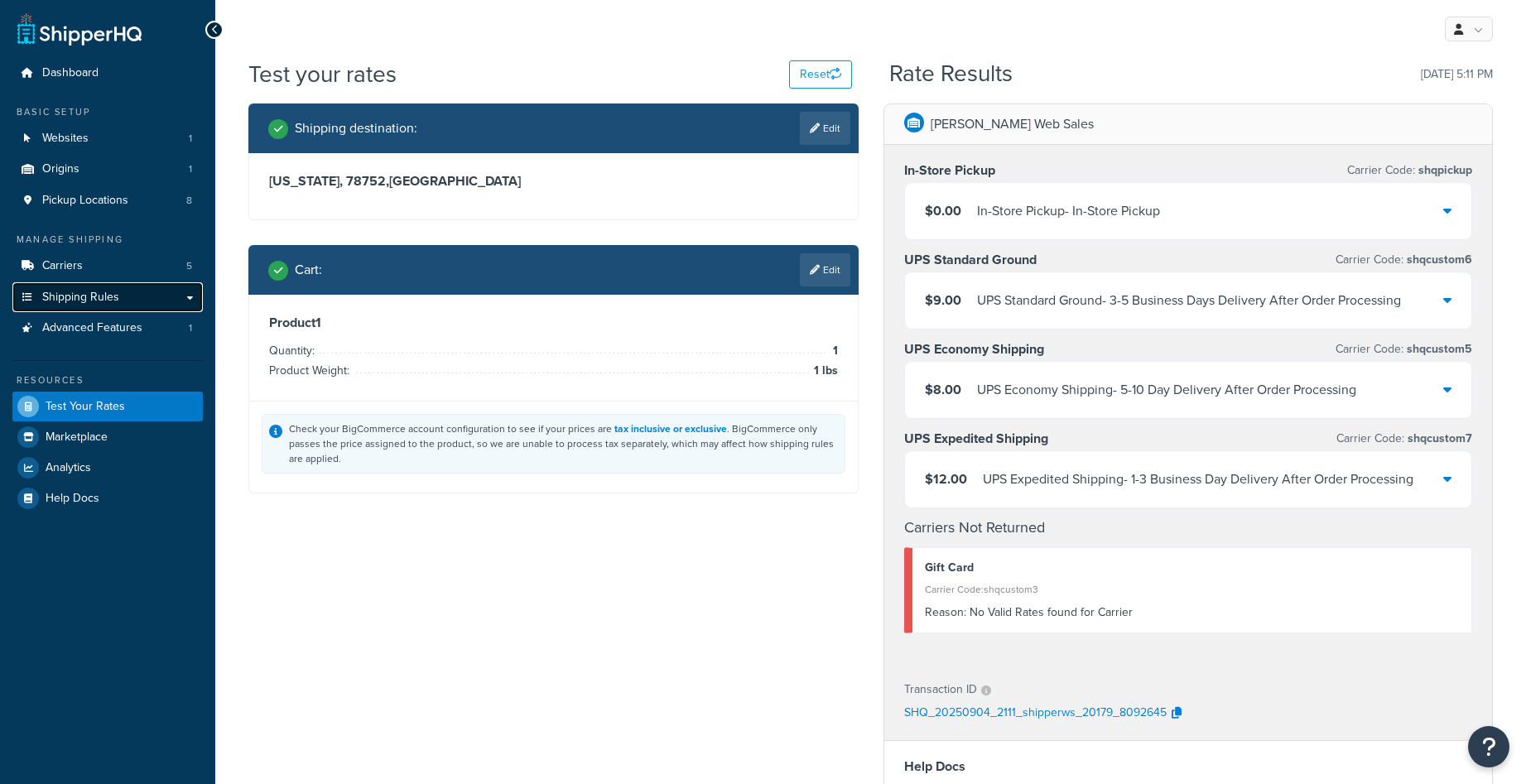
click at [102, 290] on span "Shipping Rules" at bounding box center [81, 297] width 77 height 14
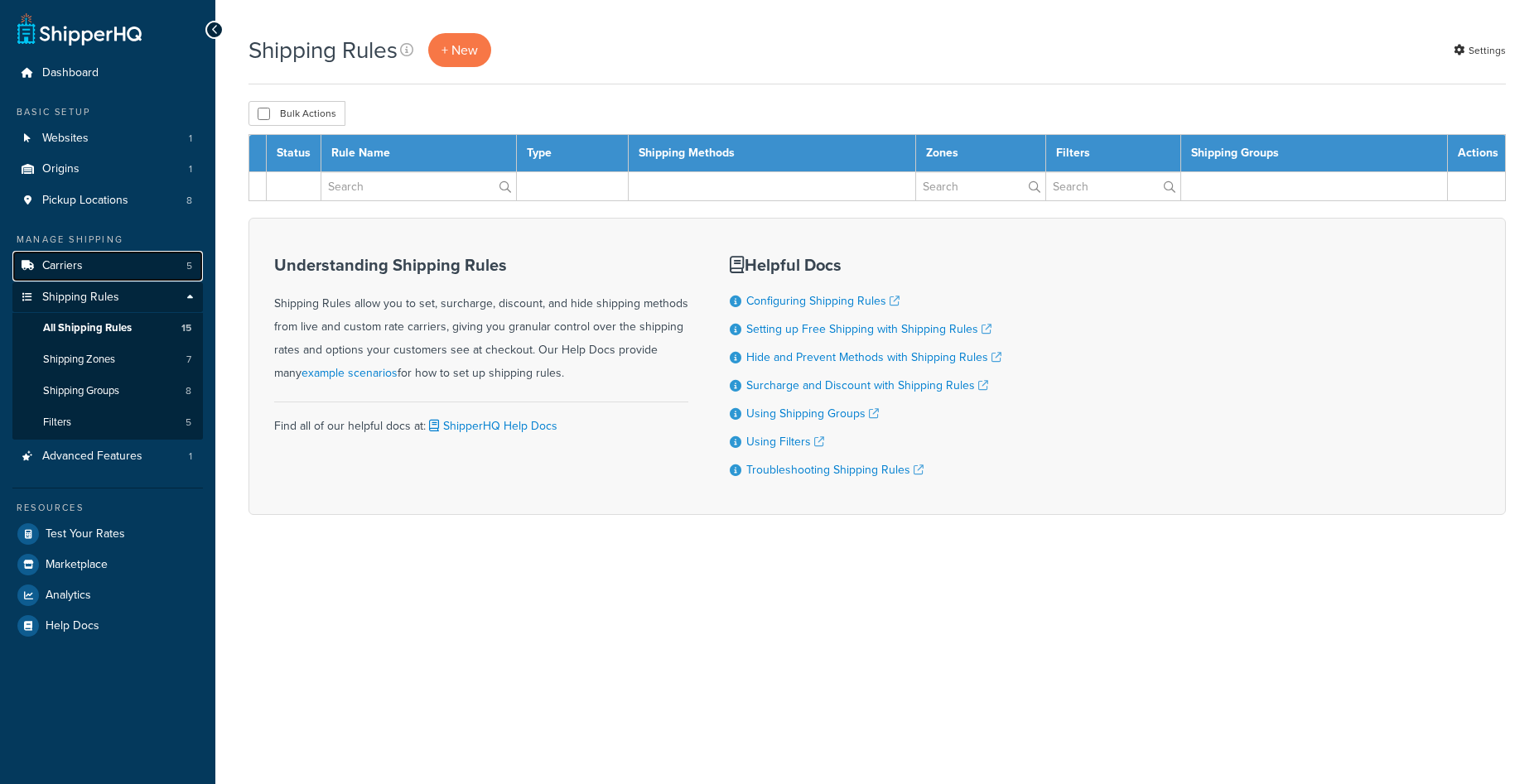
click at [126, 275] on link "Carriers 5" at bounding box center [107, 265] width 191 height 30
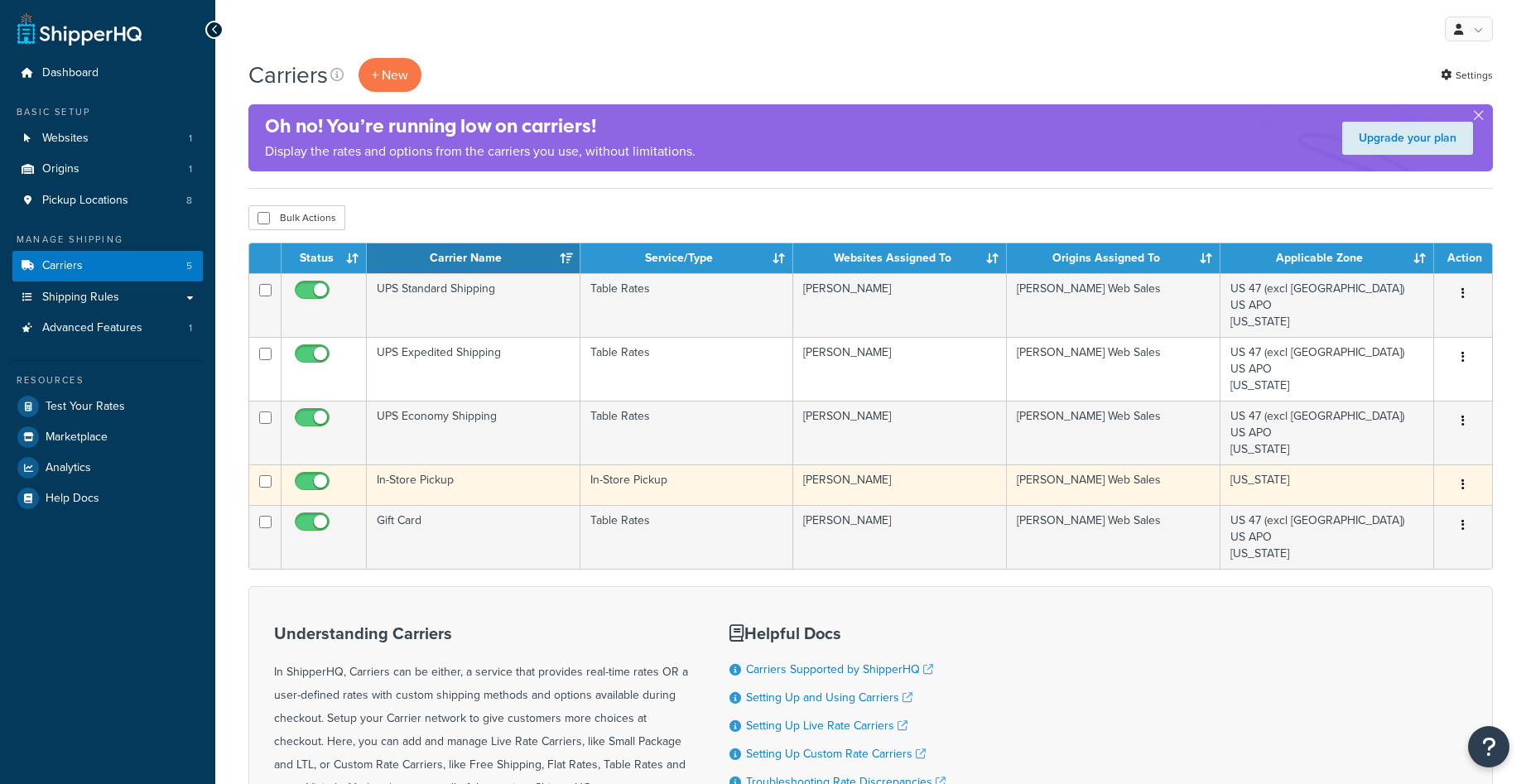
click at [516, 489] on td "In-Store Pickup" at bounding box center [474, 485] width 214 height 41
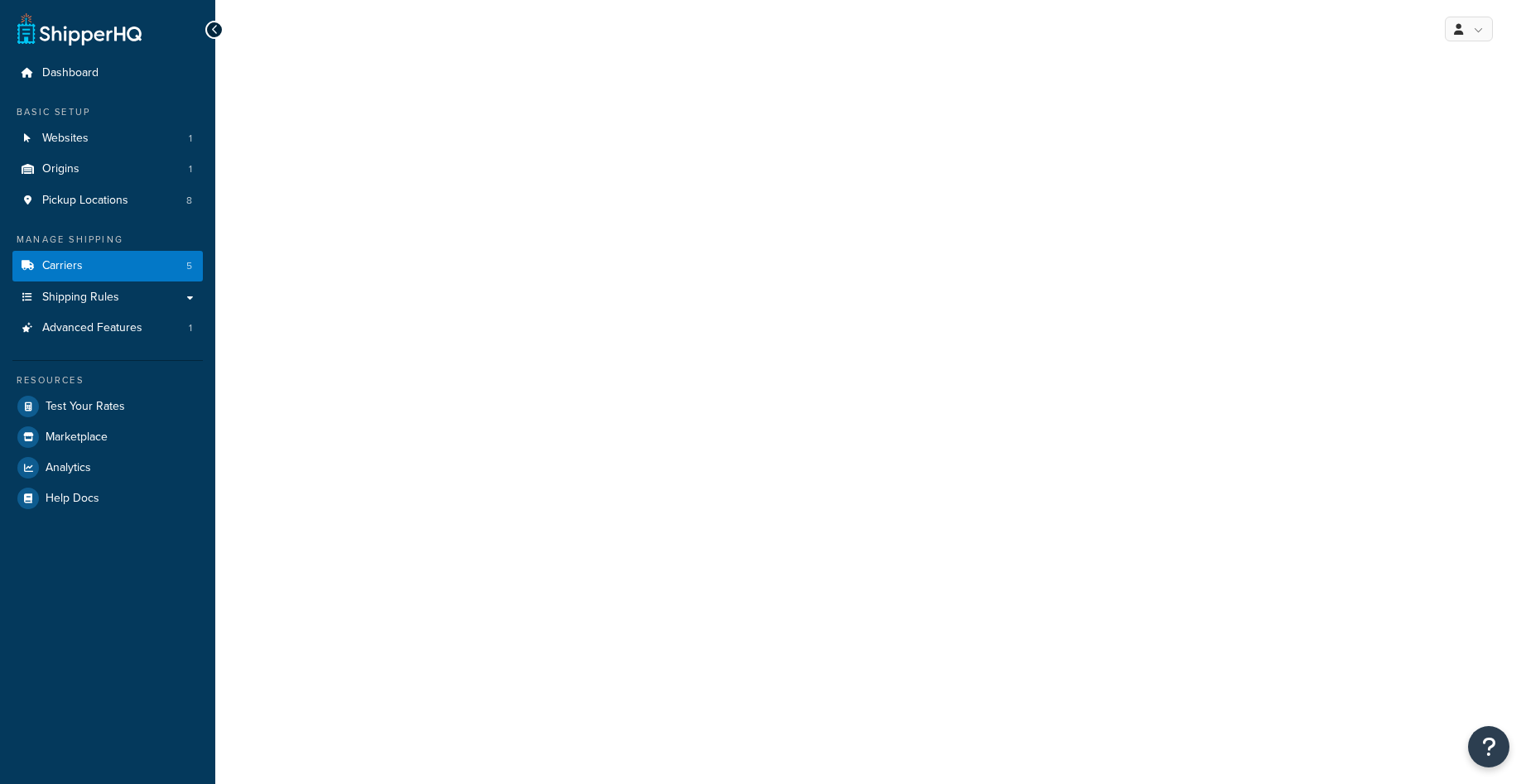
select select "pickup"
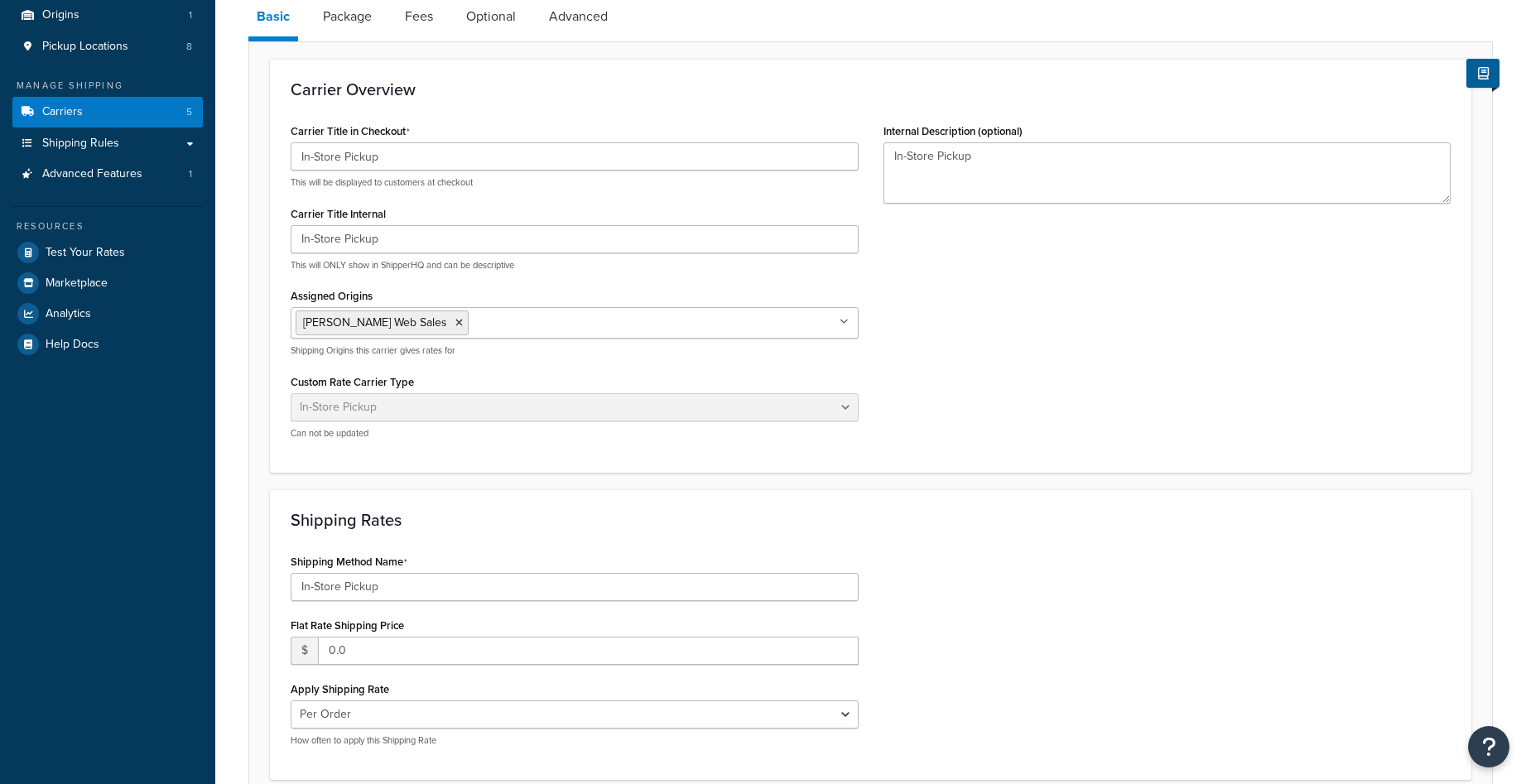
scroll to position [331, 0]
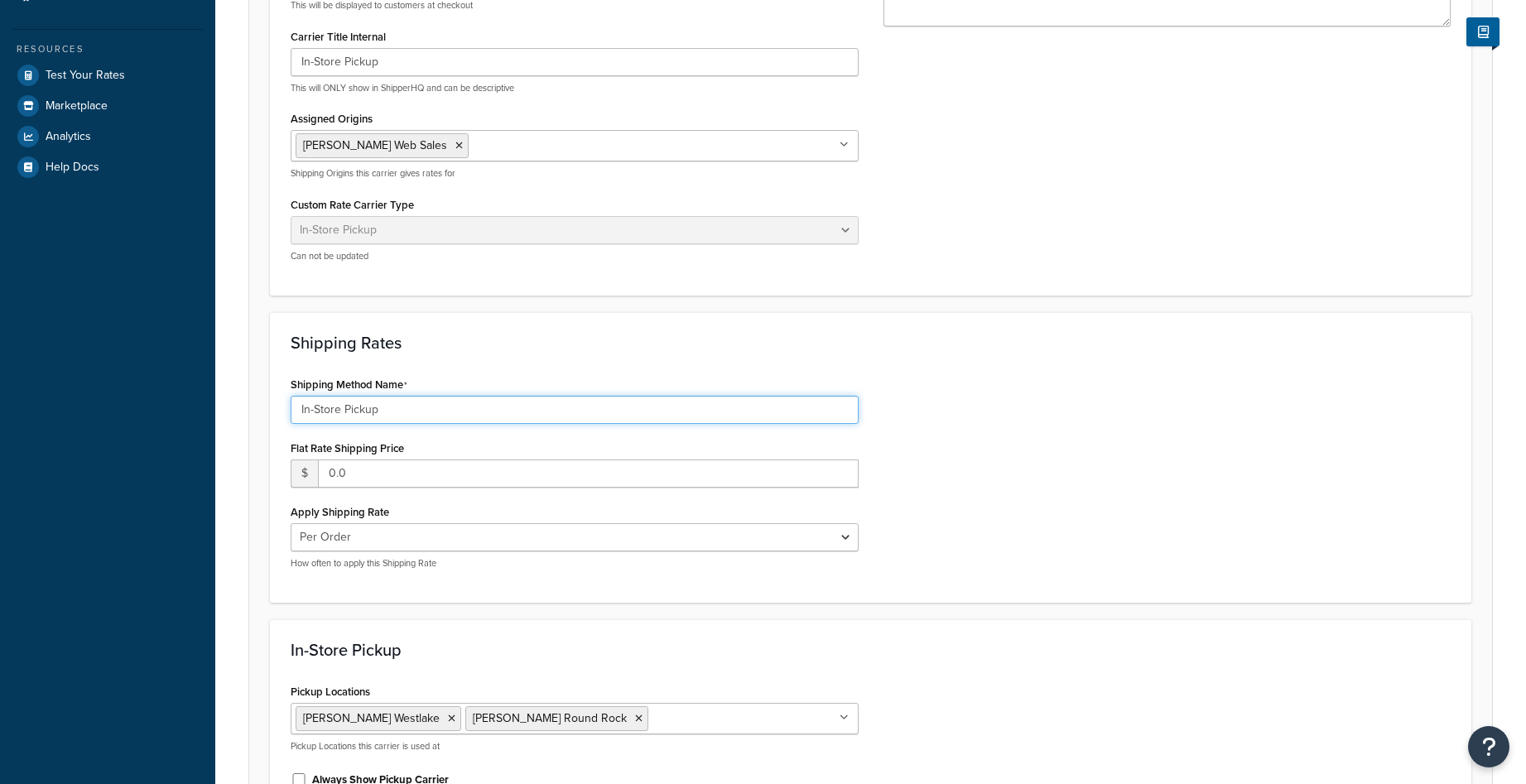
drag, startPoint x: 409, startPoint y: 403, endPoint x: 240, endPoint y: 418, distance: 169.7
click at [240, 418] on div "Carrier: In-Store Pickup Enabled Basic Package Fees Optional Advanced Carrier O…" at bounding box center [871, 556] width 1311 height 1642
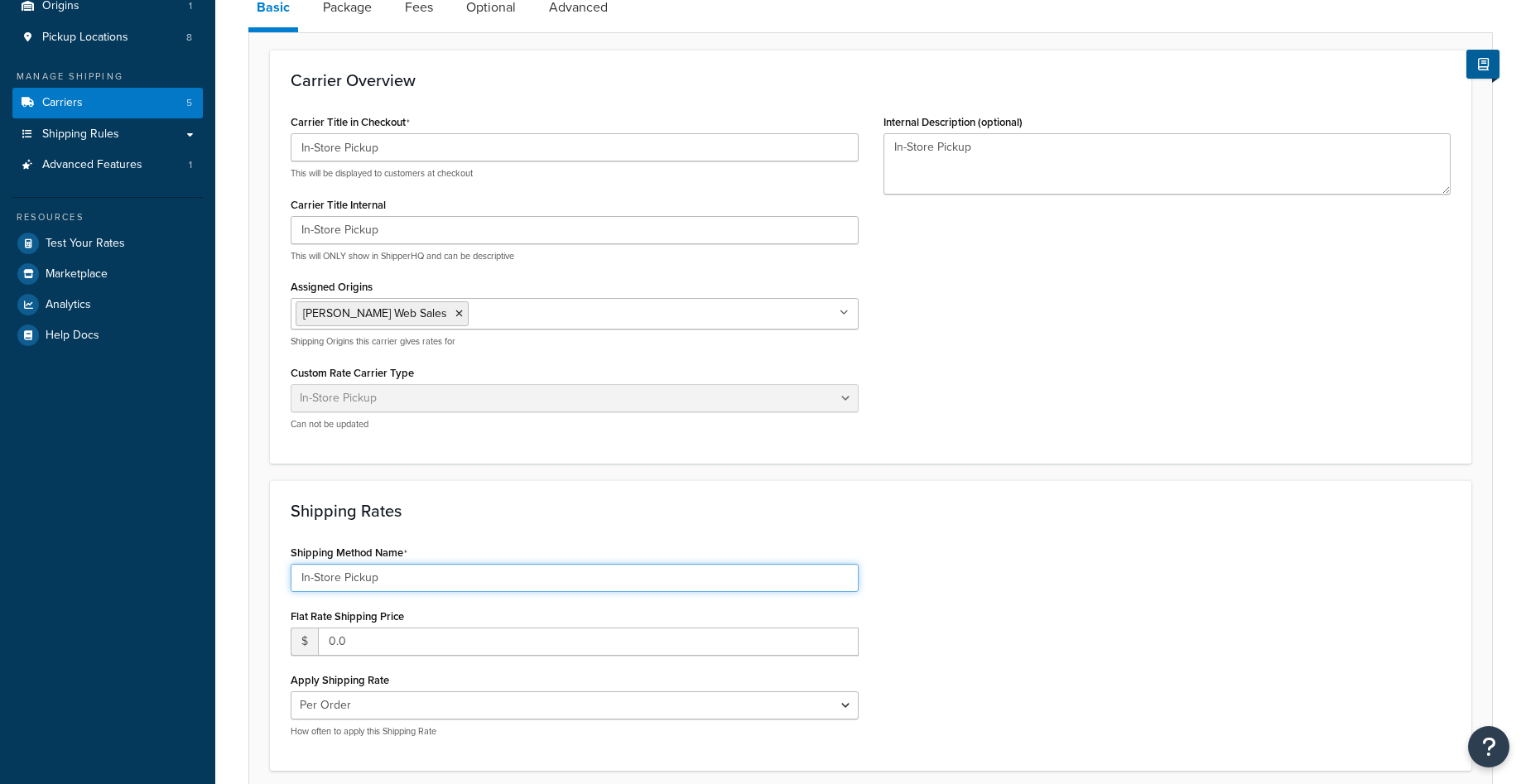
scroll to position [166, 0]
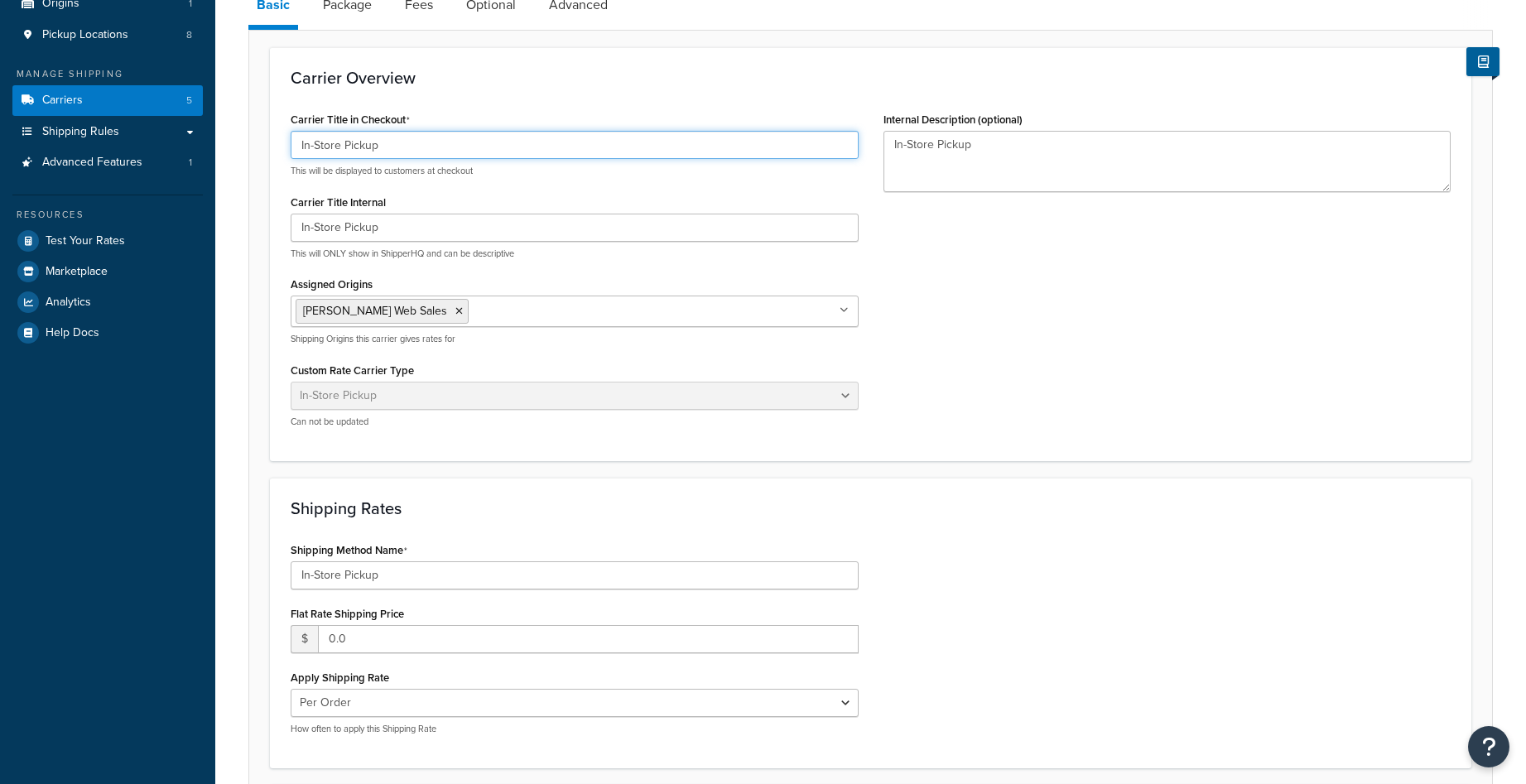
drag, startPoint x: 344, startPoint y: 143, endPoint x: 279, endPoint y: 143, distance: 65.0
click at [279, 143] on div "Carrier Title in Checkout In-Store Pickup This will be displayed to customers a…" at bounding box center [574, 274] width 593 height 333
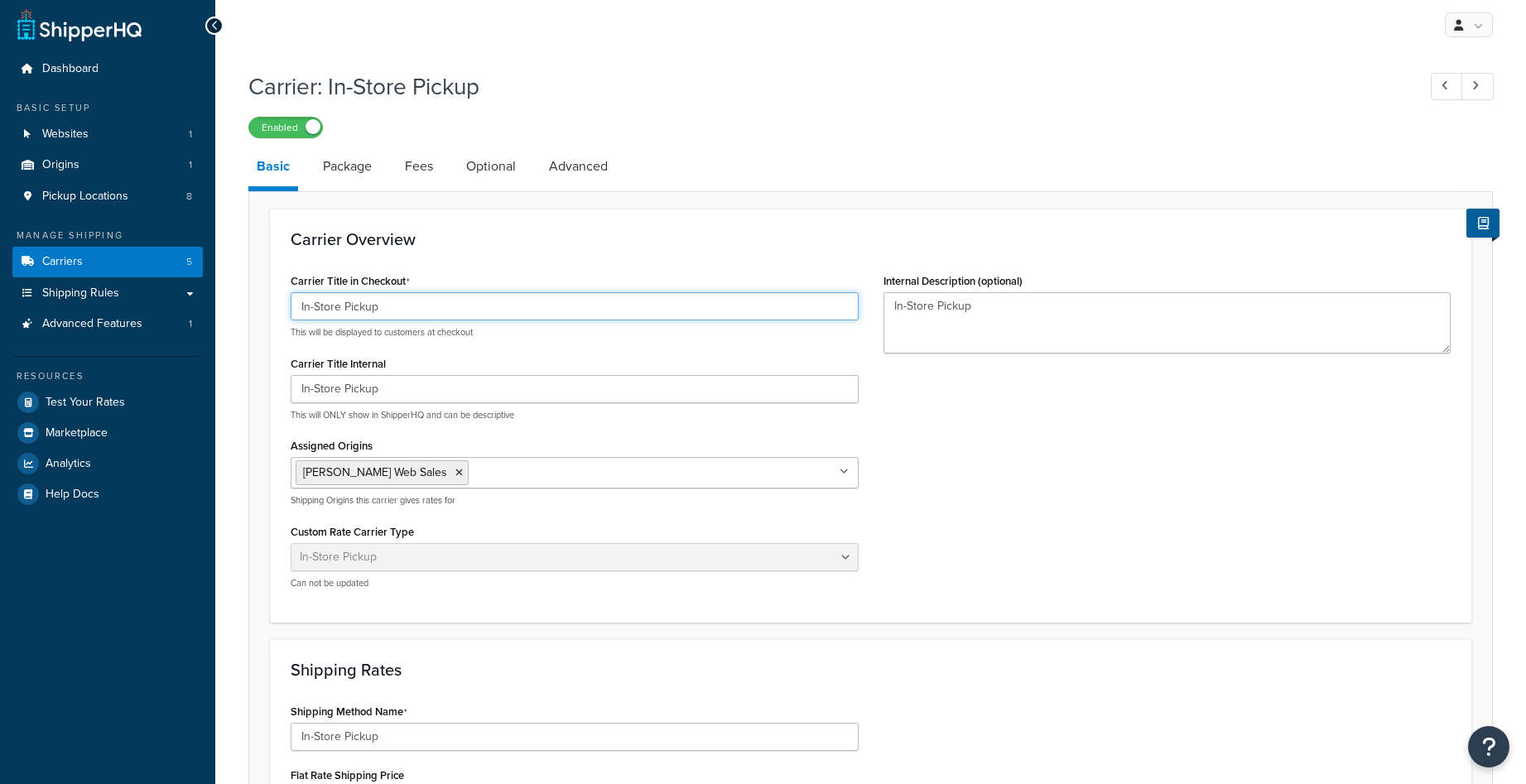
scroll to position [0, 0]
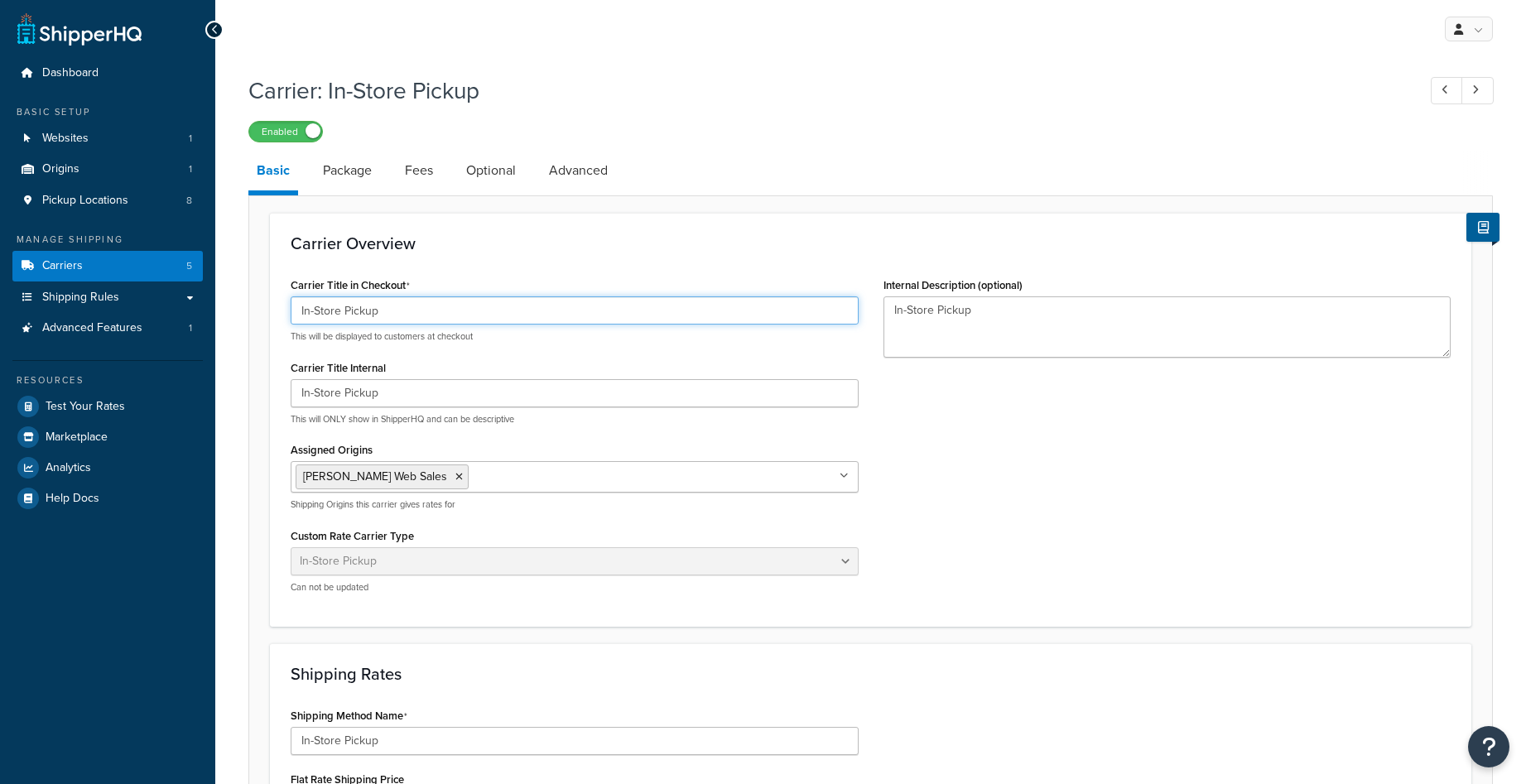
drag, startPoint x: 402, startPoint y: 310, endPoint x: 342, endPoint y: 314, distance: 60.1
click at [342, 314] on input "In-Store Pickup" at bounding box center [574, 310] width 568 height 29
click at [1487, 731] on button "Open Resource Center" at bounding box center [1488, 746] width 45 height 45
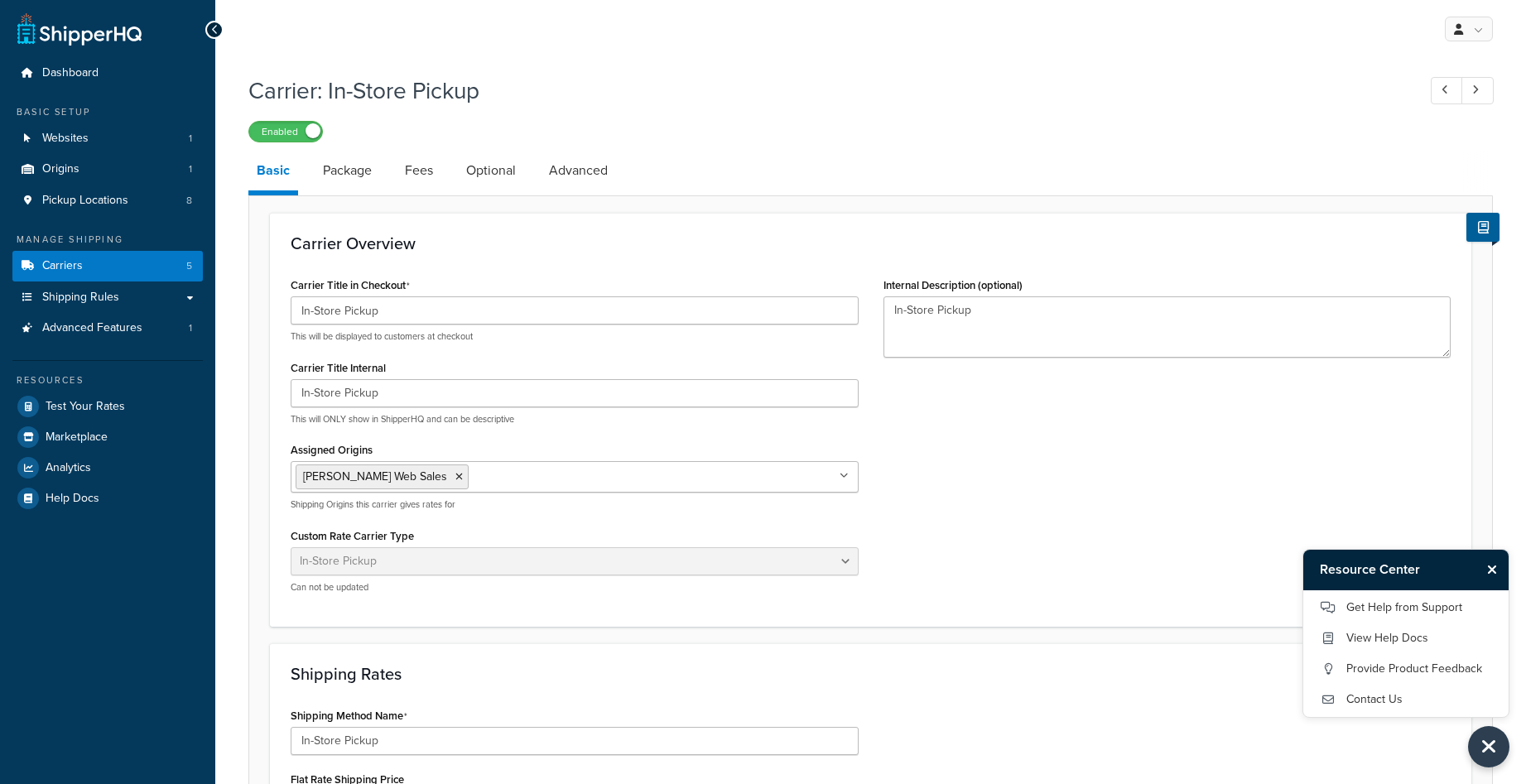
click at [1493, 566] on icon "Close Resource Center" at bounding box center [1492, 569] width 10 height 13
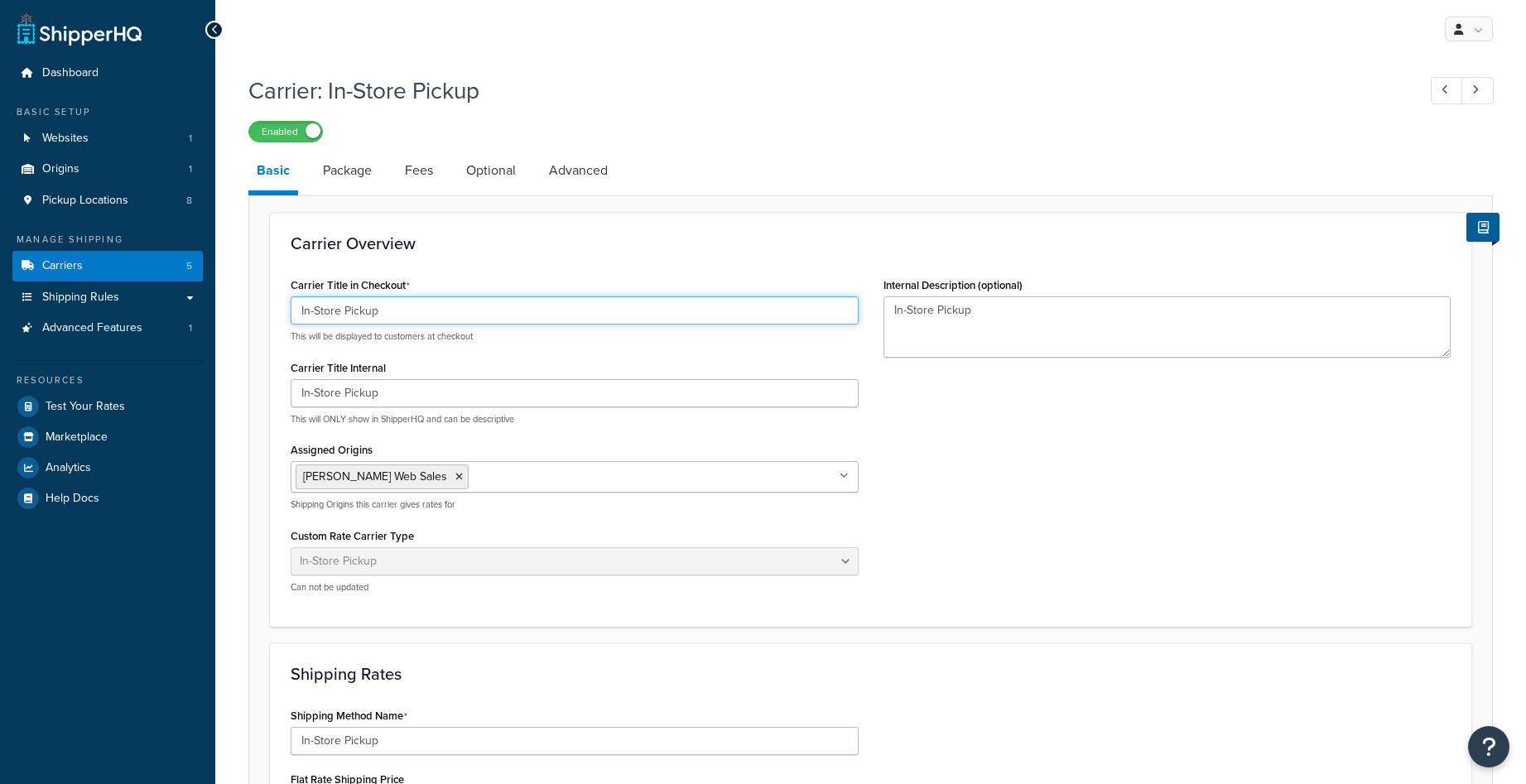
click at [353, 310] on input "In-Store Pickup" at bounding box center [574, 310] width 568 height 29
click at [427, 310] on input "In-Store Pickup" at bounding box center [574, 310] width 568 height 29
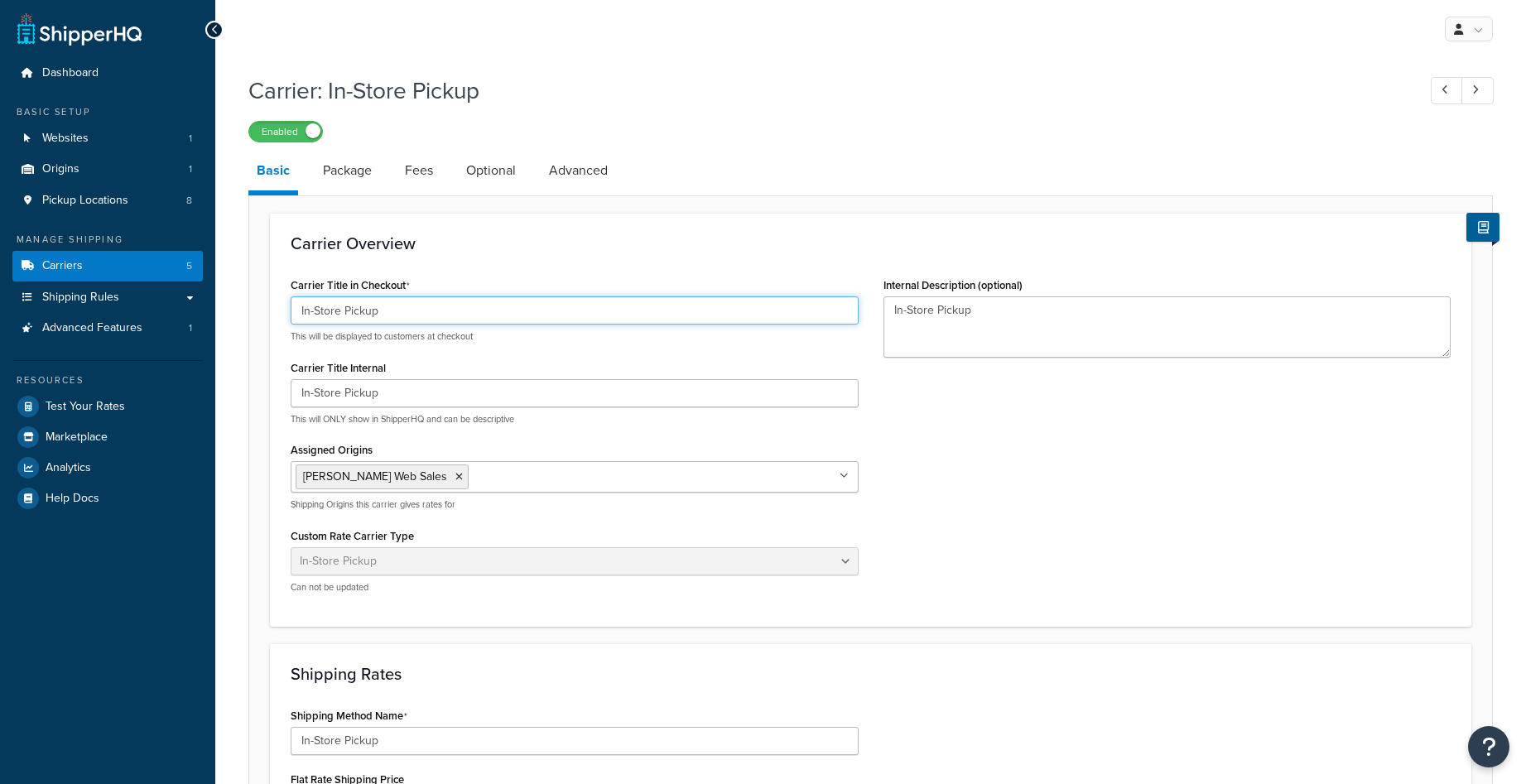
click at [335, 311] on input "In-Store Pickup" at bounding box center [574, 310] width 568 height 29
drag, startPoint x: 345, startPoint y: 310, endPoint x: 242, endPoint y: 307, distance: 103.0
type input "Pickup"
click at [582, 263] on div "Carrier Overview Carrier Title in Checkout Pickup This will be displayed to cus…" at bounding box center [871, 419] width 1202 height 414
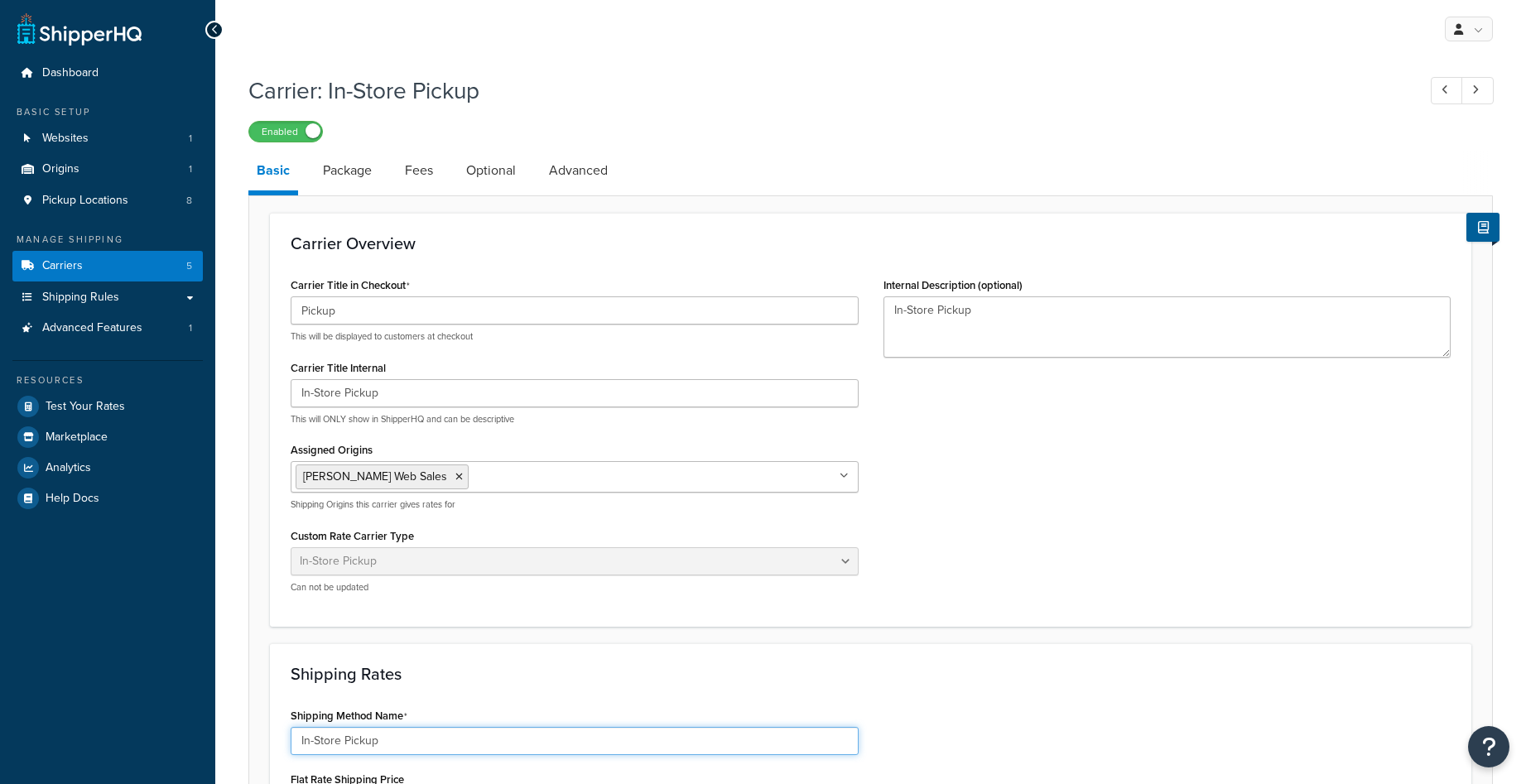
drag, startPoint x: 411, startPoint y: 740, endPoint x: 339, endPoint y: 743, distance: 72.1
click at [339, 743] on input "In-Store Pickup" at bounding box center [574, 741] width 568 height 29
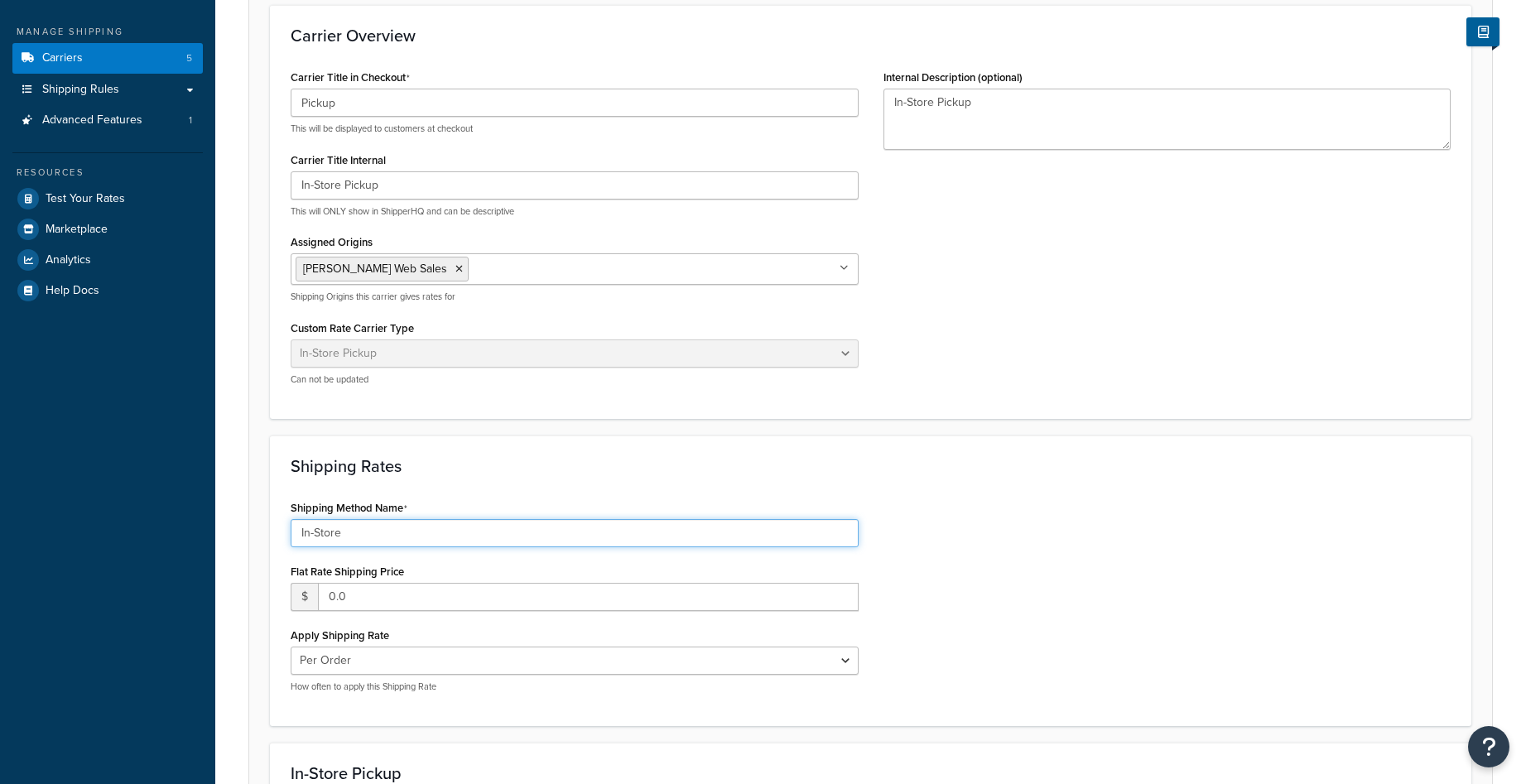
scroll to position [249, 0]
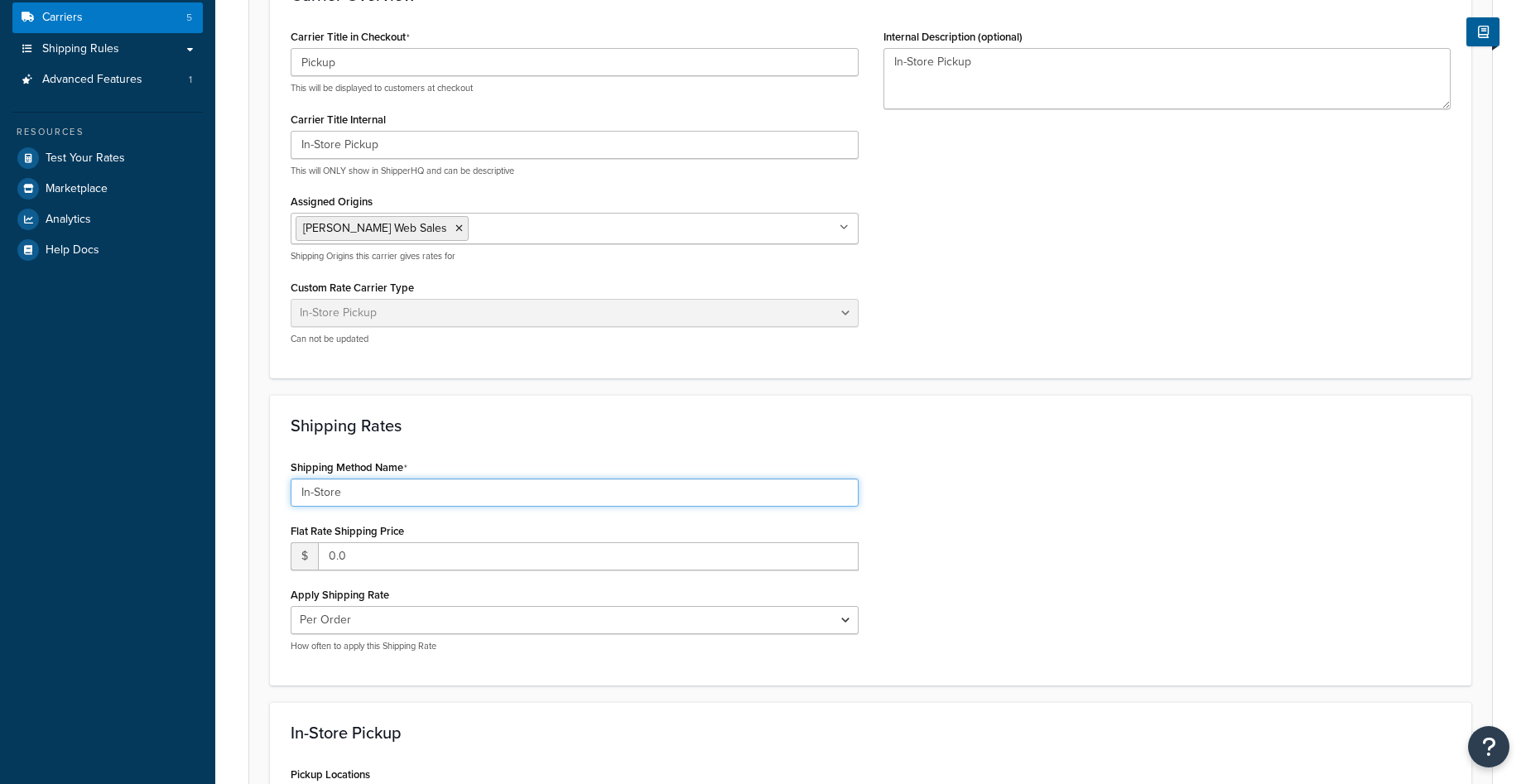
type input "In-Store"
click at [536, 430] on h3 "Shipping Rates" at bounding box center [870, 426] width 1160 height 18
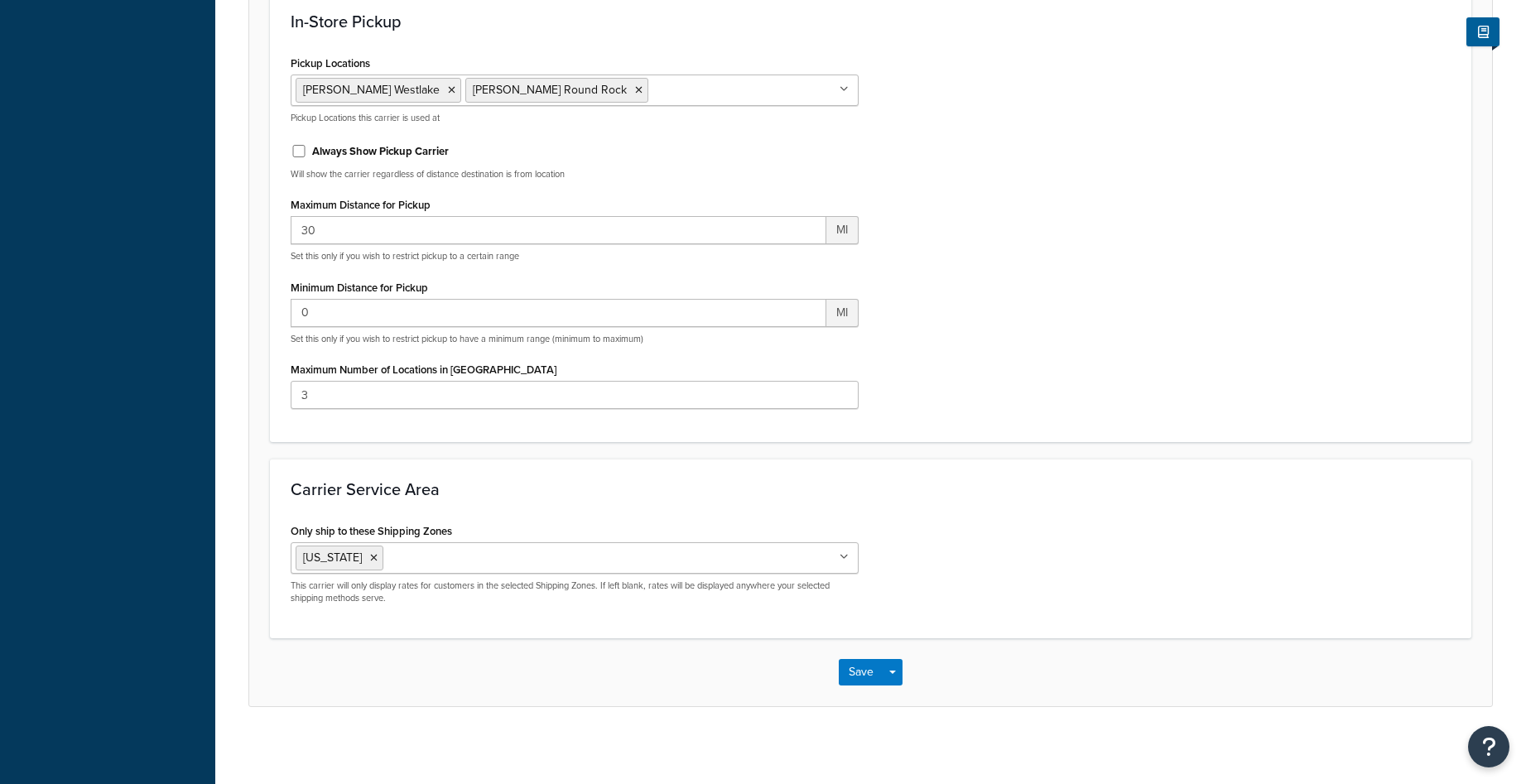
scroll to position [965, 0]
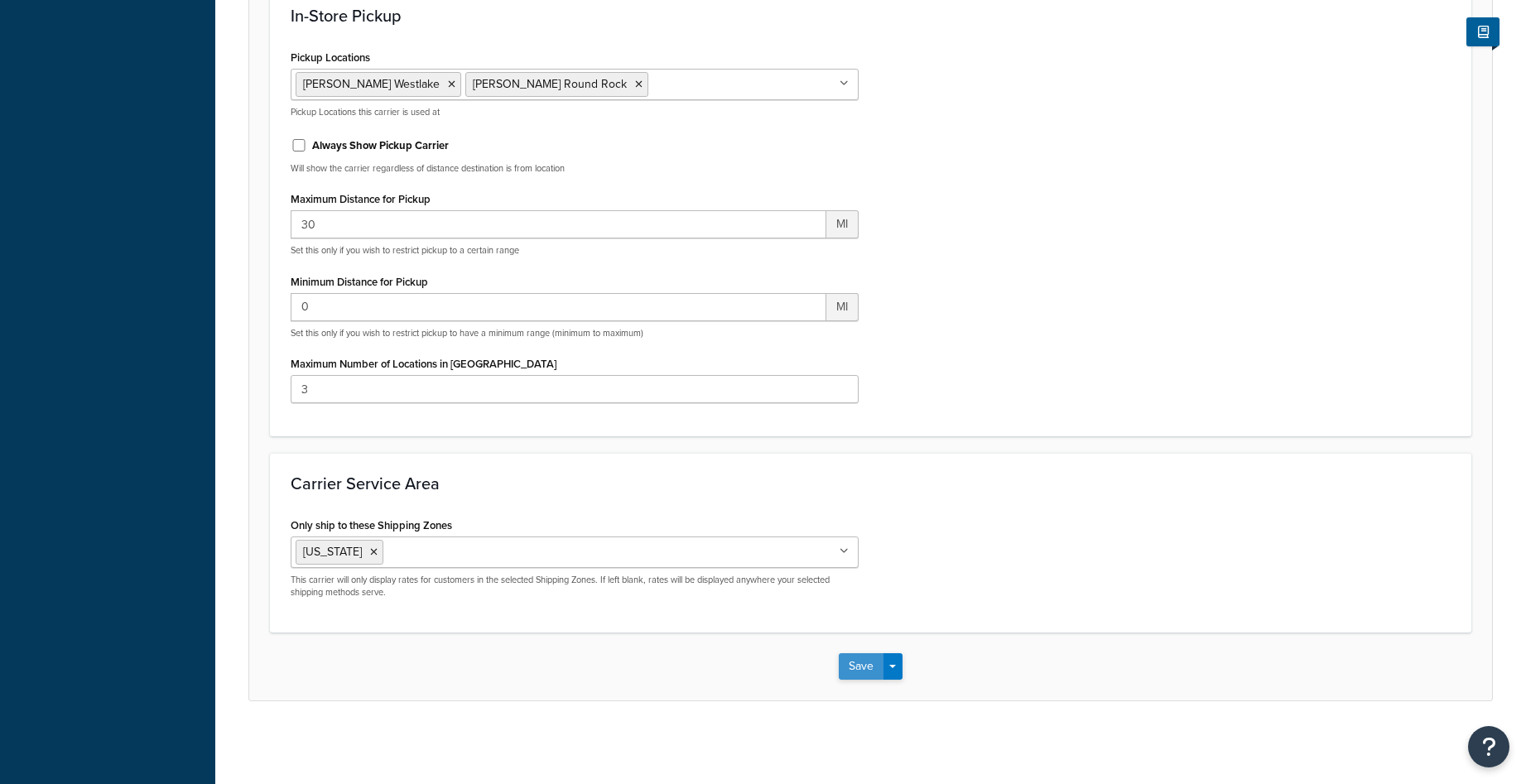
click at [851, 673] on button "Save" at bounding box center [861, 666] width 45 height 27
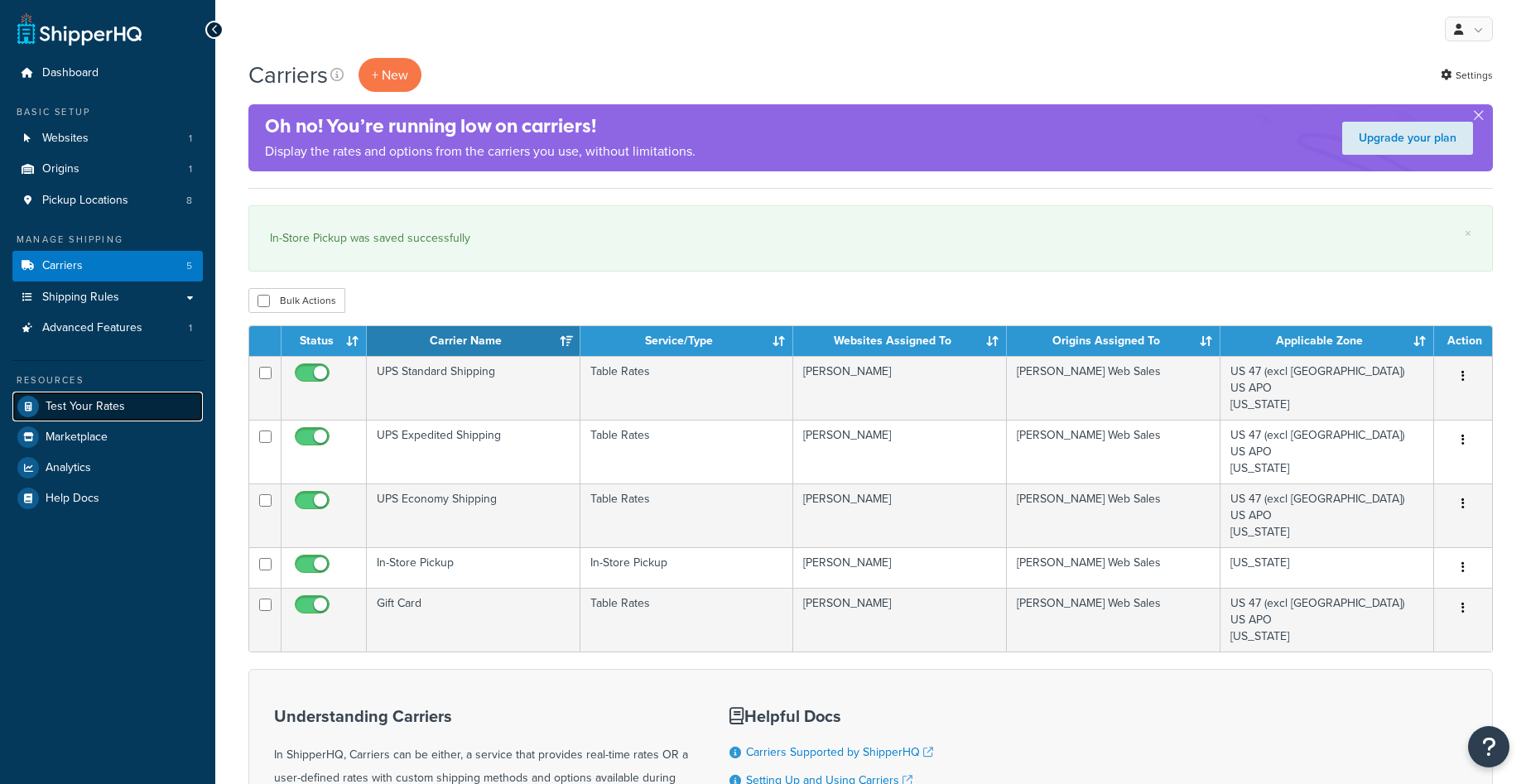
click at [119, 407] on span "Test Your Rates" at bounding box center [85, 406] width 79 height 14
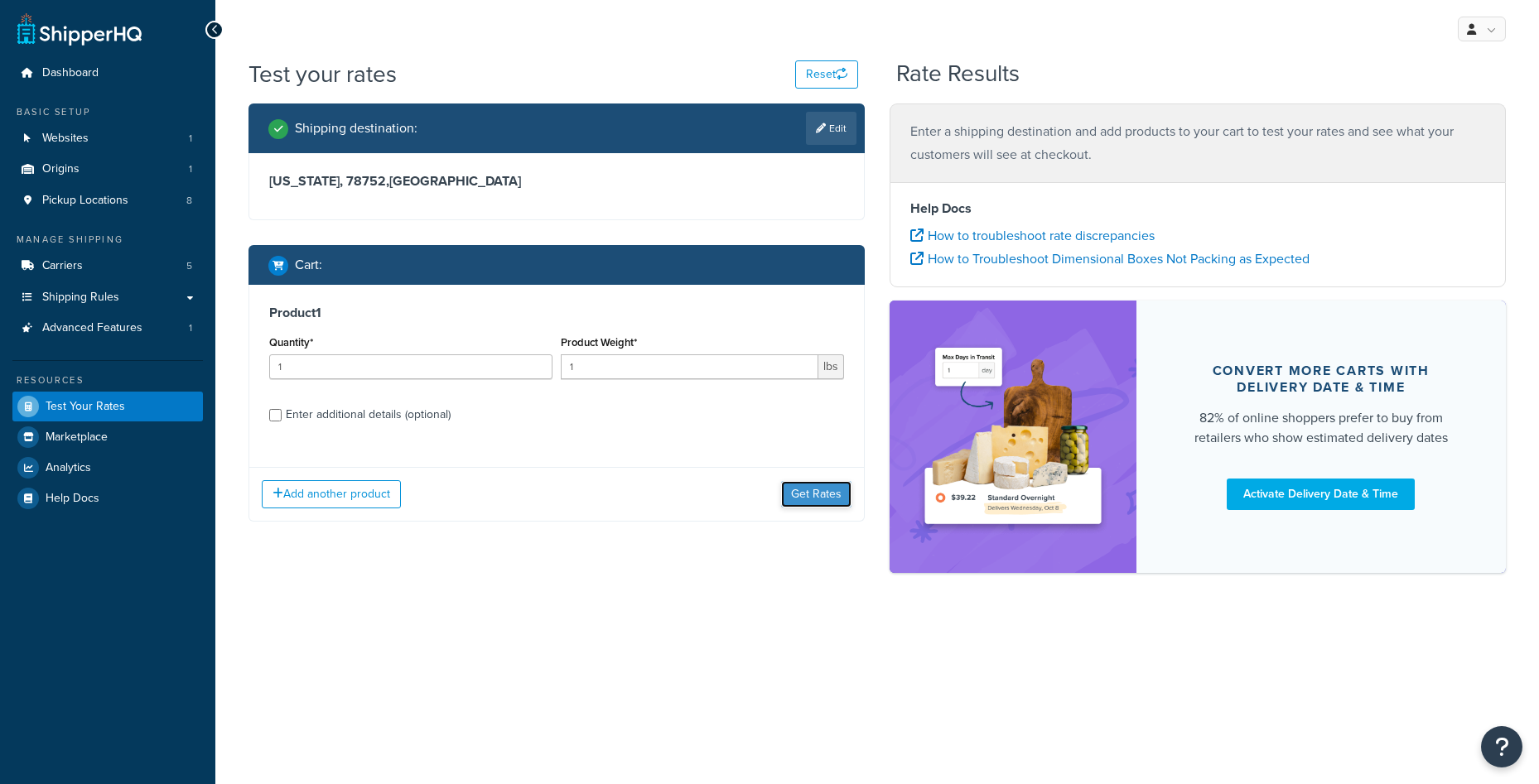
click at [811, 490] on button "Get Rates" at bounding box center [816, 494] width 70 height 27
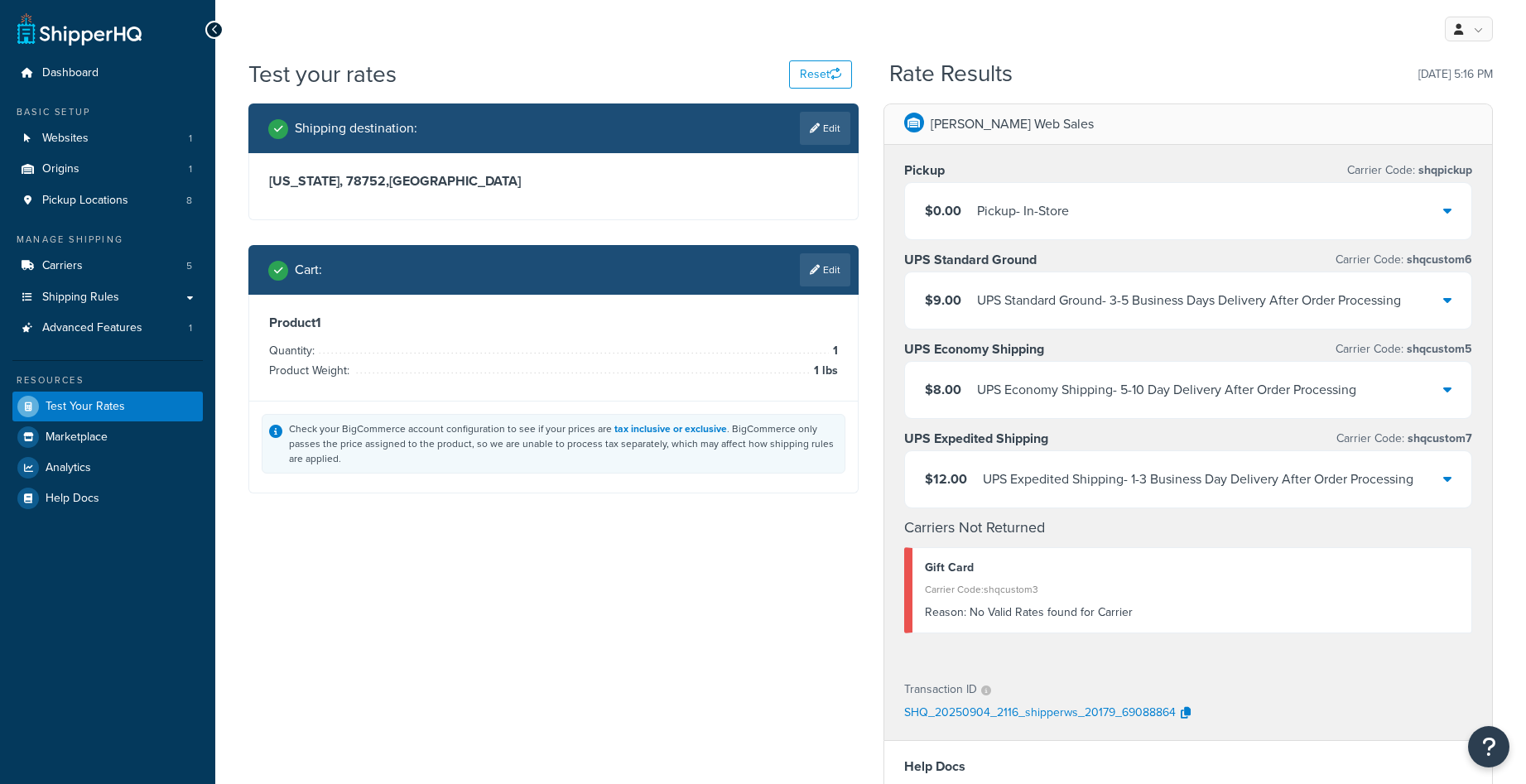
click at [1424, 206] on div "$0.00 Pickup - In-Store" at bounding box center [1189, 211] width 568 height 56
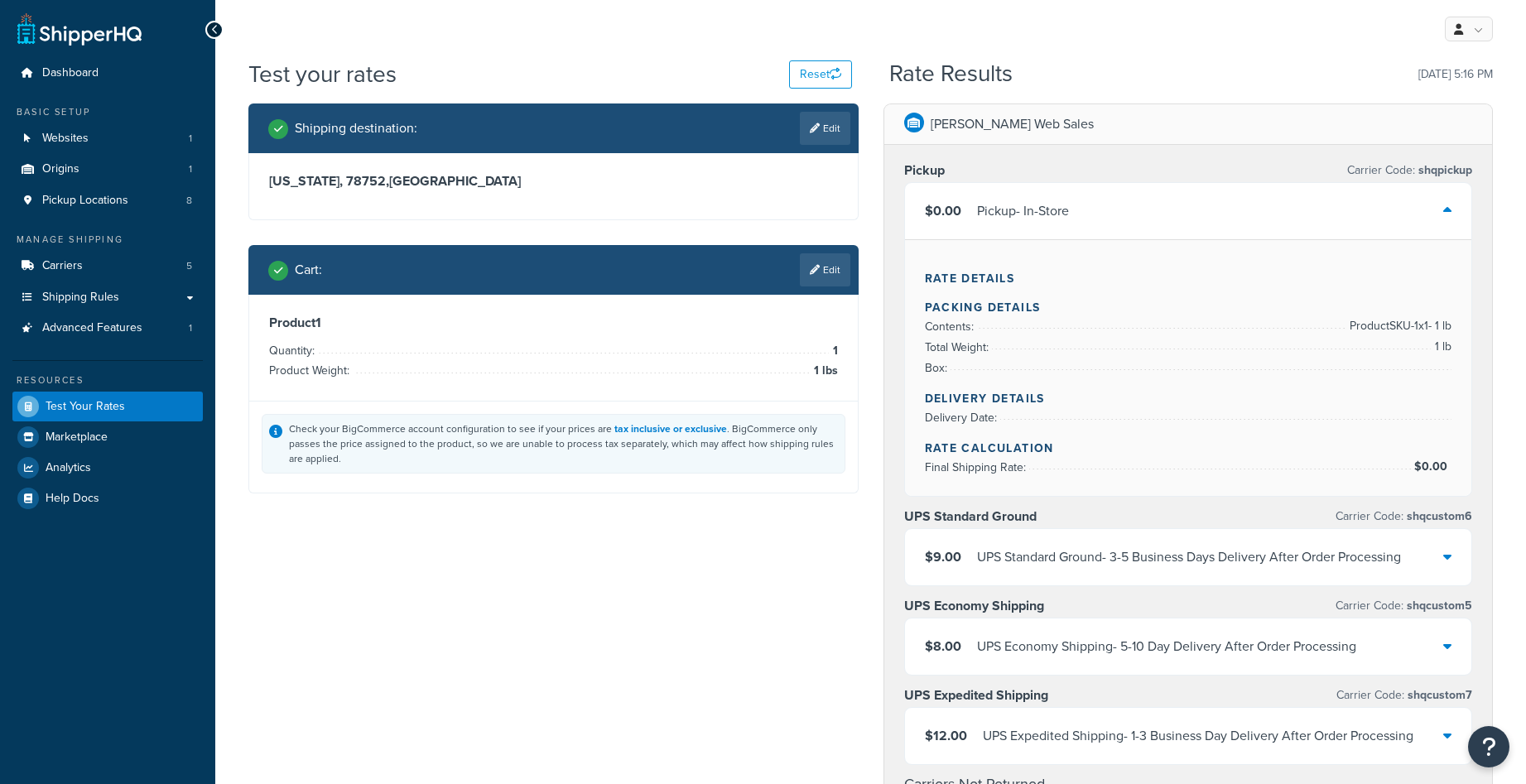
click at [1424, 206] on div "$0.00 Pickup - In-Store" at bounding box center [1189, 211] width 568 height 56
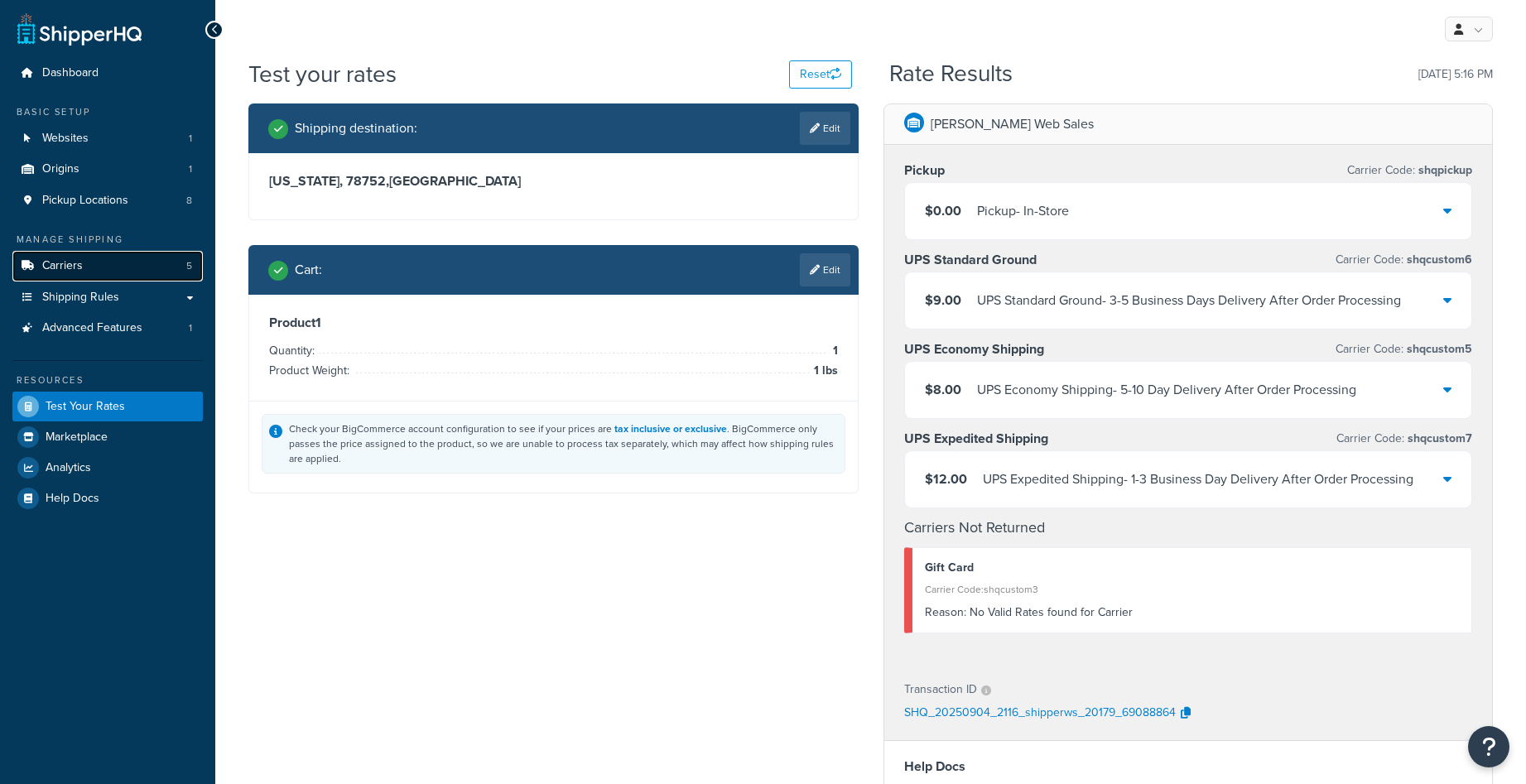
click at [112, 274] on link "Carriers 5" at bounding box center [107, 265] width 191 height 30
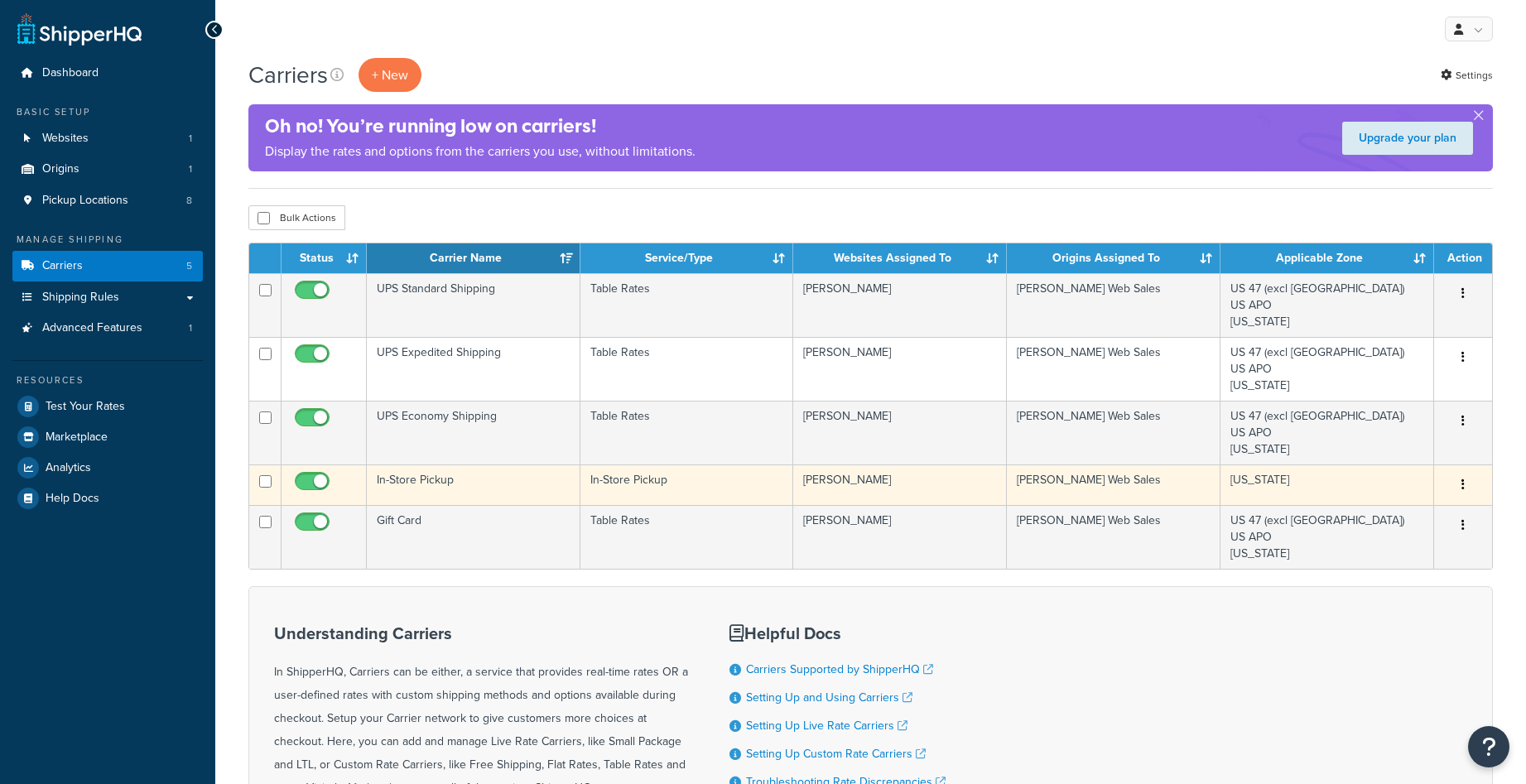
click at [497, 480] on td "In-Store Pickup" at bounding box center [474, 485] width 214 height 41
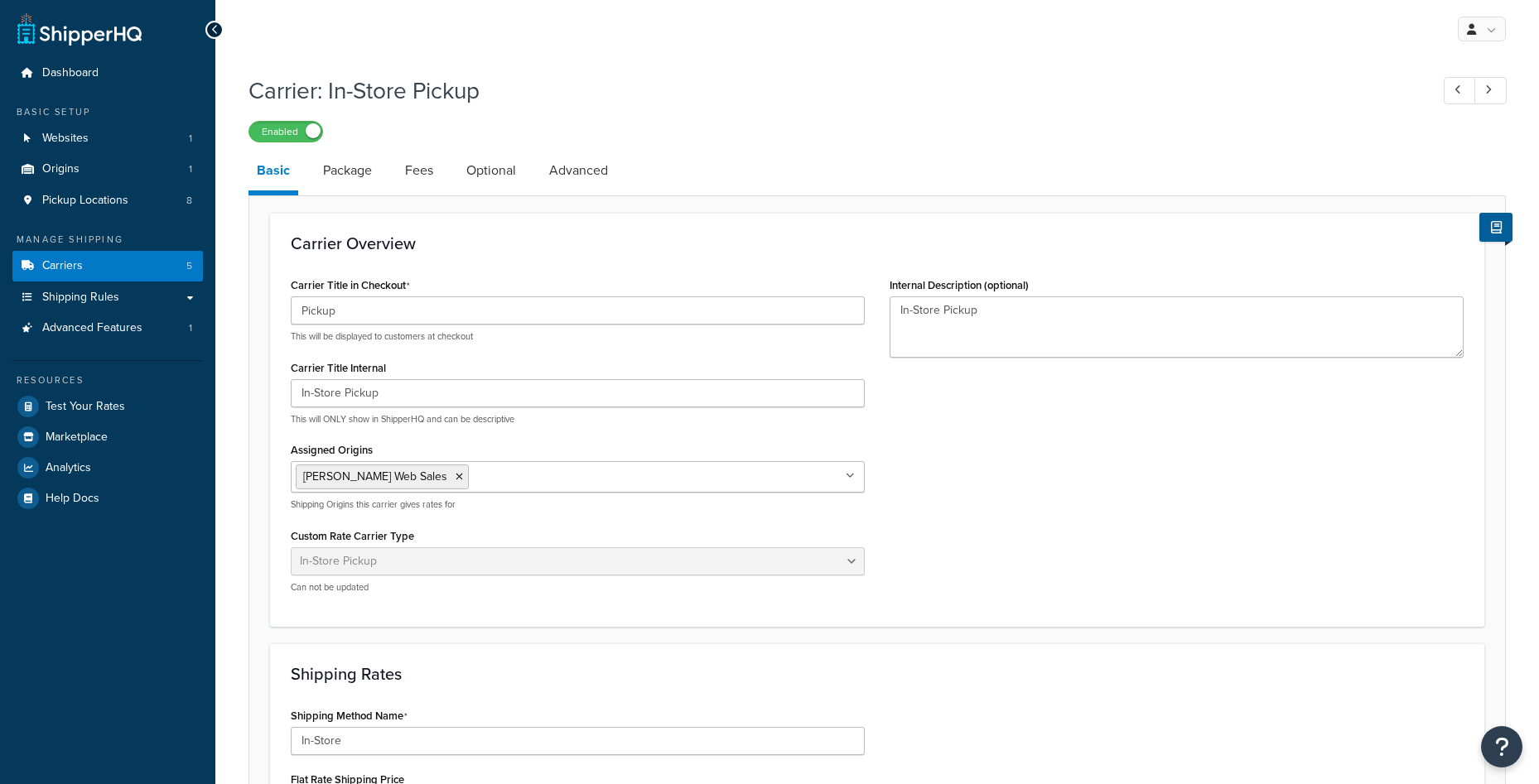
select select "pickup"
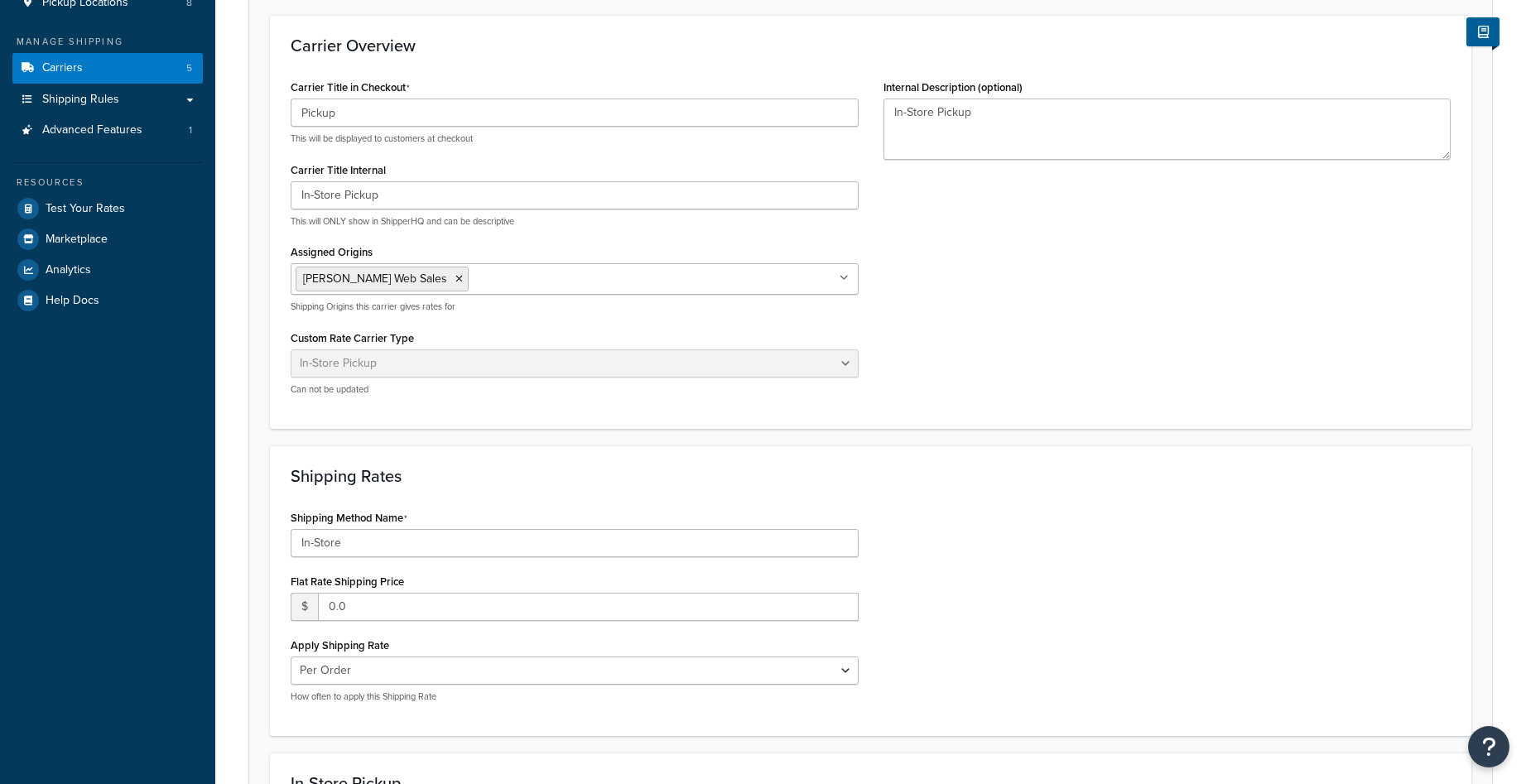
scroll to position [579, 0]
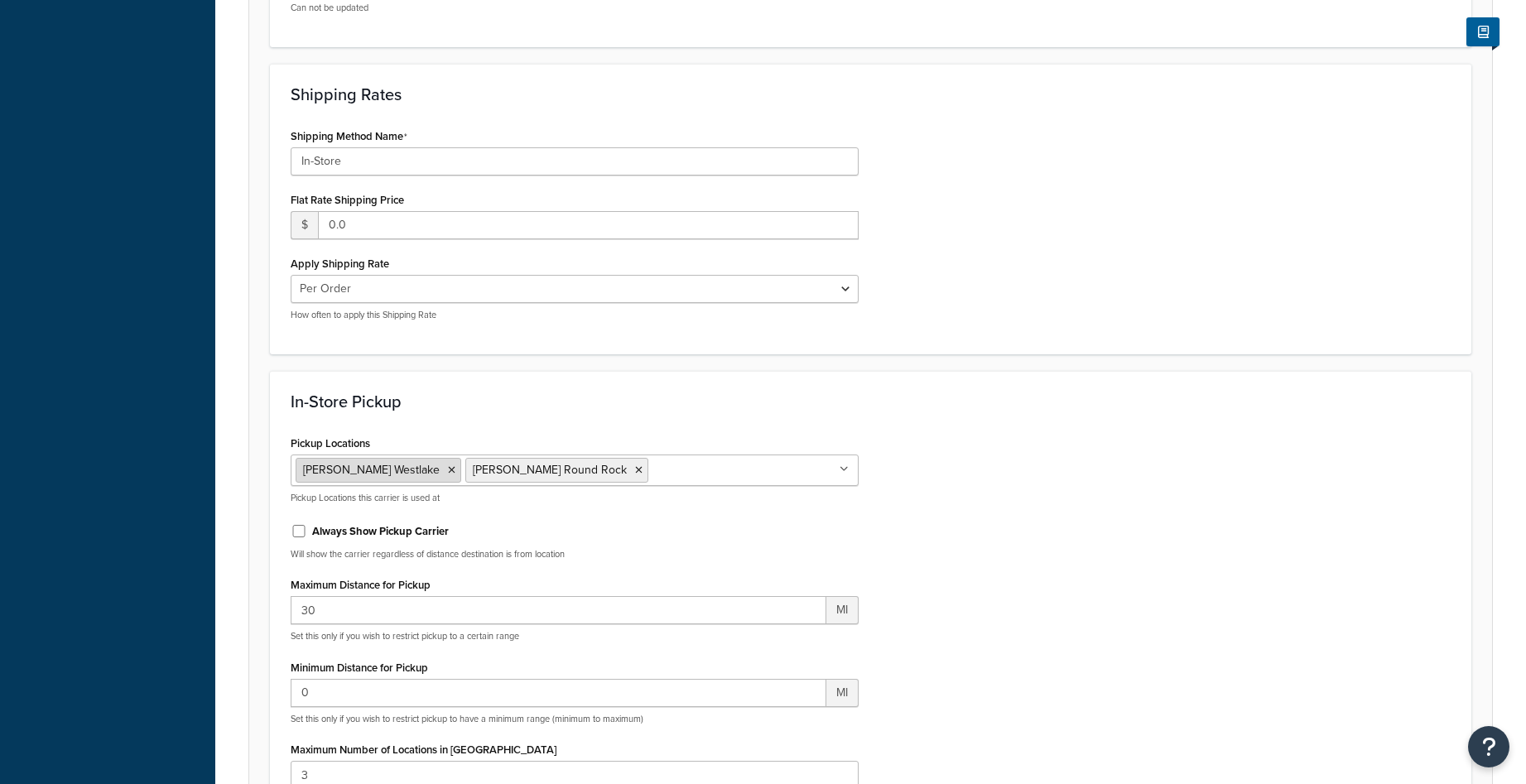
click at [448, 467] on icon at bounding box center [452, 470] width 7 height 10
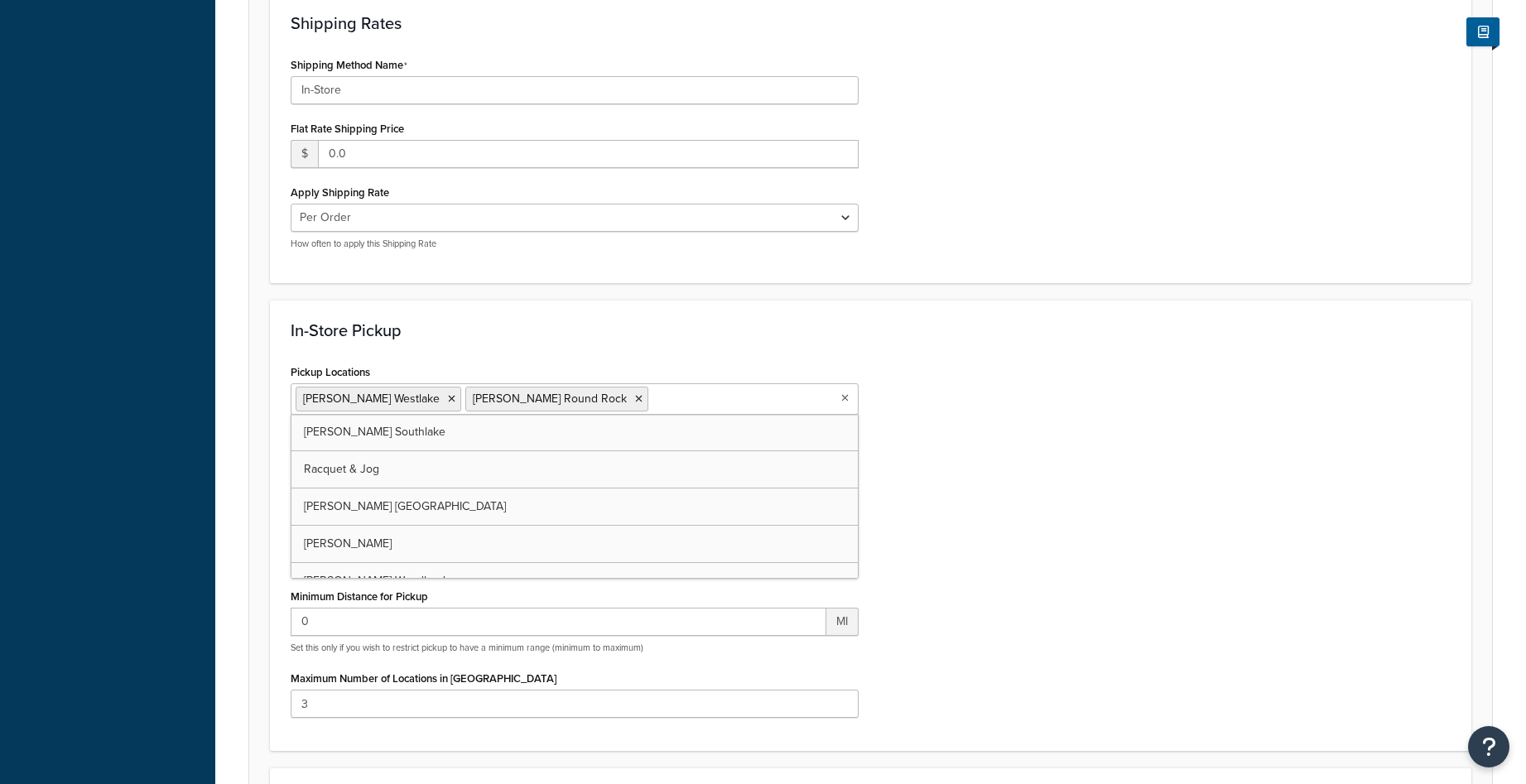
scroll to position [965, 0]
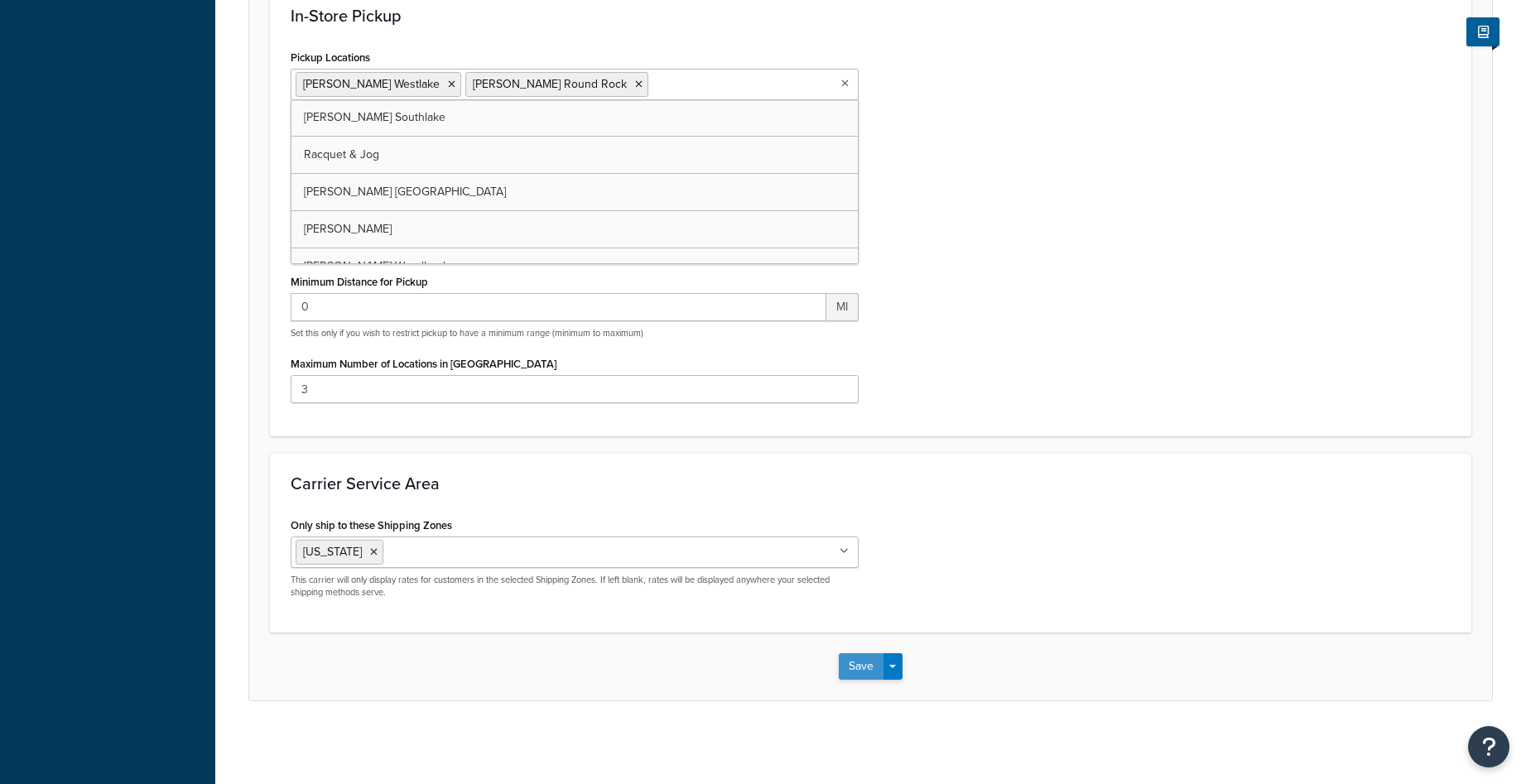
click at [862, 663] on button "Save" at bounding box center [861, 666] width 45 height 27
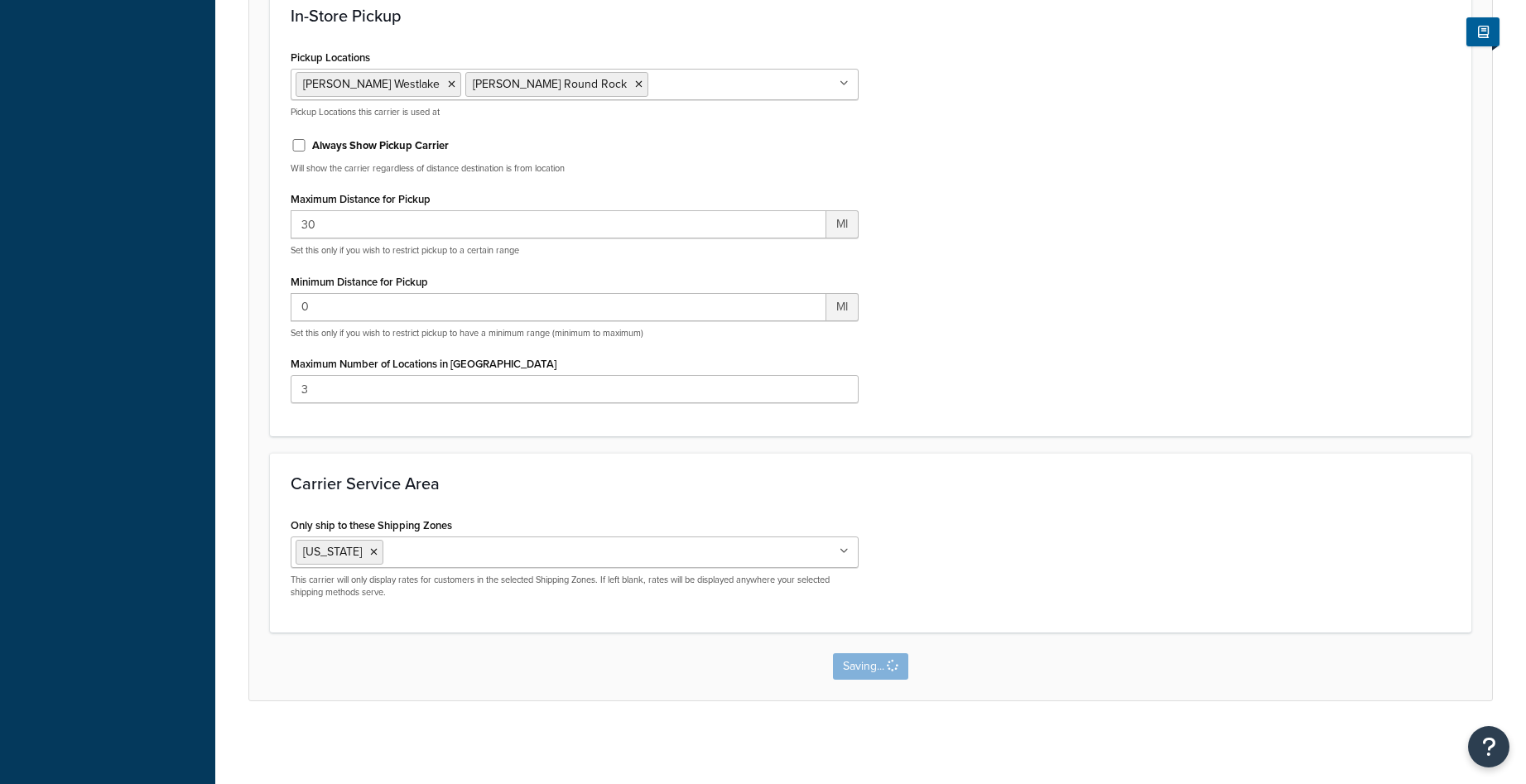
scroll to position [0, 0]
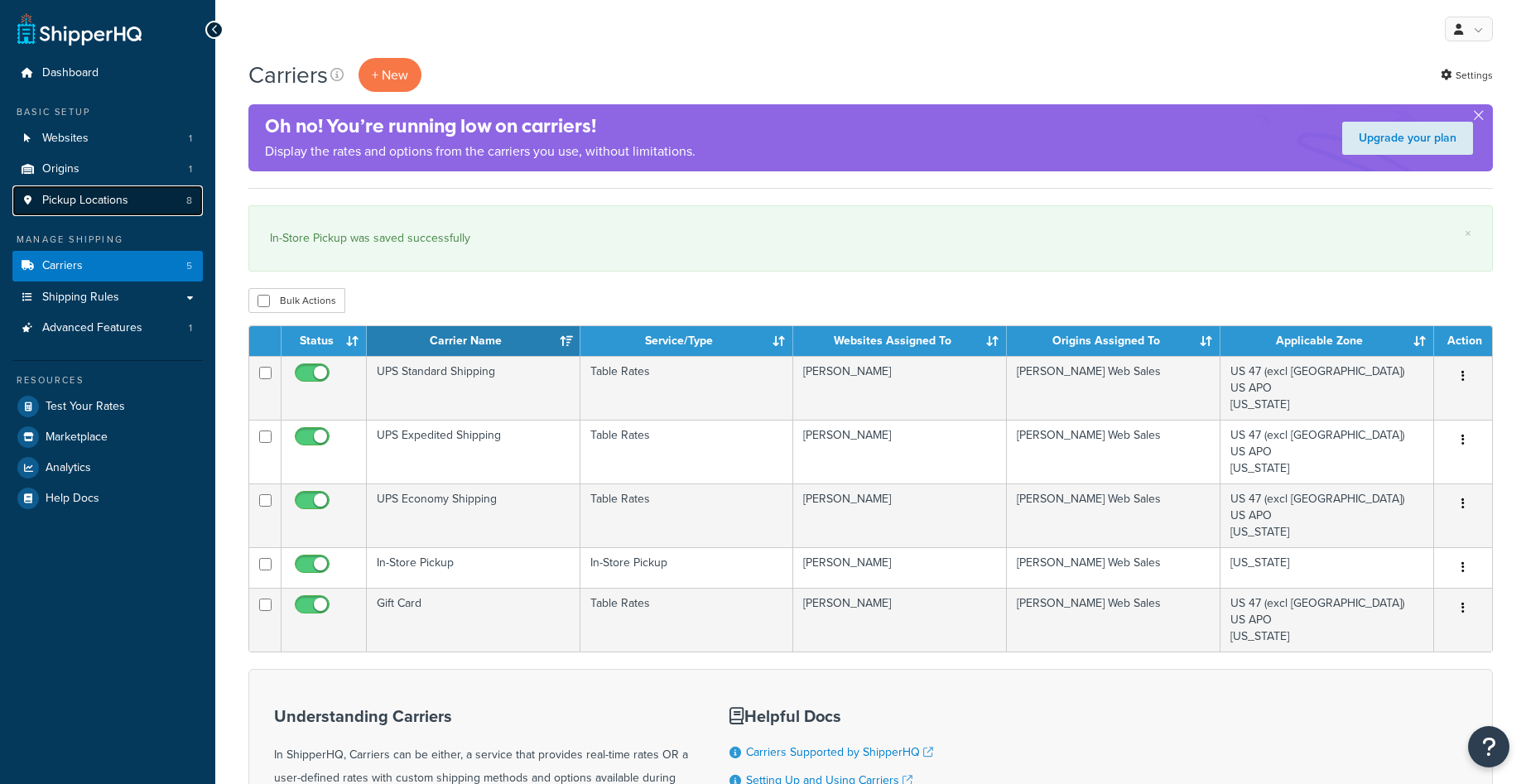
click at [126, 193] on span "Pickup Locations" at bounding box center [85, 200] width 86 height 14
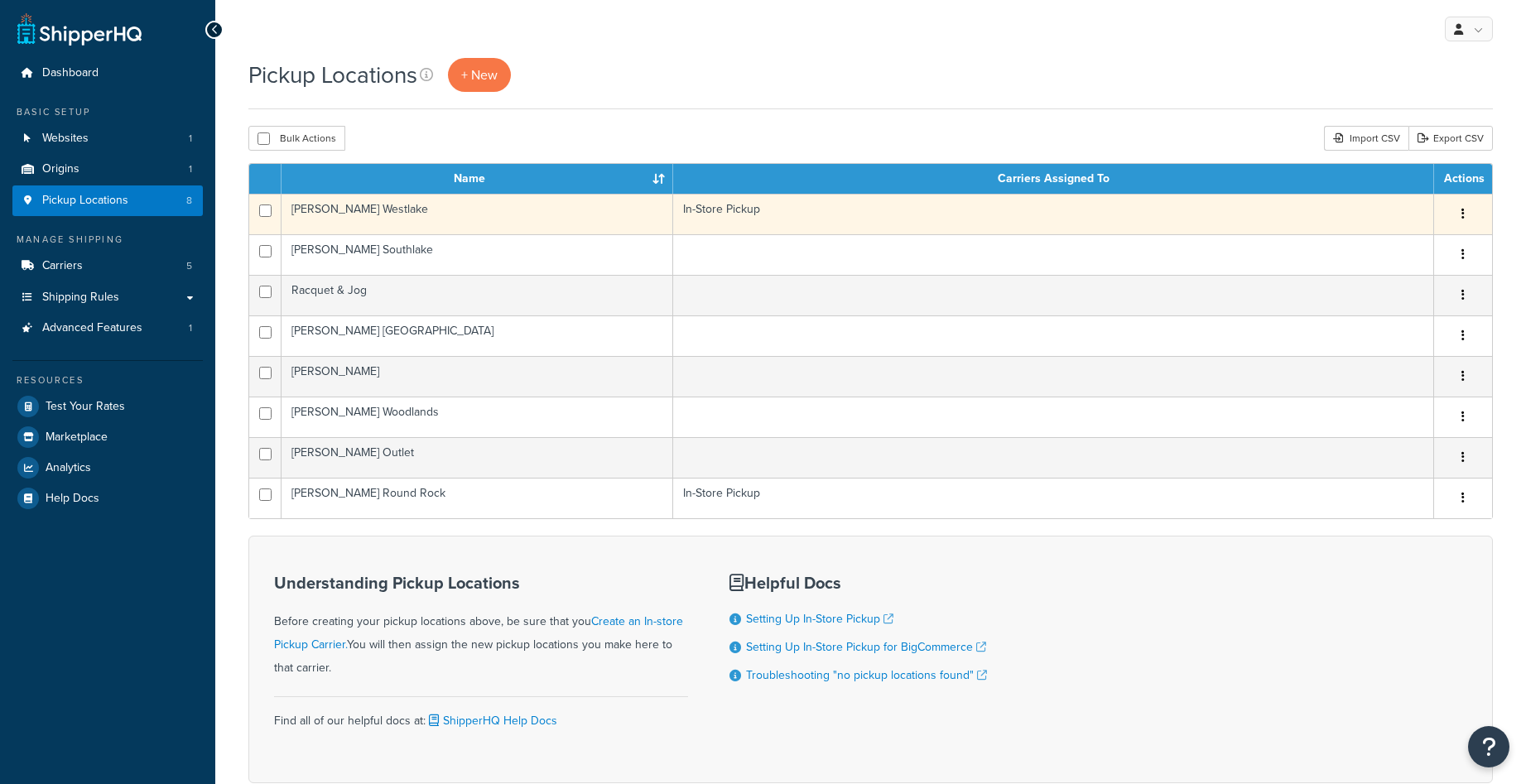
click at [740, 213] on td "In-Store Pickup" at bounding box center [1054, 214] width 761 height 41
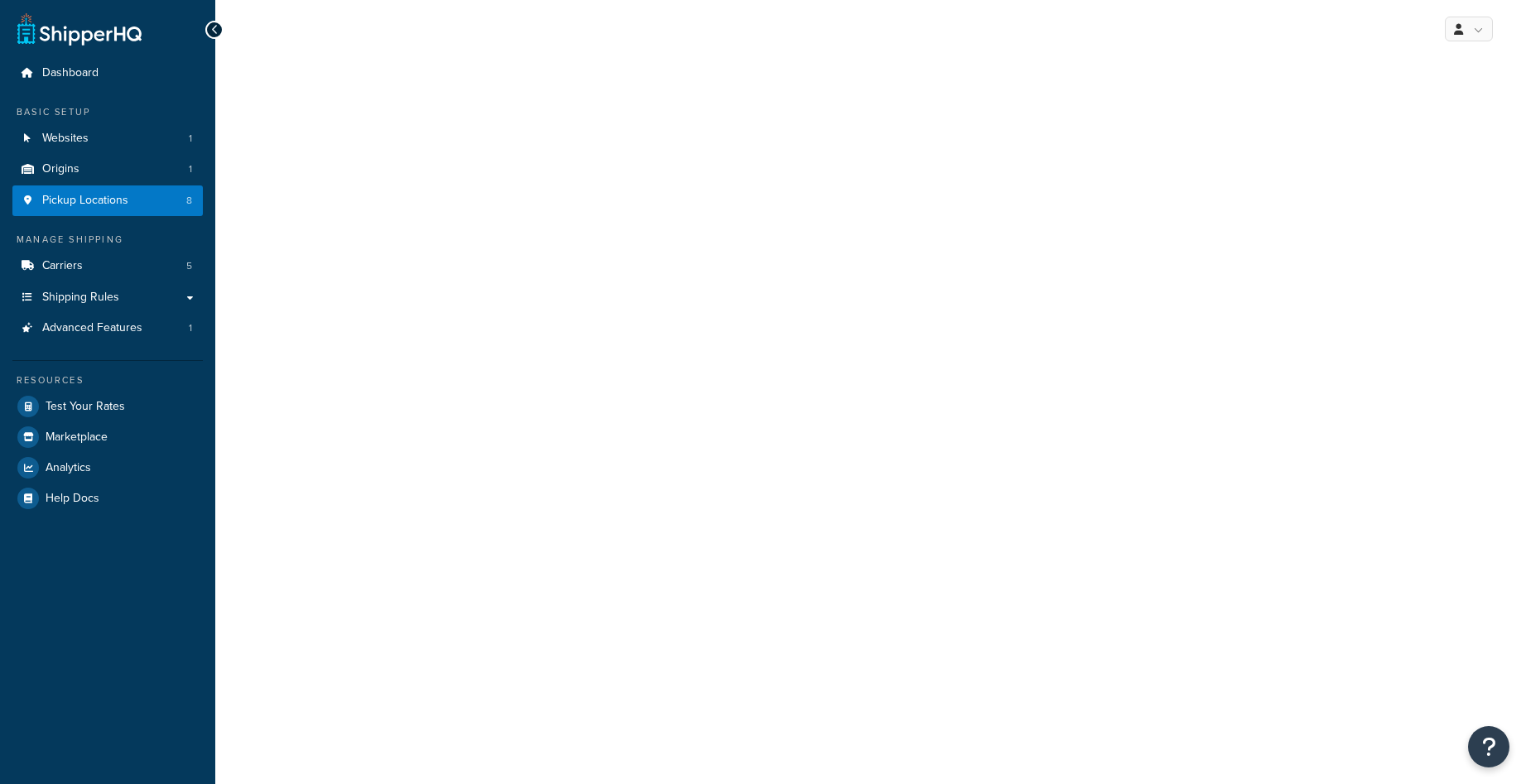
select select "43"
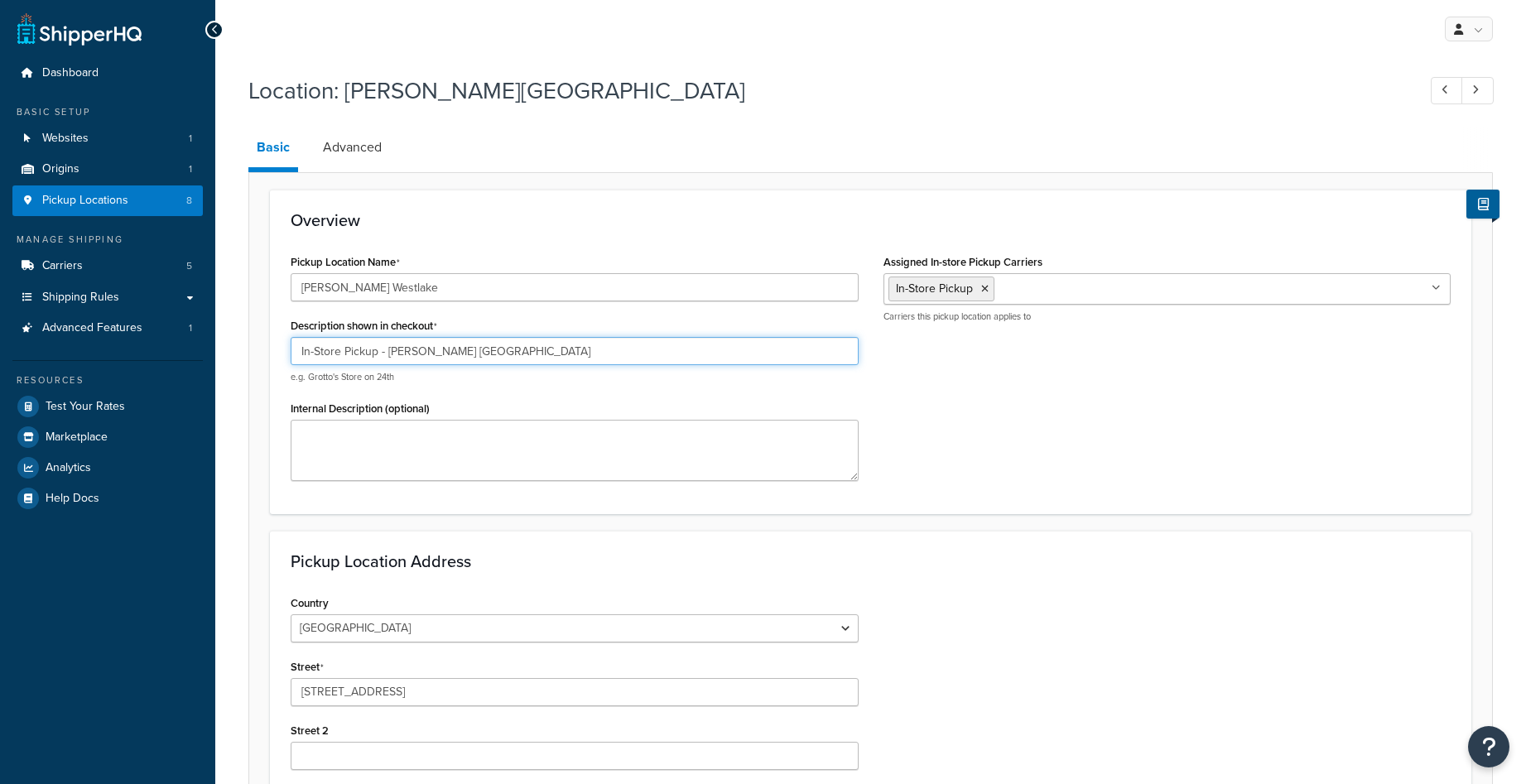
drag, startPoint x: 378, startPoint y: 350, endPoint x: 345, endPoint y: 352, distance: 33.1
click at [345, 352] on input "In-Store Pickup - TYLER'S Westlake" at bounding box center [574, 351] width 568 height 29
click at [487, 361] on input "In-Store - TYLER'S Westlake" at bounding box center [574, 351] width 568 height 29
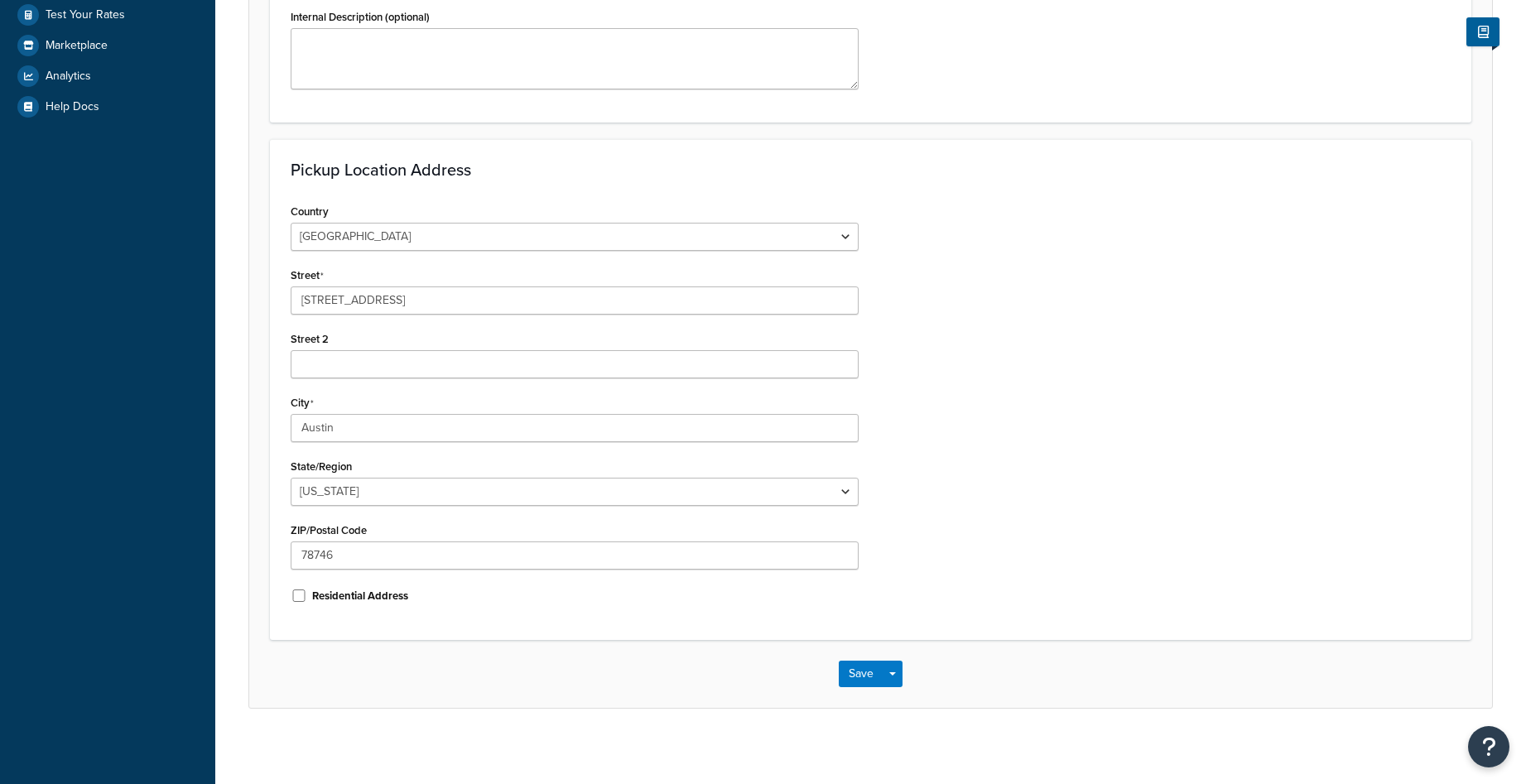
scroll to position [399, 0]
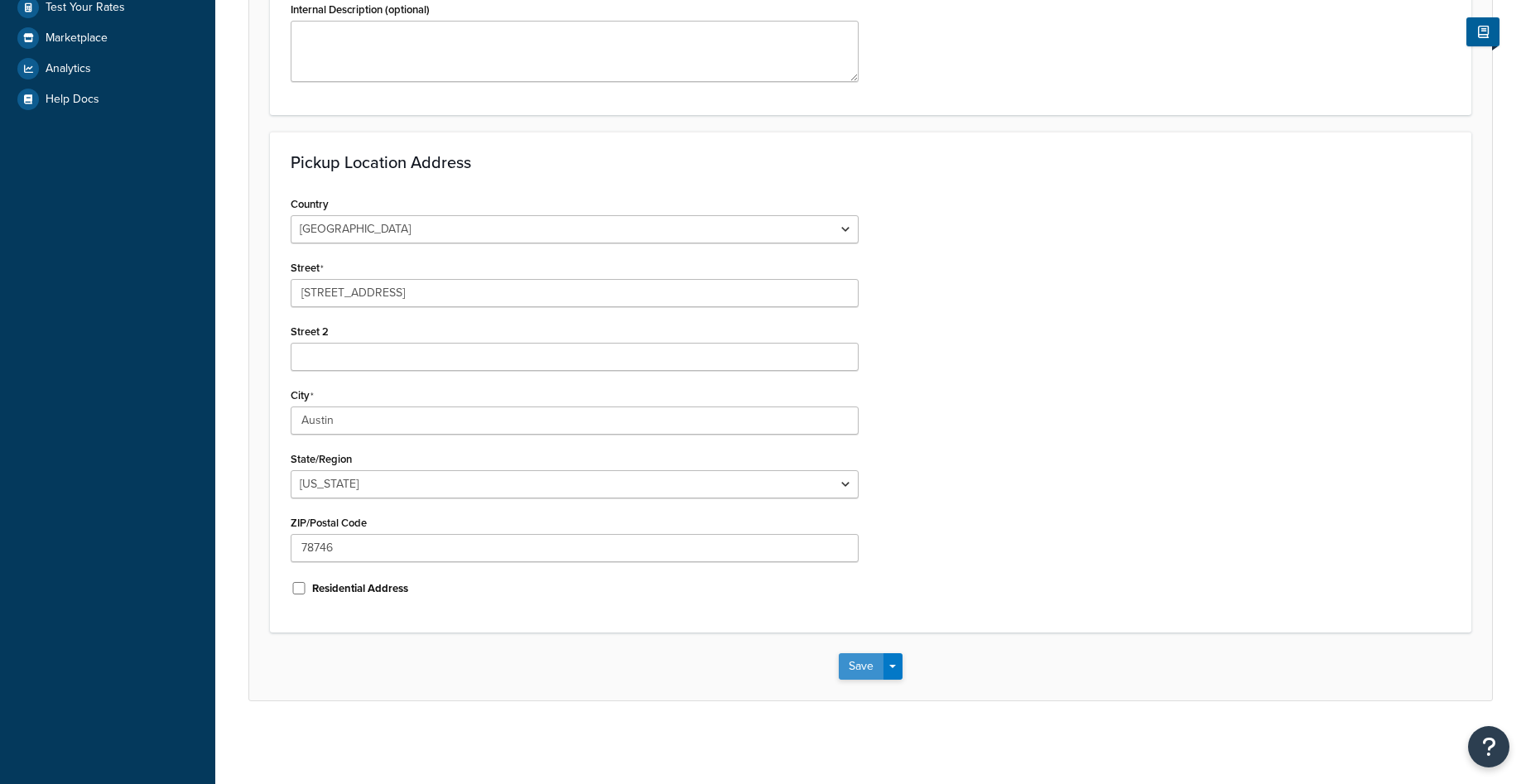
type input "In-Store - TYLER'S Westlake"
click at [864, 667] on button "Save" at bounding box center [861, 666] width 45 height 27
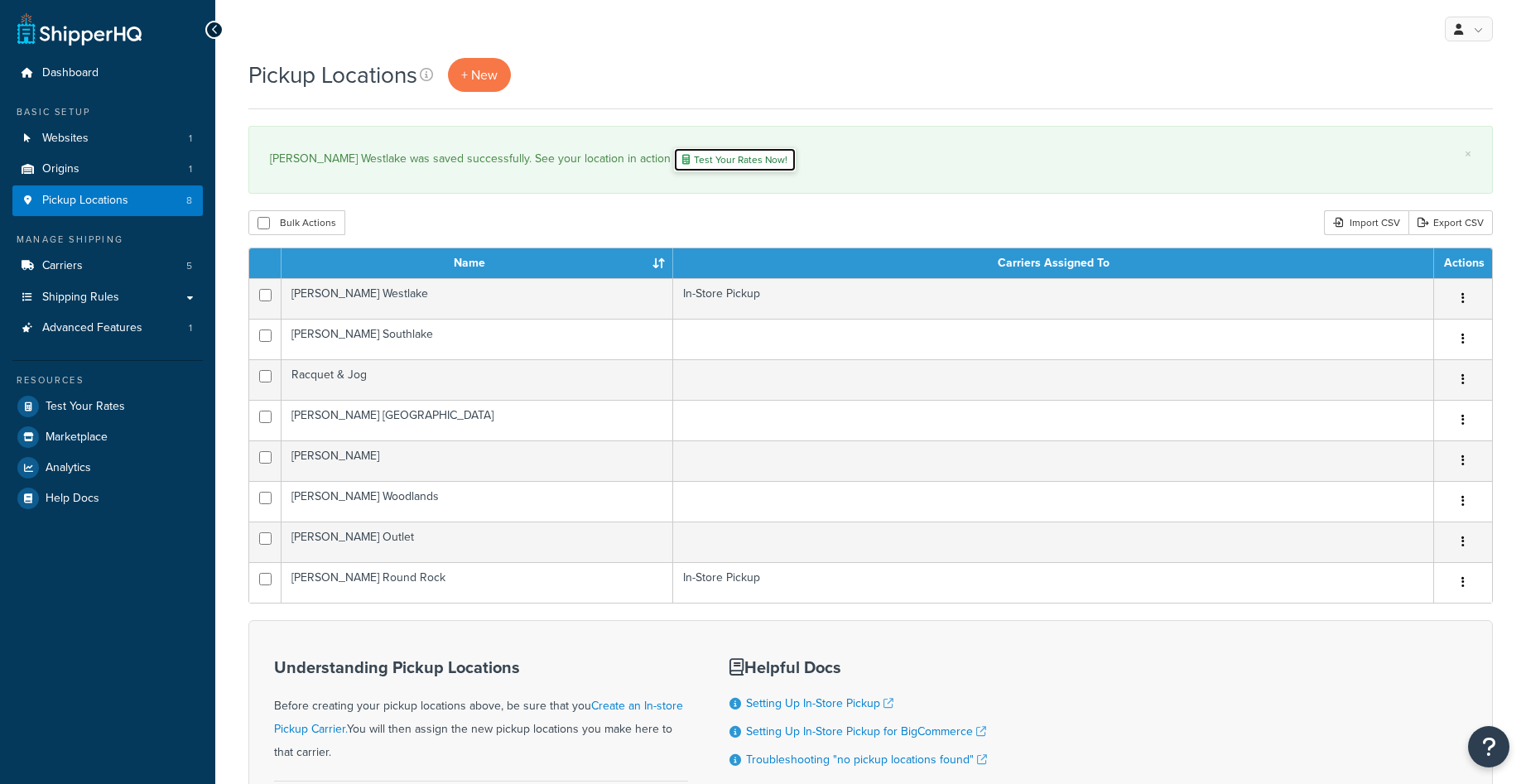
click at [676, 162] on link "Test Your Rates Now!" at bounding box center [735, 159] width 123 height 25
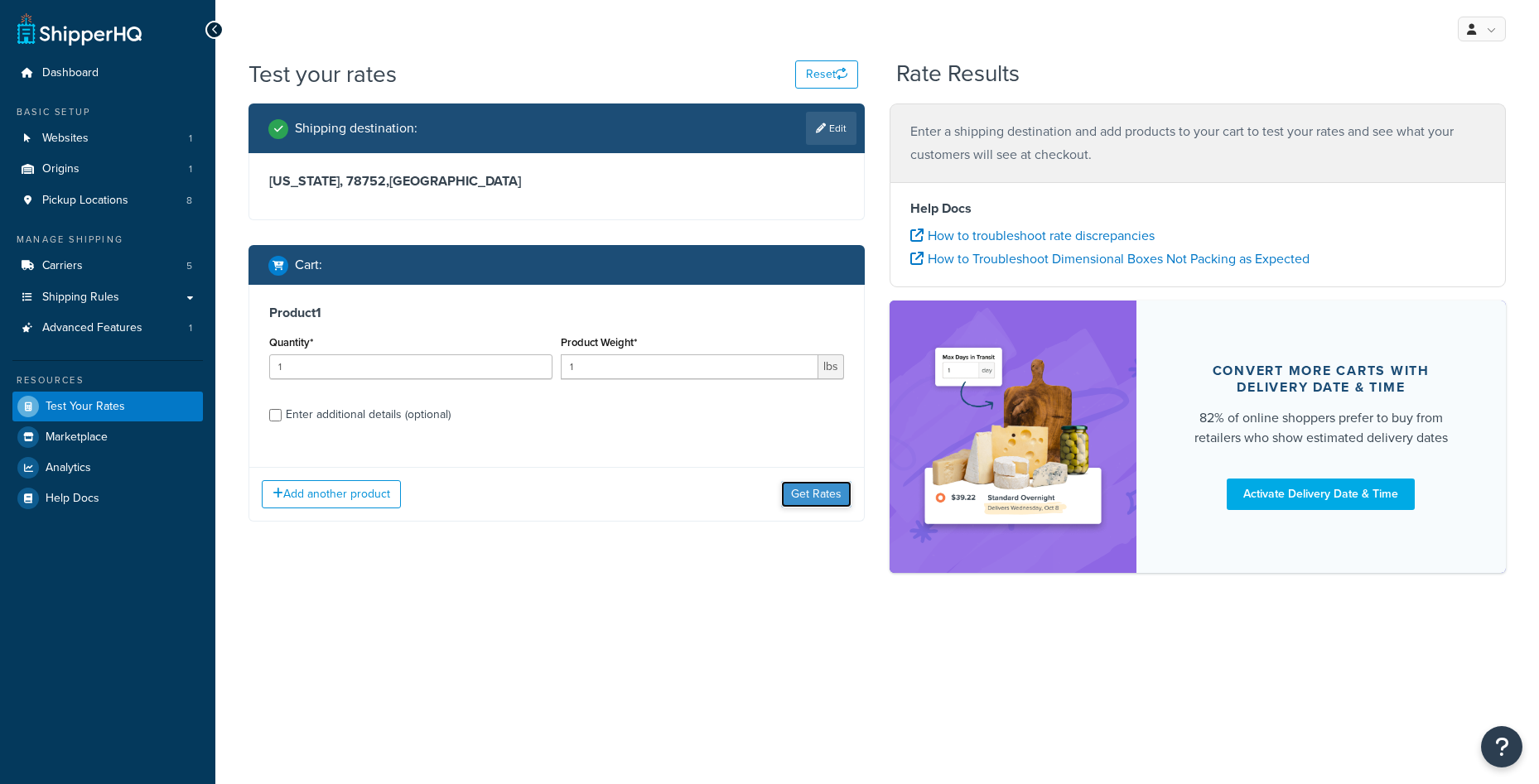
click at [838, 498] on button "Get Rates" at bounding box center [816, 494] width 70 height 27
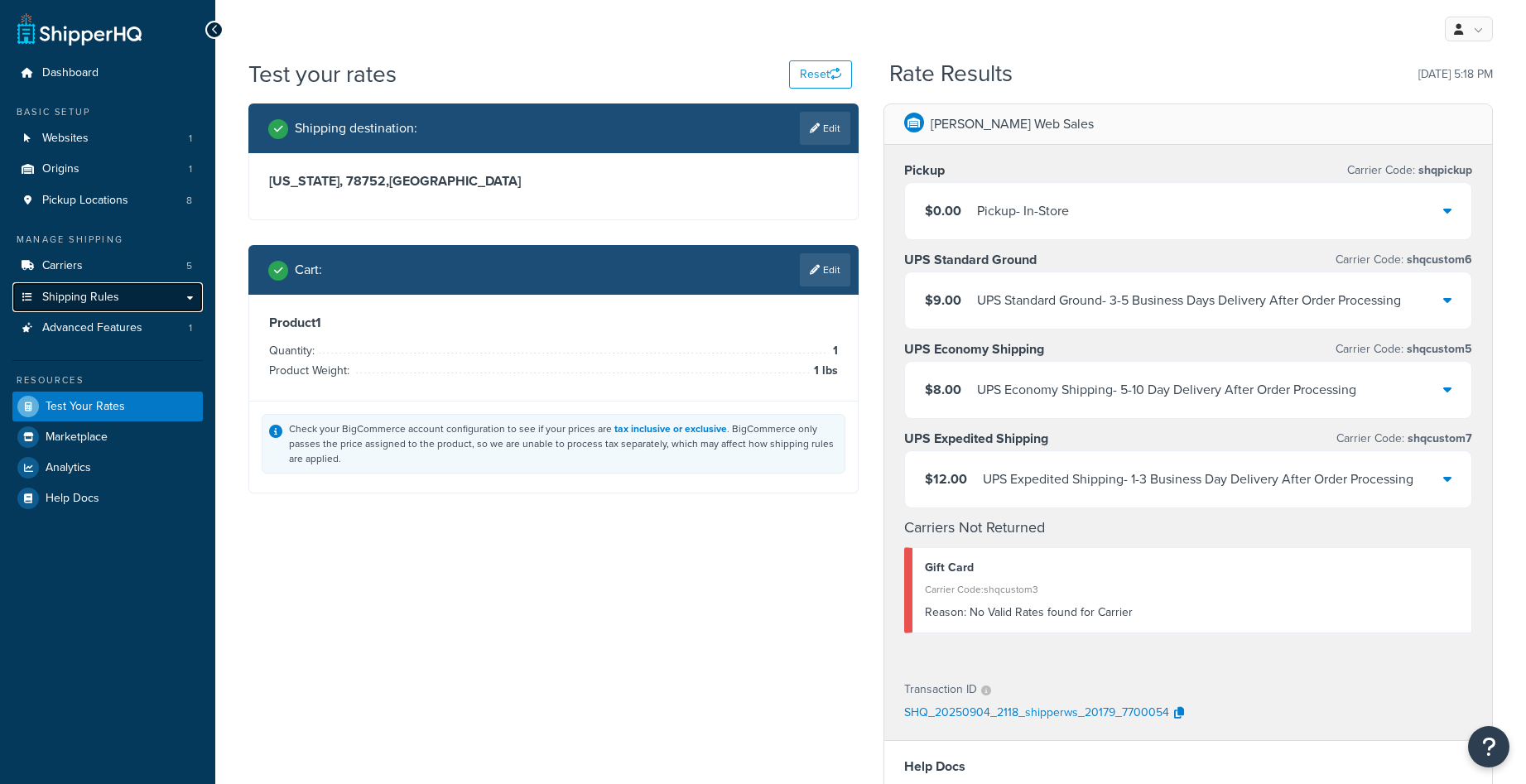
click at [117, 290] on span "Shipping Rules" at bounding box center [81, 297] width 77 height 14
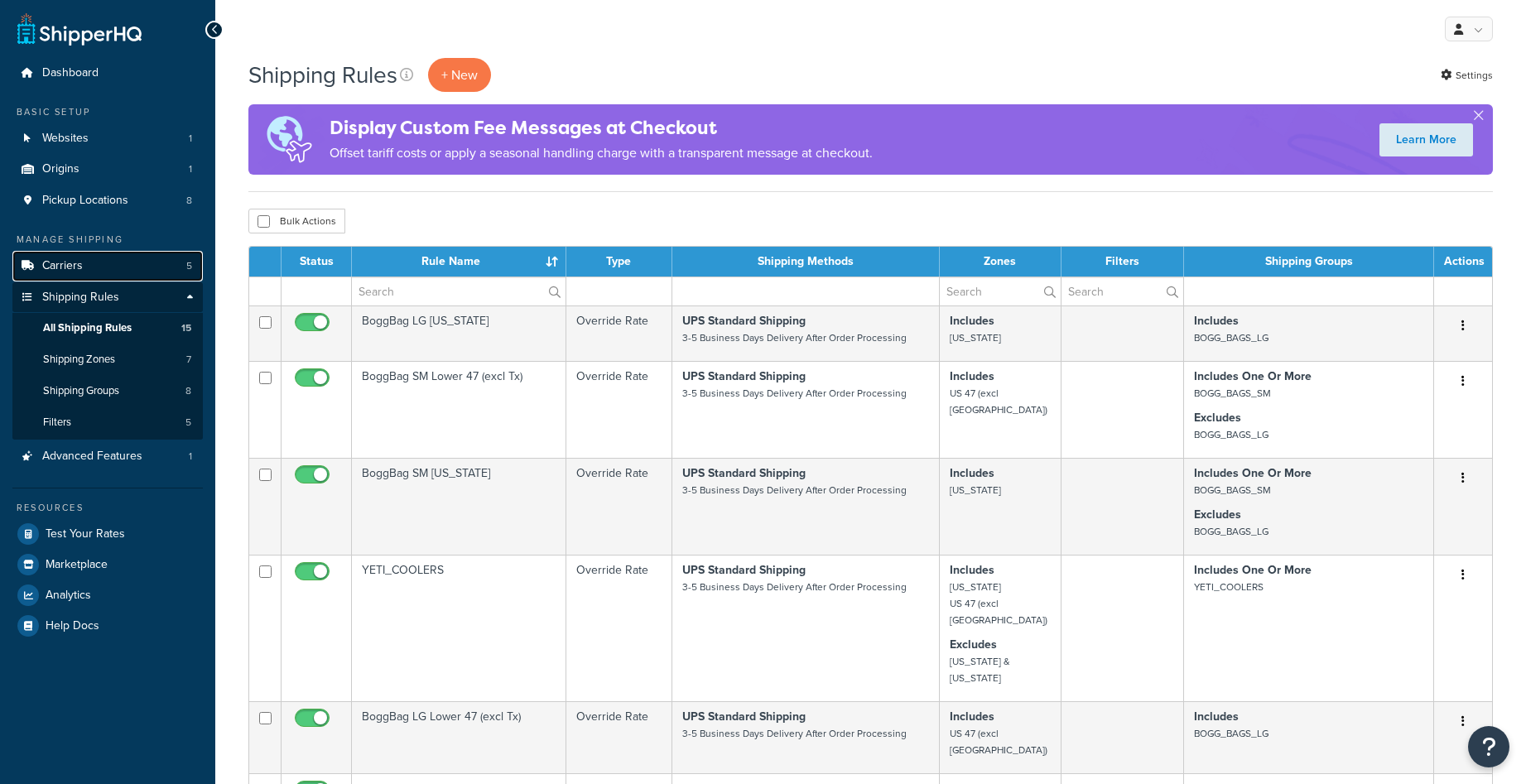
click at [124, 256] on link "Carriers 5" at bounding box center [107, 265] width 191 height 30
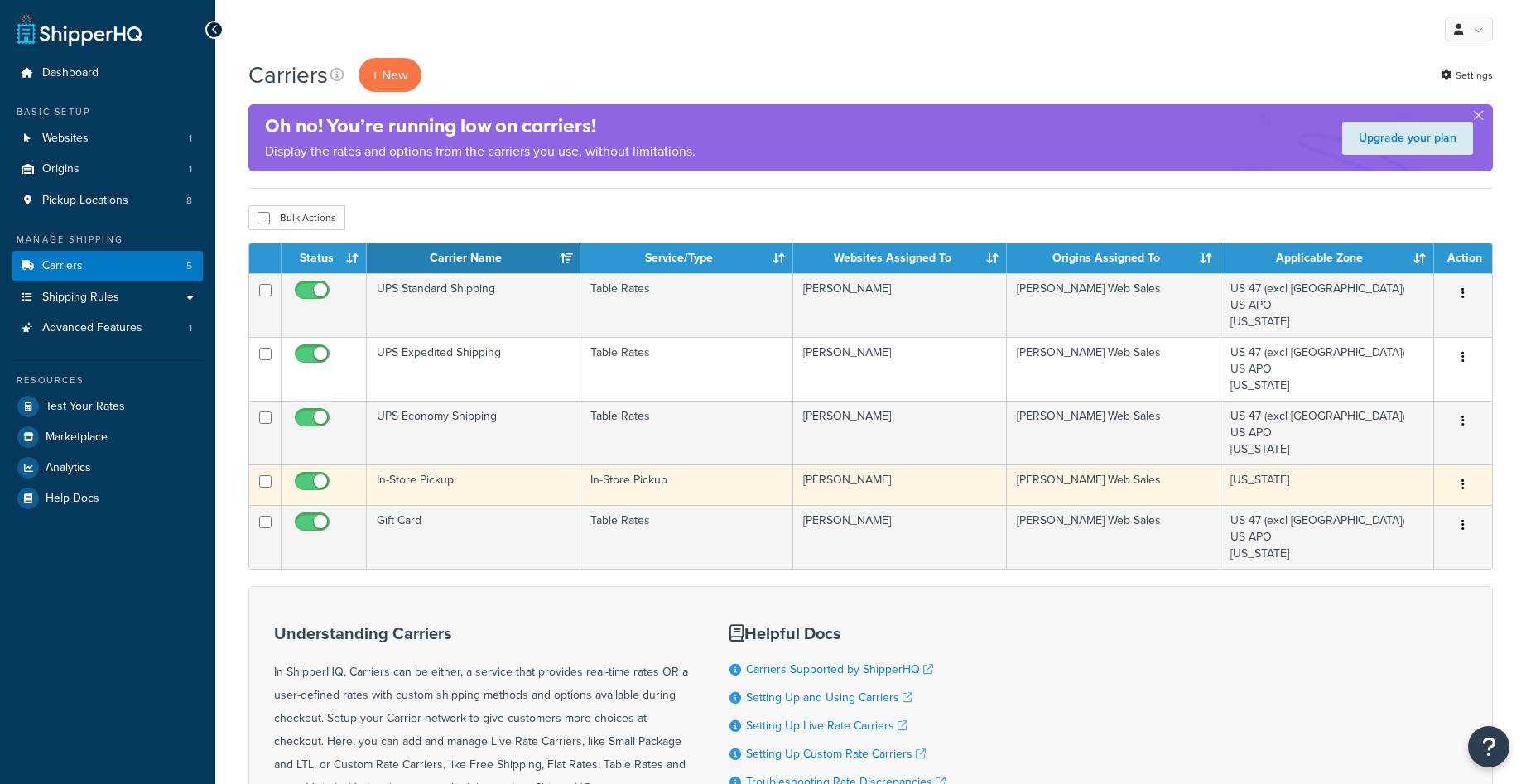
click at [537, 484] on td "In-Store Pickup" at bounding box center [474, 485] width 214 height 41
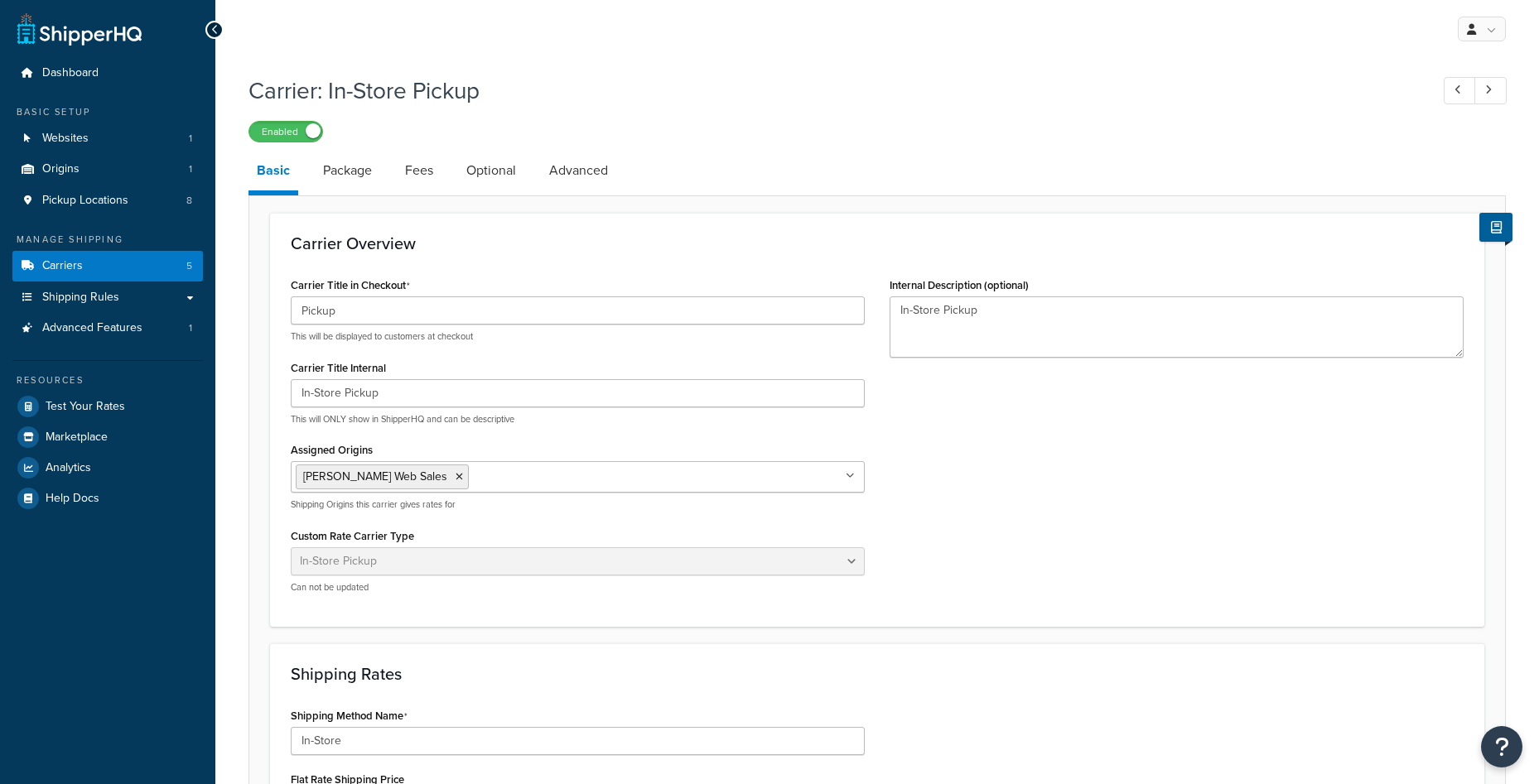
select select "pickup"
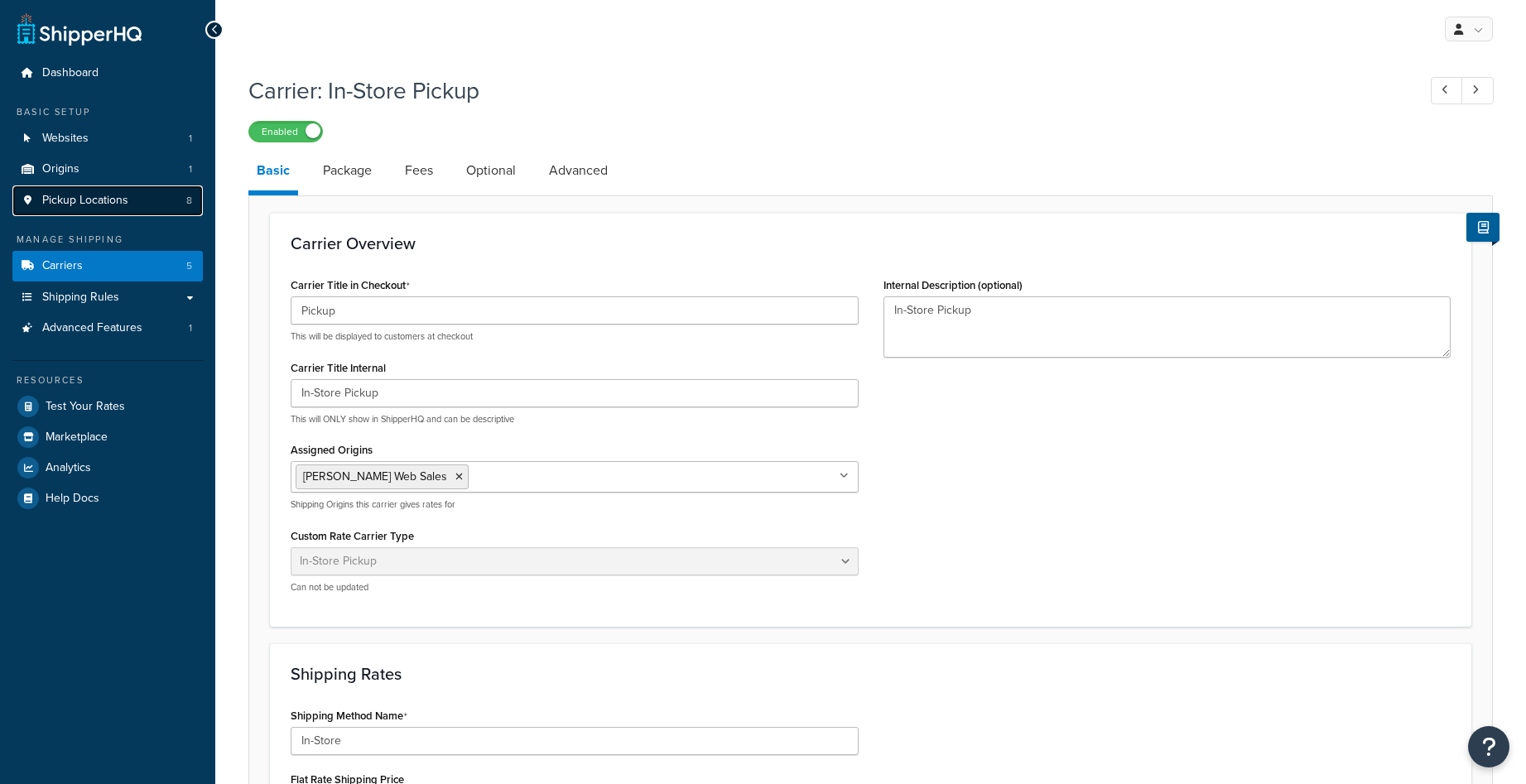
click at [108, 199] on span "Pickup Locations" at bounding box center [85, 200] width 86 height 14
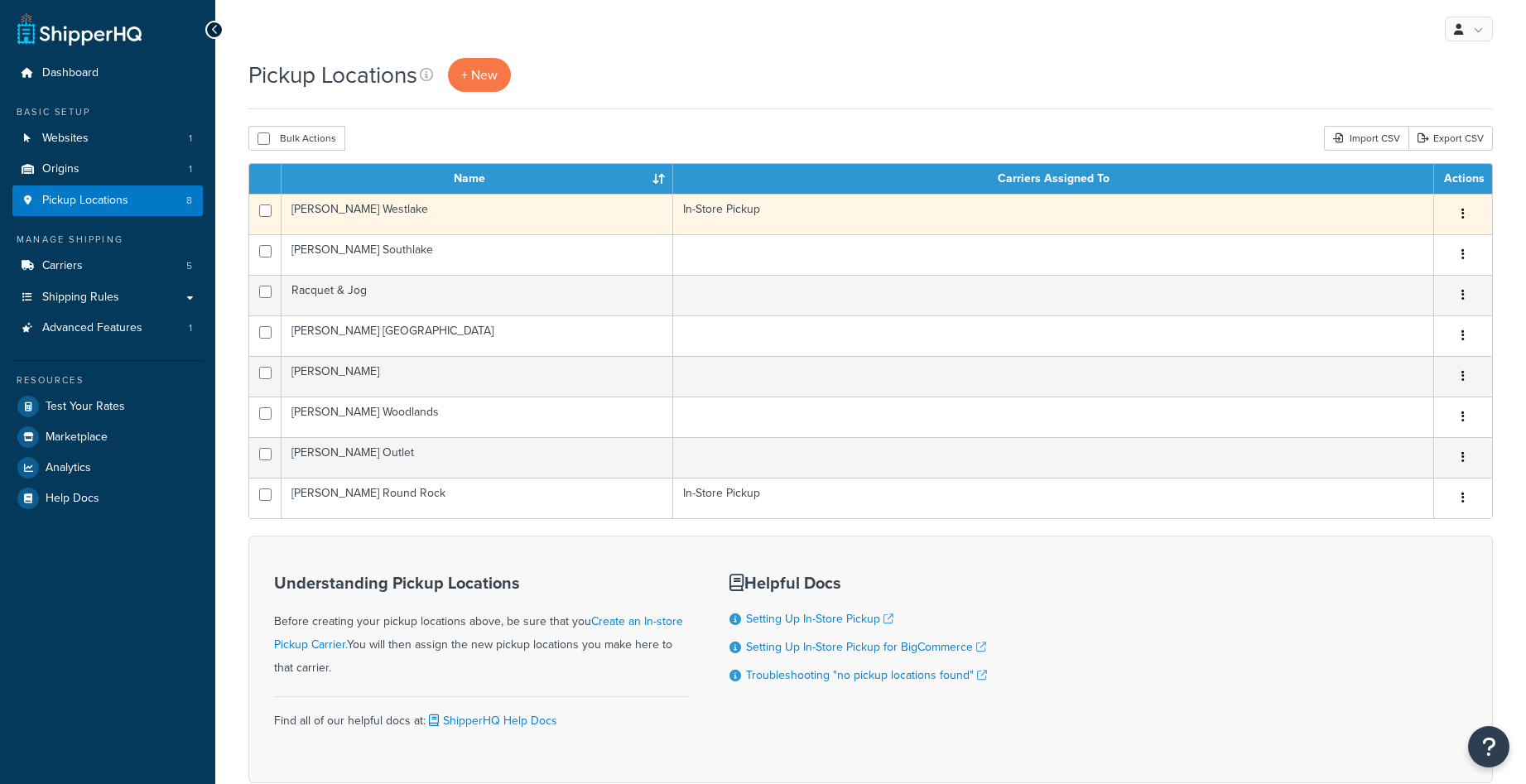
click at [505, 216] on td "[PERSON_NAME] Westlake" at bounding box center [477, 214] width 392 height 41
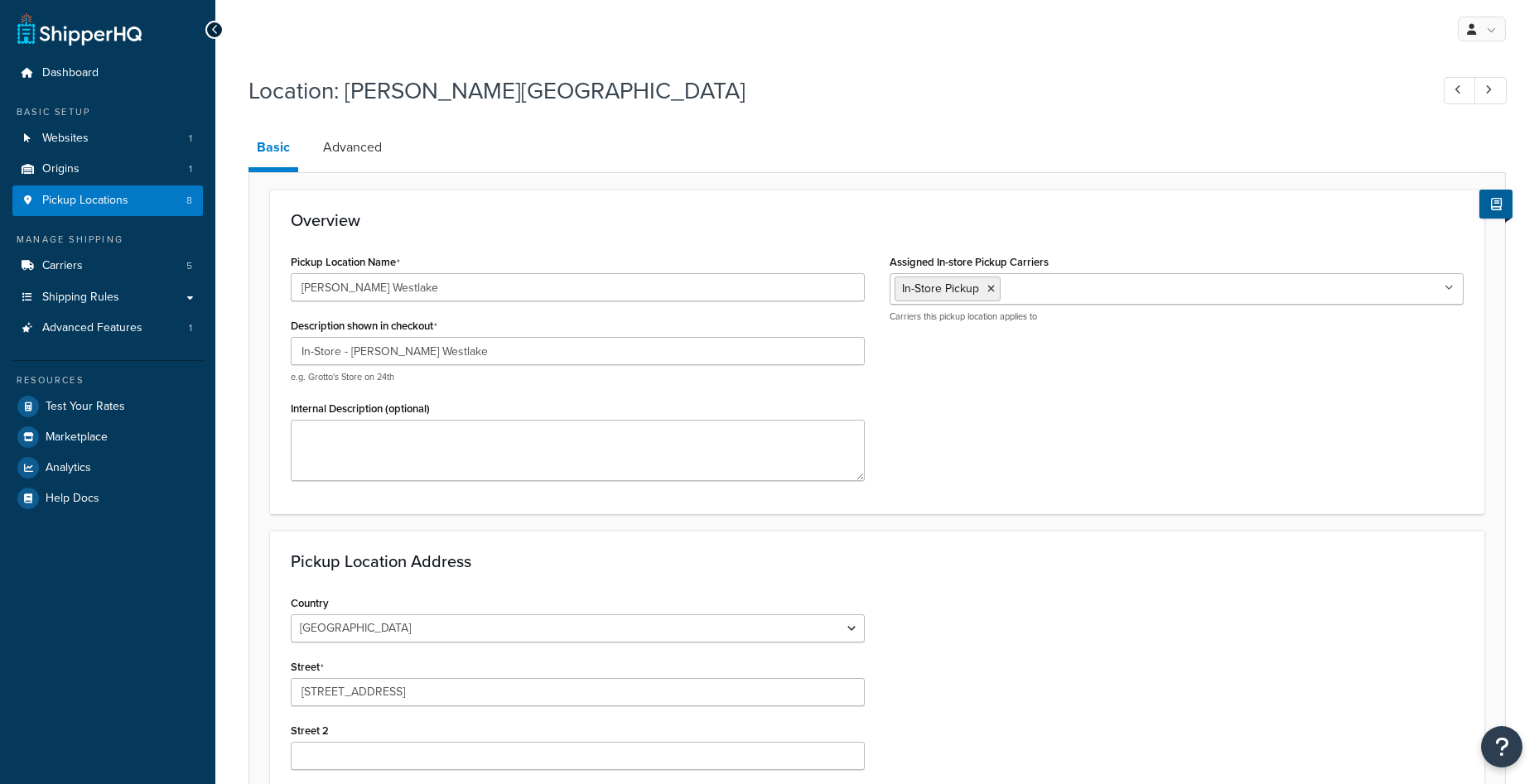
select select "43"
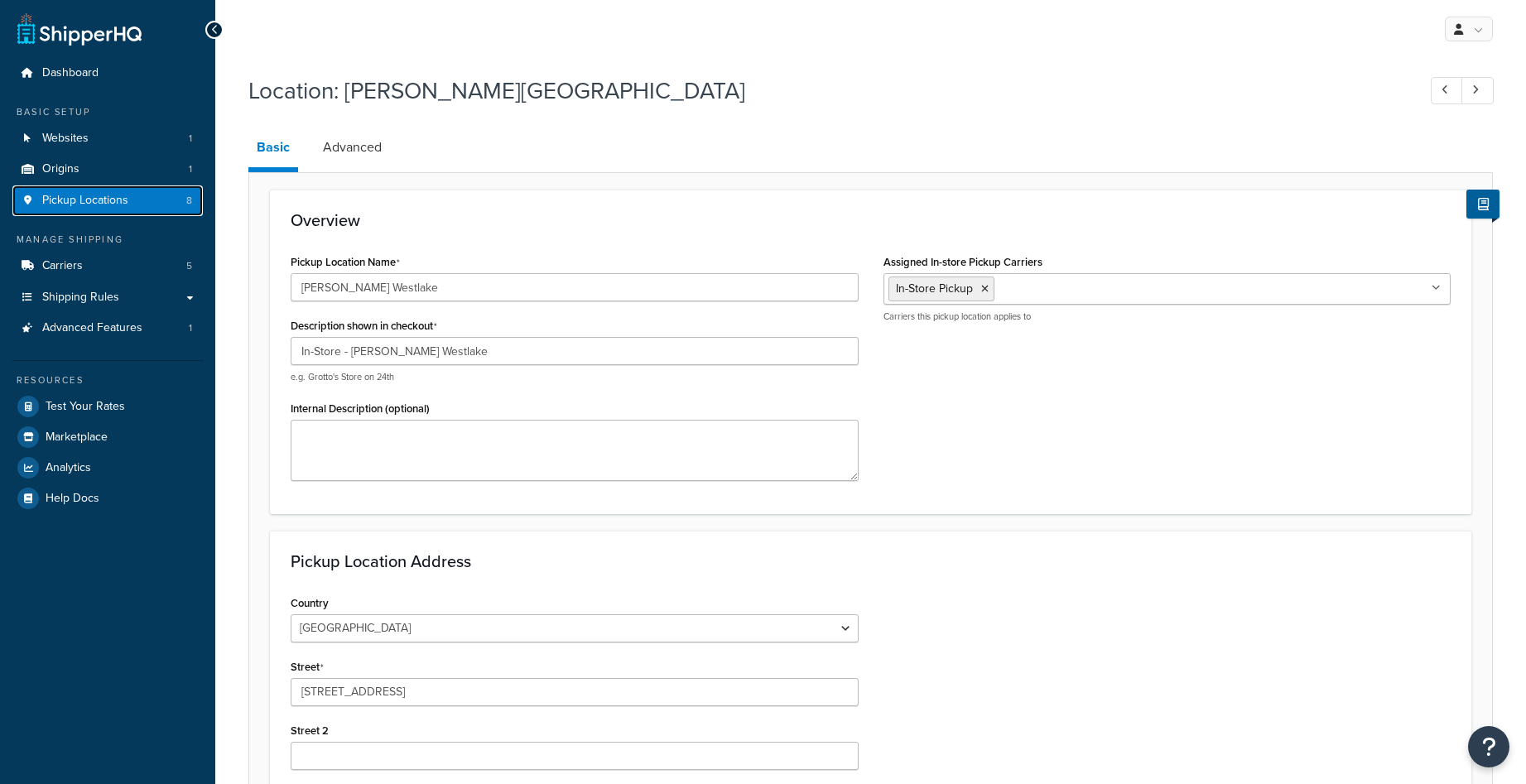
click at [115, 193] on span "Pickup Locations" at bounding box center [85, 200] width 86 height 14
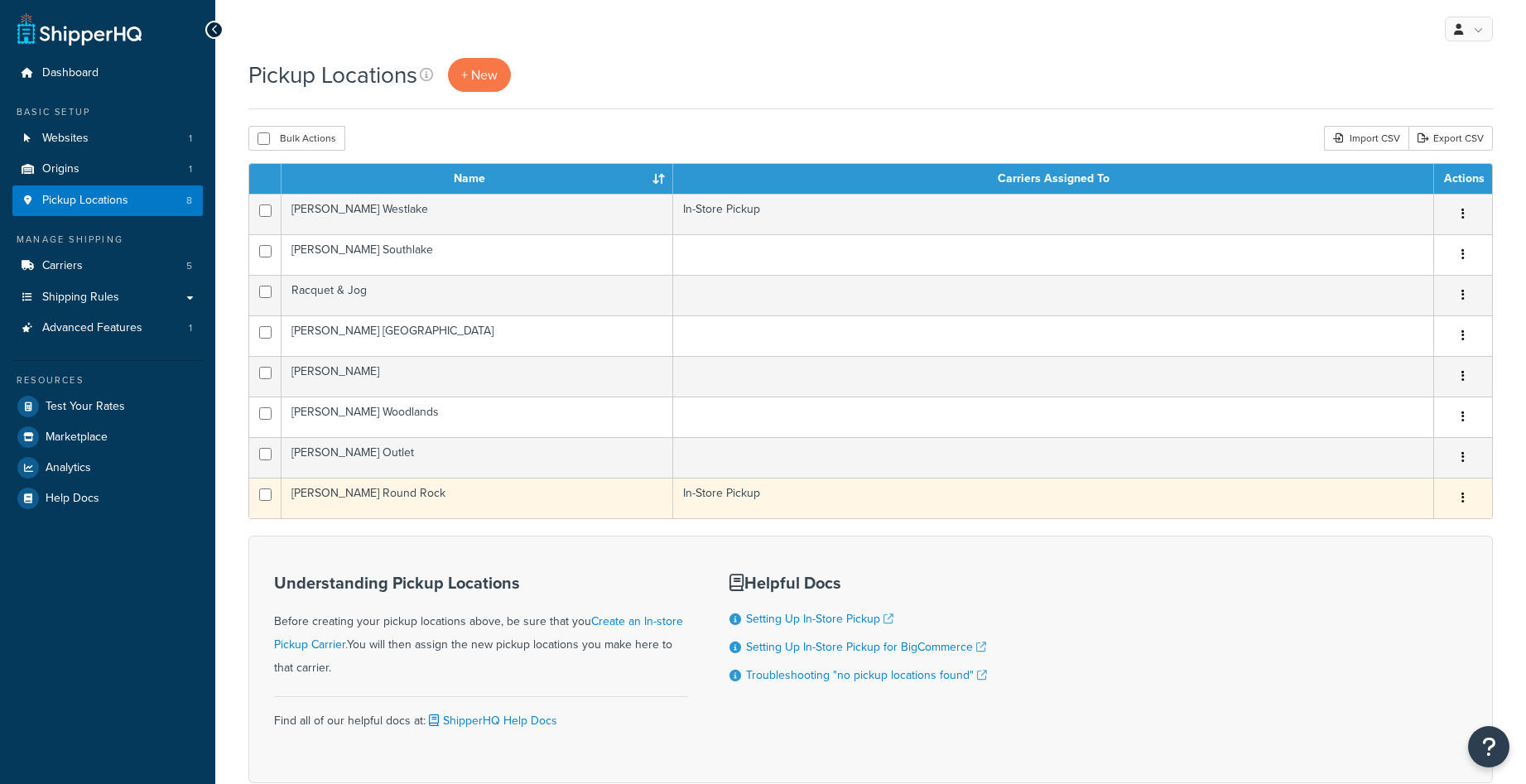
click at [497, 497] on td "TYLER'S Round Rock" at bounding box center [477, 498] width 392 height 41
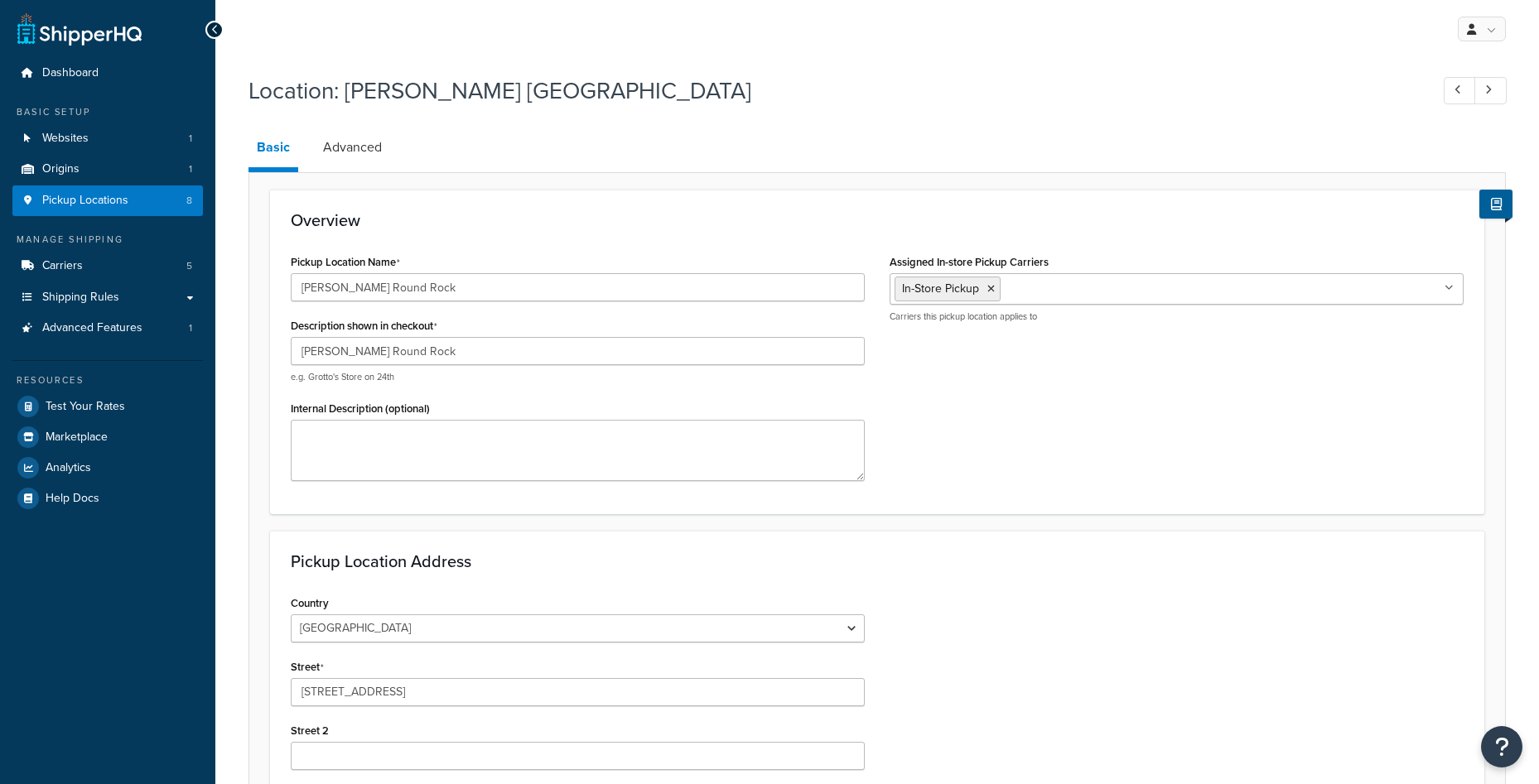
select select "43"
drag, startPoint x: 456, startPoint y: 350, endPoint x: 250, endPoint y: 371, distance: 207.1
click at [250, 371] on form "Overview Pickup Location Name [GEOGRAPHIC_DATA][PERSON_NAME] [GEOGRAPHIC_DATA] …" at bounding box center [870, 644] width 1243 height 909
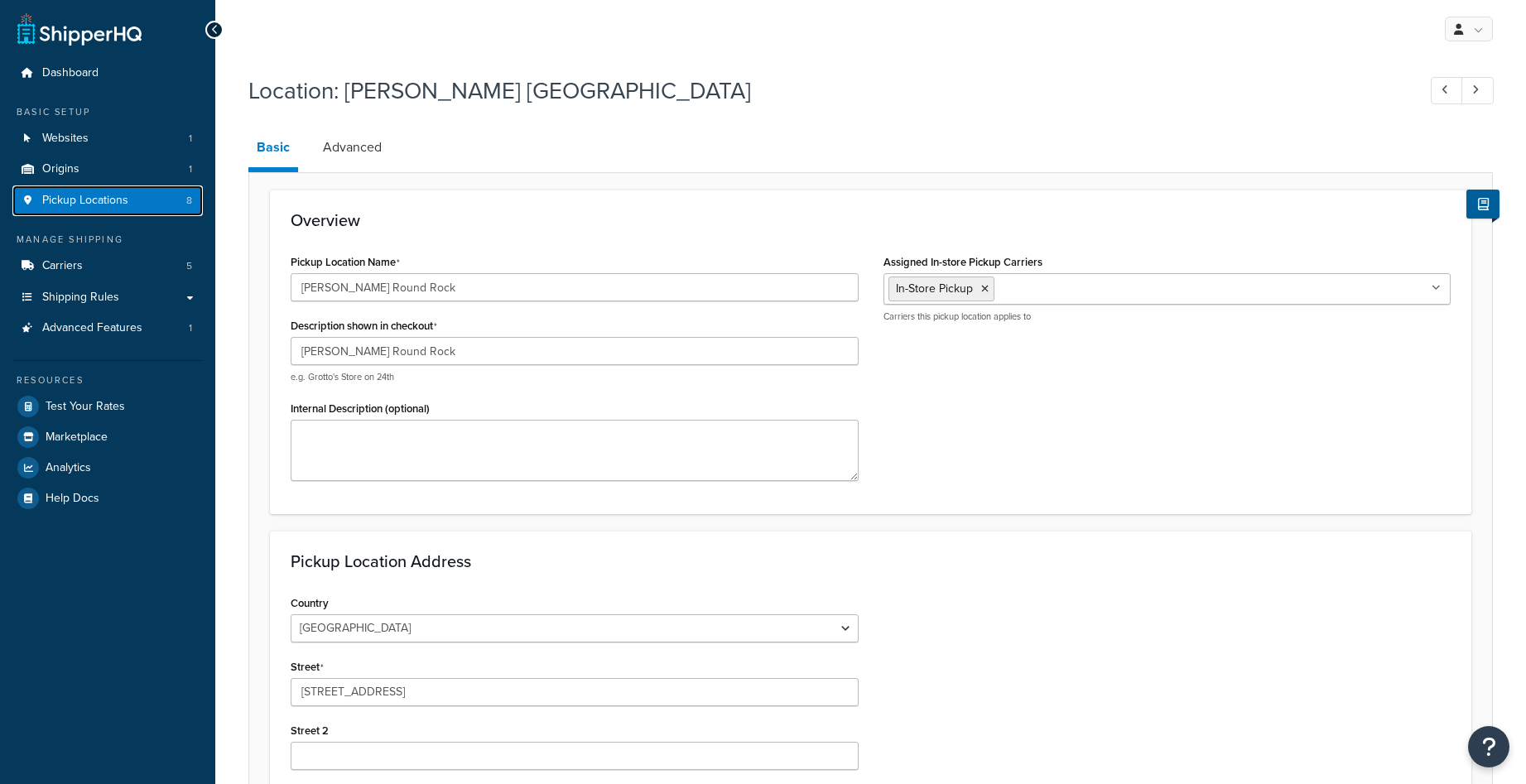
click at [78, 200] on span "Pickup Locations" at bounding box center [85, 200] width 86 height 14
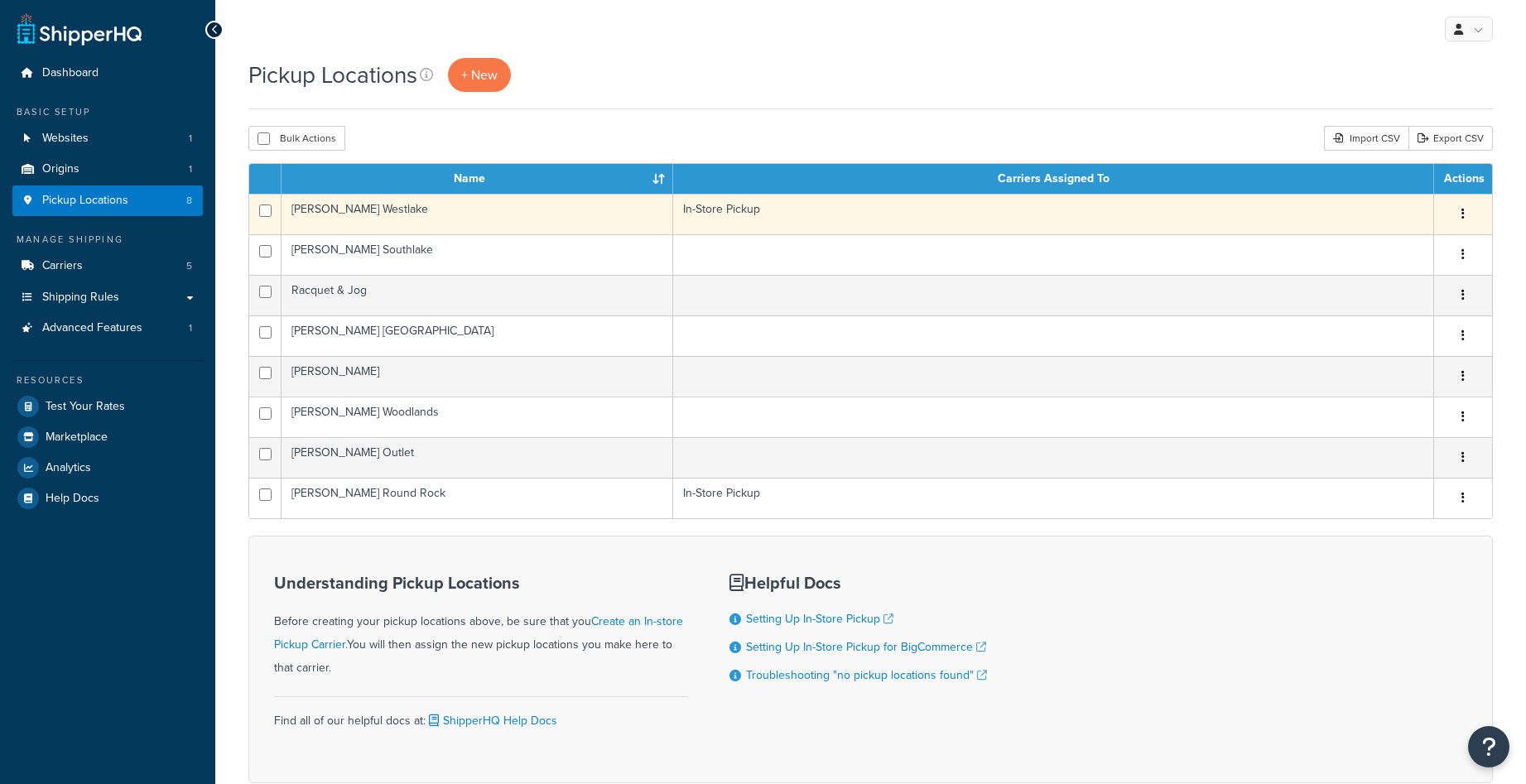
click at [1466, 208] on button "button" at bounding box center [1462, 214] width 23 height 27
click at [1400, 310] on link "Delete" at bounding box center [1409, 313] width 131 height 34
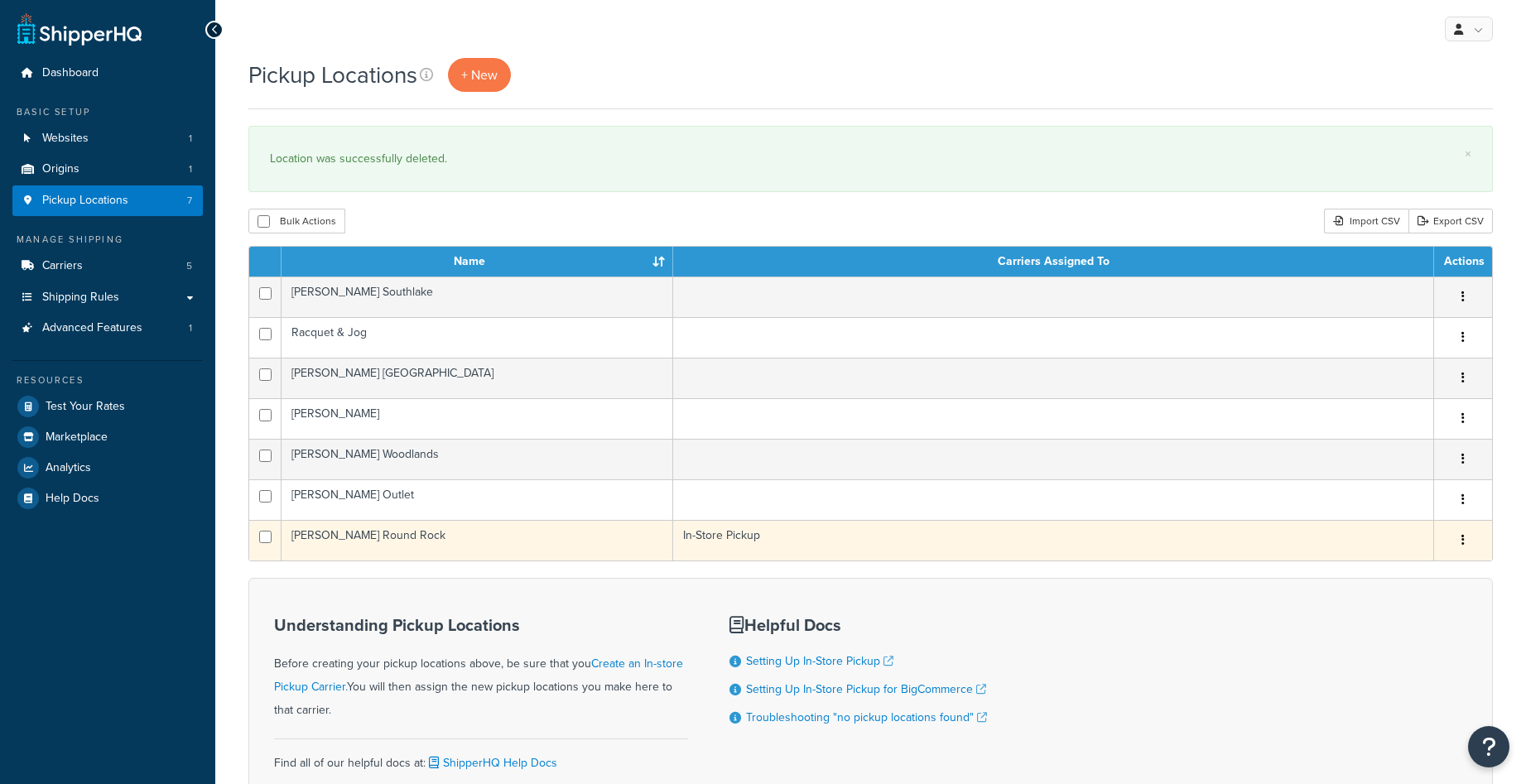
click at [1465, 541] on button "button" at bounding box center [1462, 540] width 23 height 27
click at [1415, 601] on link "Duplicate" at bounding box center [1409, 605] width 131 height 34
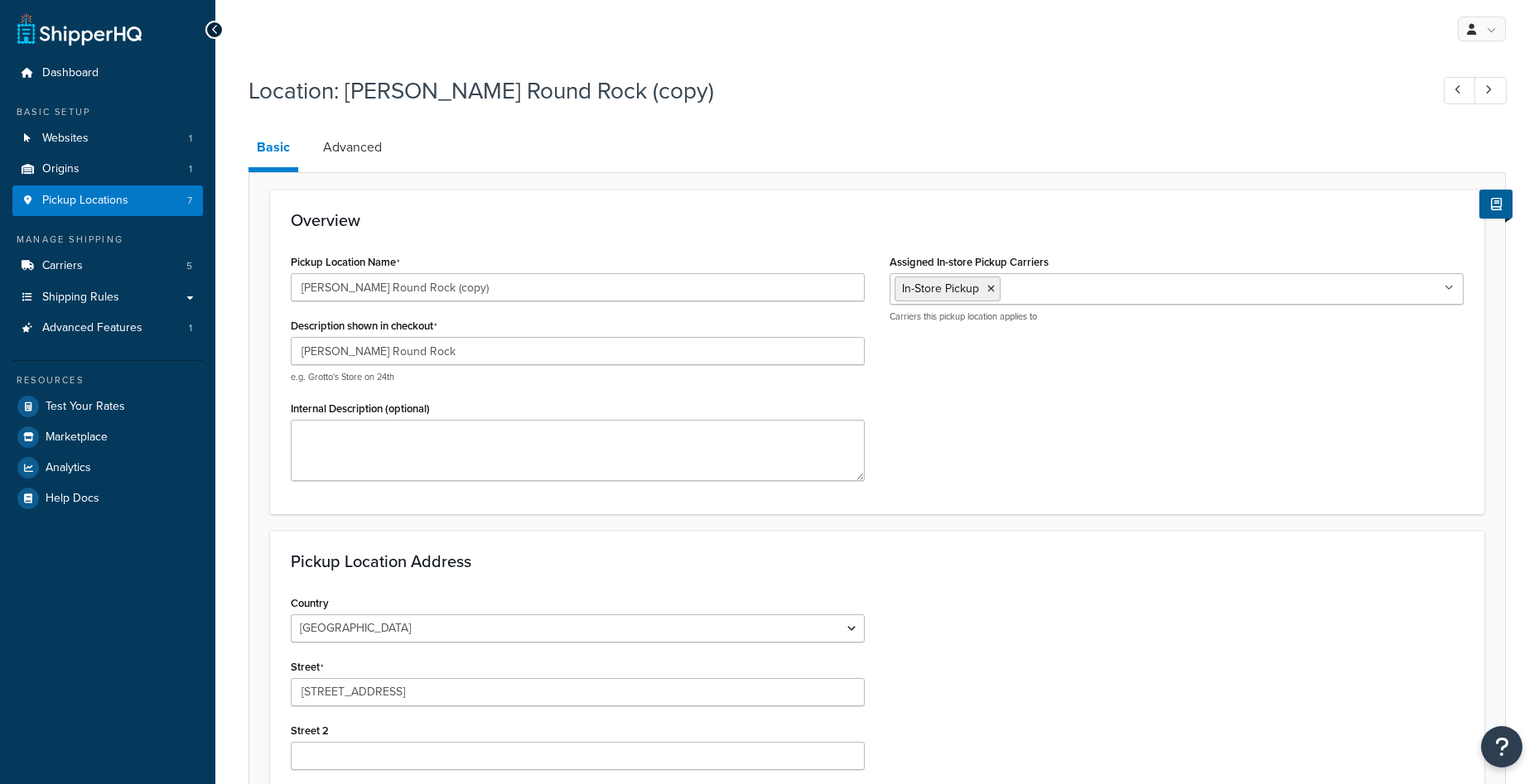
select select "43"
drag, startPoint x: 460, startPoint y: 290, endPoint x: 347, endPoint y: 290, distance: 113.0
click at [347, 290] on input "TYLER'S Round Rock (copy)" at bounding box center [574, 287] width 568 height 29
type input "[PERSON_NAME] Westlake"
drag, startPoint x: 433, startPoint y: 348, endPoint x: 346, endPoint y: 349, distance: 87.0
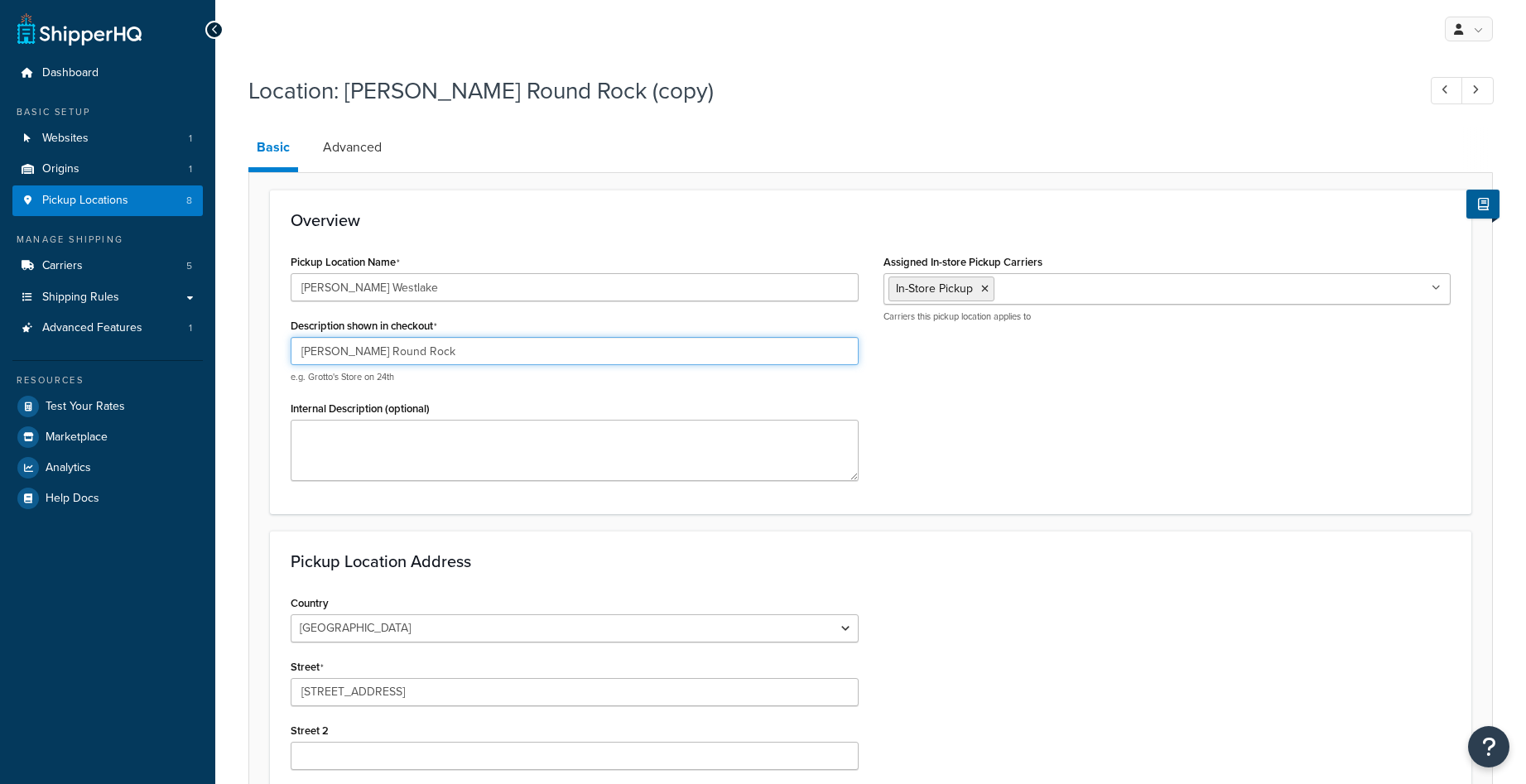
click at [346, 349] on input "[PERSON_NAME] Round Rock" at bounding box center [574, 351] width 568 height 29
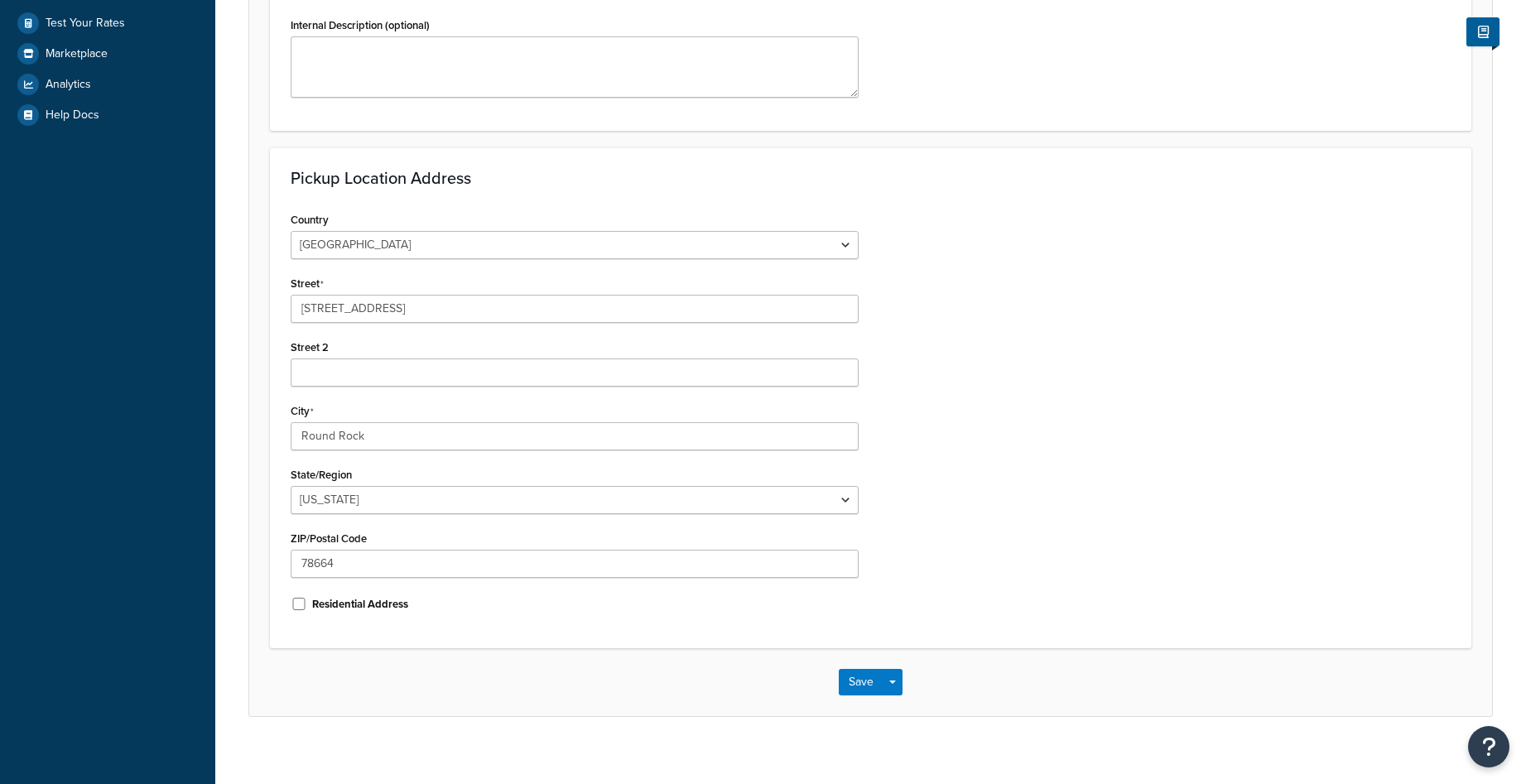
scroll to position [399, 0]
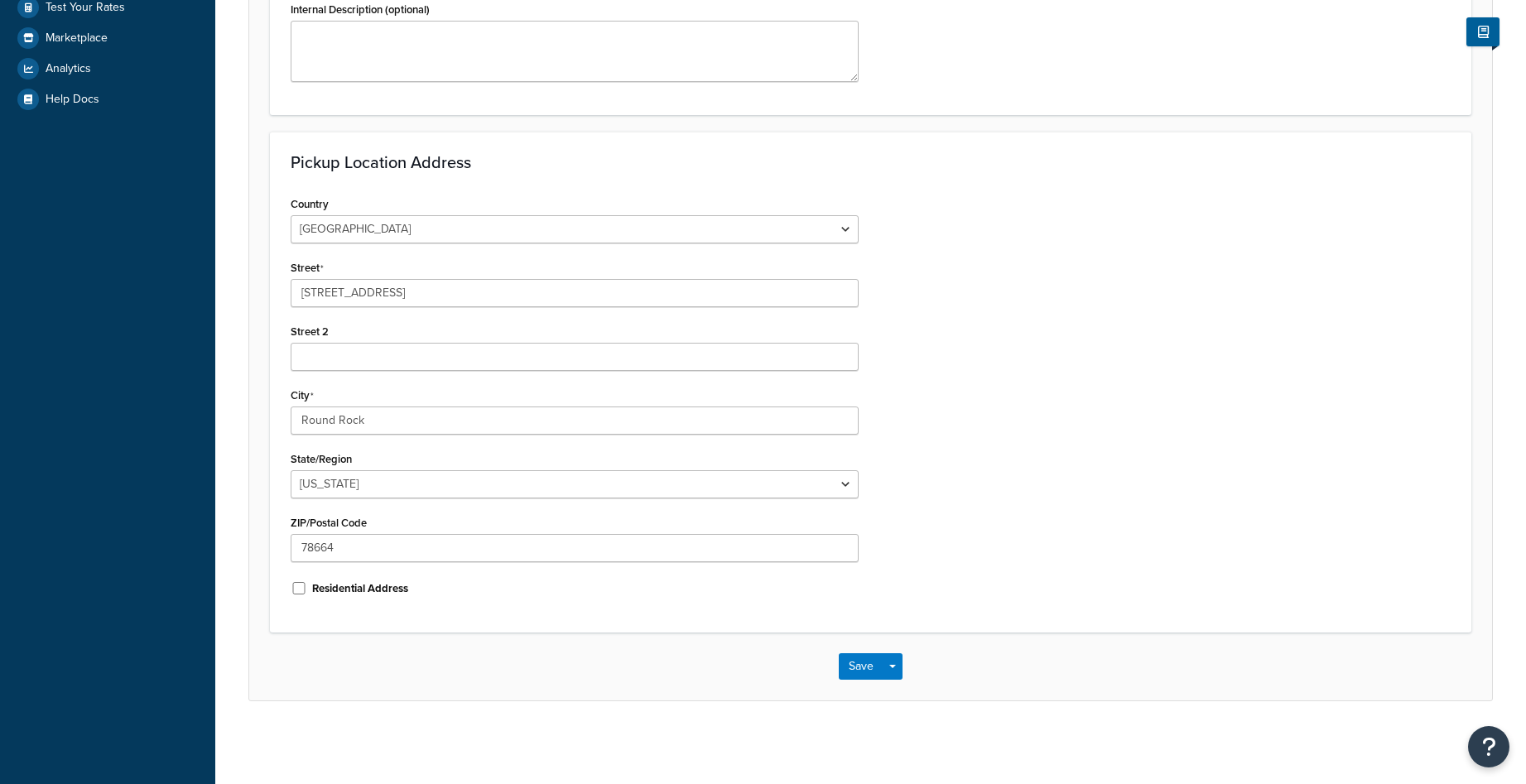
type input "TYLER'S Westlake"
drag, startPoint x: 472, startPoint y: 288, endPoint x: 211, endPoint y: 283, distance: 261.0
click at [220, 281] on div "Location: TYLER'S Round Rock (copy) Basic Advanced Overview Pickup Location Nam…" at bounding box center [871, 205] width 1311 height 1075
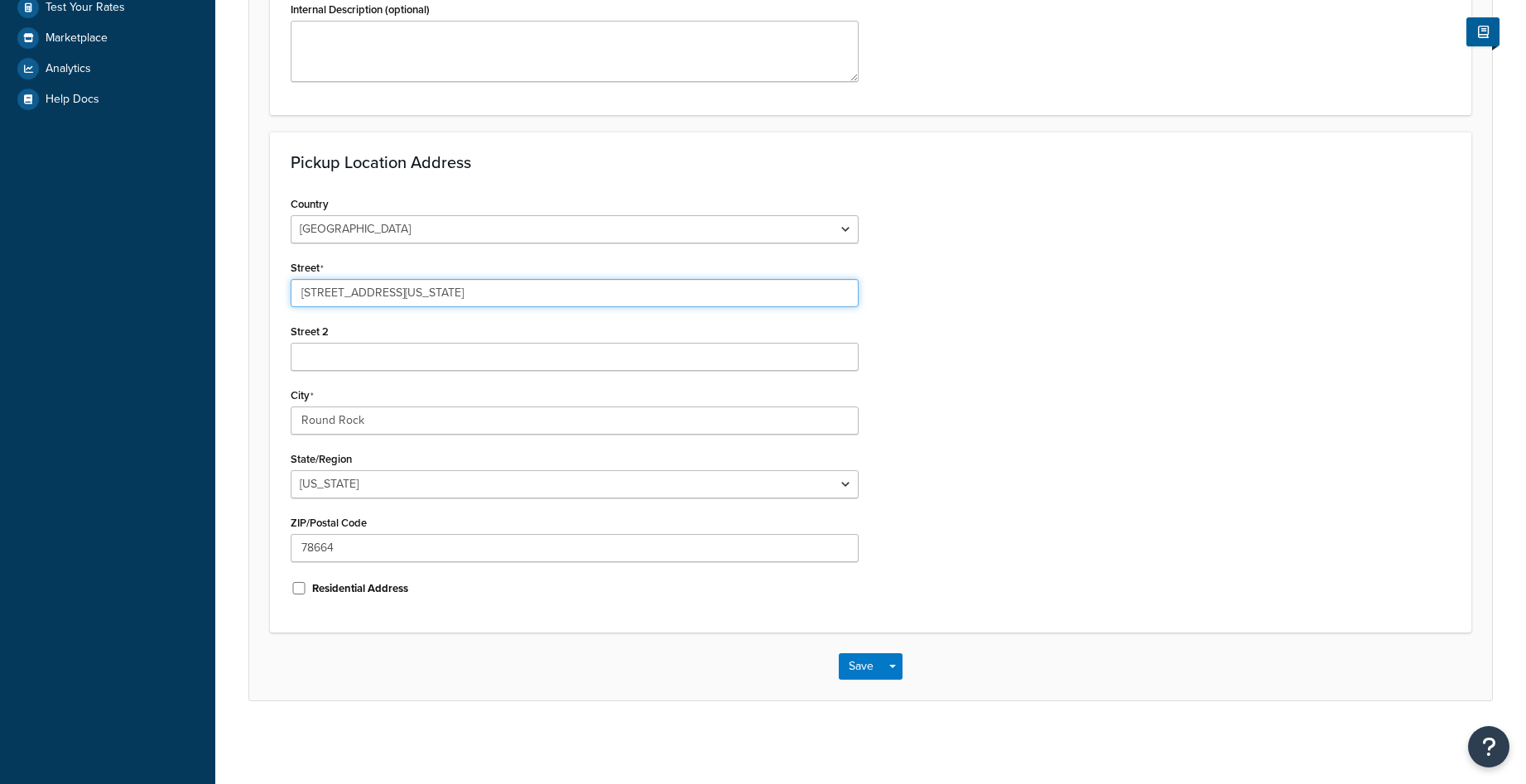
type input "701 S Capitol of Texas S Hwy"
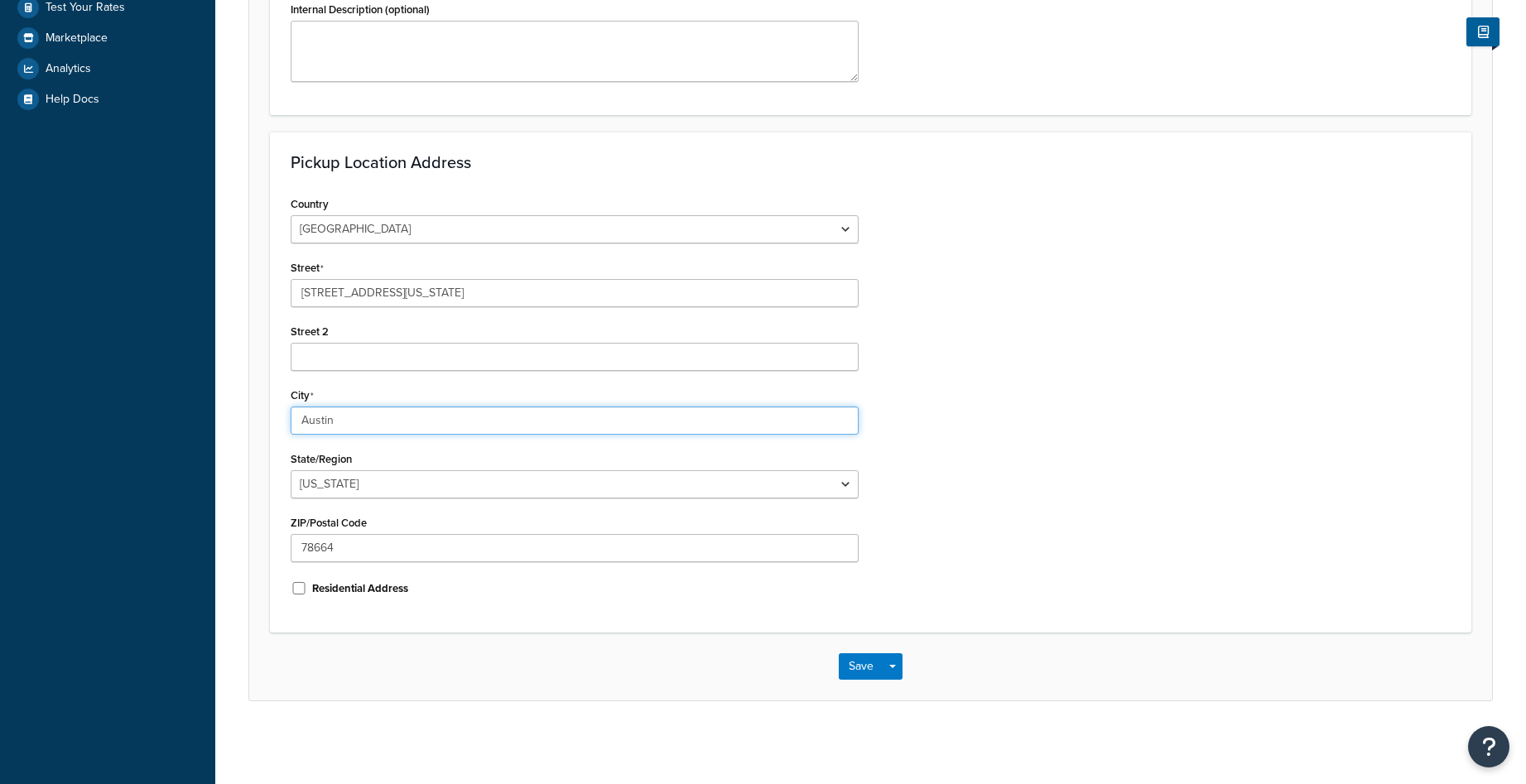
type input "Austin"
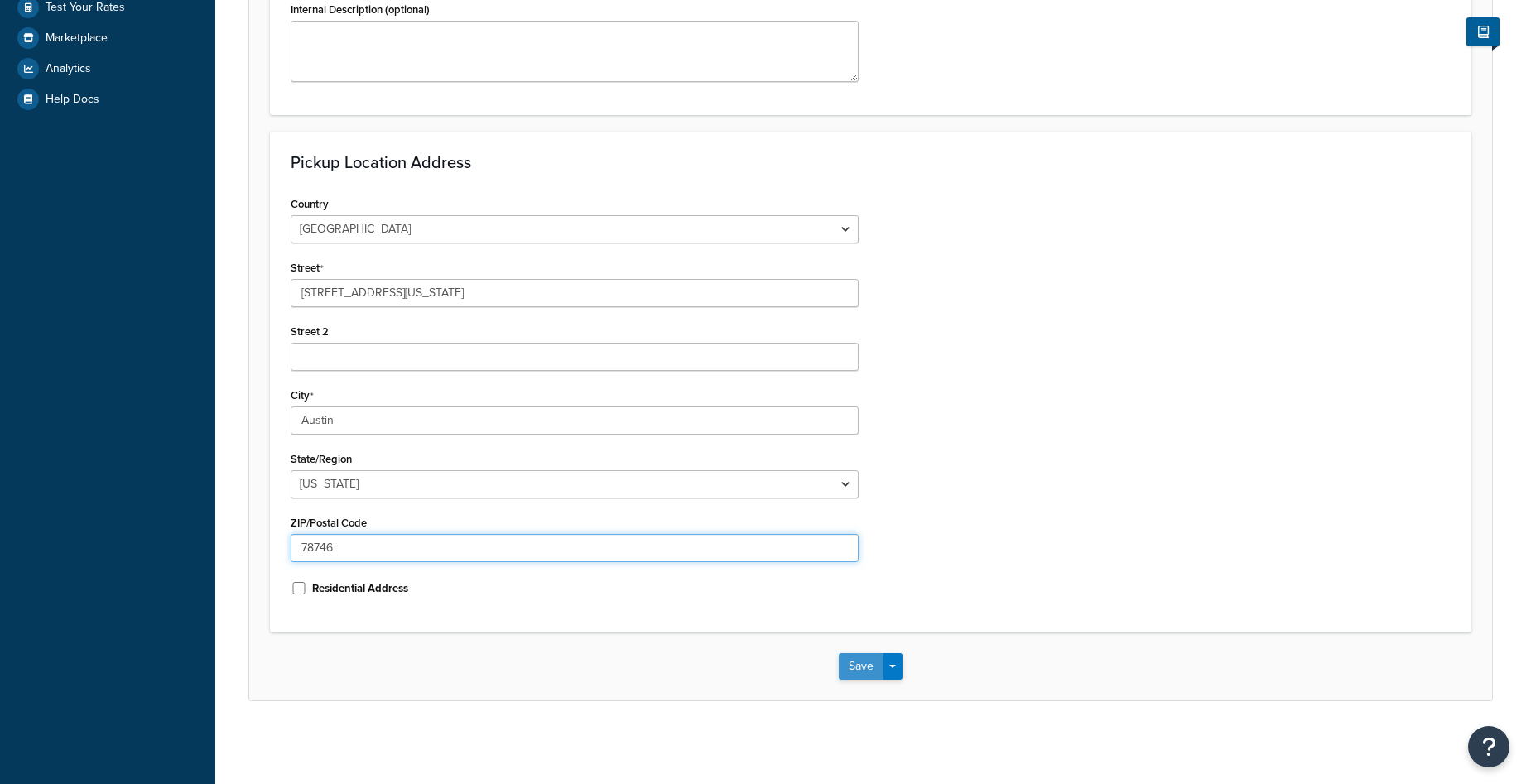
type input "78746"
click at [867, 663] on button "Save" at bounding box center [861, 666] width 45 height 27
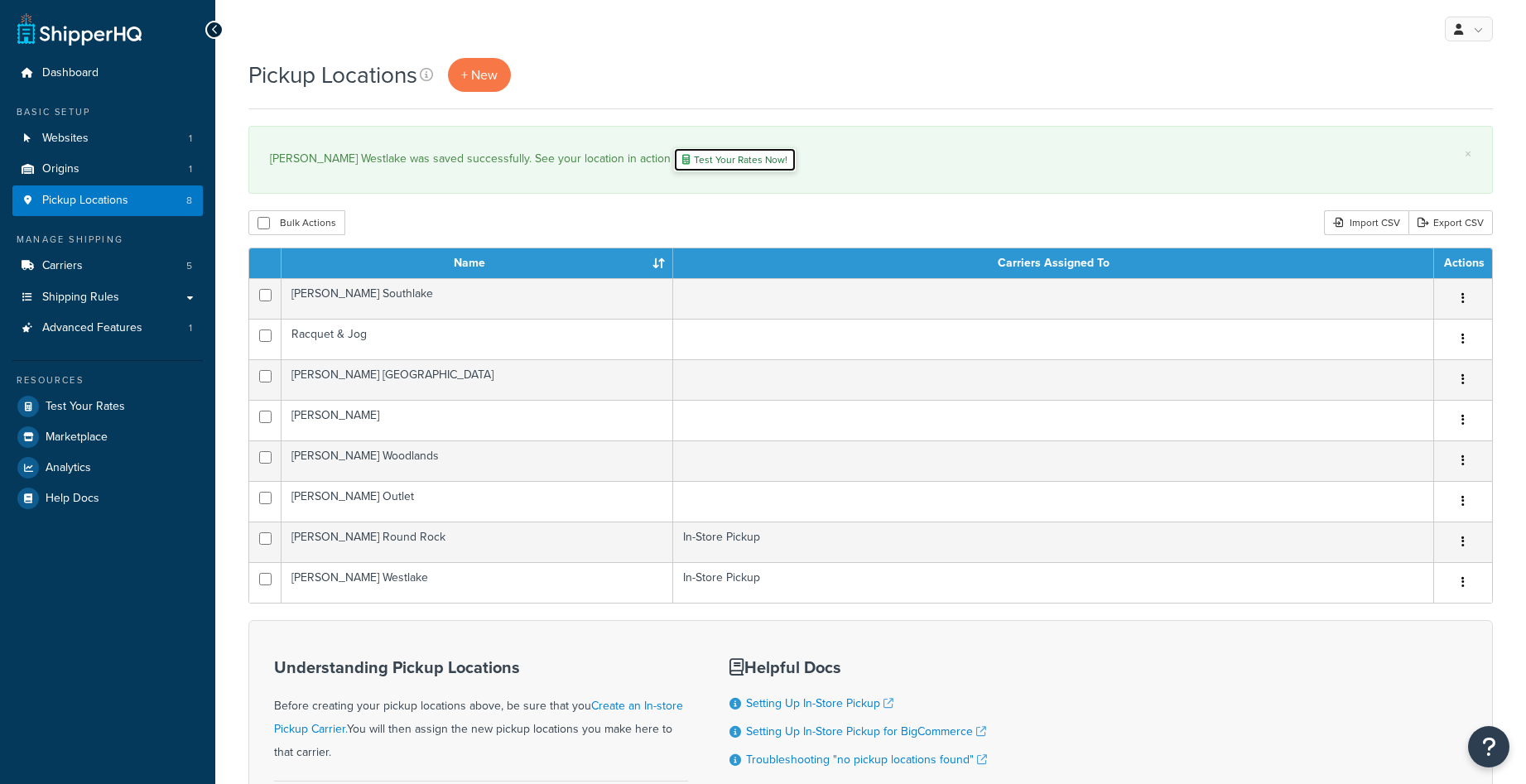
click at [690, 159] on link "Test Your Rates Now!" at bounding box center [735, 159] width 123 height 25
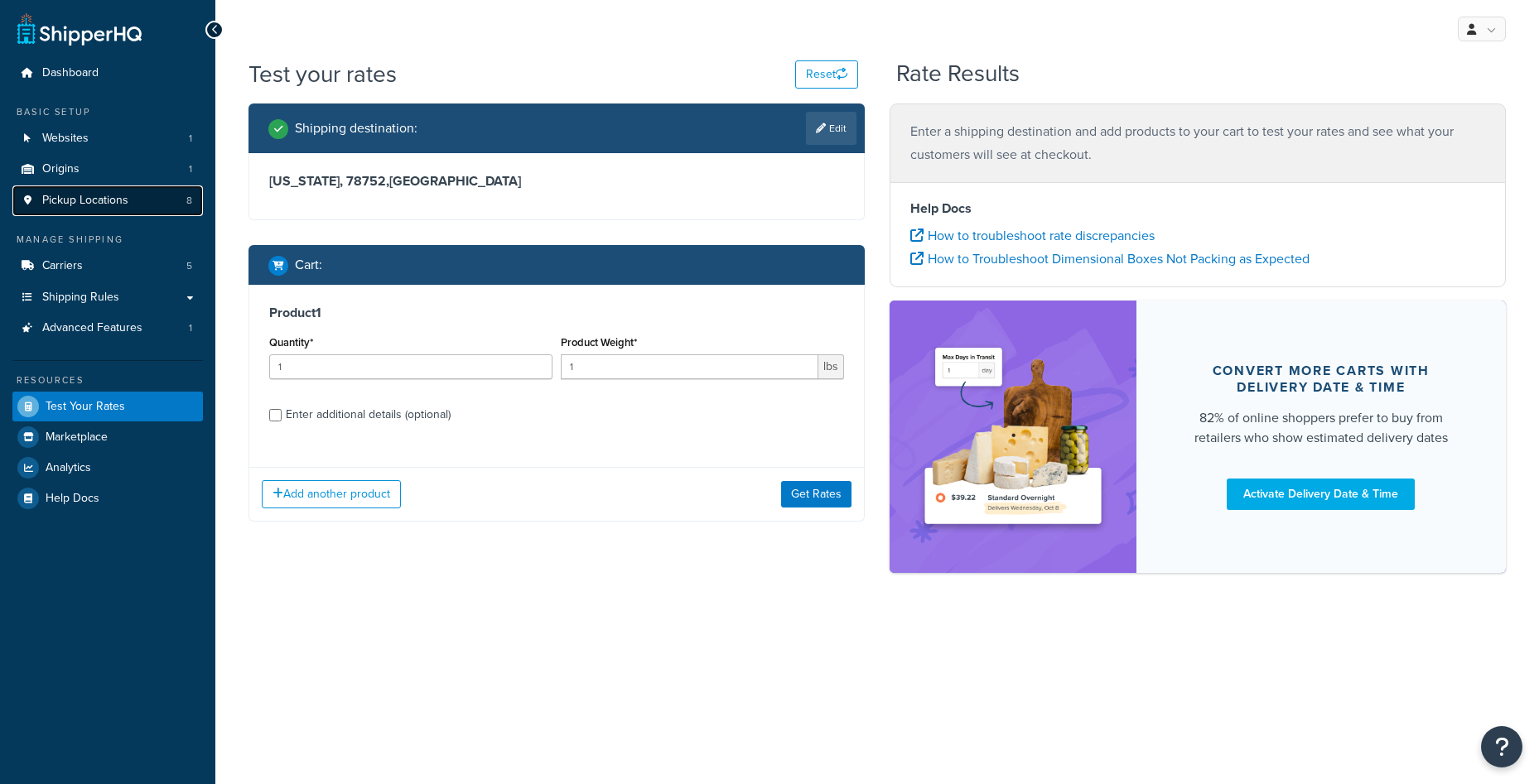
click at [114, 203] on span "Pickup Locations" at bounding box center [85, 200] width 86 height 14
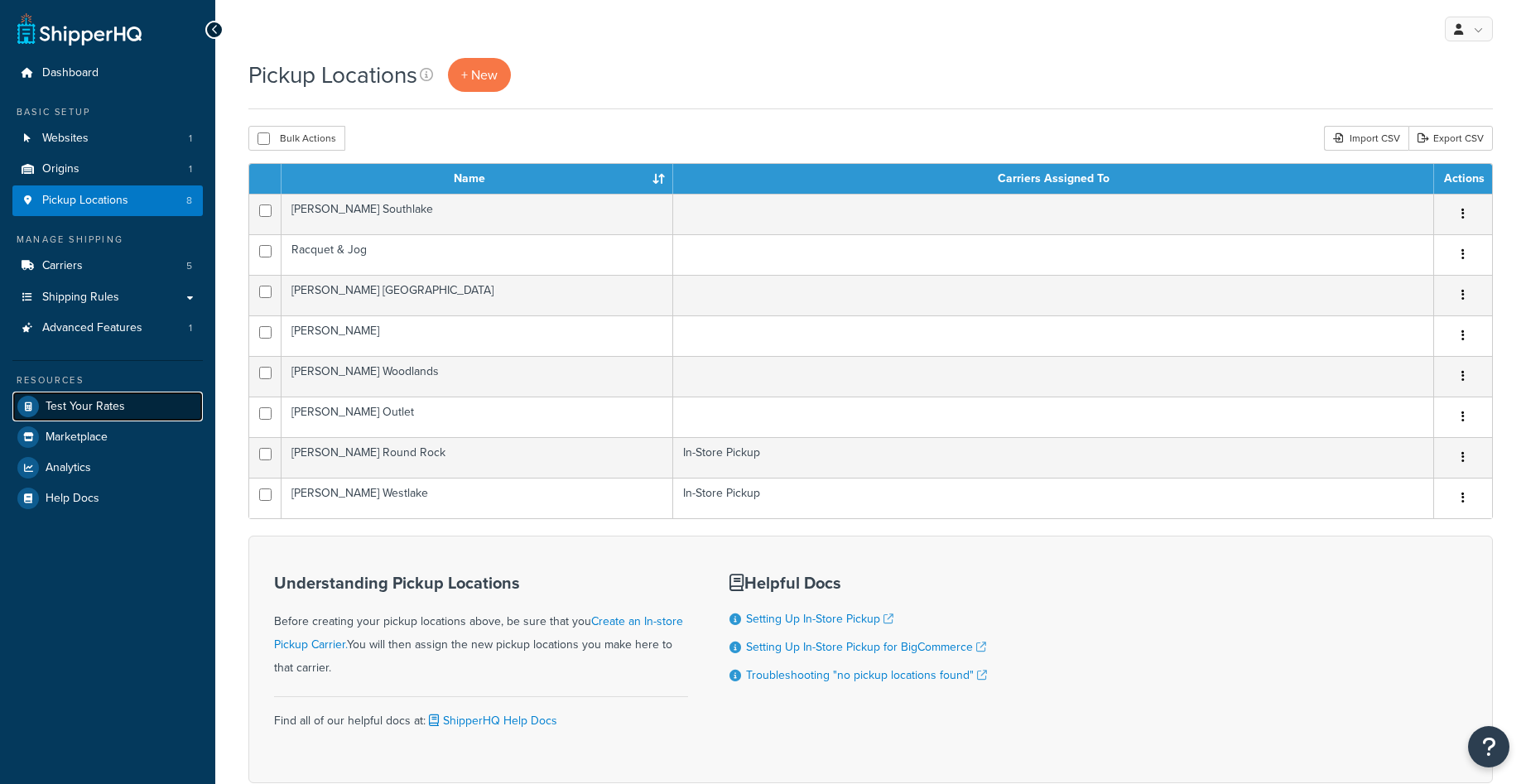
click at [102, 401] on span "Test Your Rates" at bounding box center [85, 406] width 79 height 14
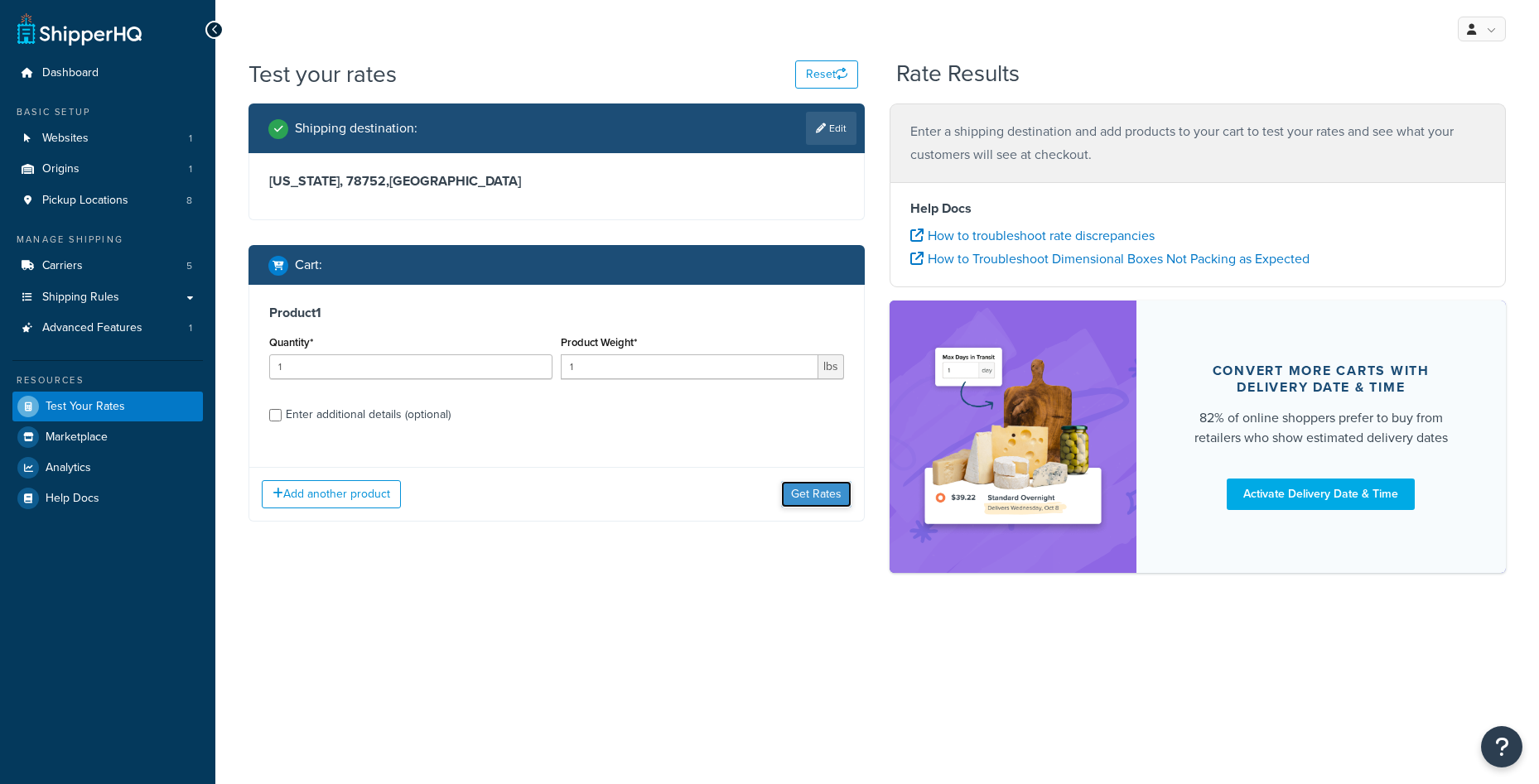
click at [813, 496] on button "Get Rates" at bounding box center [816, 494] width 70 height 27
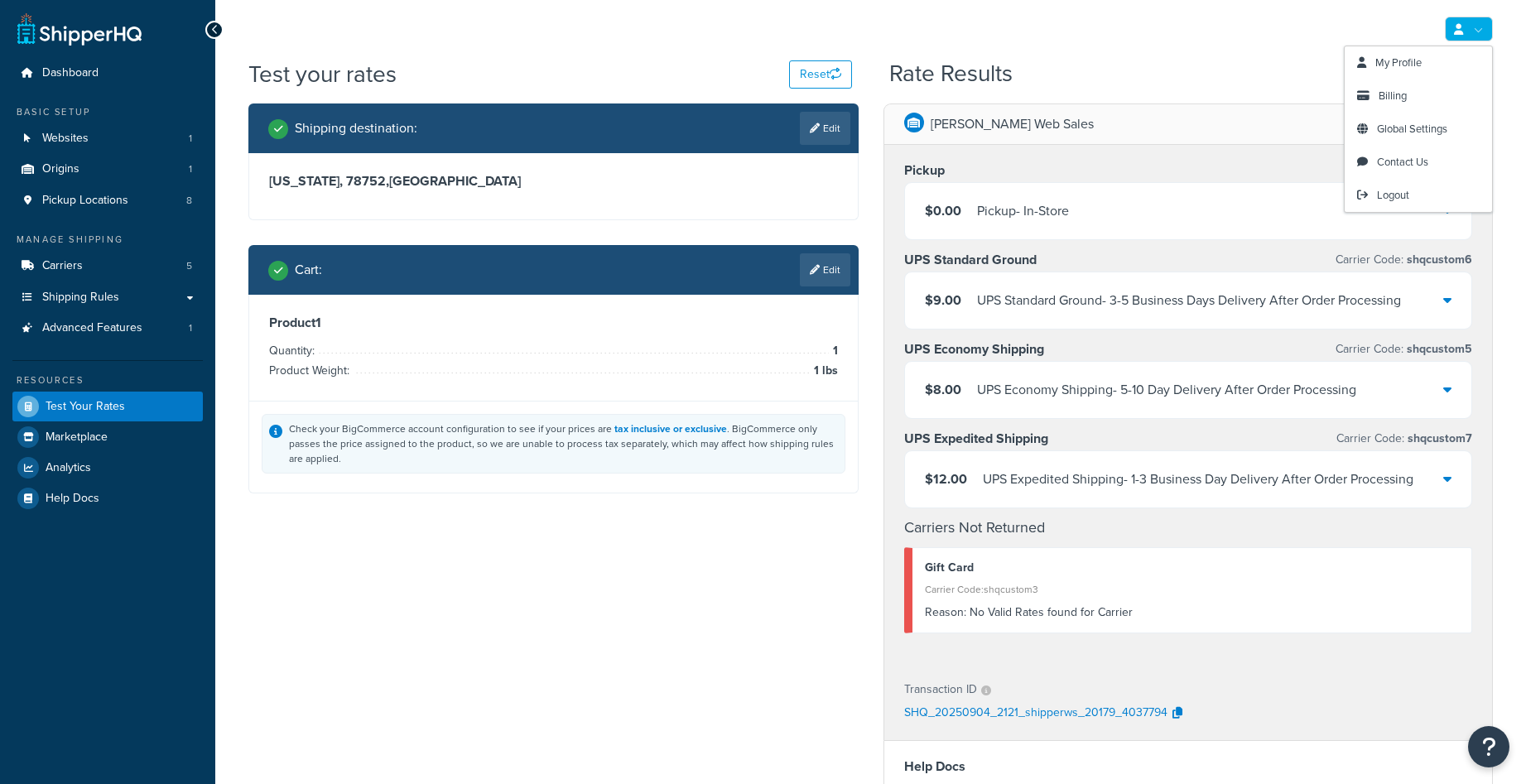
click at [1059, 26] on div "My Profile Billing Global Settings Contact Us Logout" at bounding box center [871, 29] width 1311 height 58
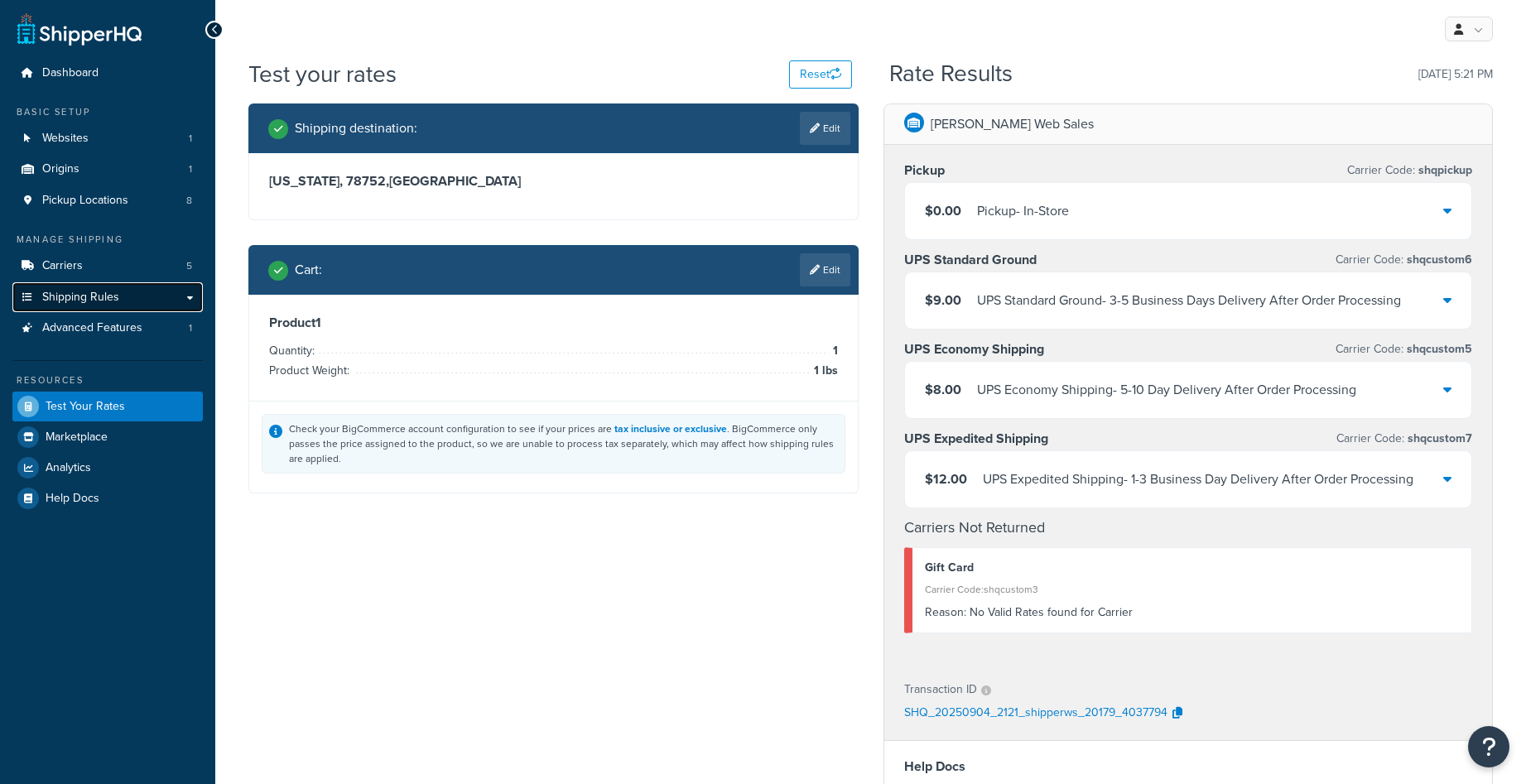
click at [172, 292] on link "Shipping Rules" at bounding box center [107, 297] width 191 height 30
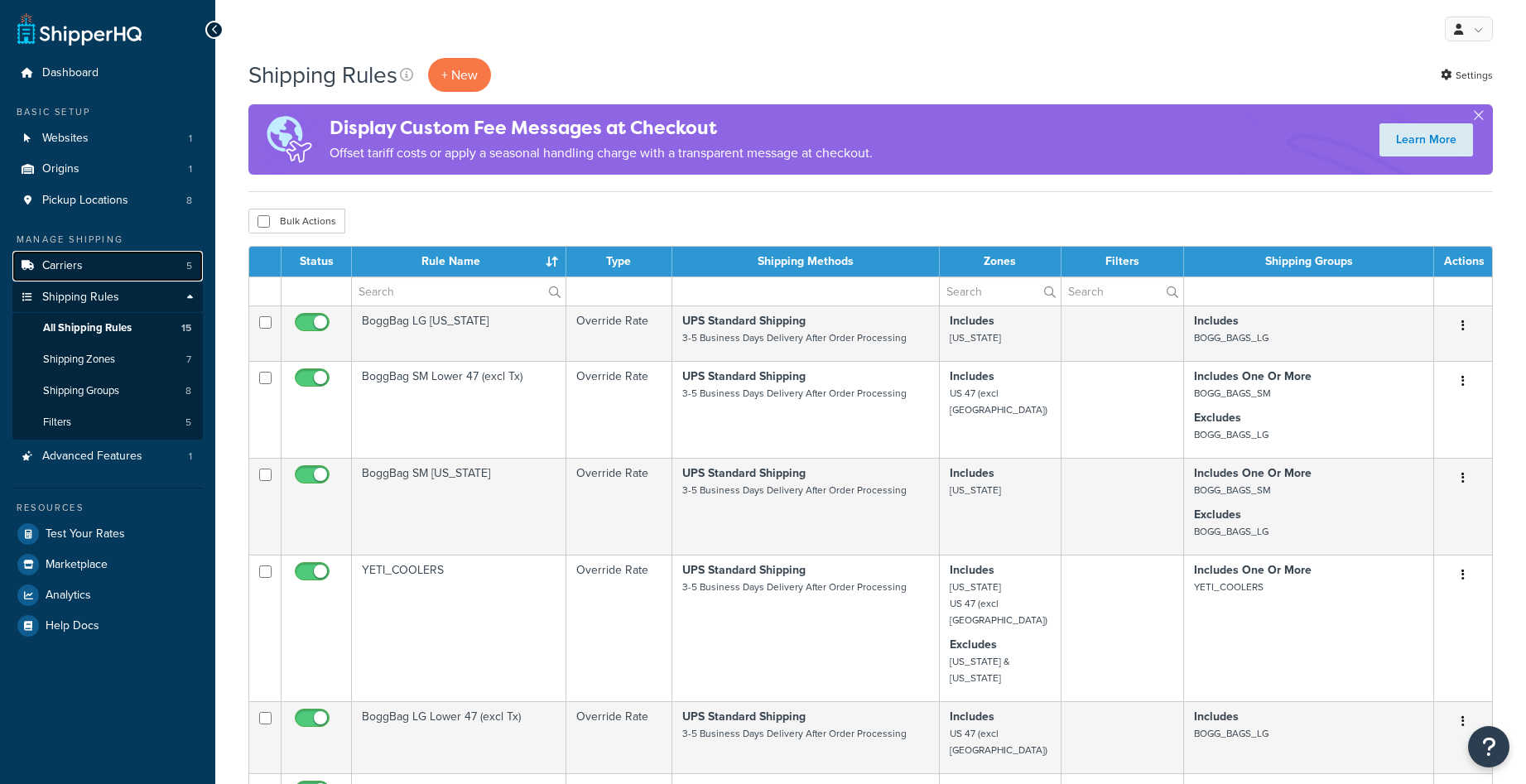
click at [135, 271] on link "Carriers 5" at bounding box center [107, 265] width 191 height 30
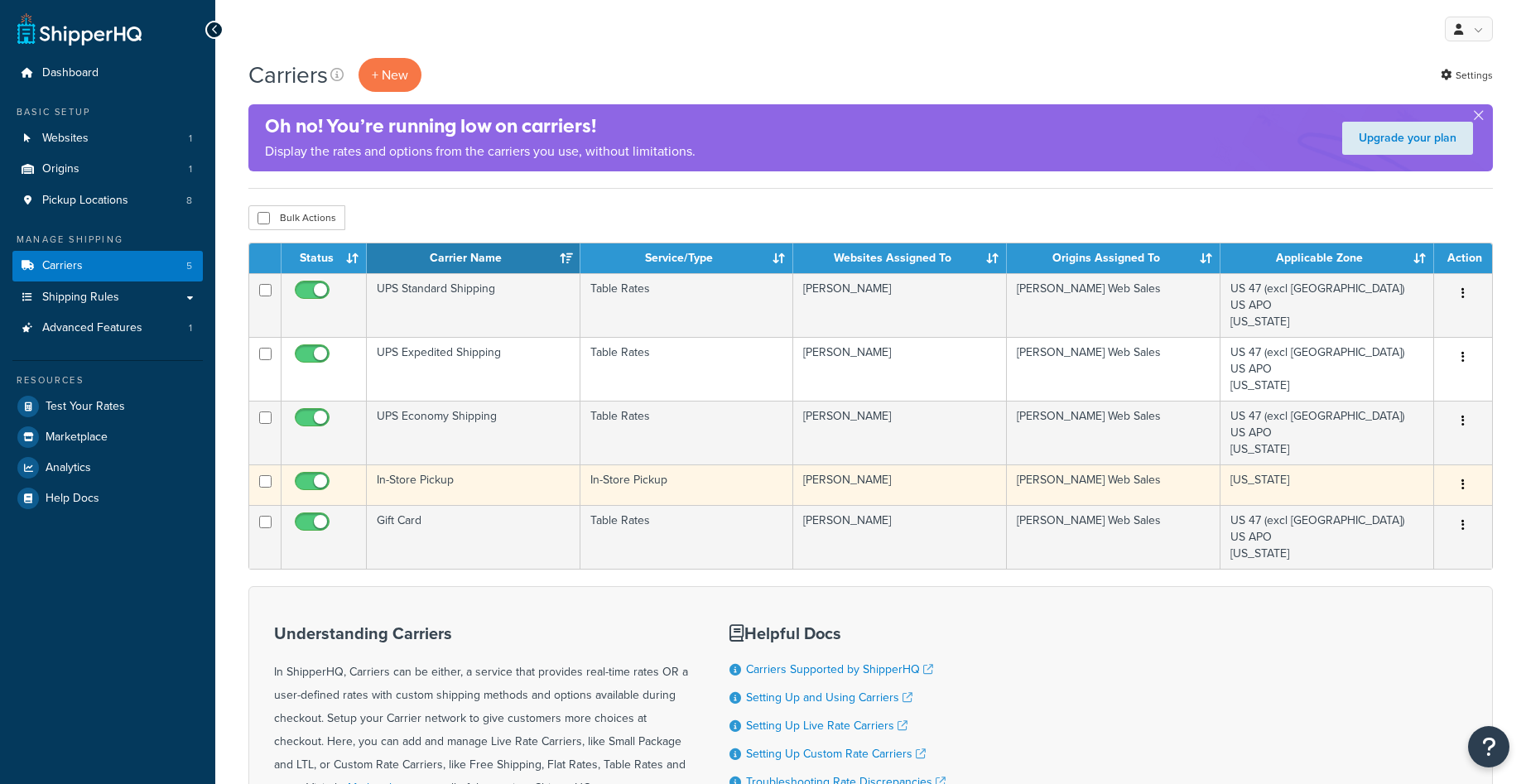
click at [319, 484] on input "checkbox" at bounding box center [313, 486] width 45 height 20
checkbox input "false"
